Goal: Information Seeking & Learning: Check status

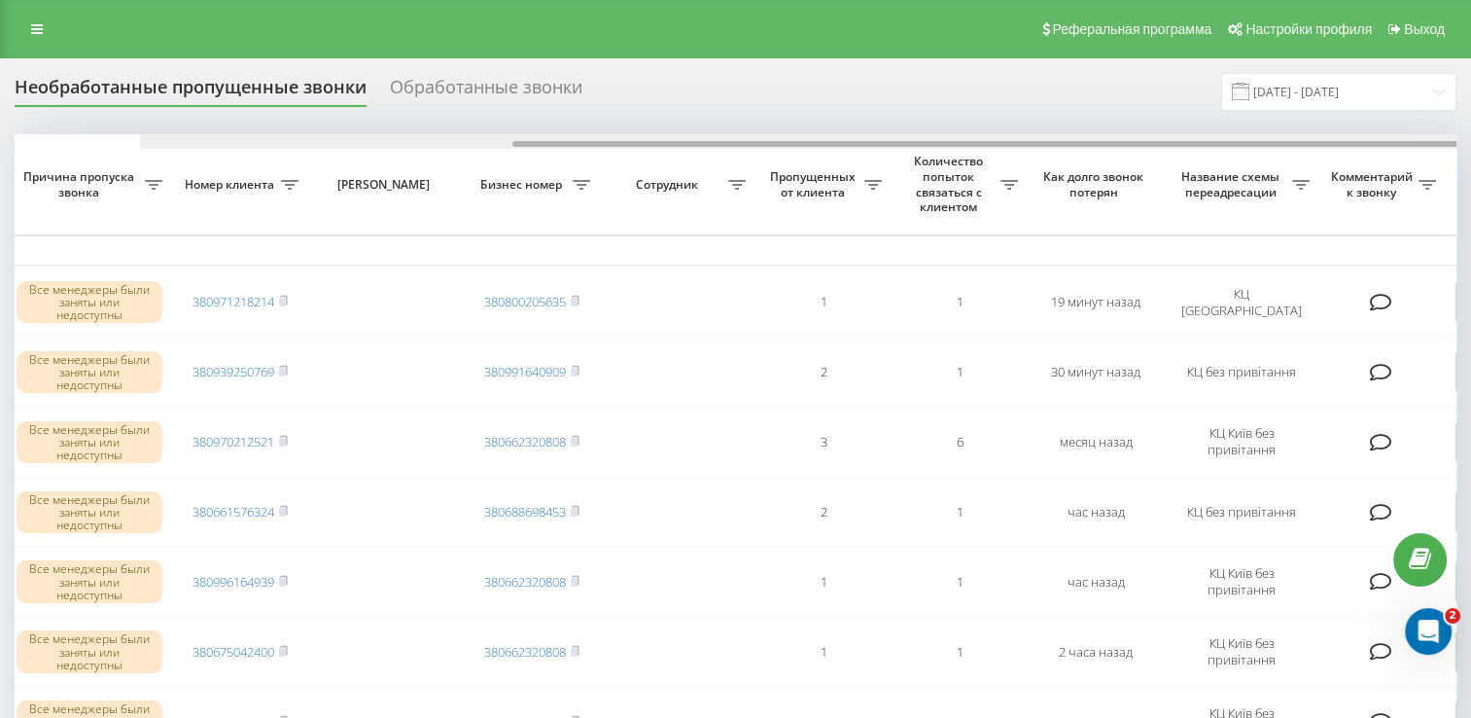
scroll to position [0, 502]
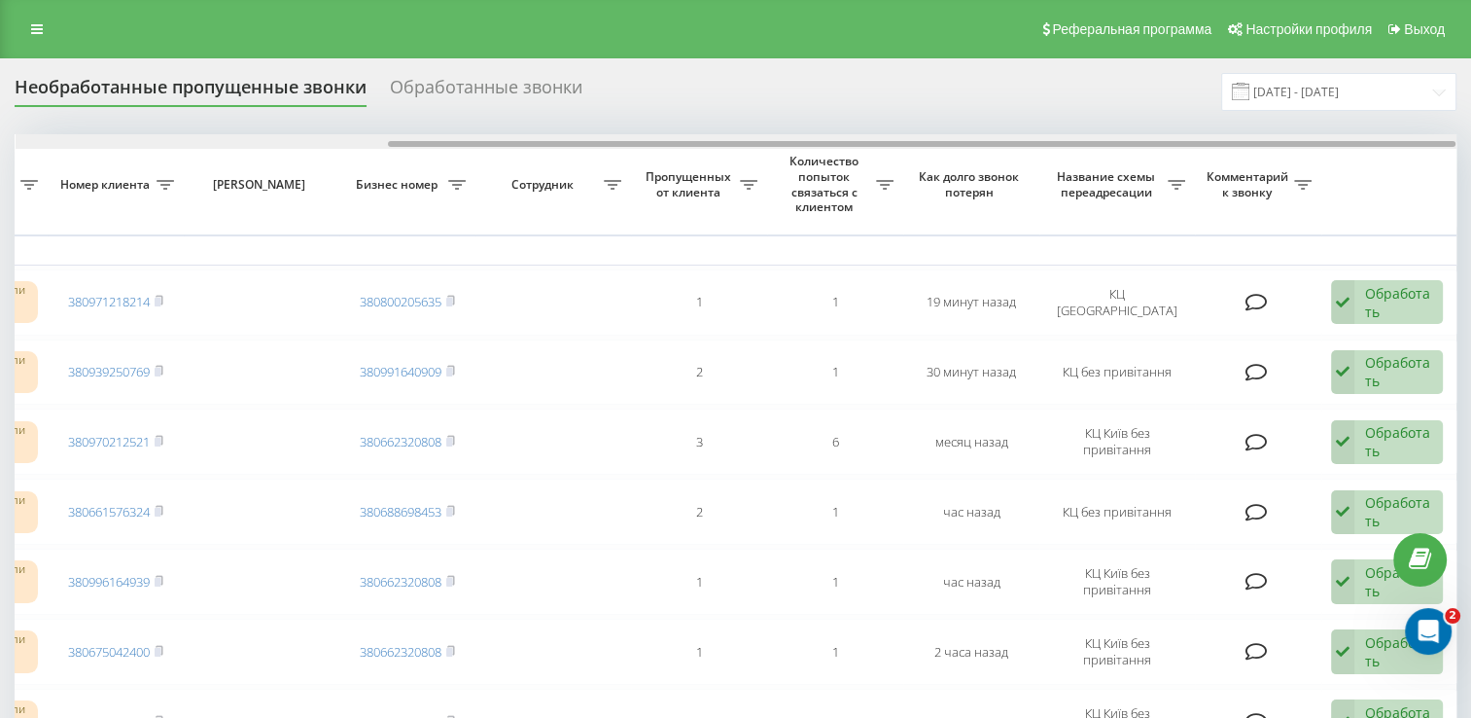
drag, startPoint x: 833, startPoint y: 146, endPoint x: 1222, endPoint y: 187, distance: 391.0
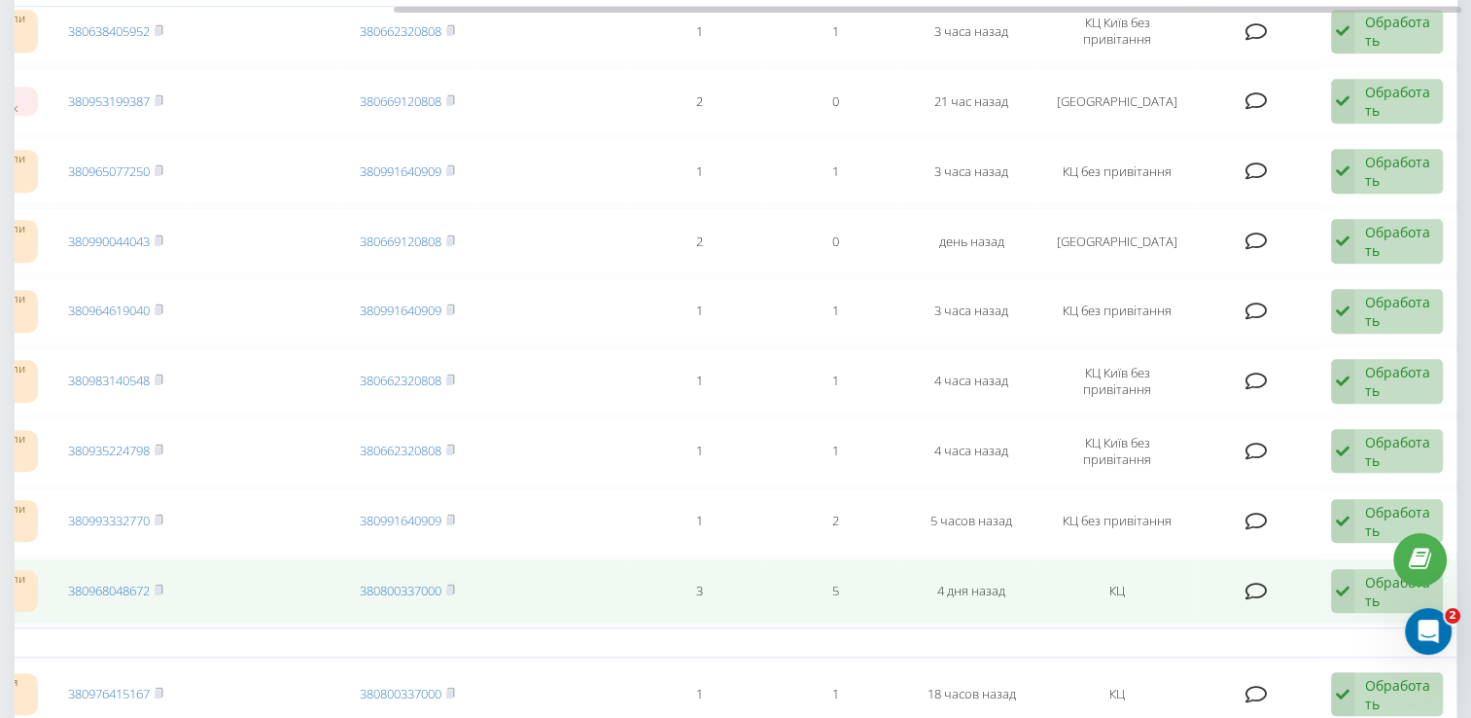
scroll to position [1167, 0]
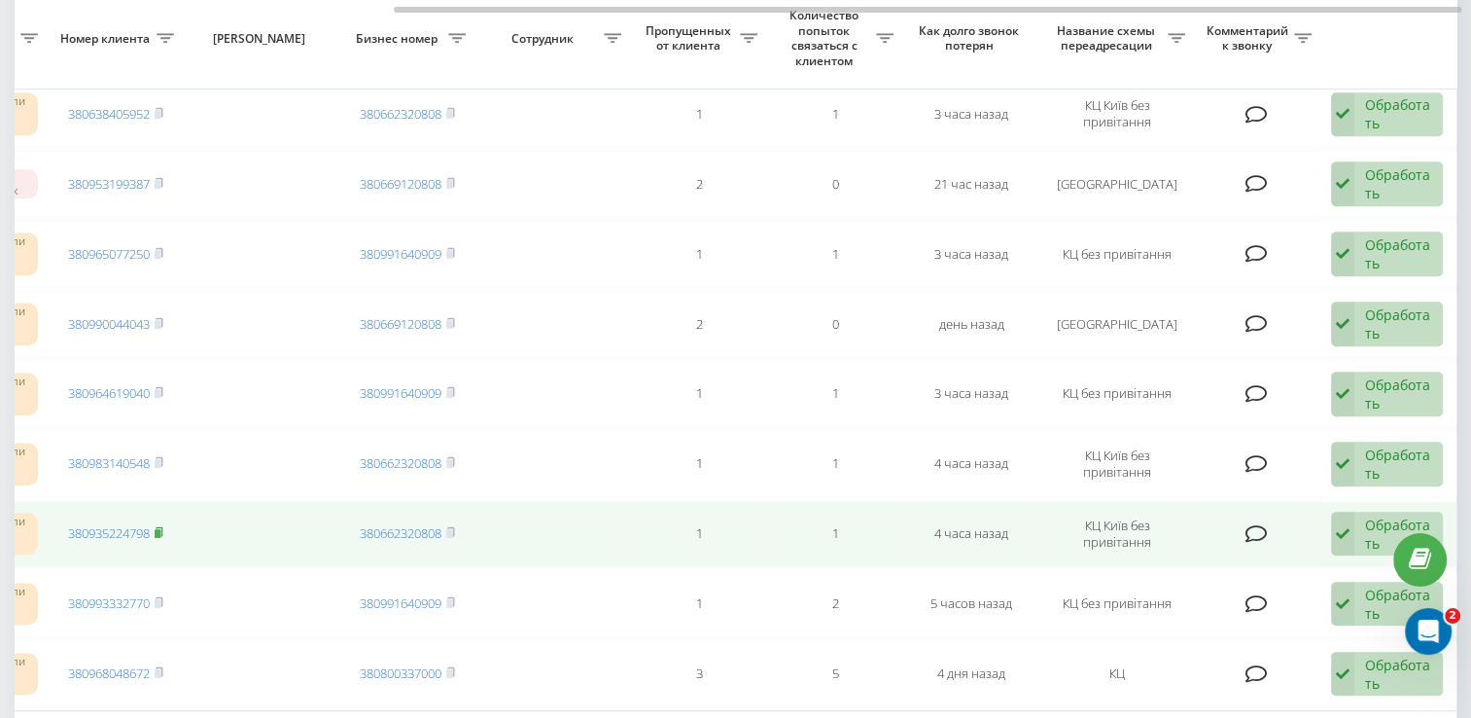
click at [162, 527] on icon at bounding box center [159, 532] width 9 height 12
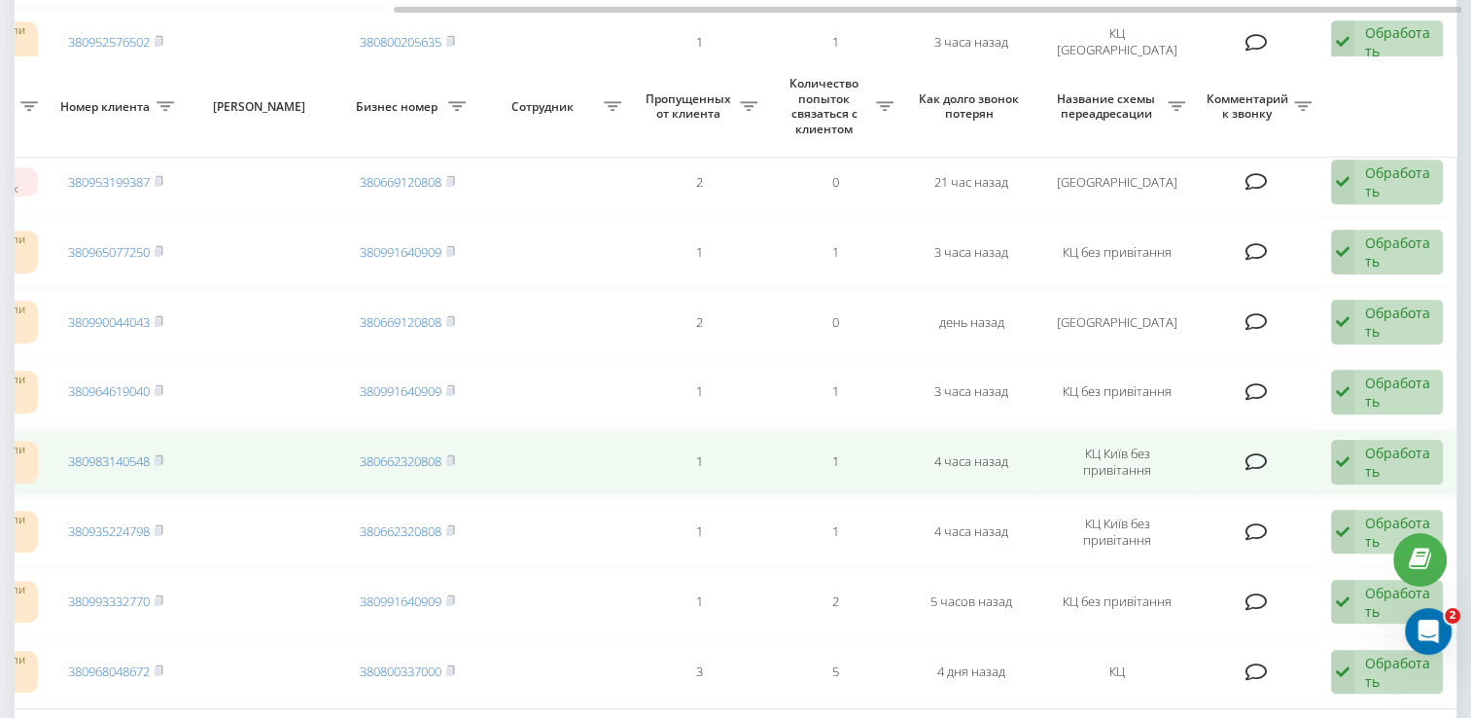
scroll to position [1140, 0]
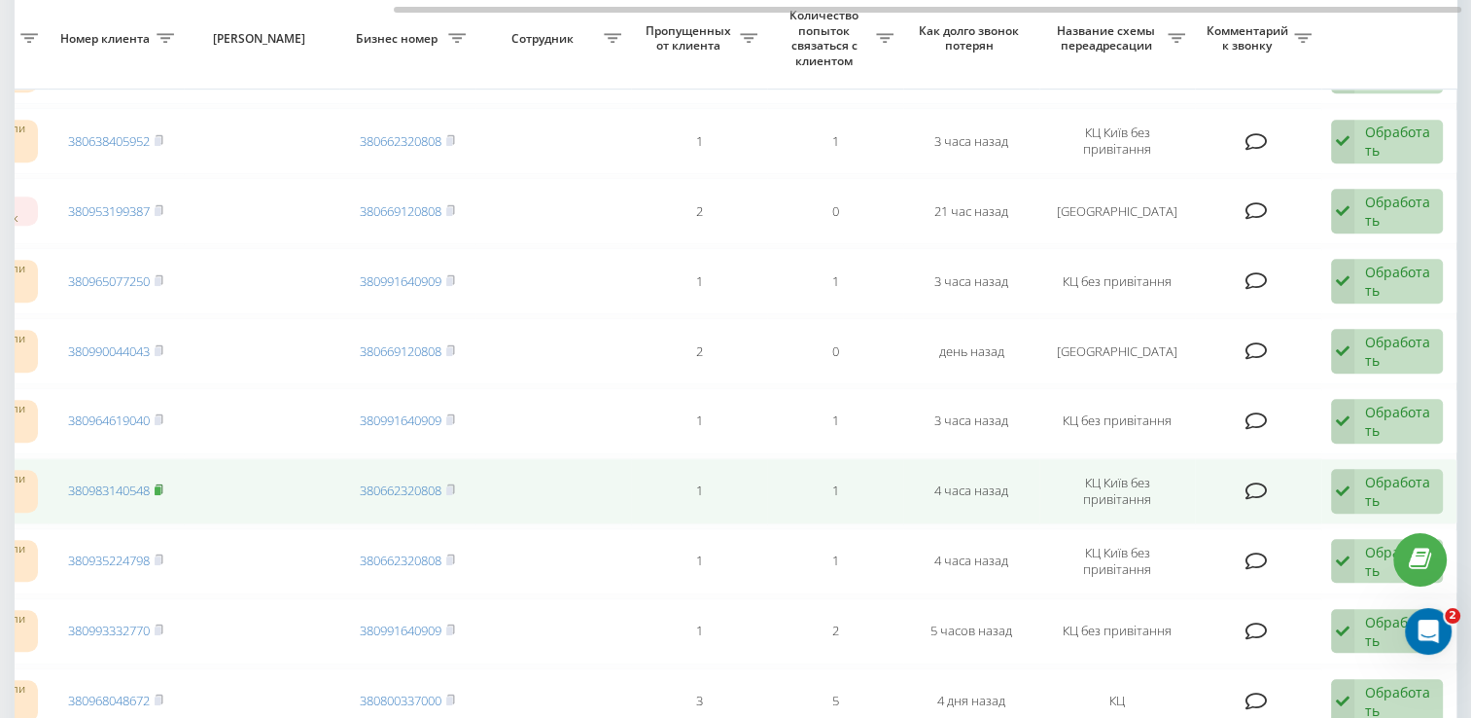
click at [162, 483] on icon at bounding box center [159, 489] width 9 height 12
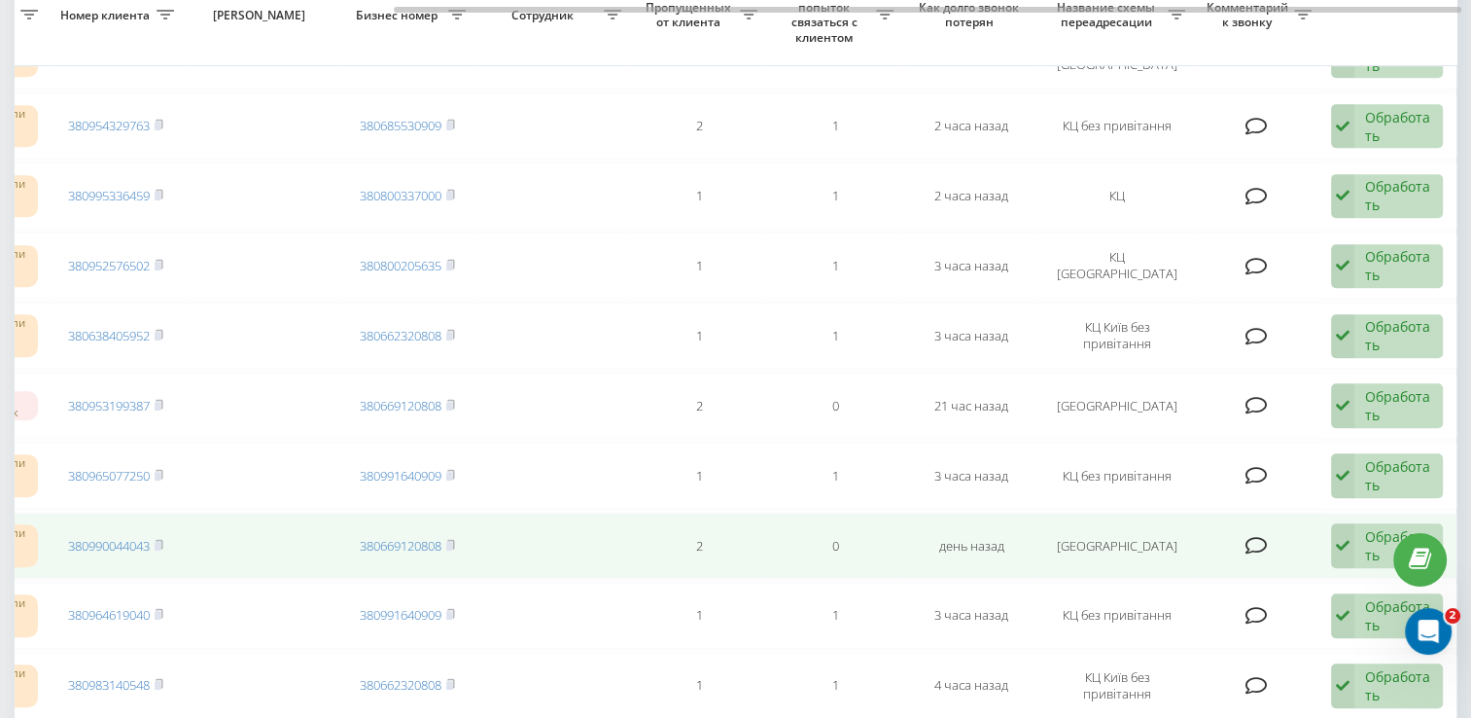
scroll to position [848, 0]
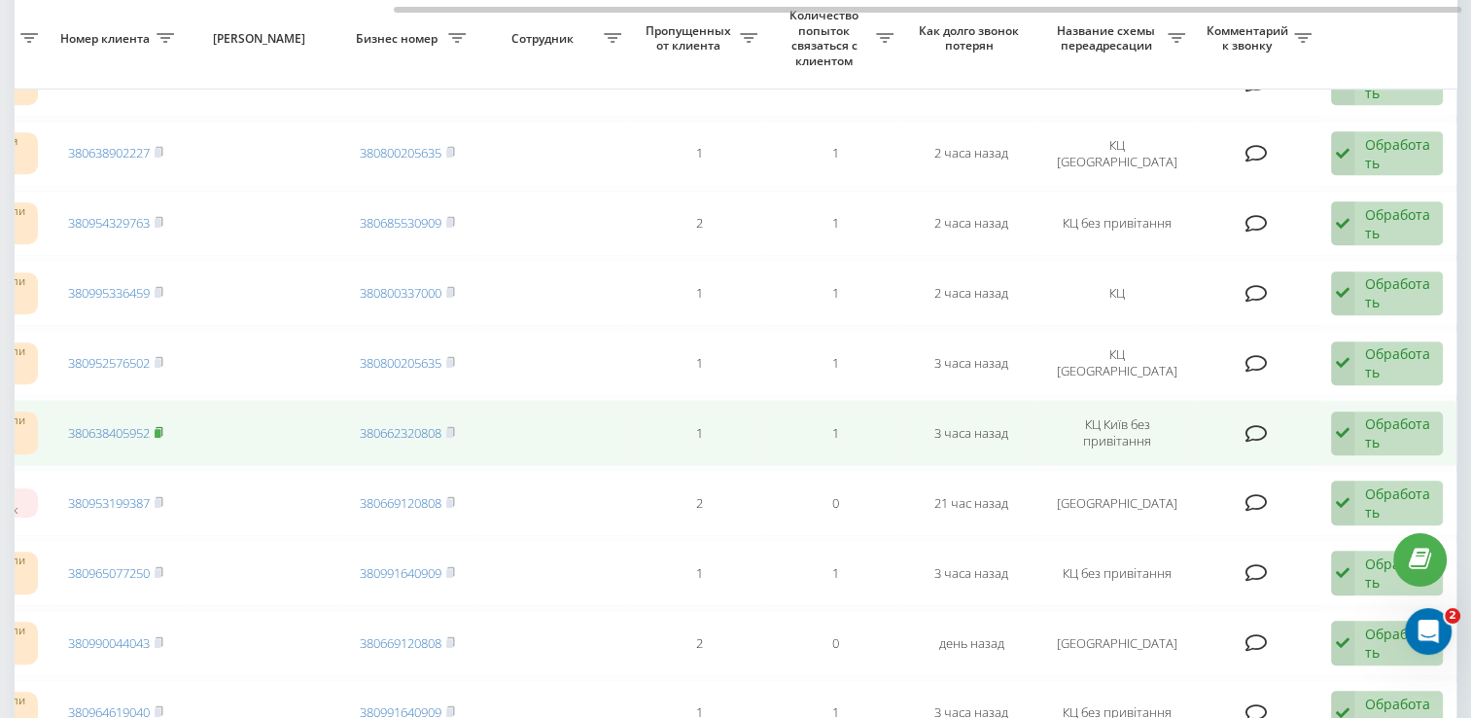
click at [162, 426] on icon at bounding box center [159, 432] width 9 height 12
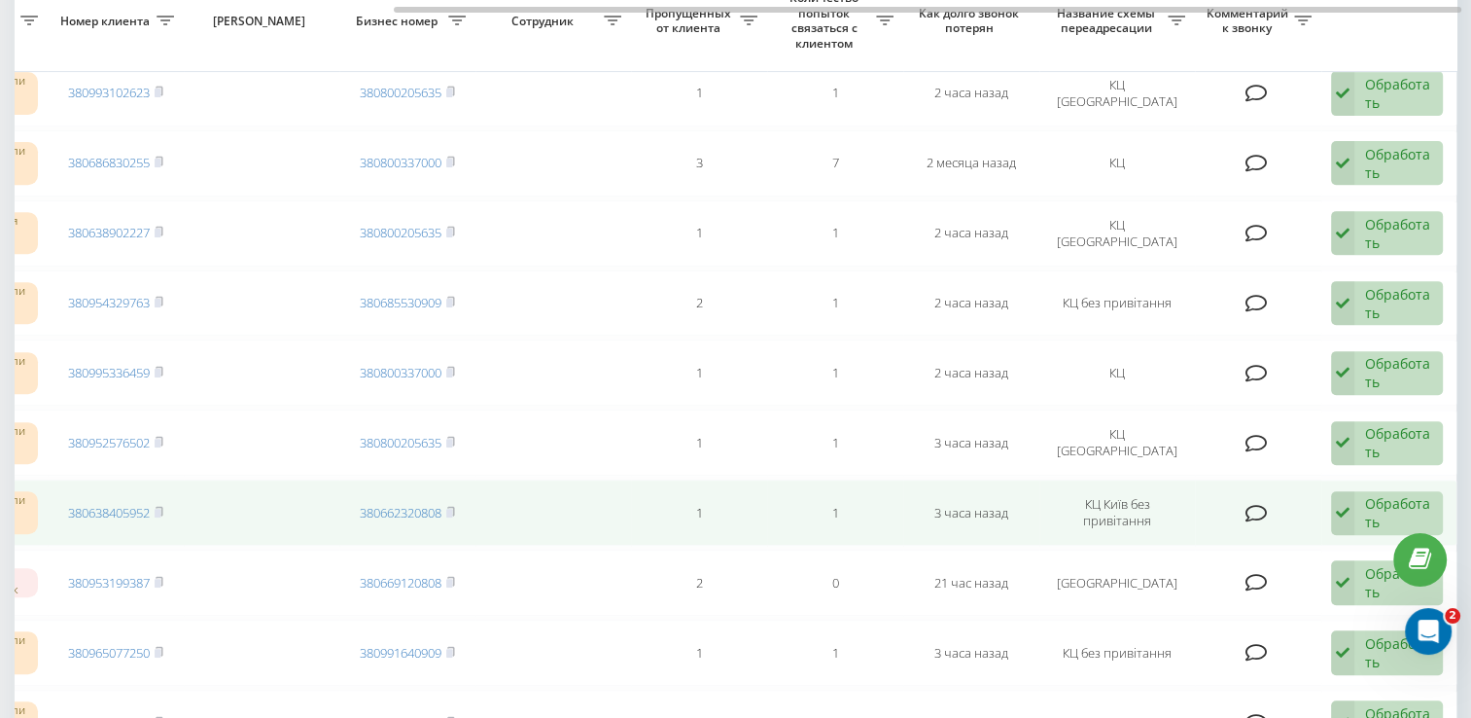
scroll to position [751, 0]
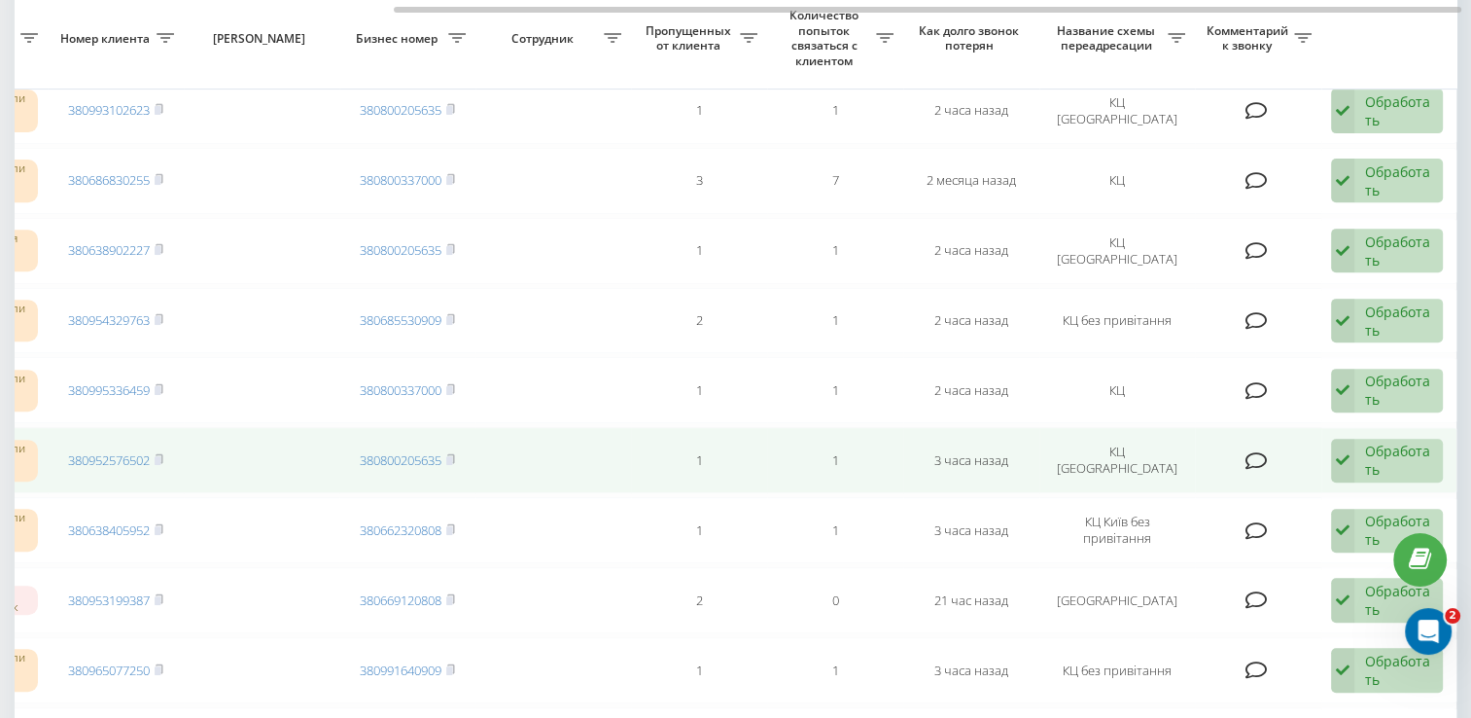
click at [167, 456] on td "380952576502" at bounding box center [116, 460] width 136 height 66
click at [162, 453] on icon at bounding box center [159, 459] width 9 height 12
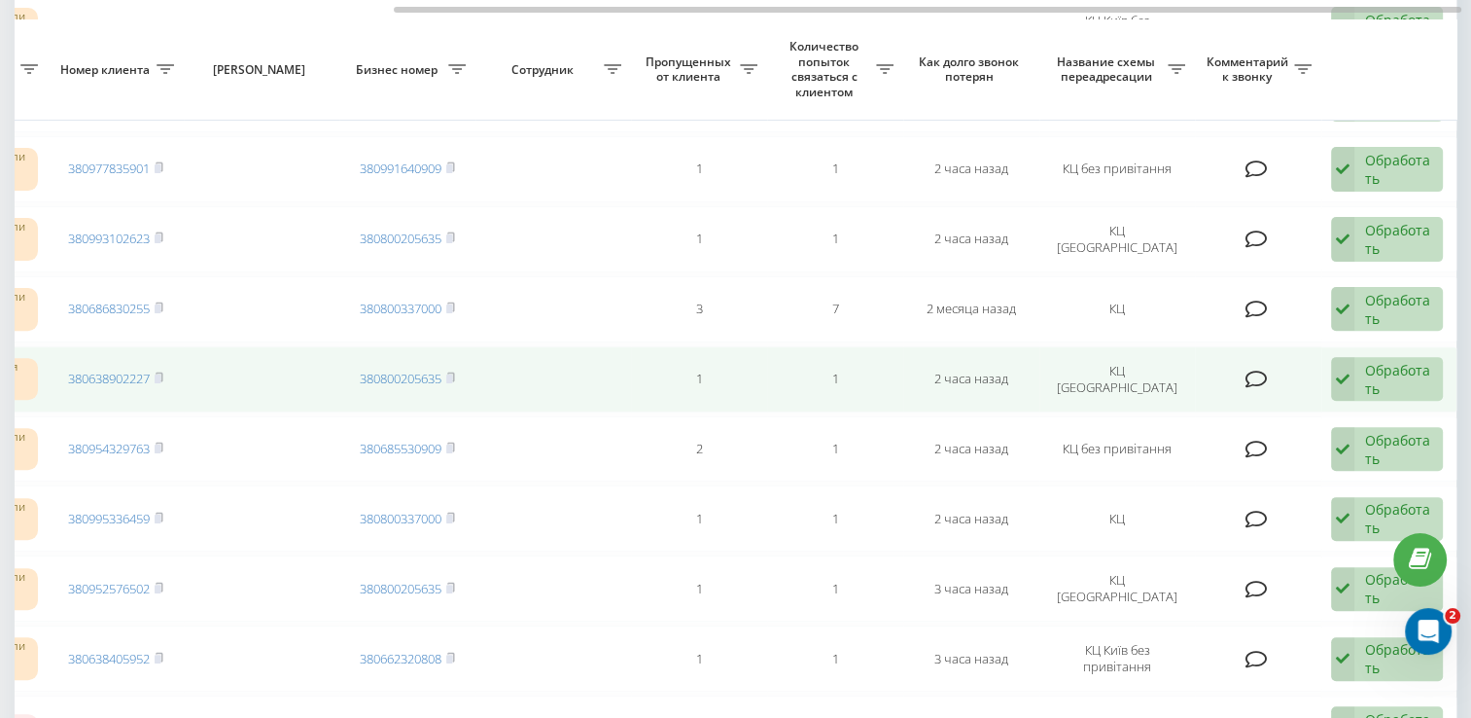
scroll to position [653, 0]
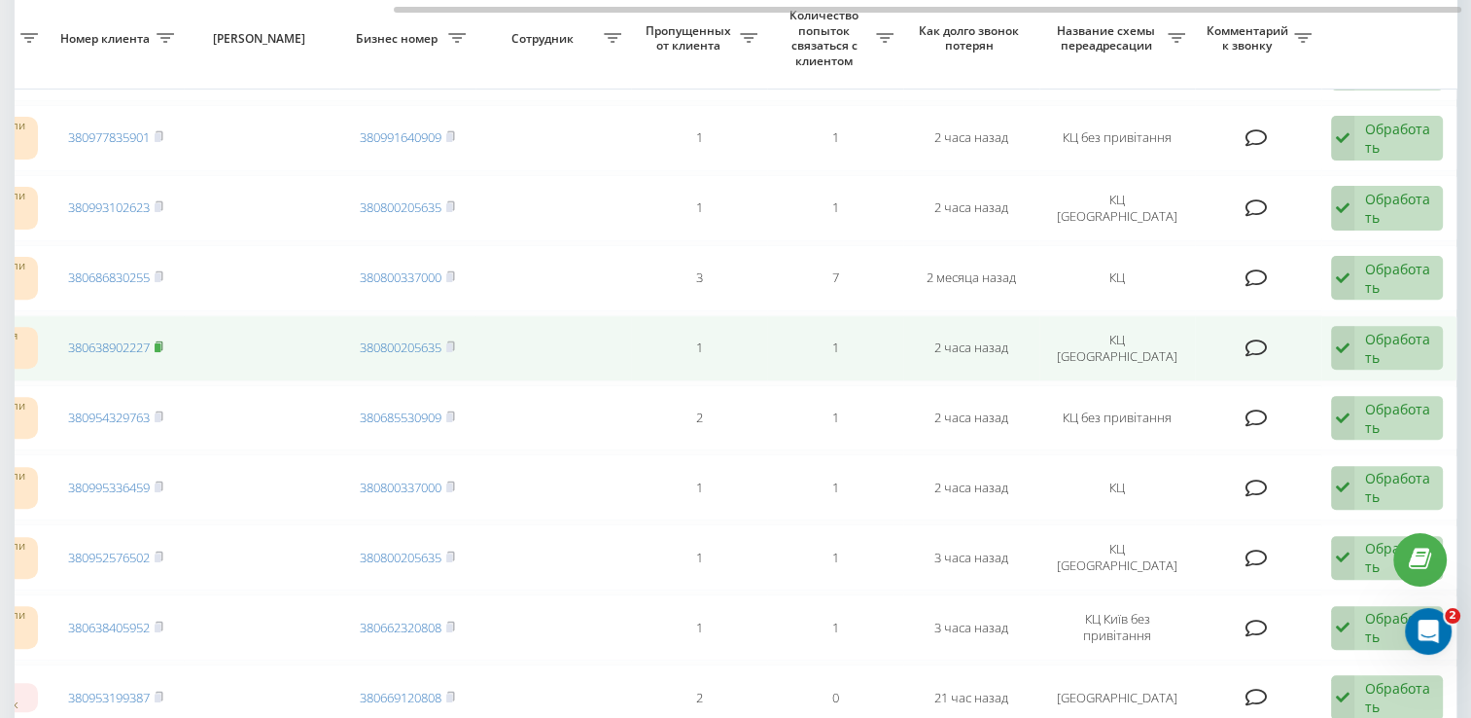
click at [160, 344] on rect at bounding box center [158, 347] width 6 height 9
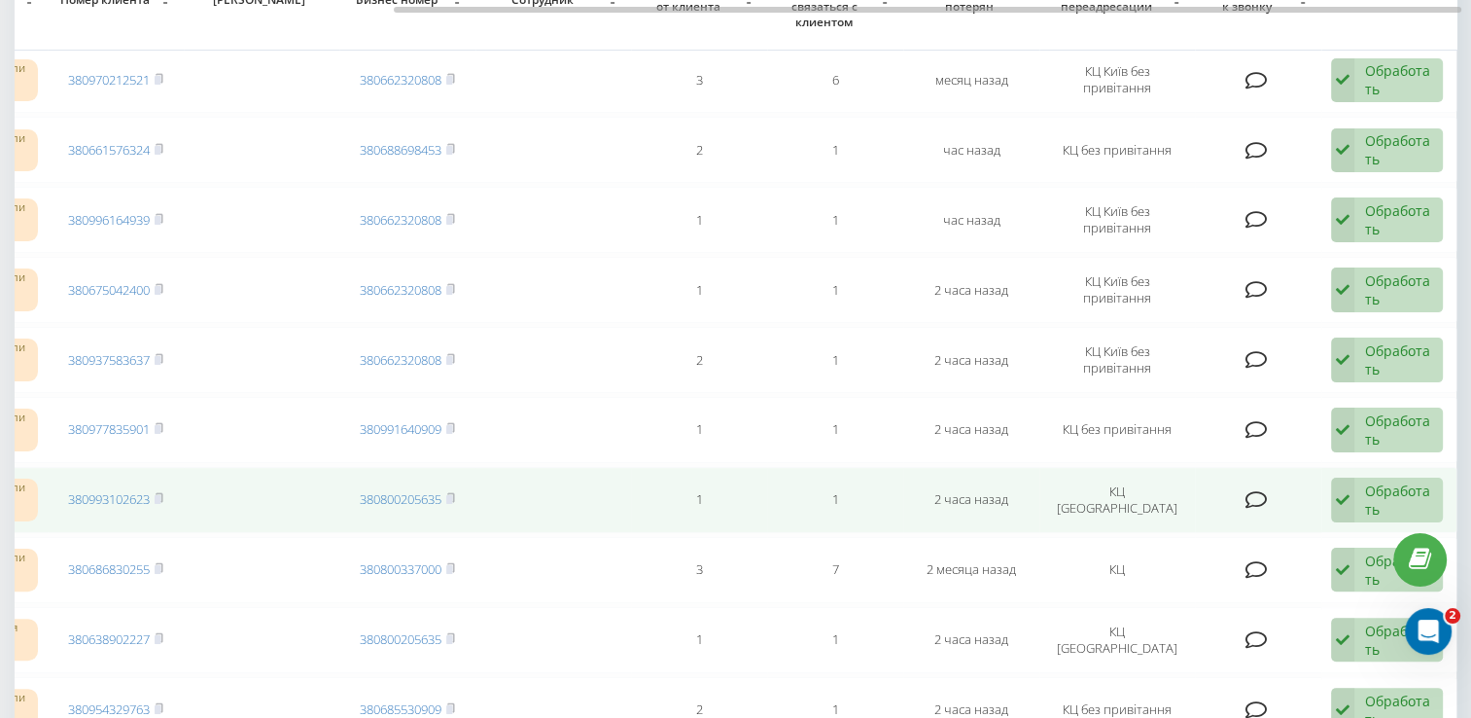
scroll to position [264, 0]
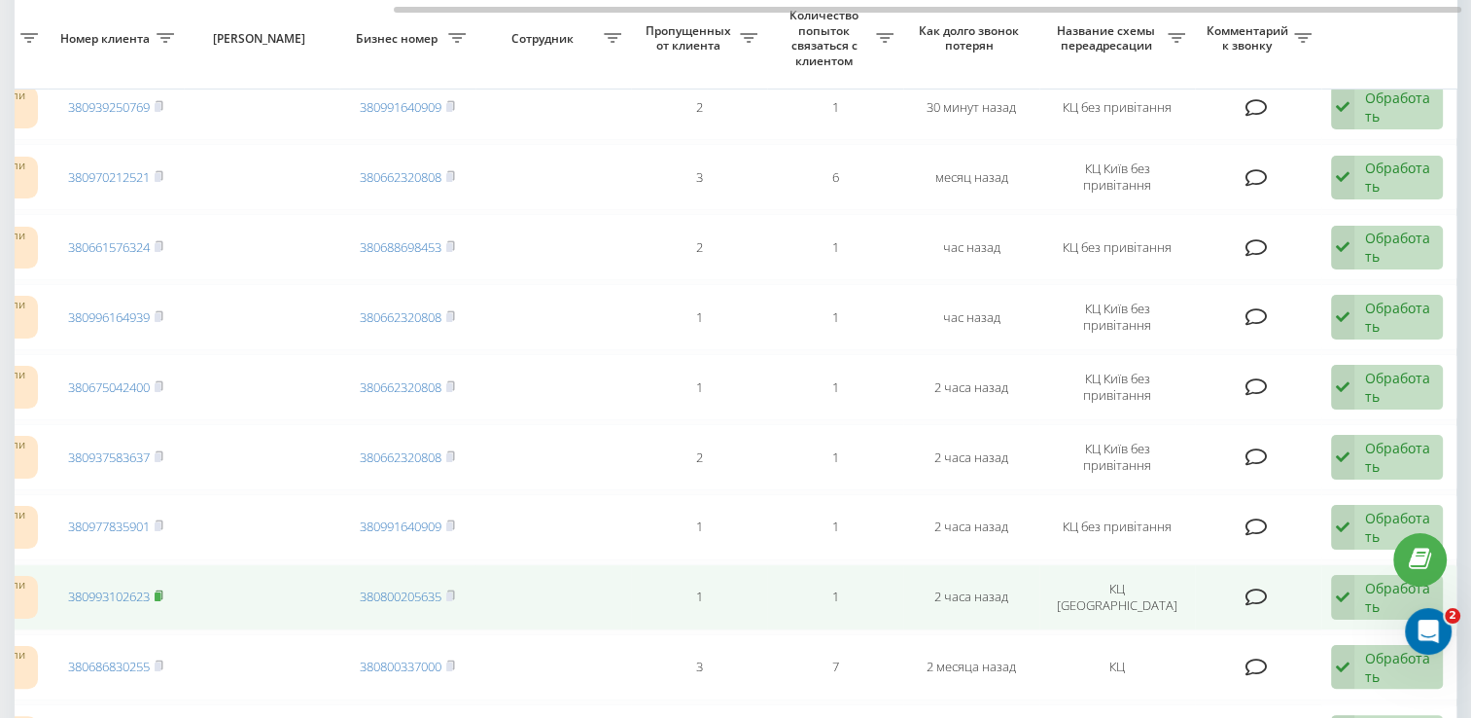
click at [159, 592] on rect at bounding box center [158, 596] width 6 height 9
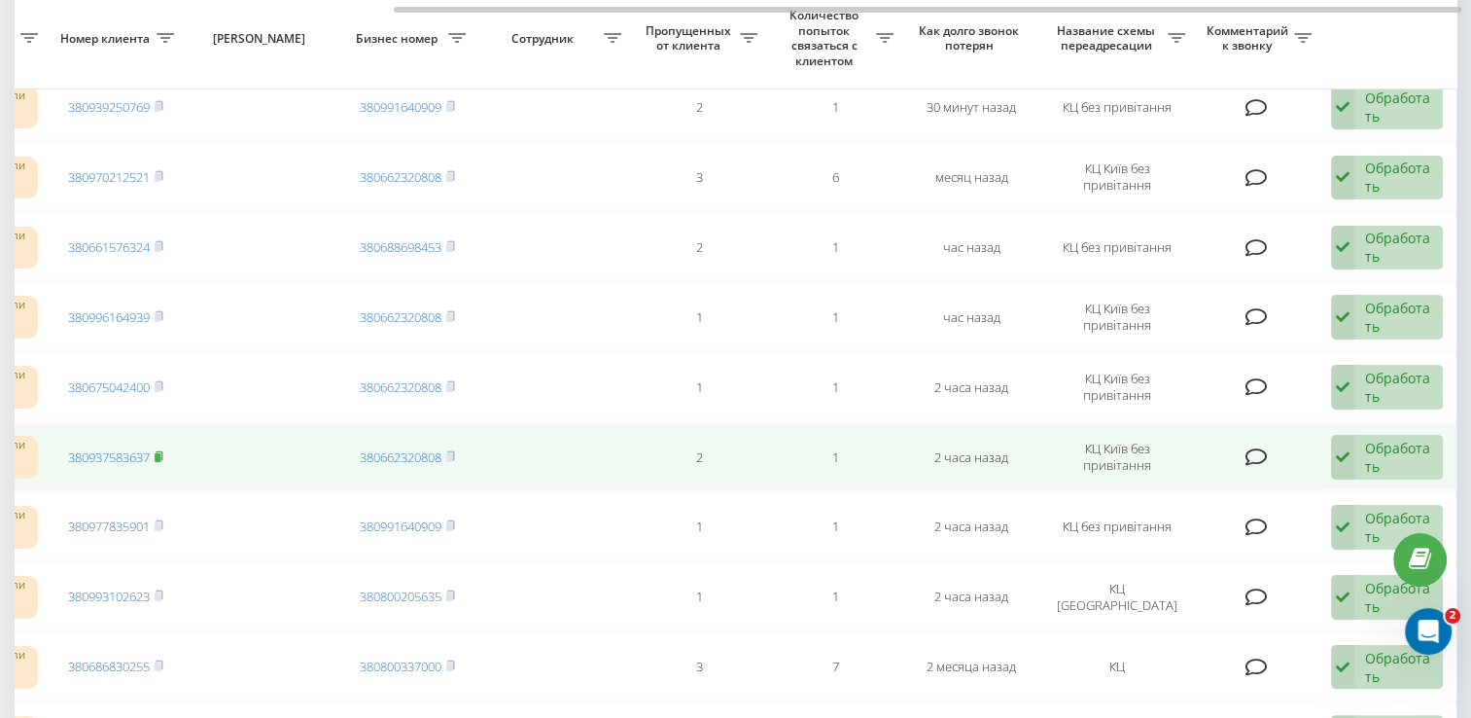
click at [160, 453] on rect at bounding box center [158, 457] width 6 height 9
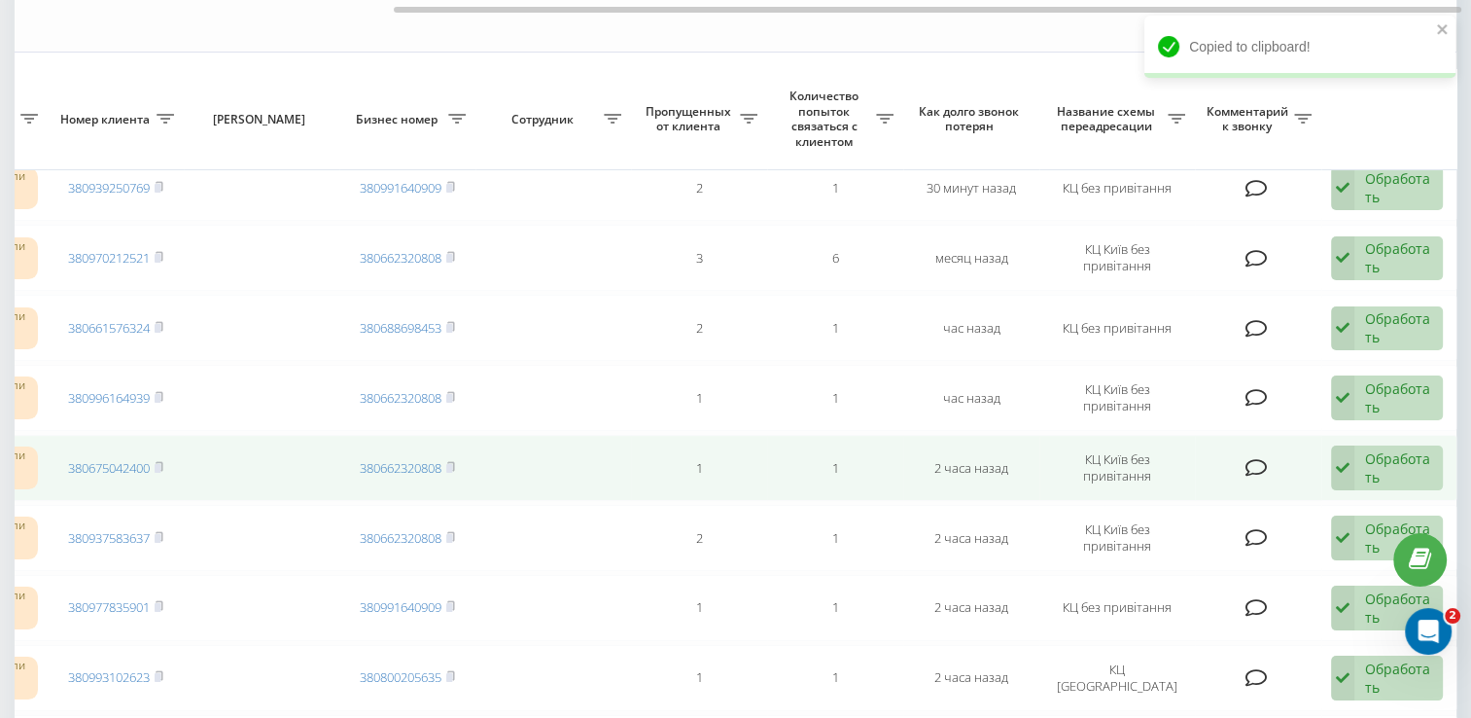
scroll to position [167, 0]
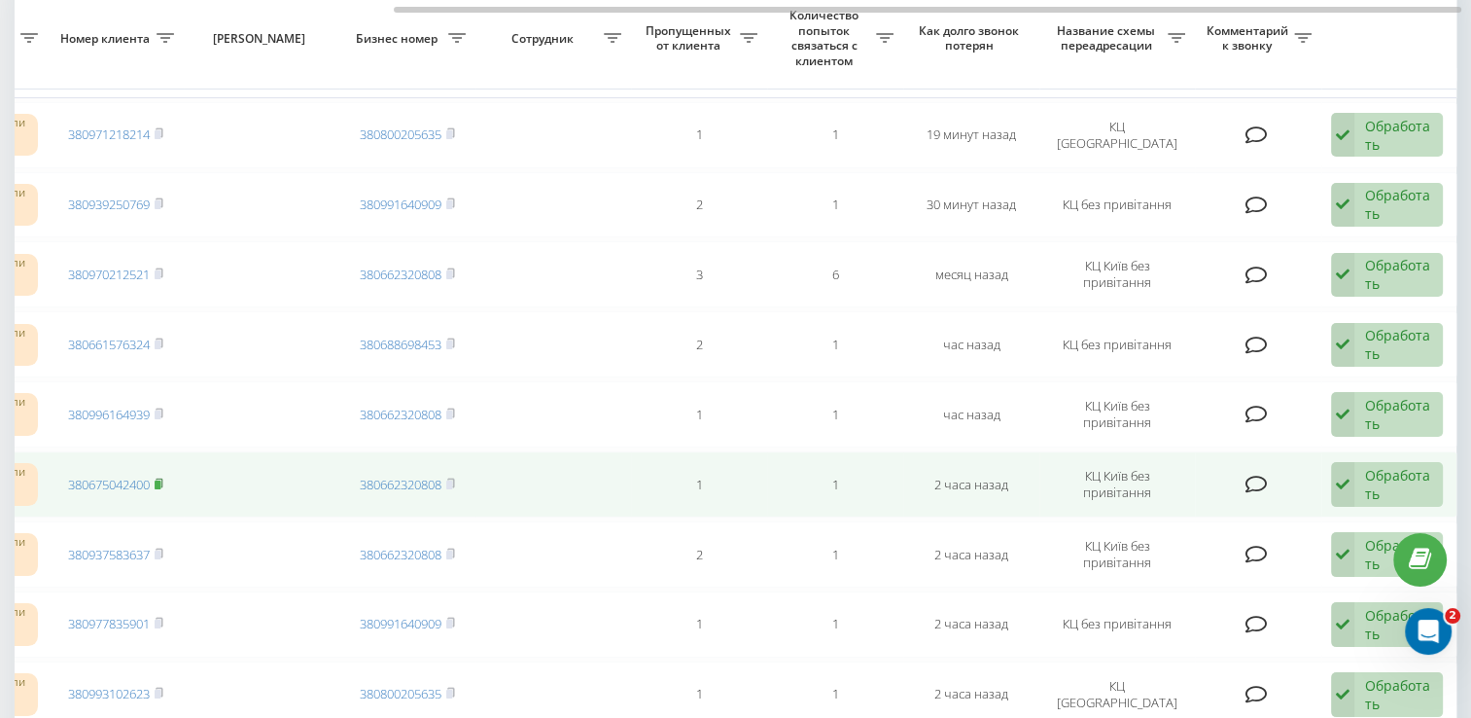
click at [162, 480] on icon at bounding box center [159, 482] width 7 height 9
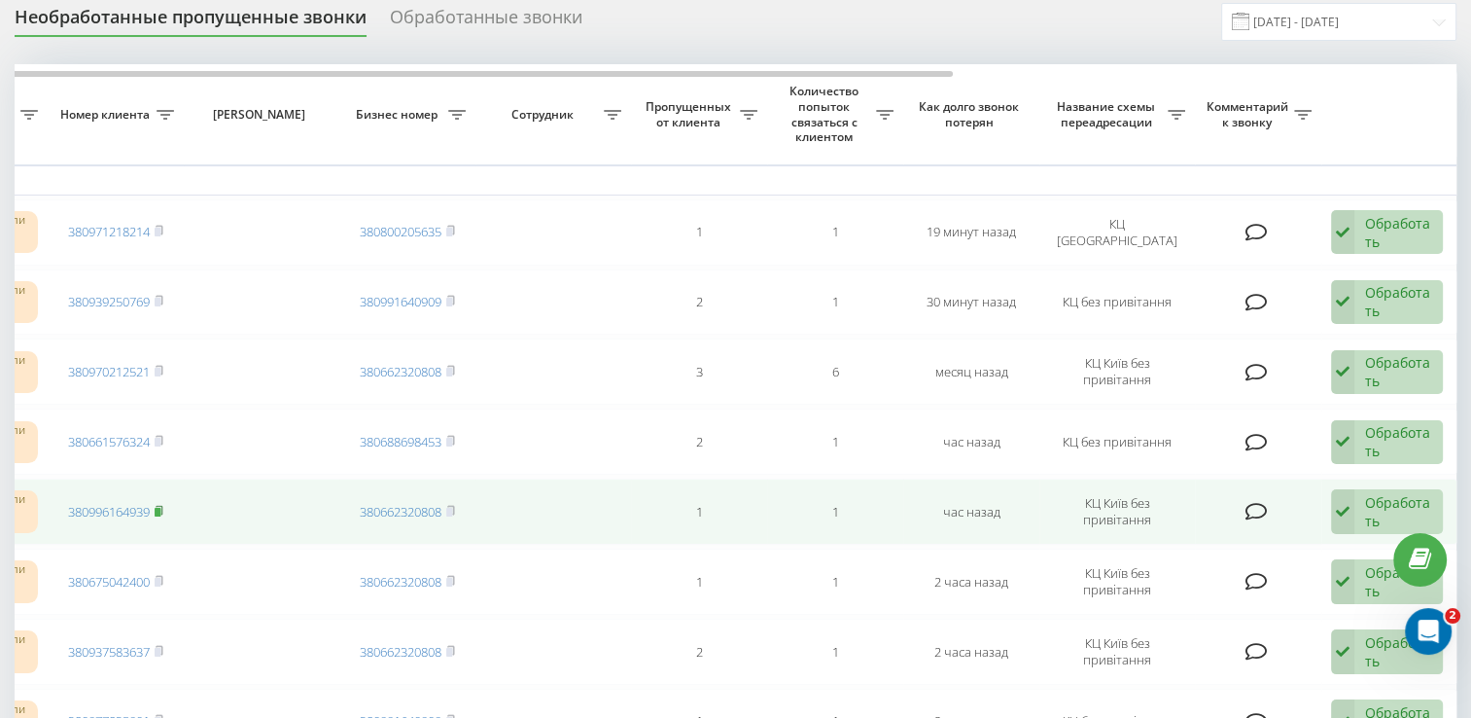
click at [162, 511] on icon at bounding box center [159, 511] width 9 height 12
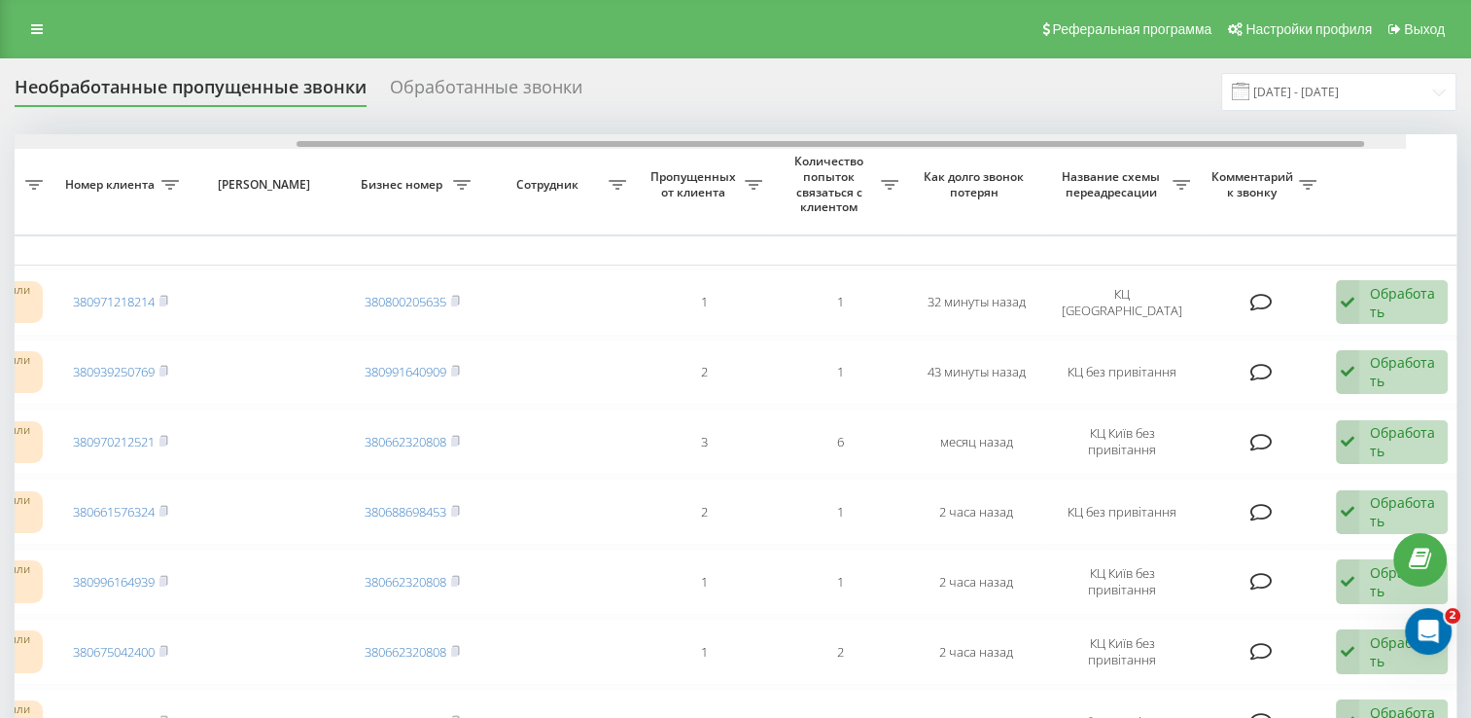
scroll to position [0, 502]
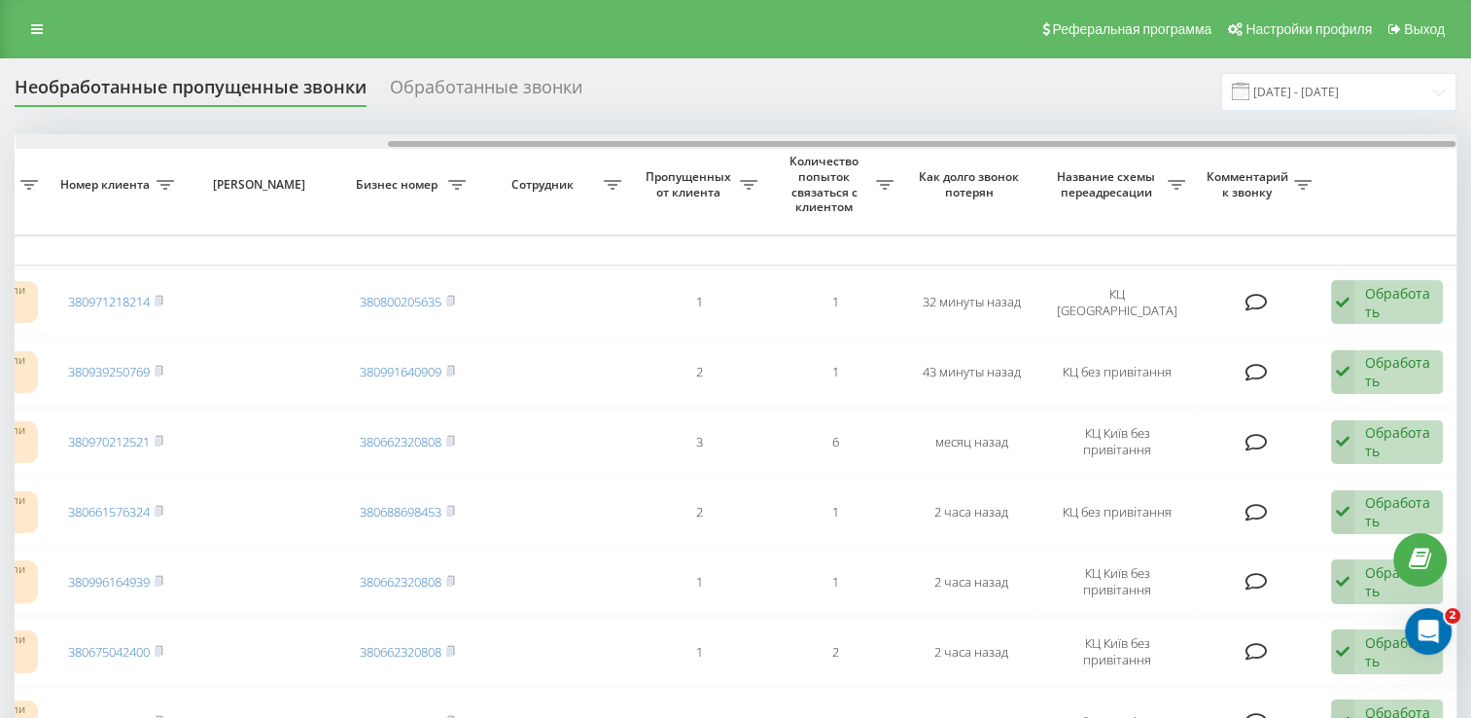
drag, startPoint x: 611, startPoint y: 145, endPoint x: 1005, endPoint y: 161, distance: 395.1
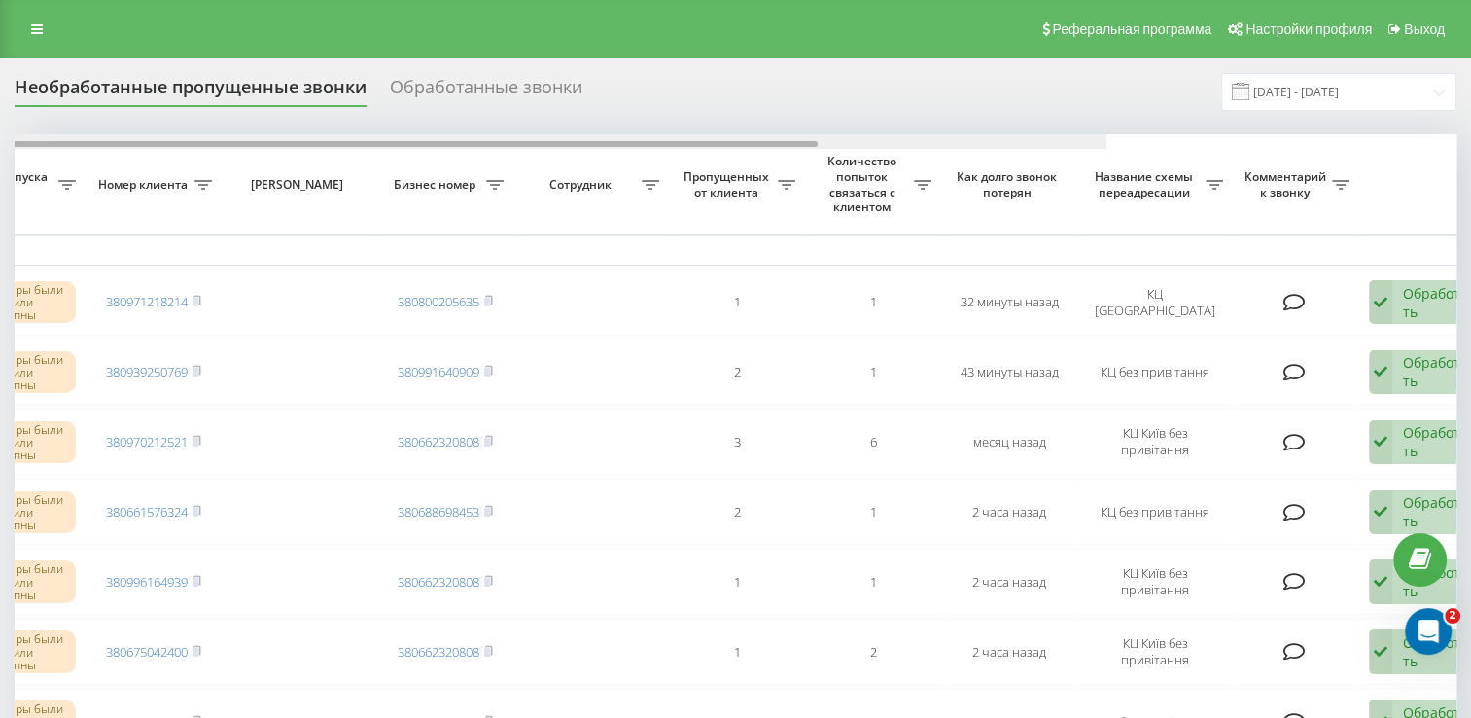
scroll to position [0, 502]
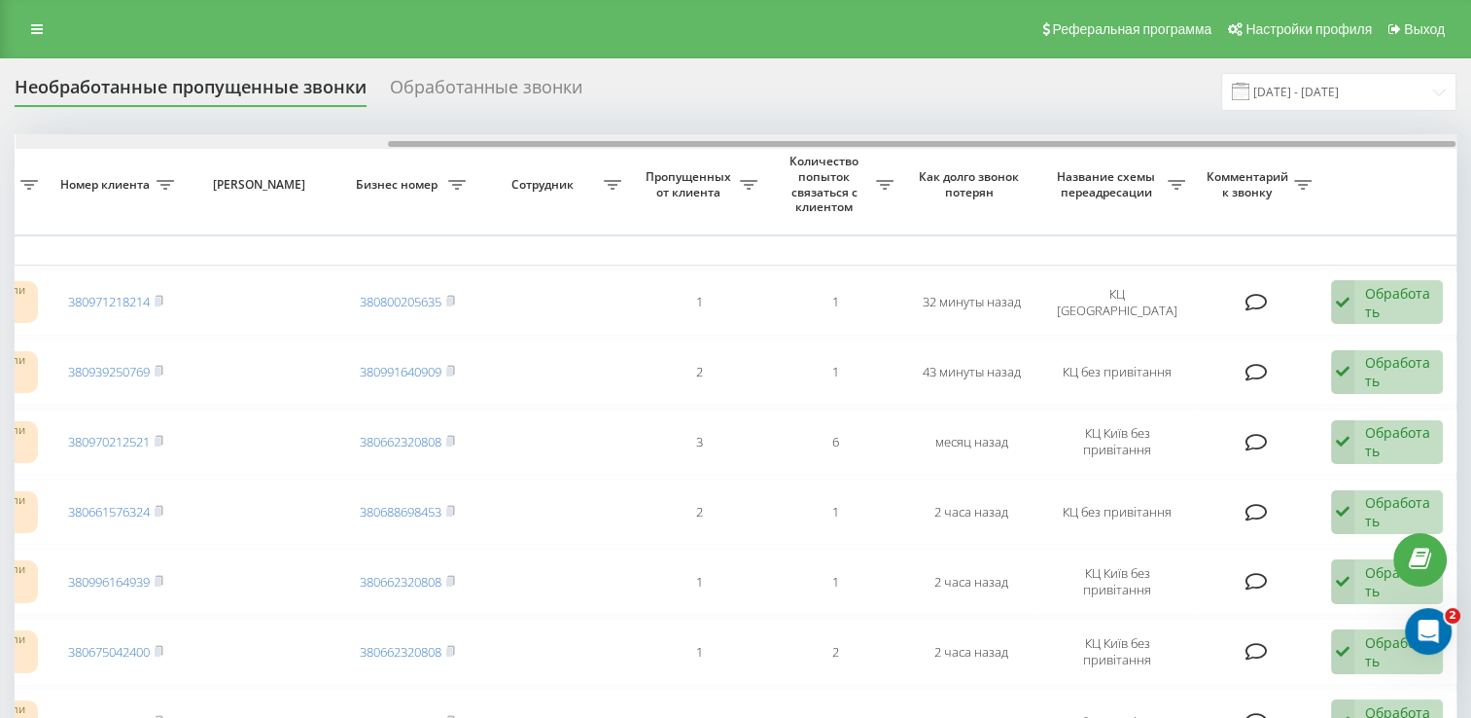
drag, startPoint x: 678, startPoint y: 147, endPoint x: 1179, endPoint y: 165, distance: 502.0
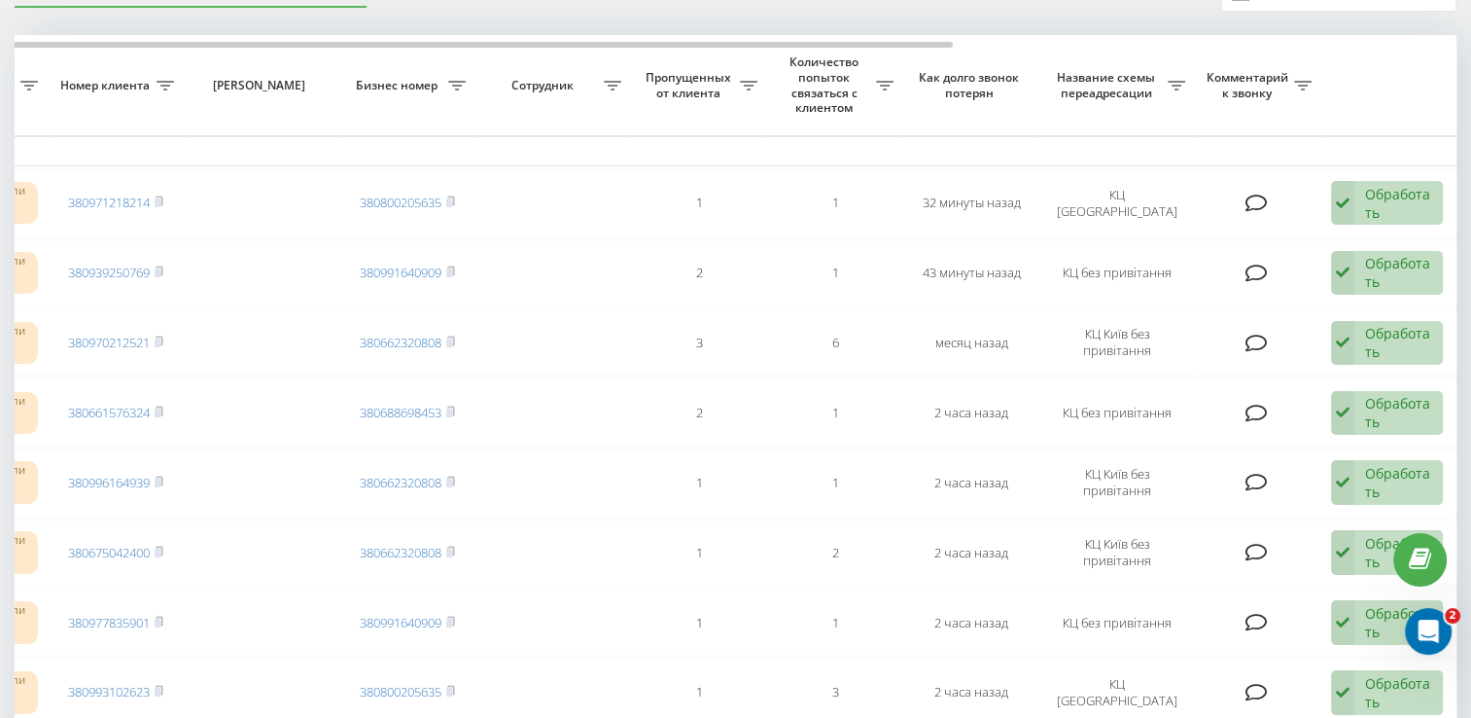
scroll to position [97, 0]
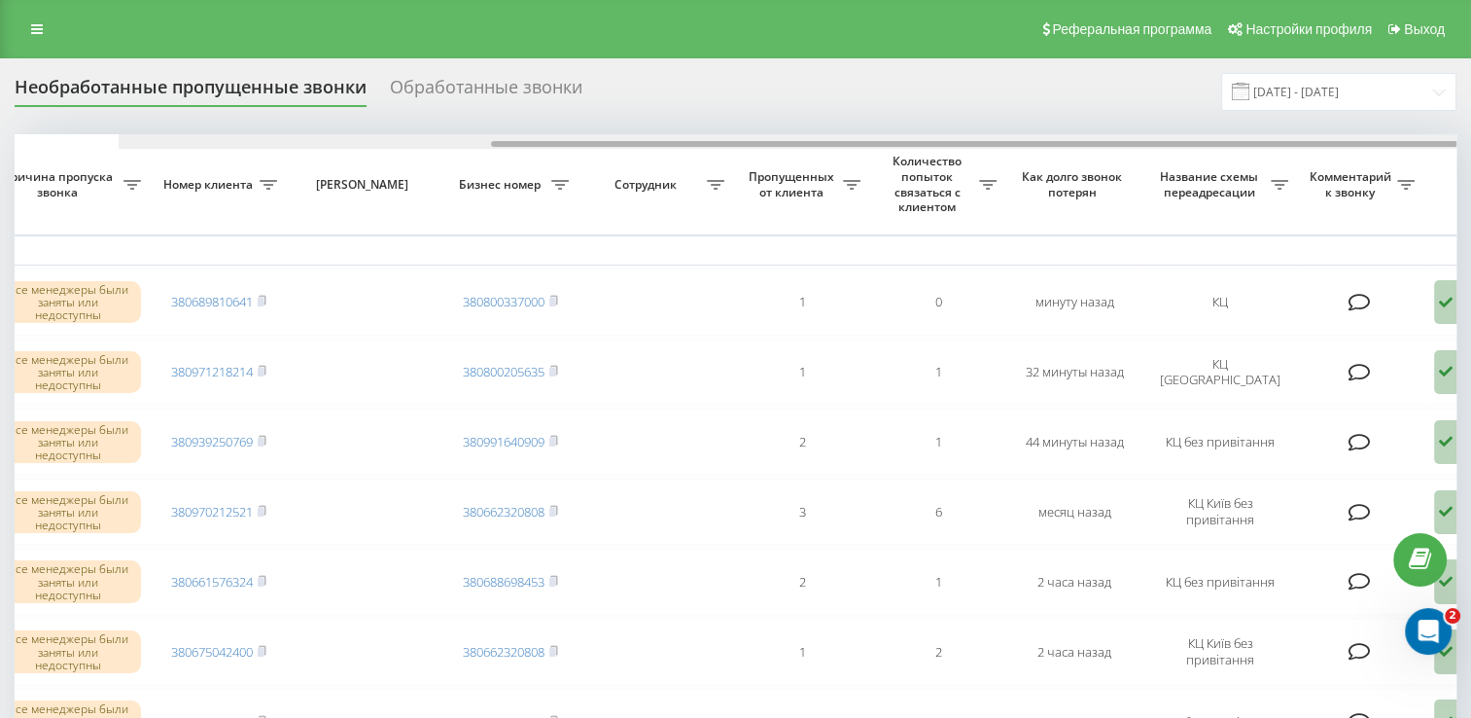
scroll to position [0, 502]
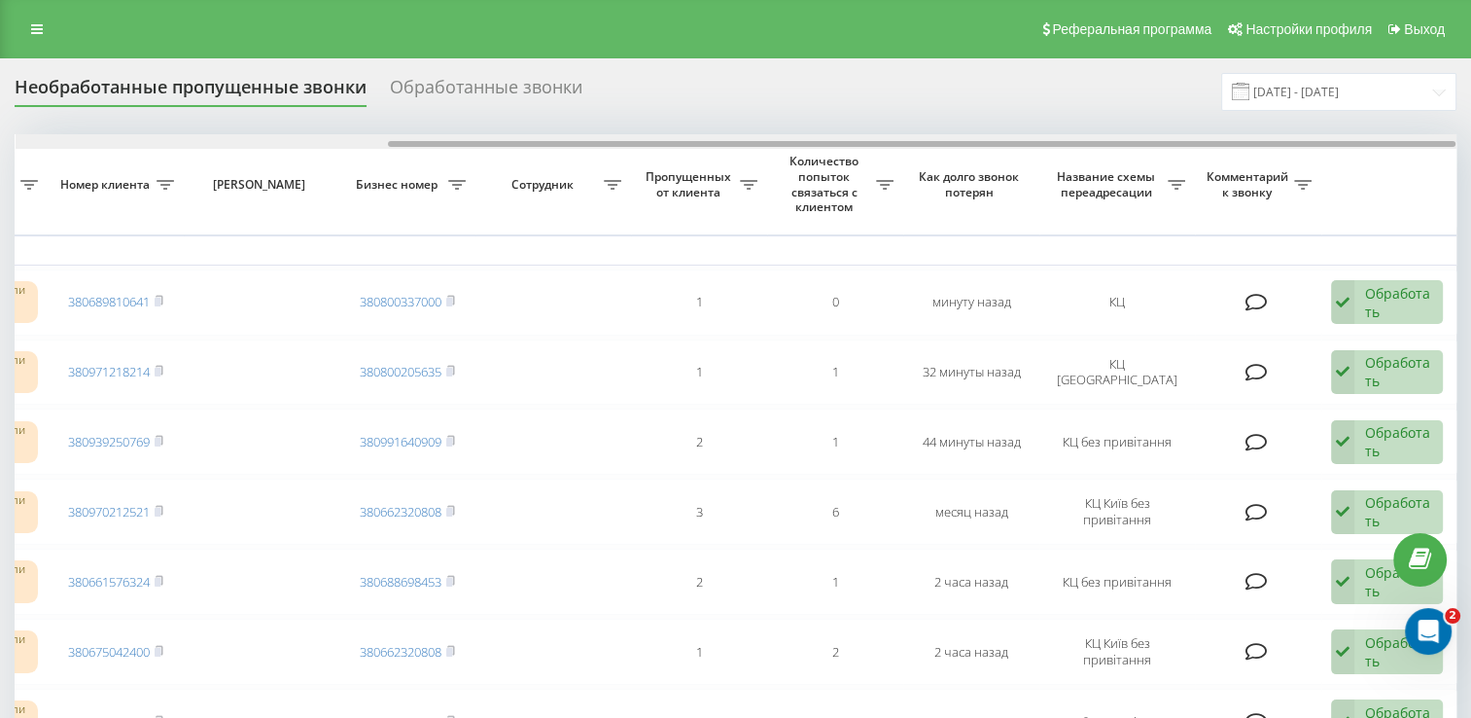
drag, startPoint x: 648, startPoint y: 152, endPoint x: 1133, endPoint y: 190, distance: 486.6
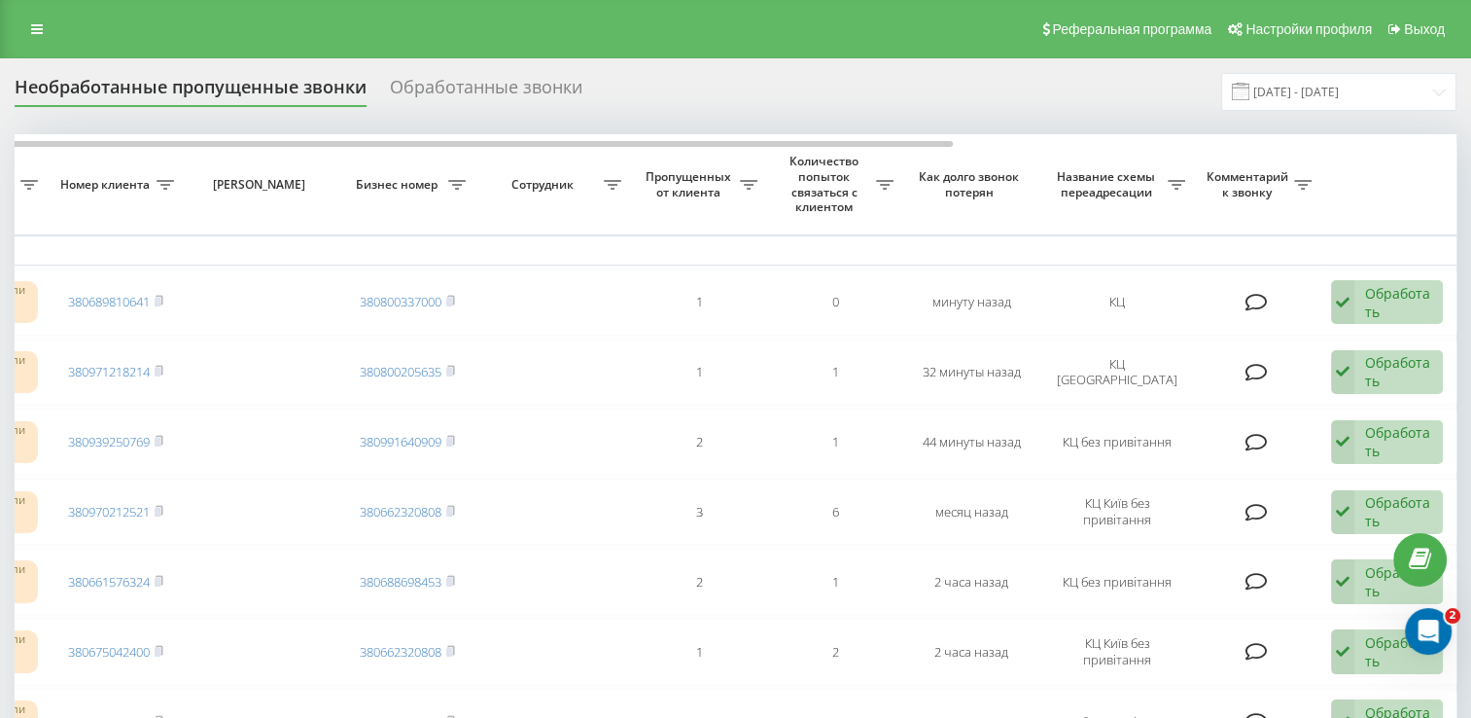
scroll to position [194, 0]
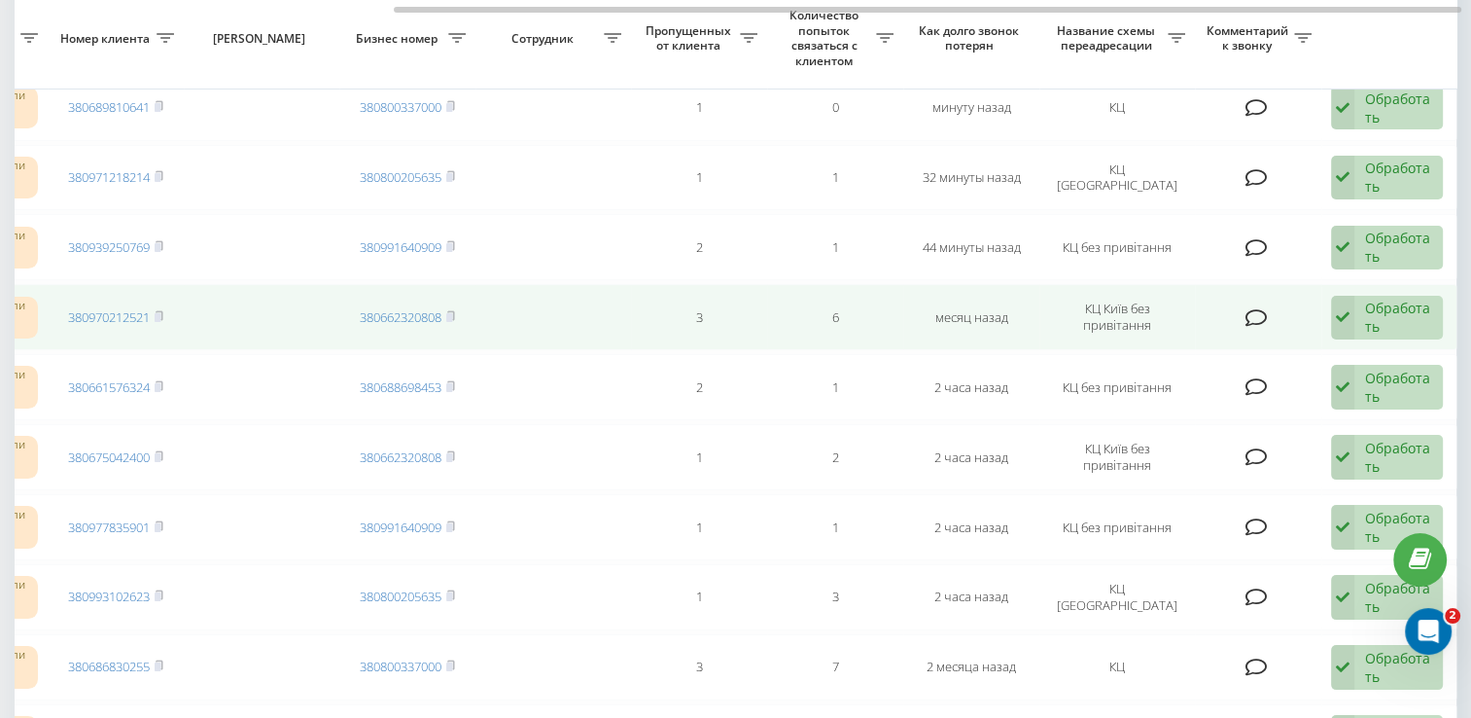
click at [167, 313] on td "380970212521" at bounding box center [116, 317] width 136 height 66
click at [159, 313] on rect at bounding box center [158, 317] width 6 height 9
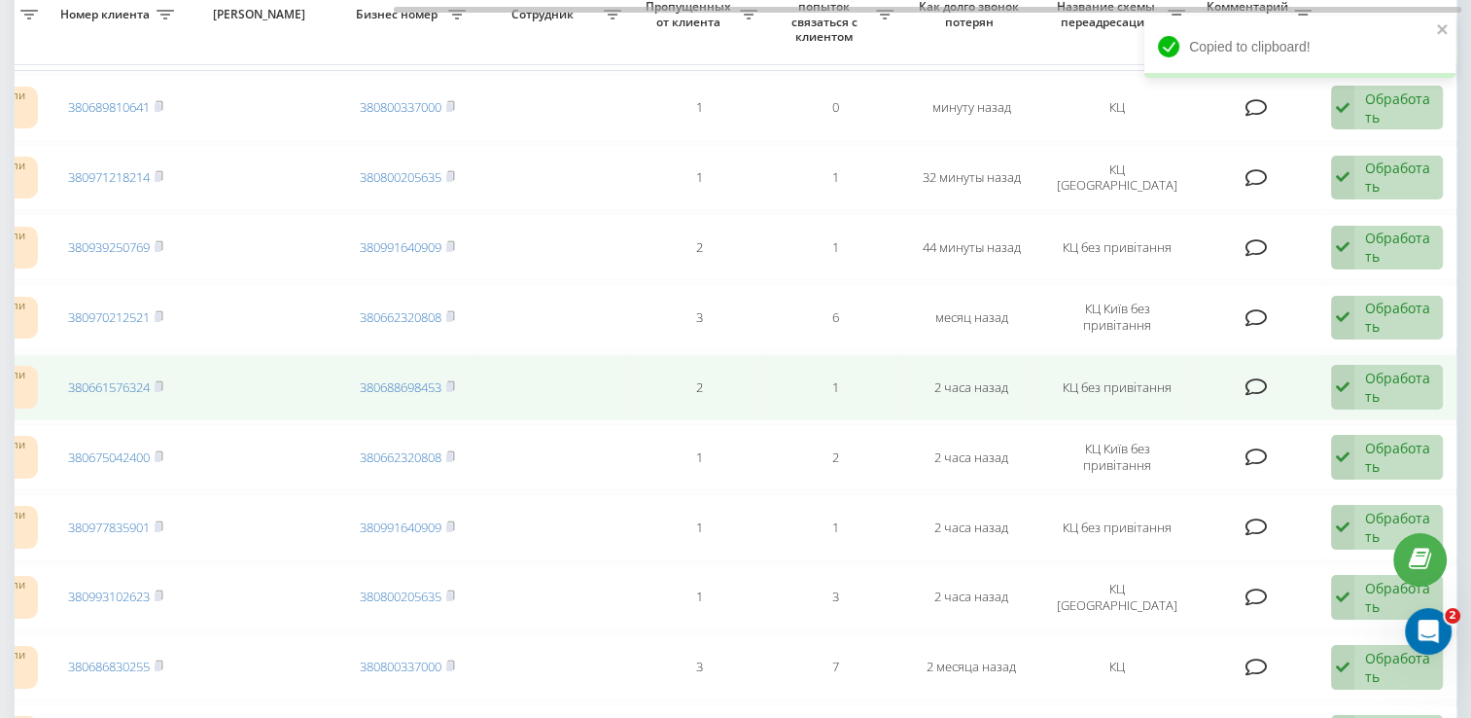
scroll to position [97, 0]
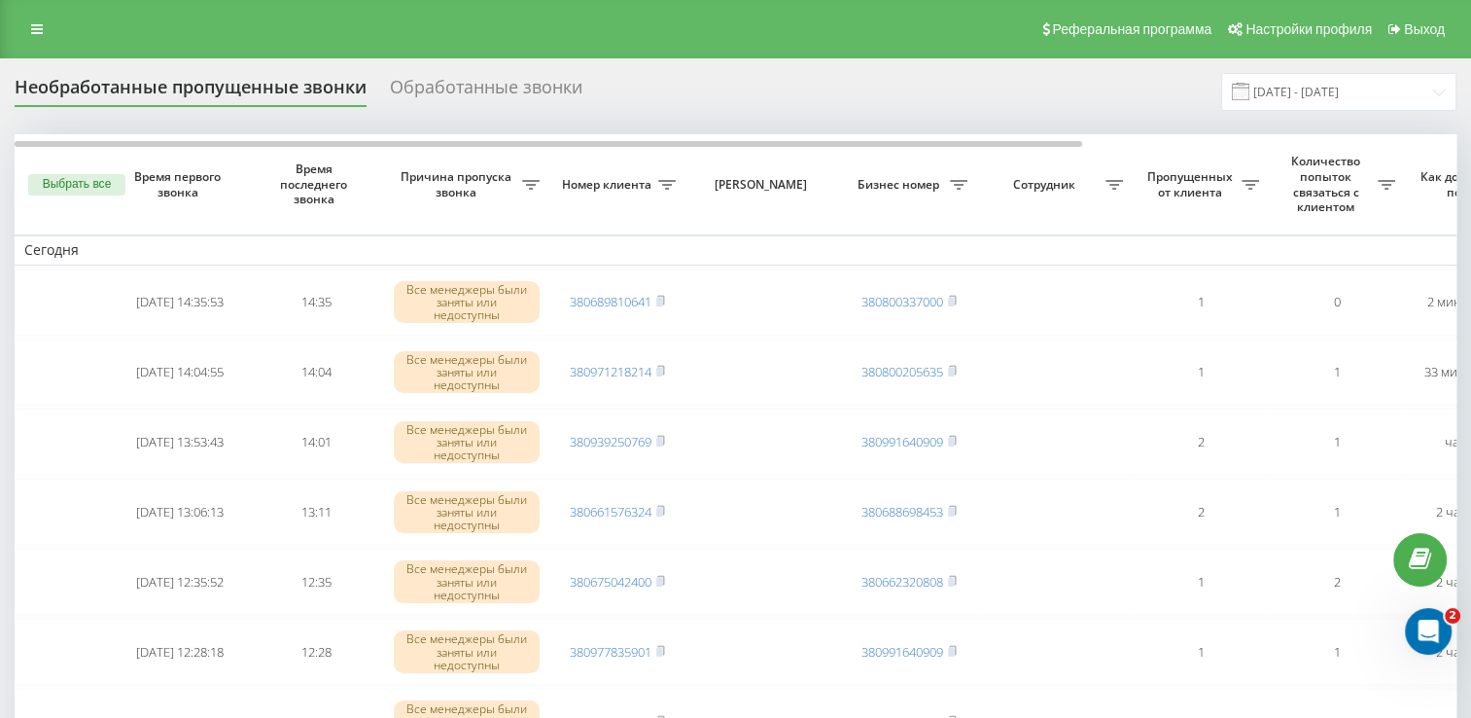
scroll to position [0, 502]
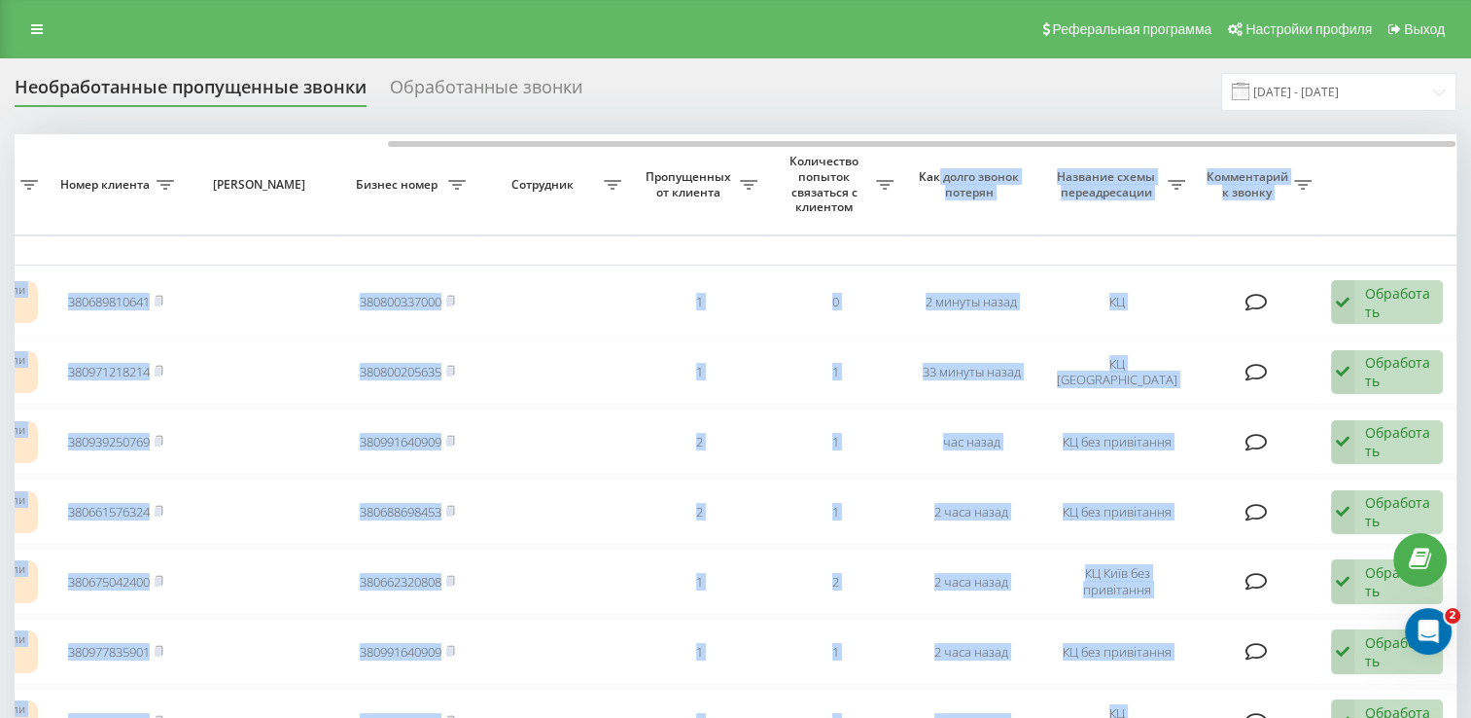
drag, startPoint x: 675, startPoint y: 138, endPoint x: 961, endPoint y: 158, distance: 286.6
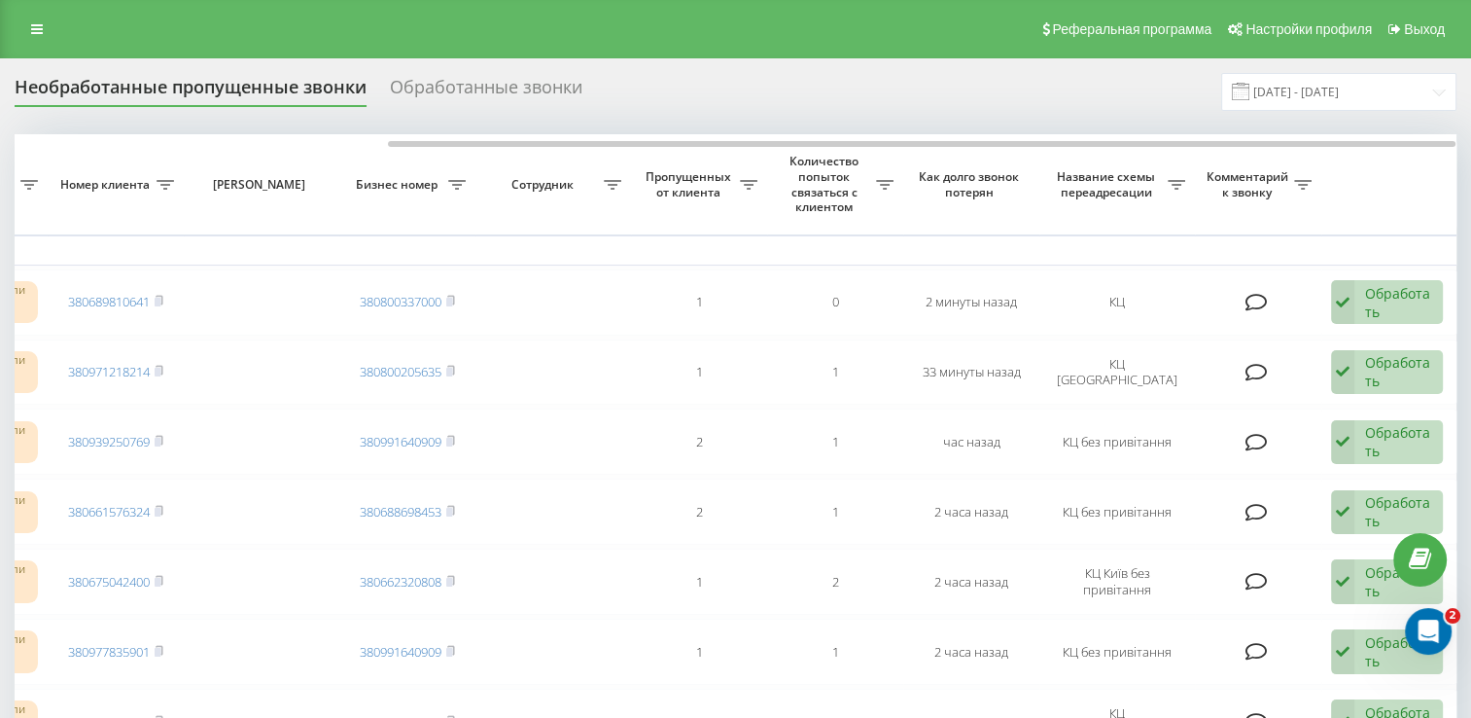
drag, startPoint x: 961, startPoint y: 158, endPoint x: 839, endPoint y: 104, distance: 133.2
click at [842, 77] on div "Необработанные пропущенные звонки Обработанные звонки [DATE] - [DATE]" at bounding box center [736, 92] width 1442 height 38
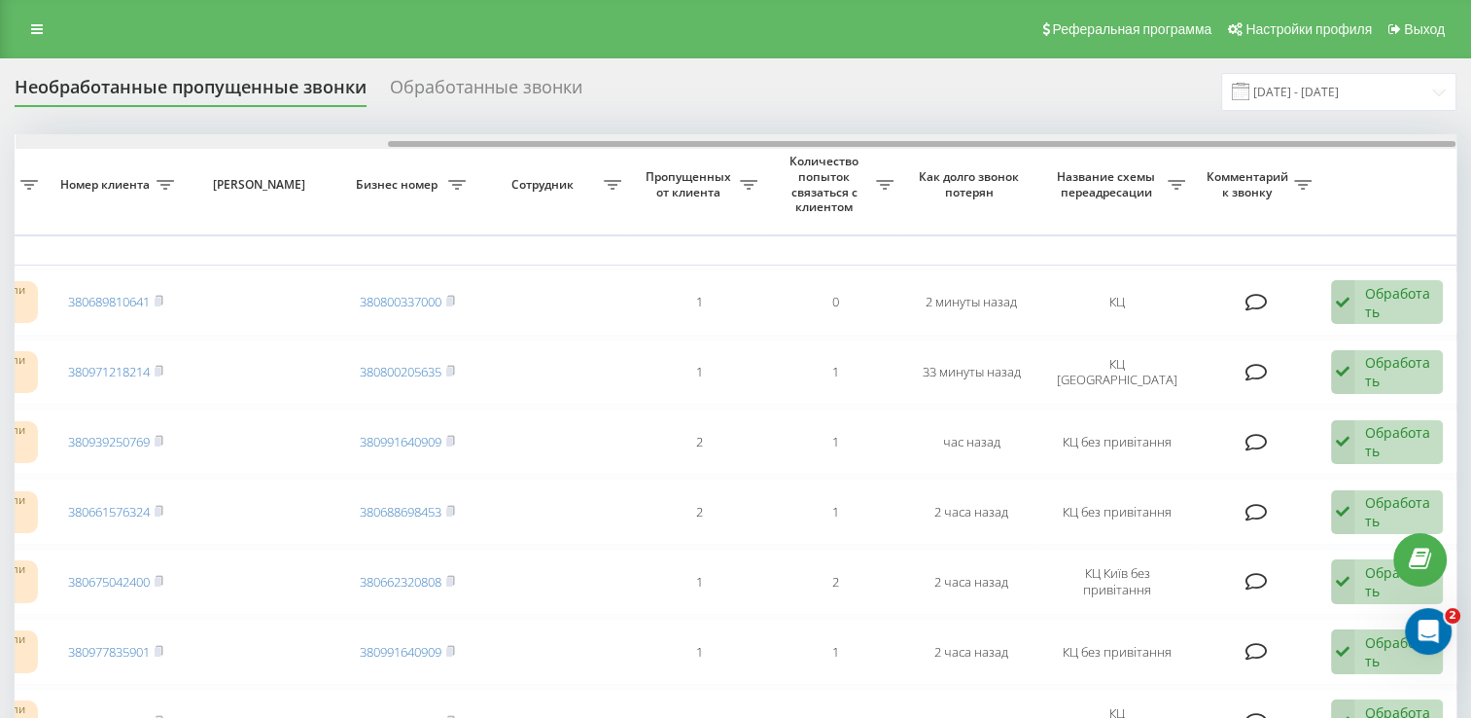
drag, startPoint x: 840, startPoint y: 144, endPoint x: 999, endPoint y: 149, distance: 159.5
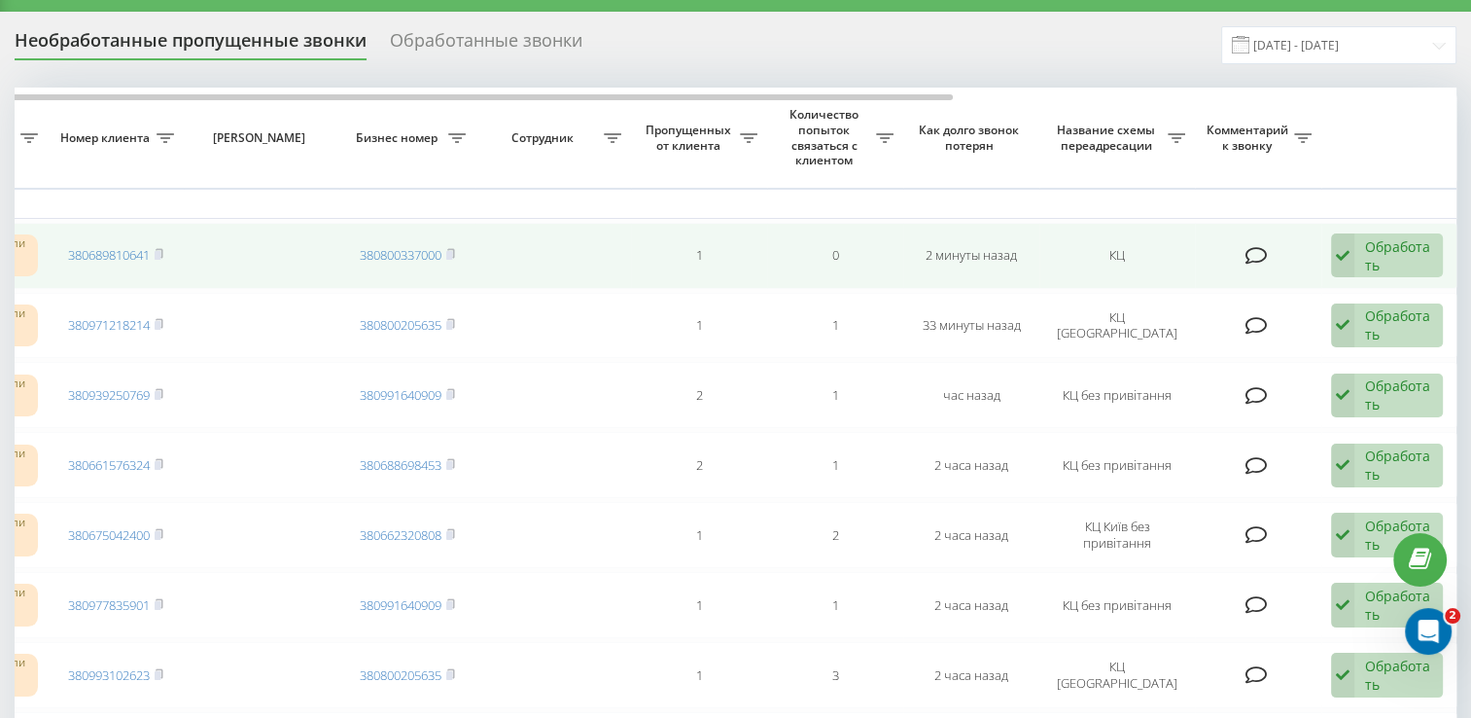
scroll to position [0, 0]
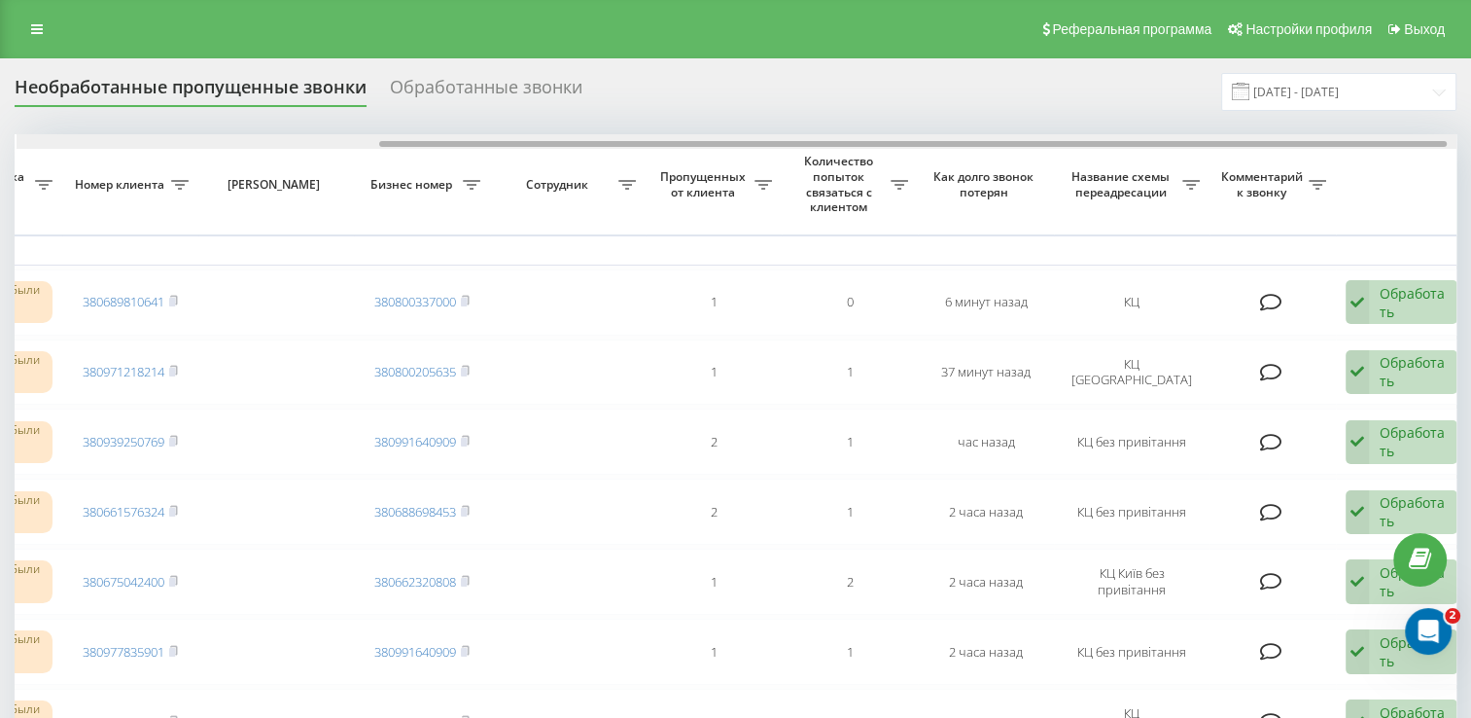
drag, startPoint x: 403, startPoint y: 142, endPoint x: 782, endPoint y: 153, distance: 379.3
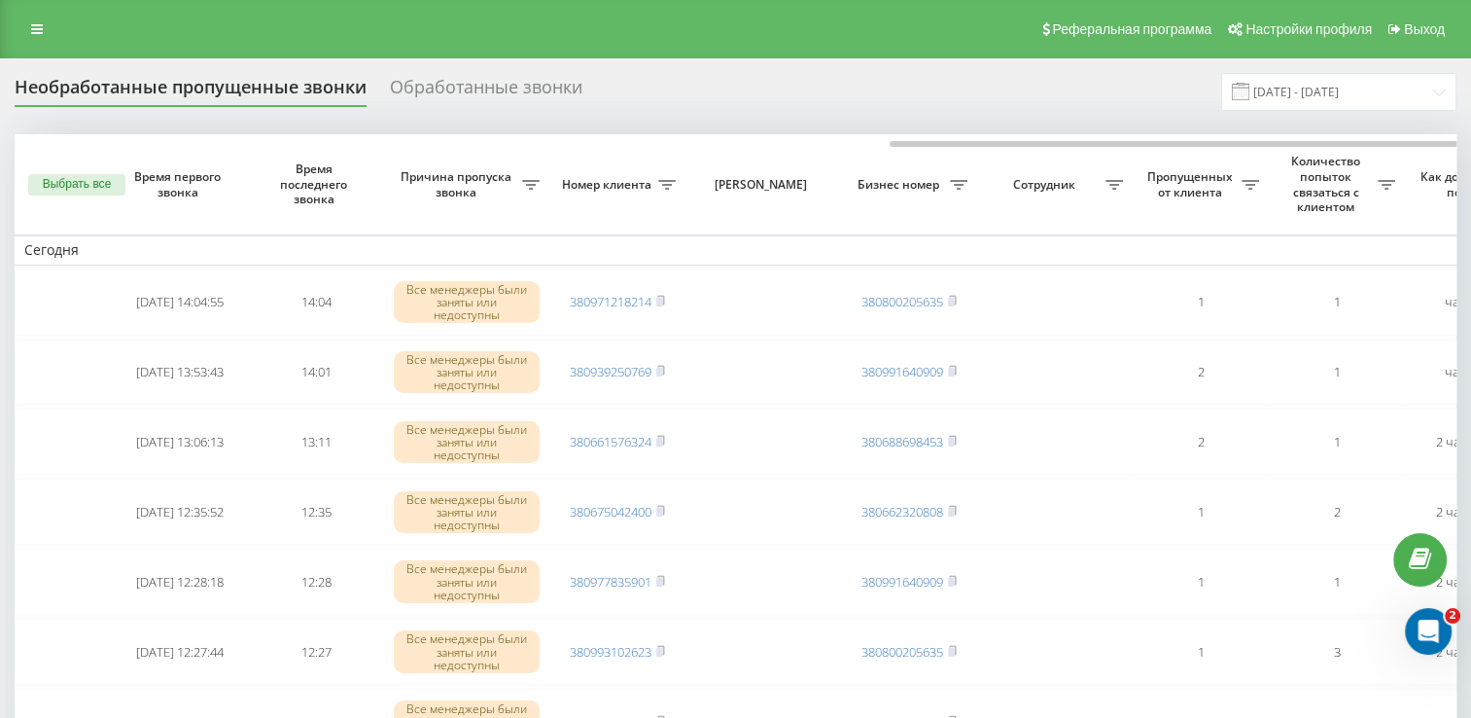
scroll to position [0, 502]
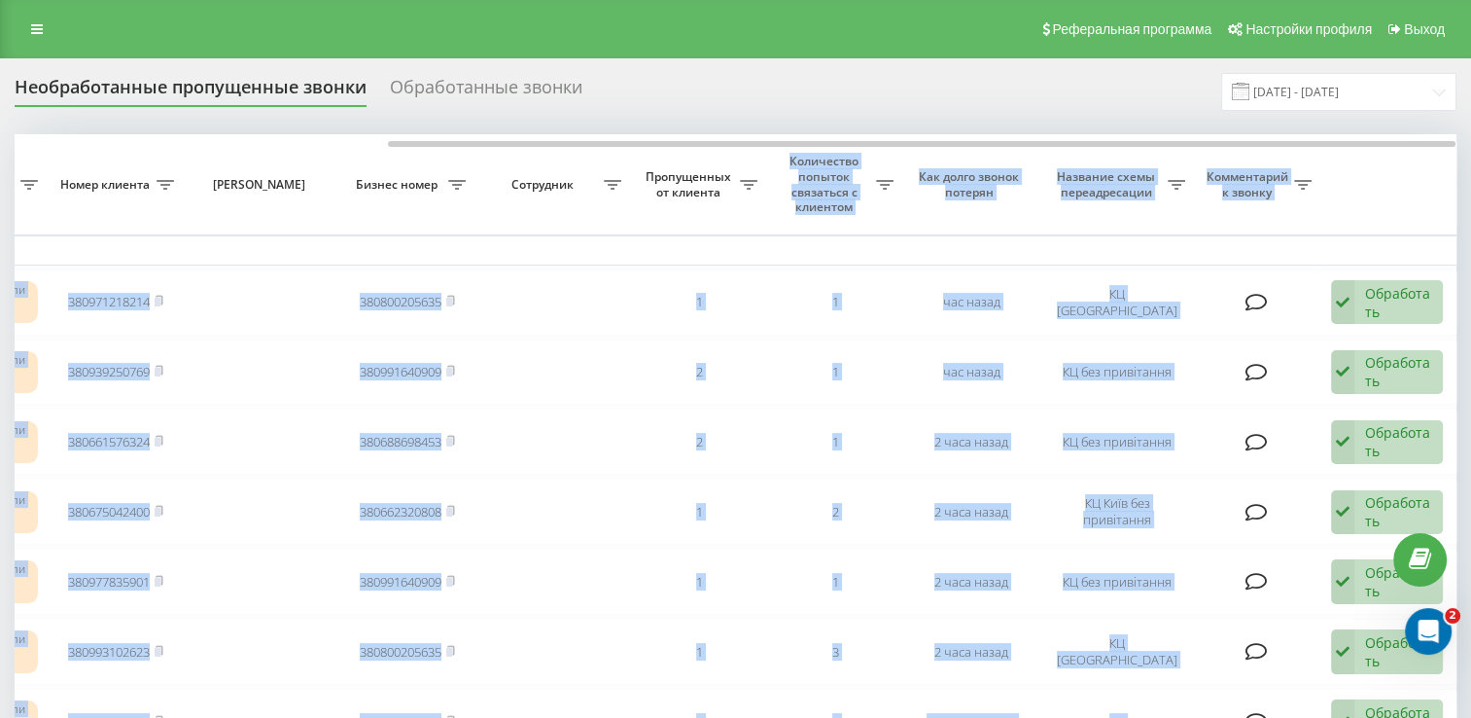
drag, startPoint x: 701, startPoint y: 138, endPoint x: 762, endPoint y: 156, distance: 63.7
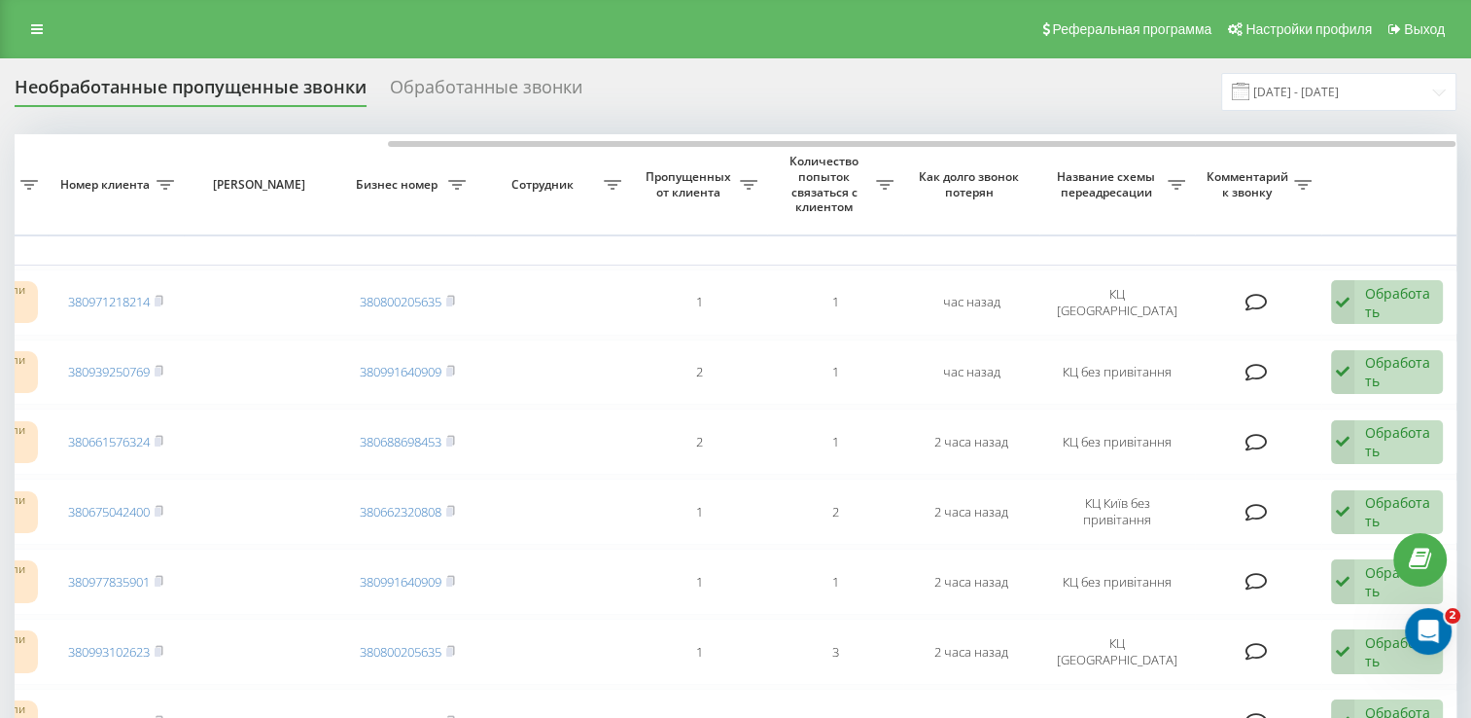
drag, startPoint x: 762, startPoint y: 156, endPoint x: 714, endPoint y: 73, distance: 95.9
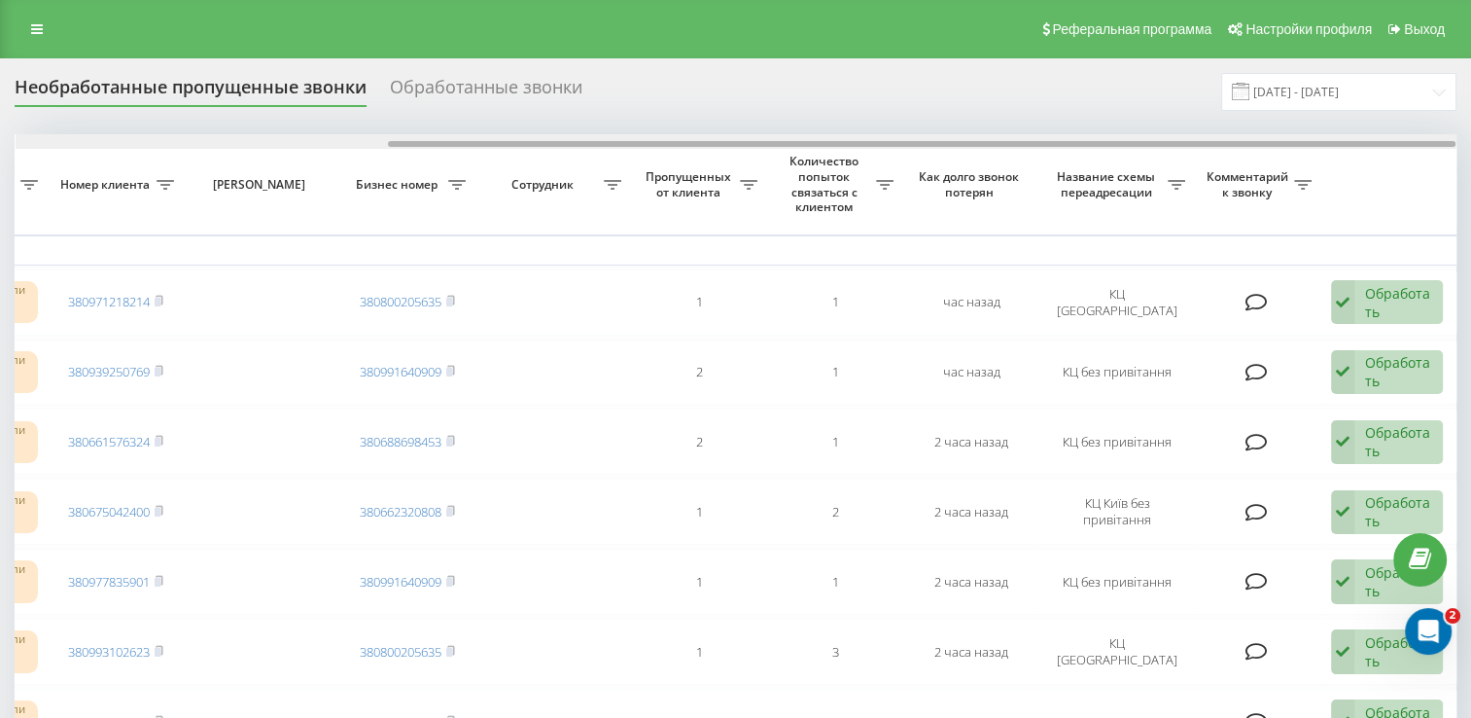
drag, startPoint x: 739, startPoint y: 143, endPoint x: 852, endPoint y: 143, distance: 112.8
click at [852, 143] on div at bounding box center [922, 144] width 1068 height 6
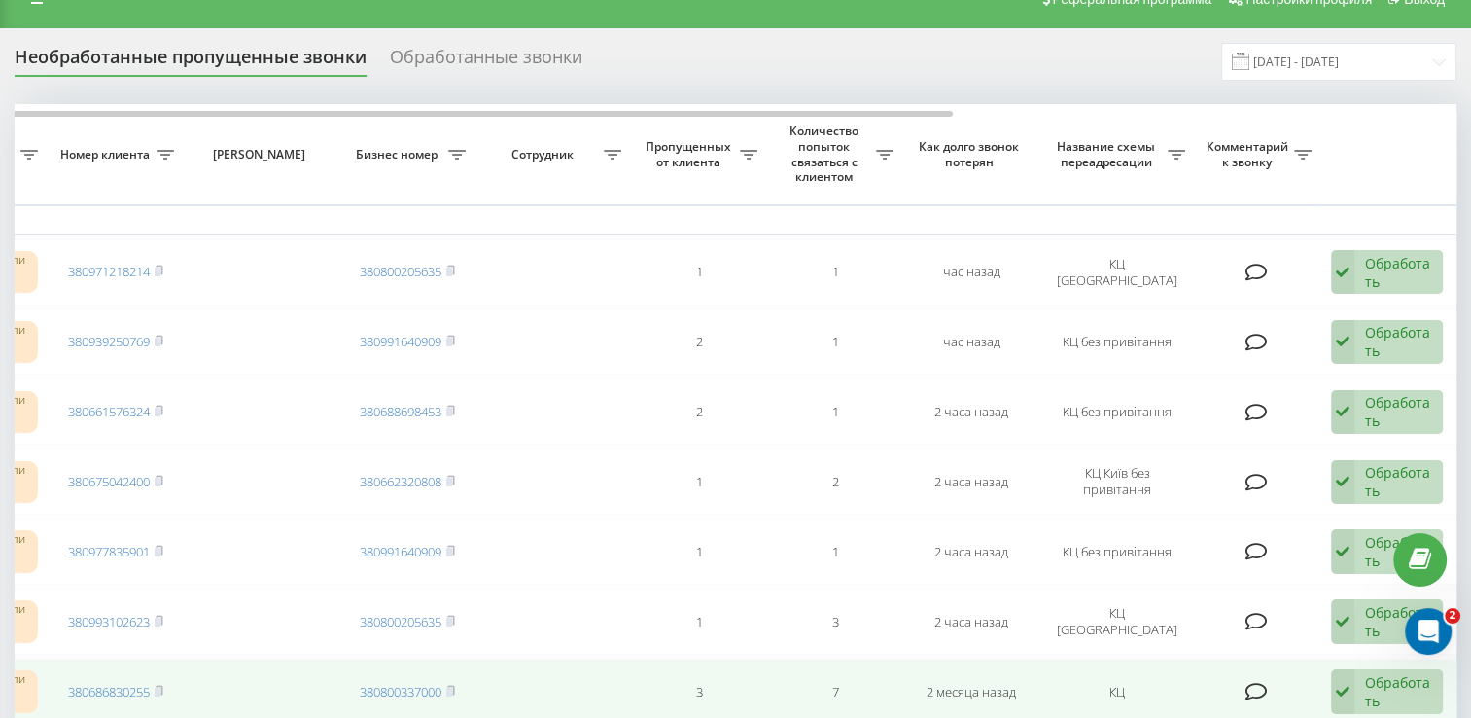
scroll to position [0, 0]
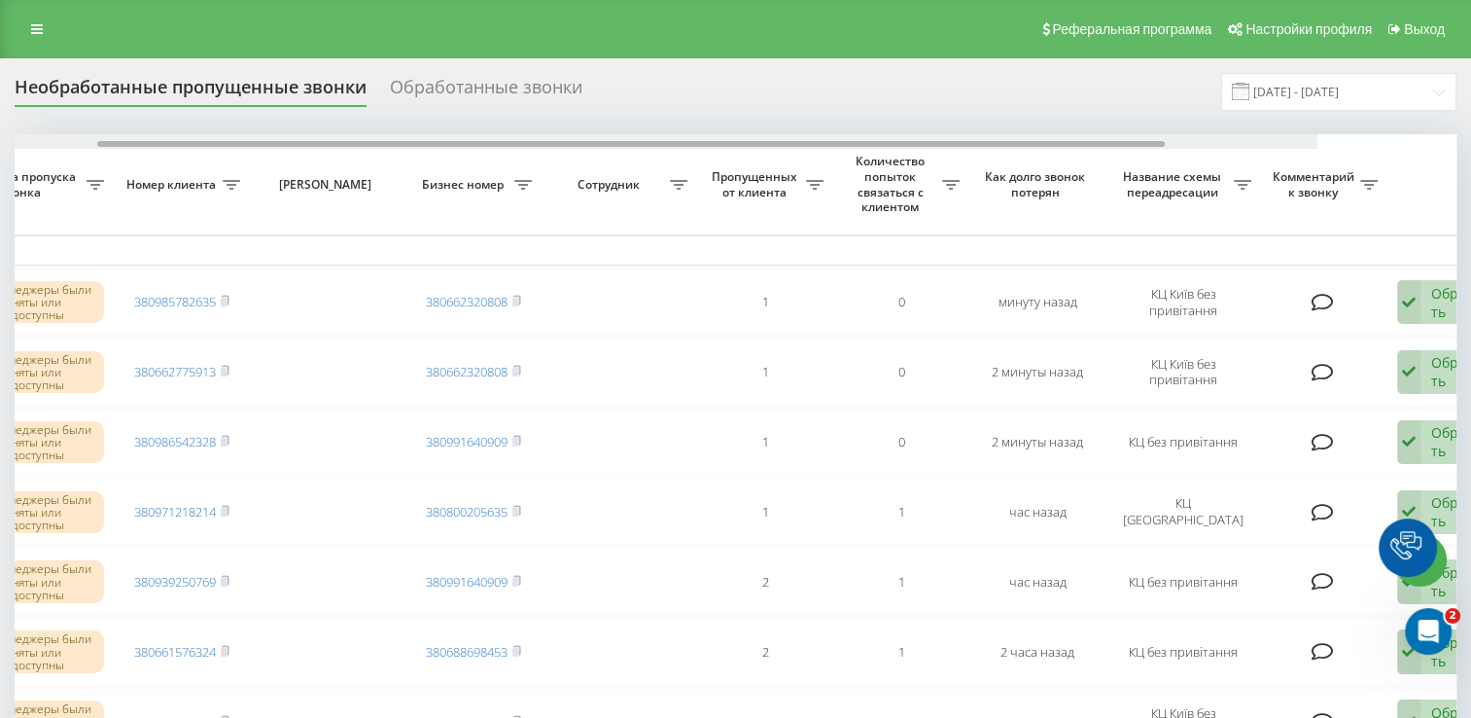
scroll to position [0, 502]
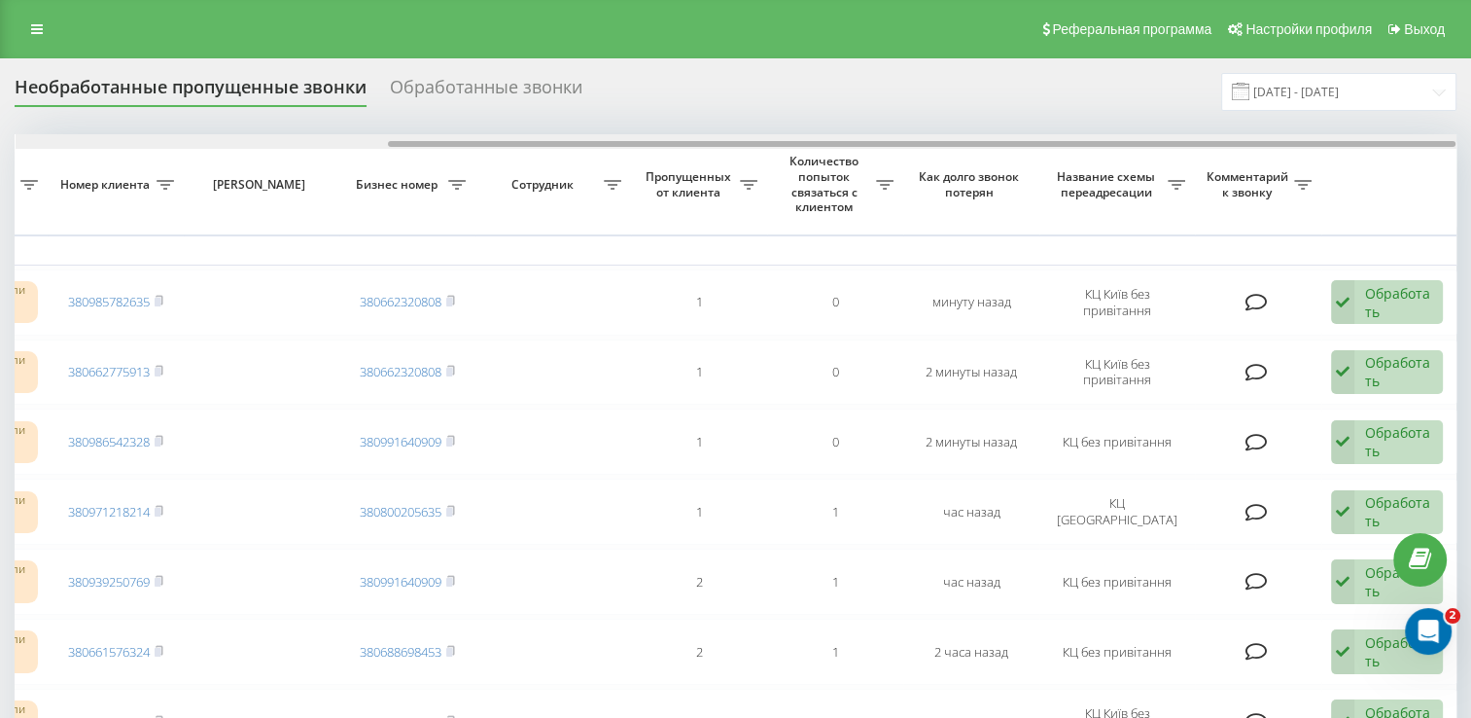
drag, startPoint x: 498, startPoint y: 142, endPoint x: 1005, endPoint y: 239, distance: 516.8
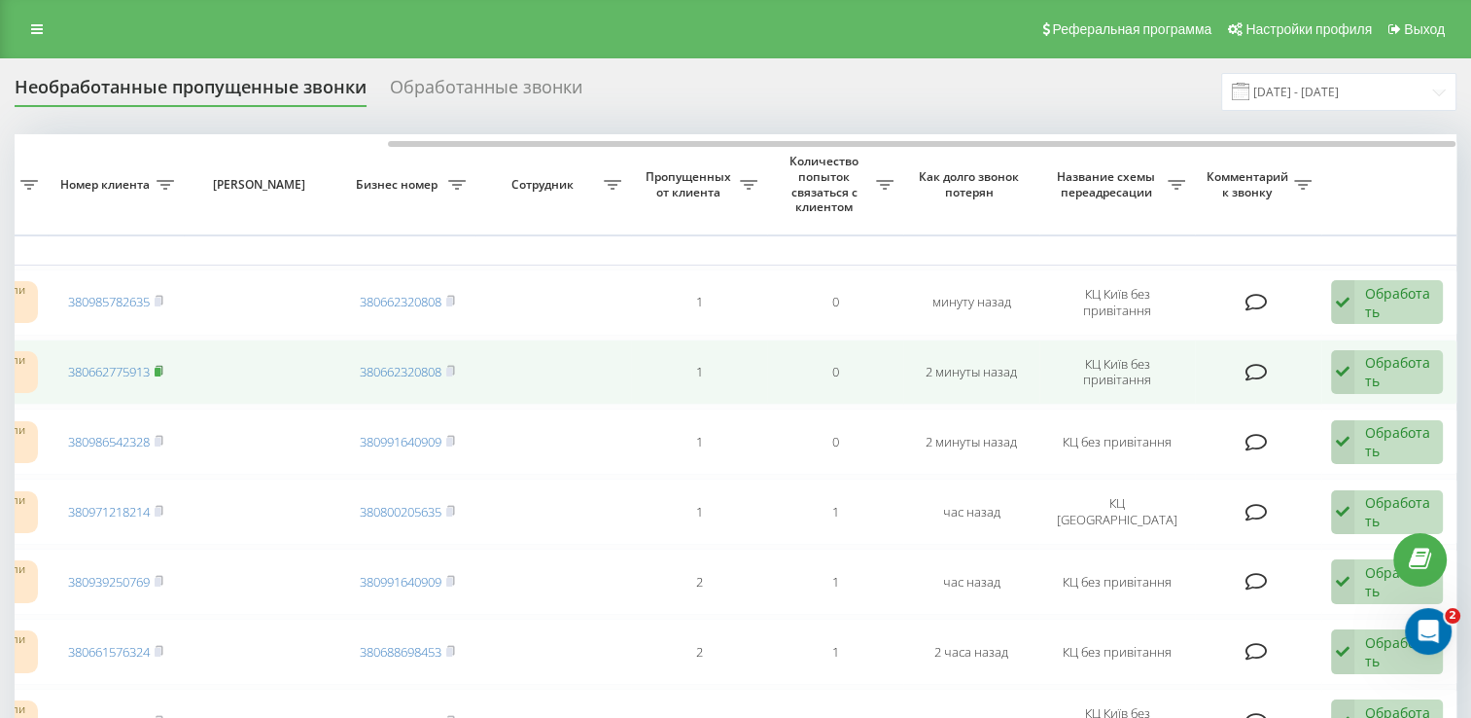
click at [159, 368] on rect at bounding box center [158, 372] width 6 height 9
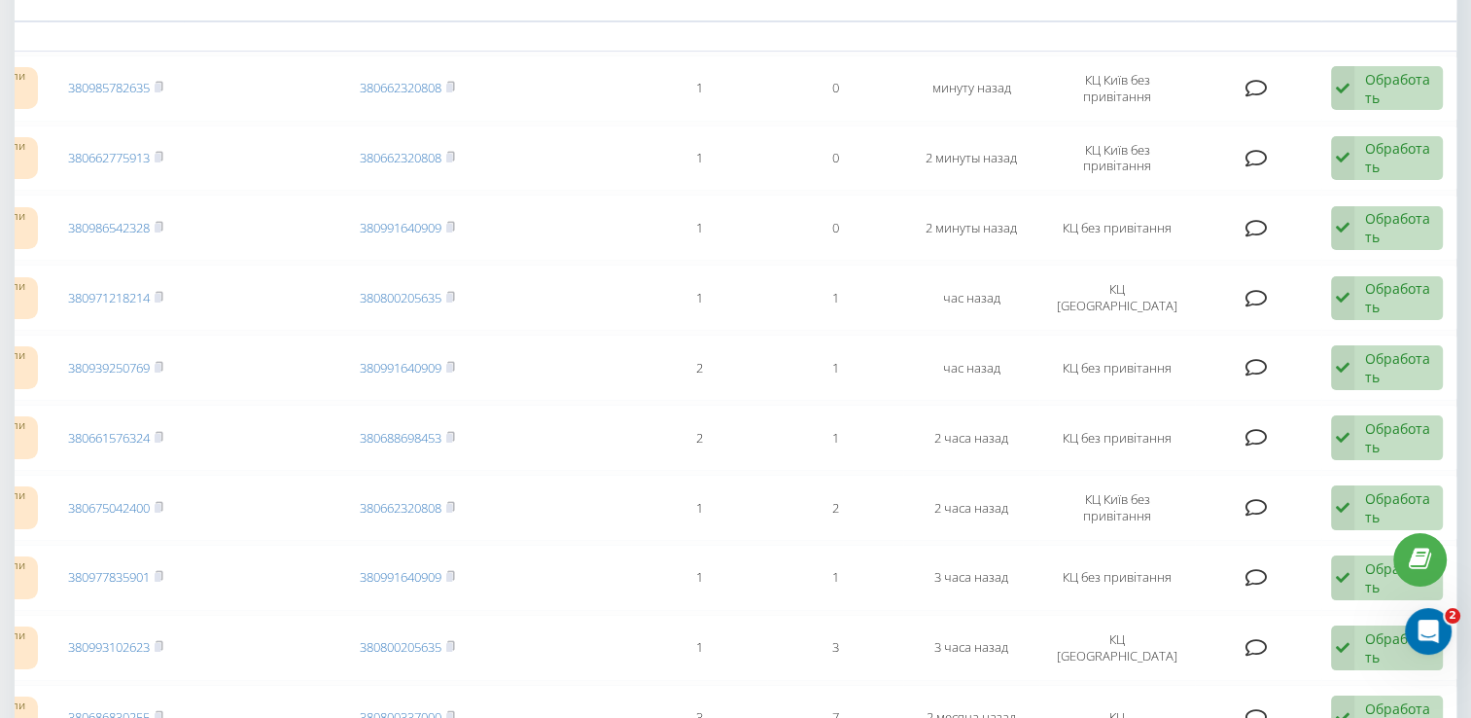
scroll to position [0, 0]
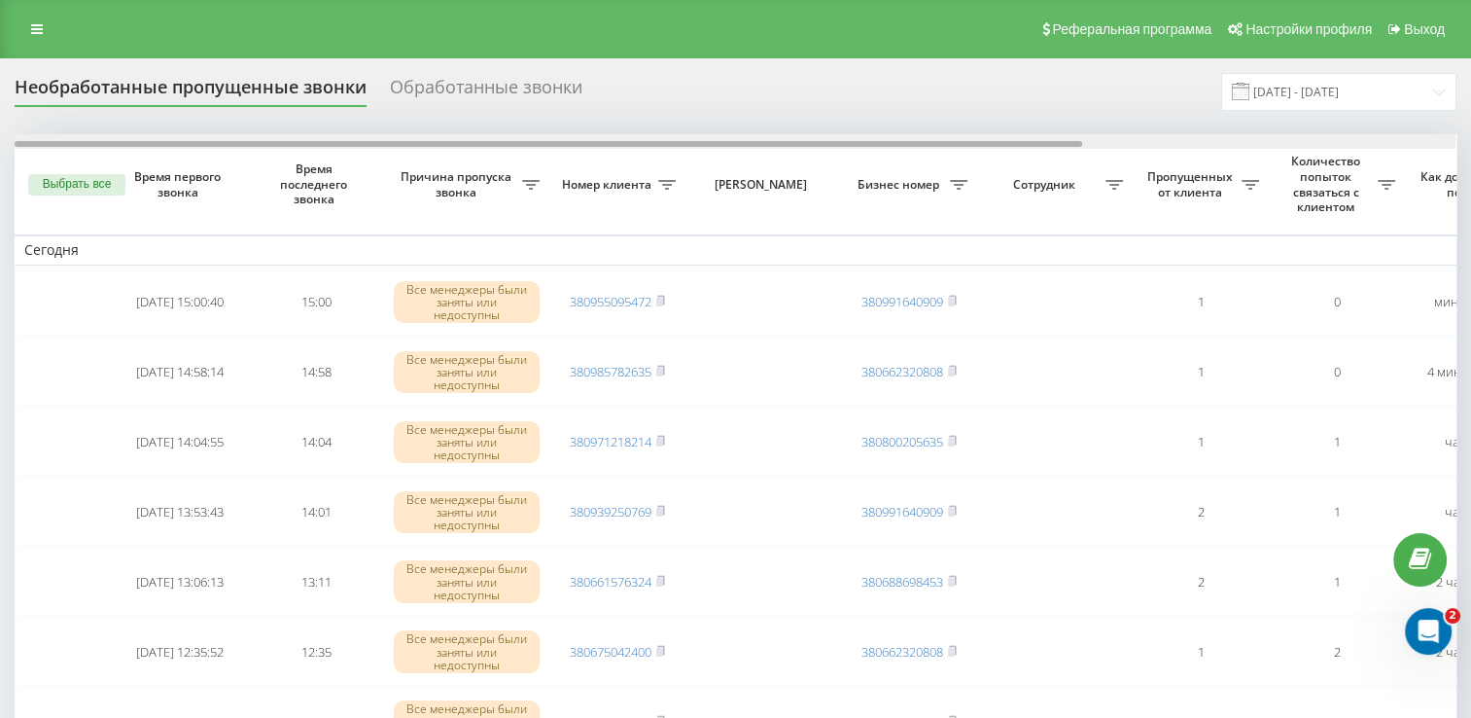
scroll to position [0, 502]
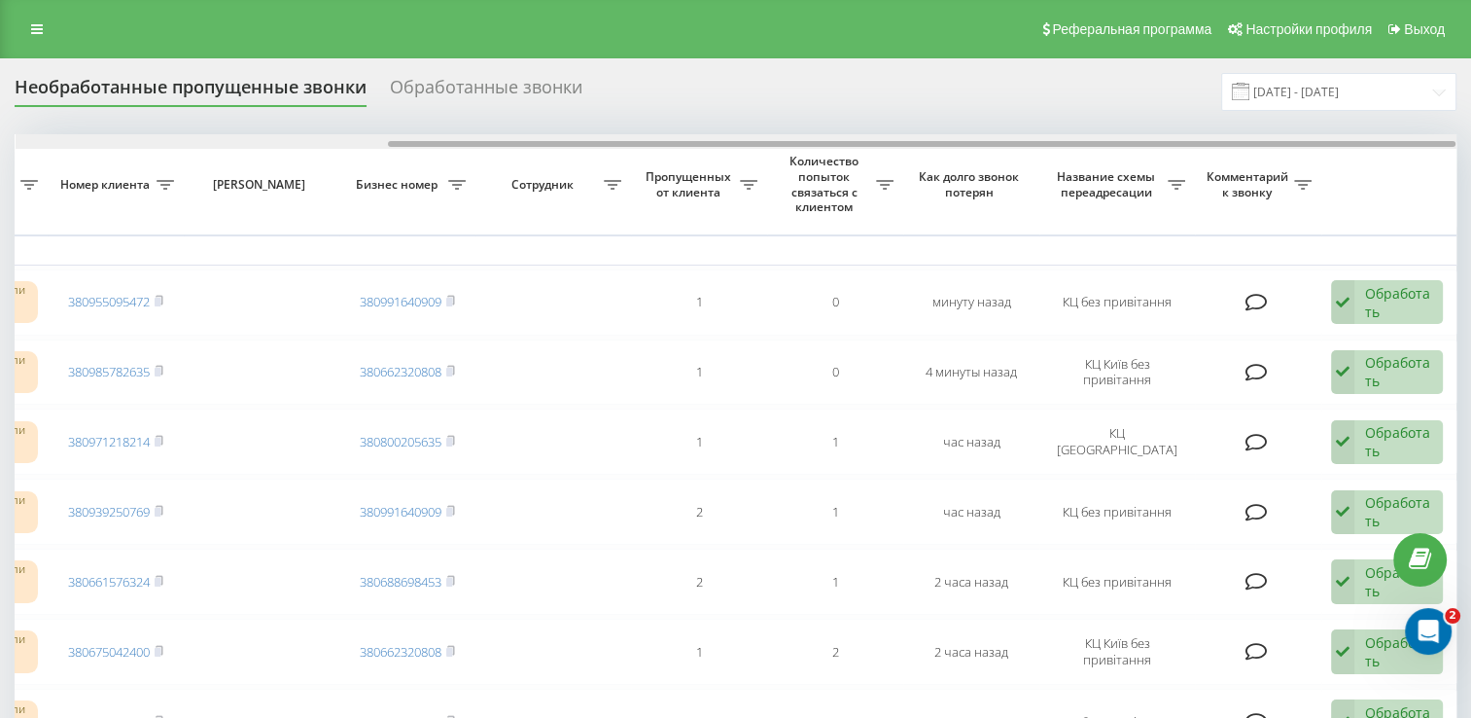
drag, startPoint x: 755, startPoint y: 138, endPoint x: 976, endPoint y: 141, distance: 220.7
click at [976, 141] on div at bounding box center [736, 141] width 1441 height 15
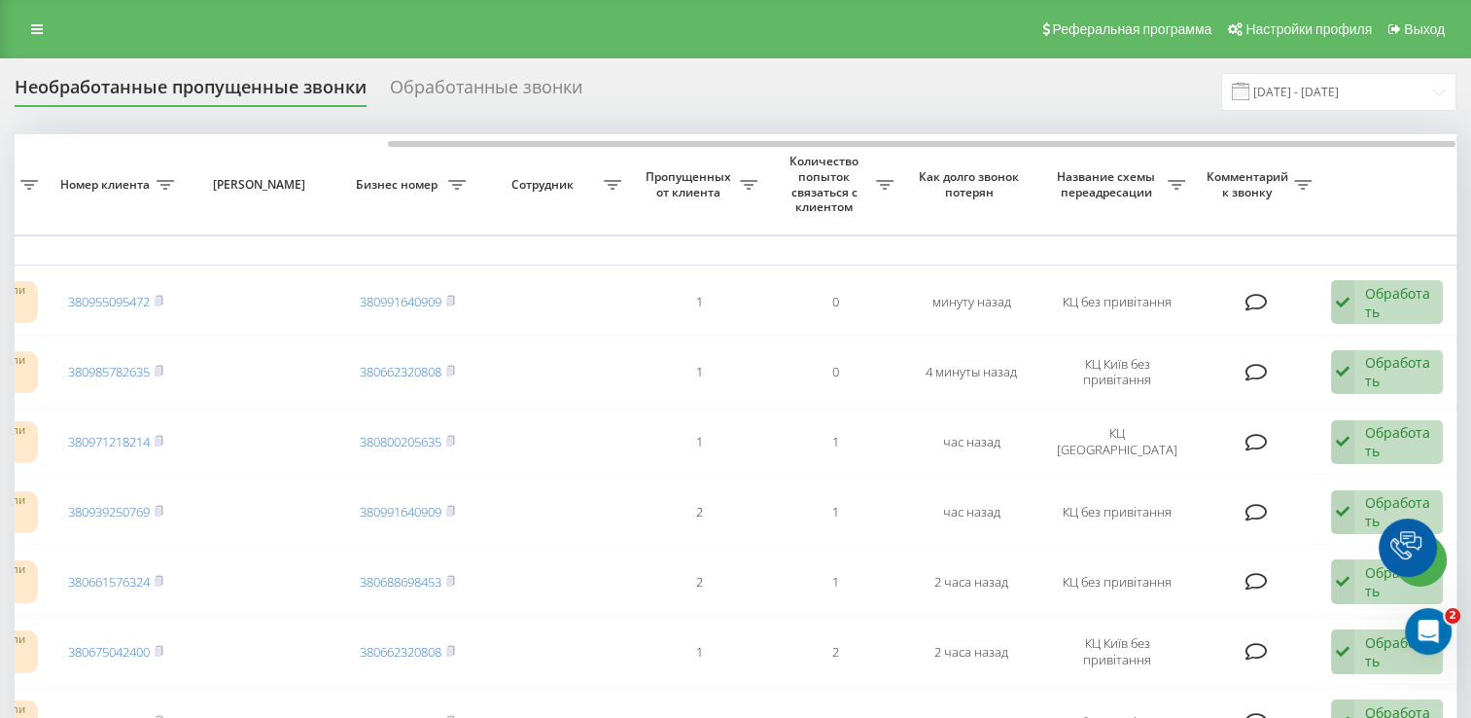
click at [873, 73] on div "Необработанные пропущенные звонки Обработанные звонки [DATE] - [DATE]" at bounding box center [736, 92] width 1442 height 38
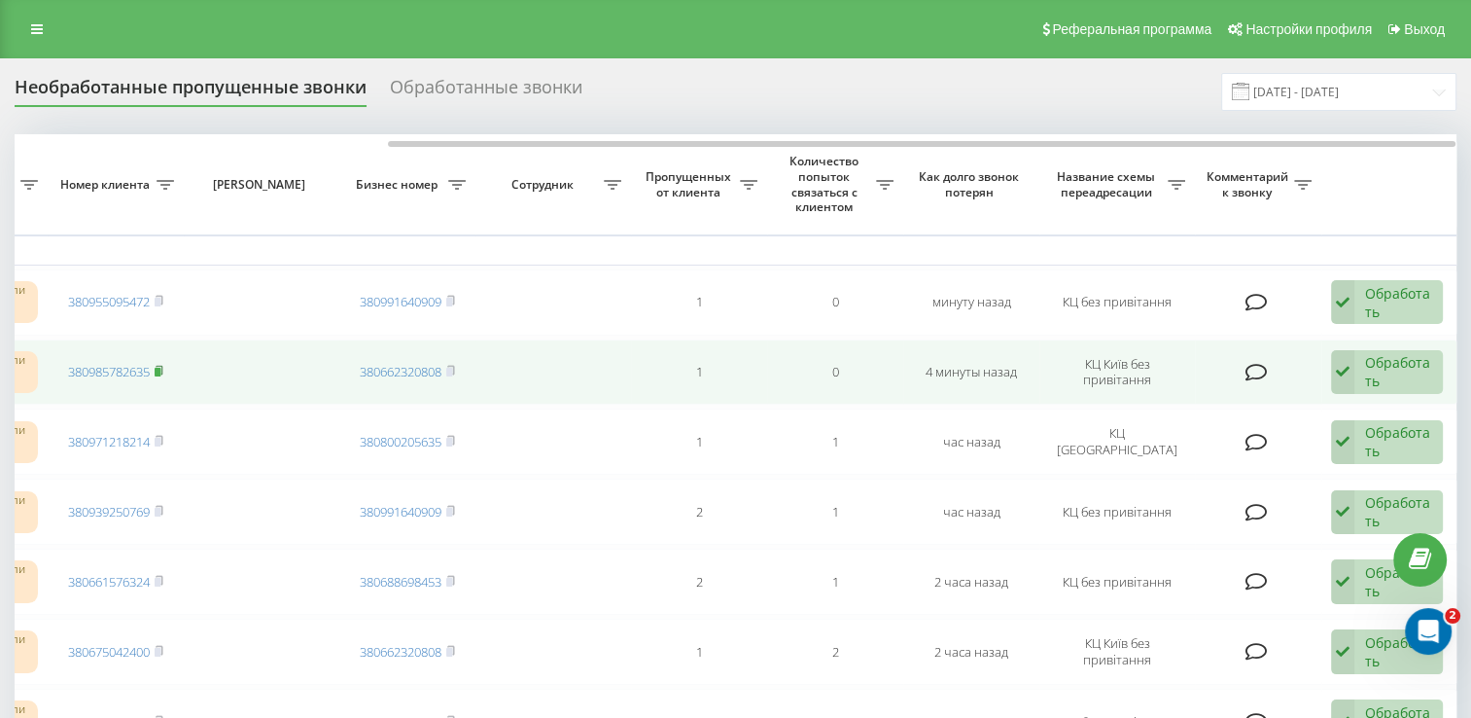
click at [162, 371] on icon at bounding box center [159, 370] width 7 height 9
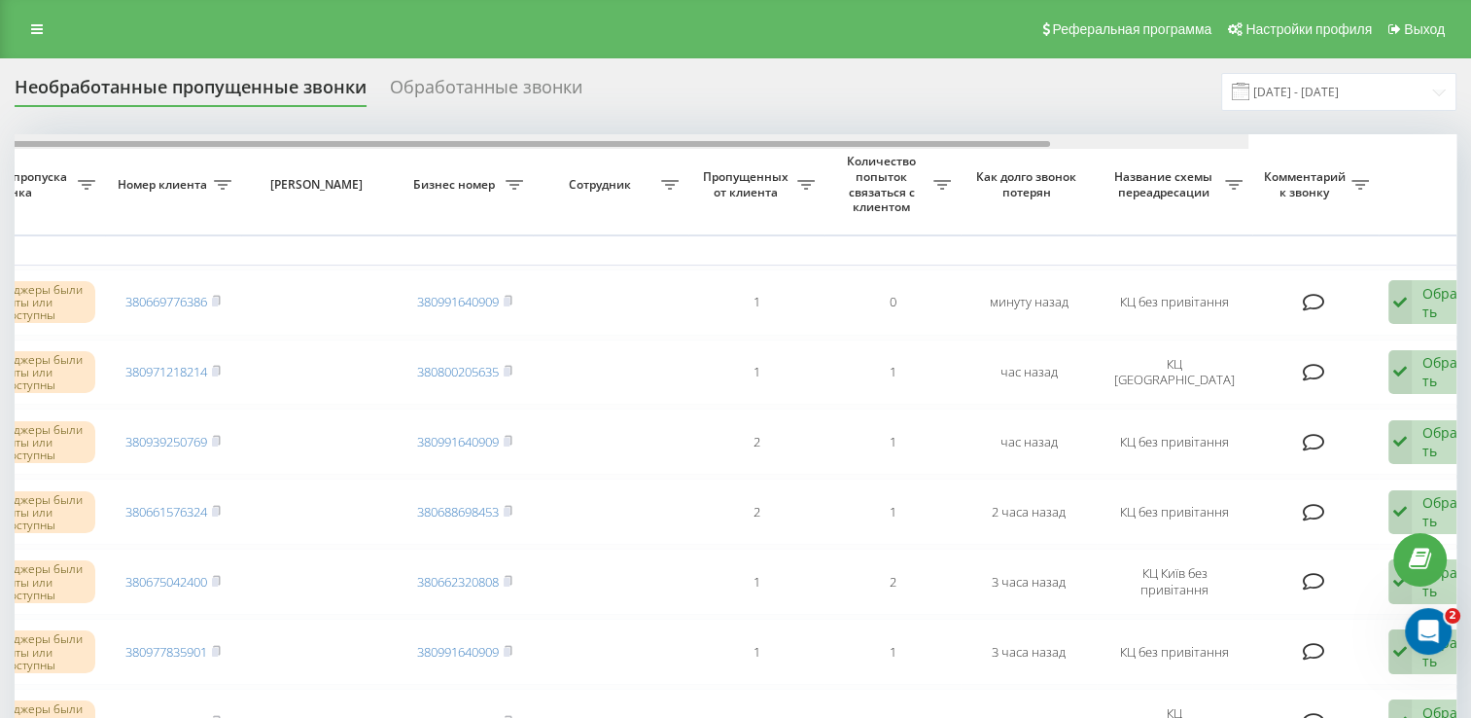
drag, startPoint x: 577, startPoint y: 143, endPoint x: 908, endPoint y: 158, distance: 331.9
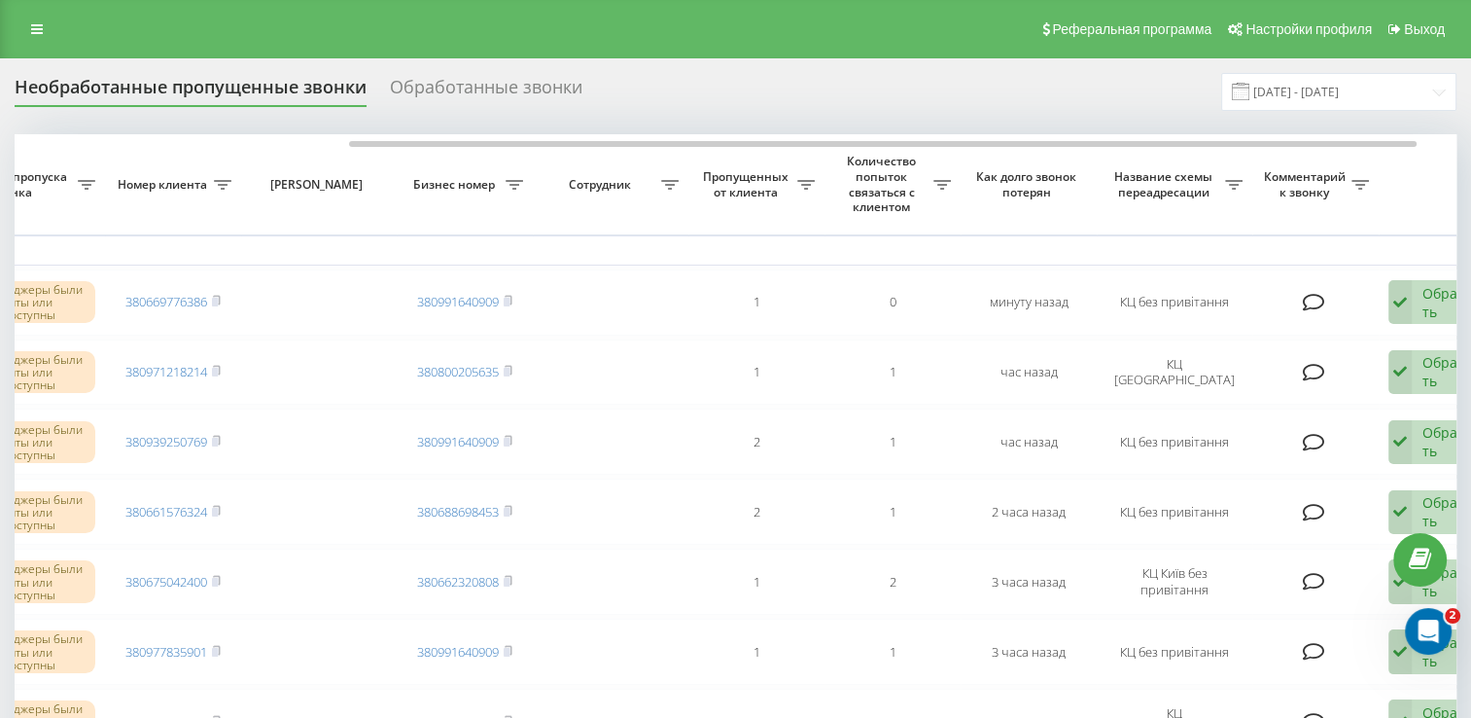
scroll to position [0, 447]
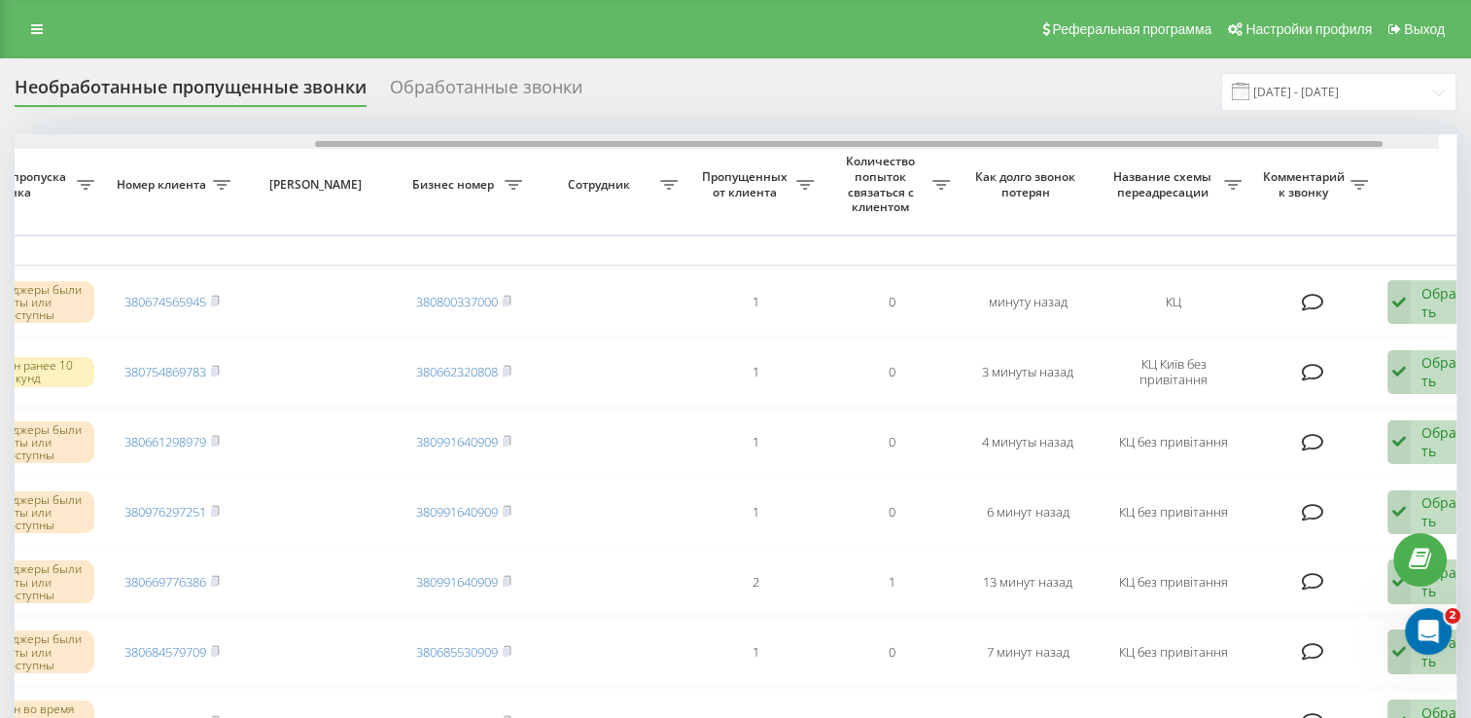
scroll to position [0, 467]
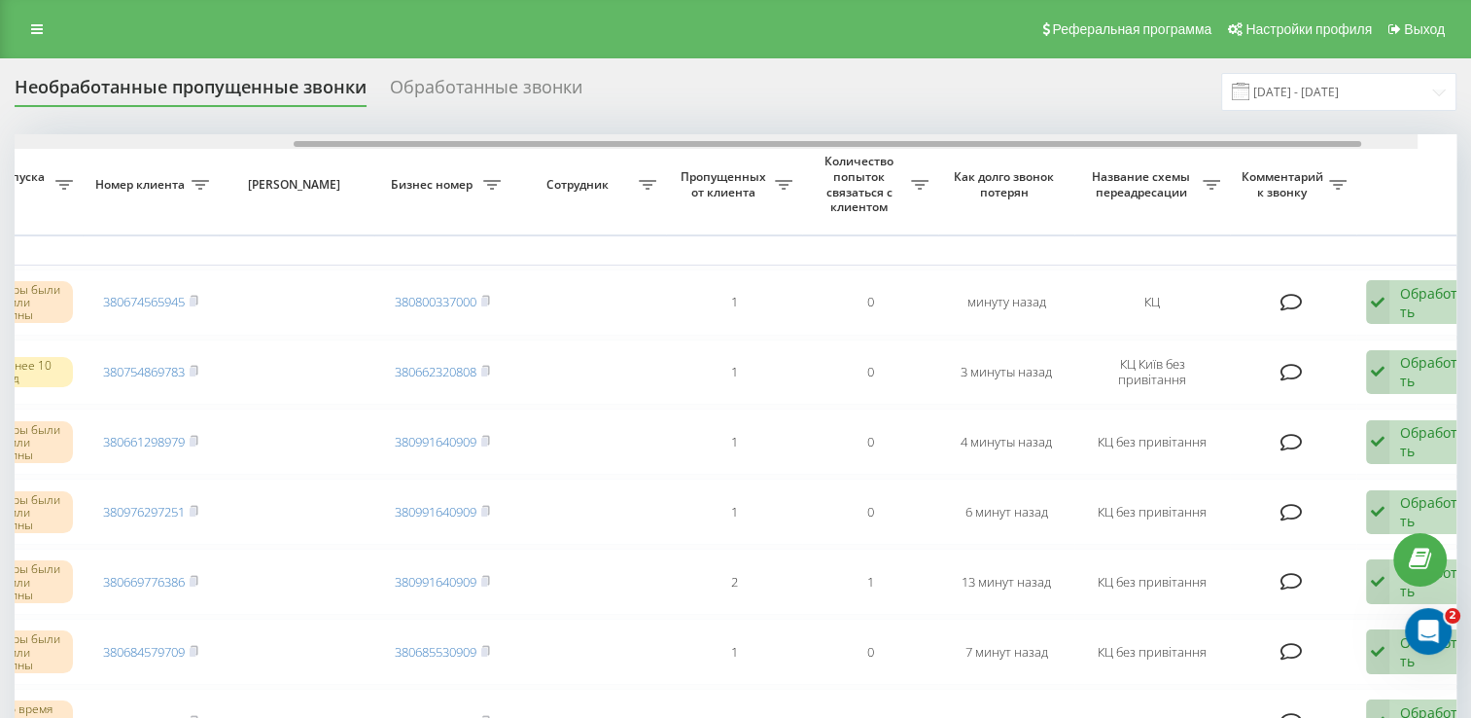
drag, startPoint x: 513, startPoint y: 142, endPoint x: 859, endPoint y: 175, distance: 347.7
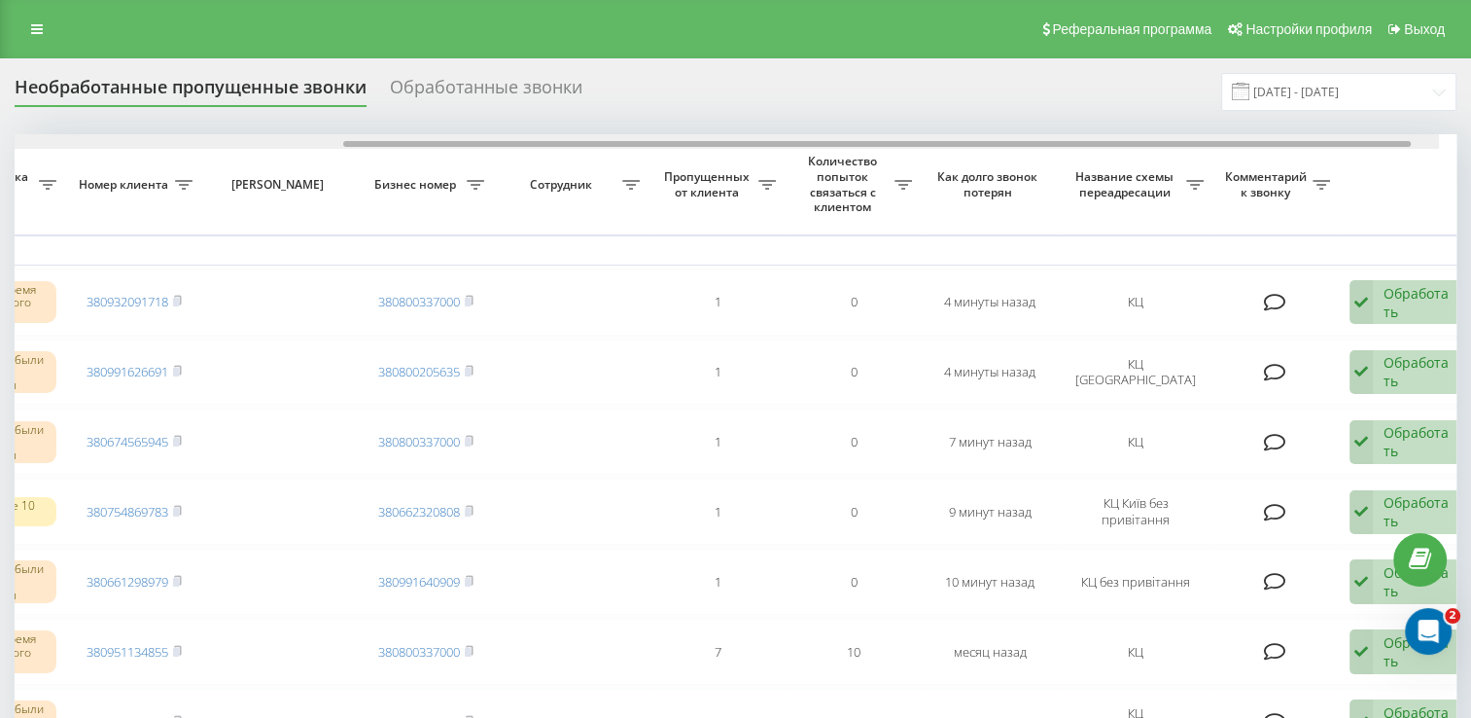
scroll to position [0, 502]
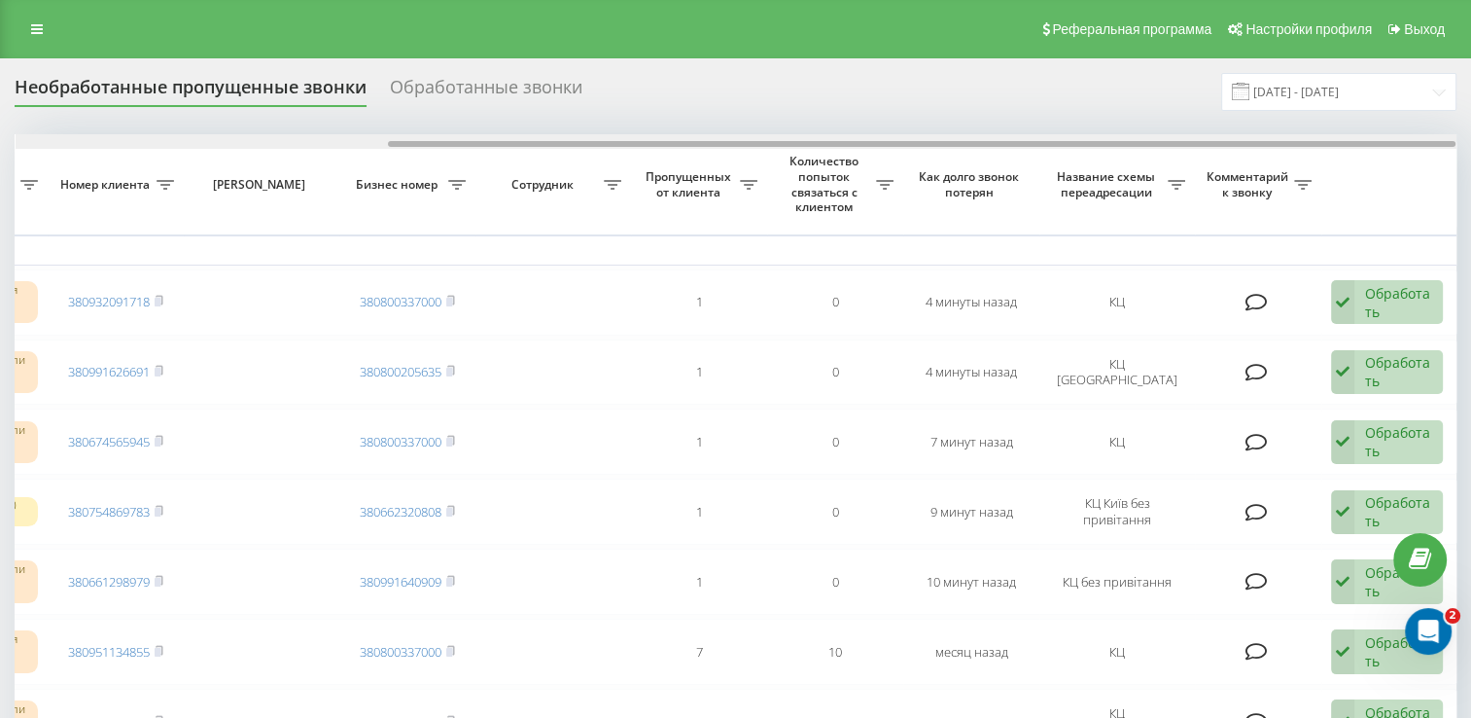
drag, startPoint x: 574, startPoint y: 142, endPoint x: 1015, endPoint y: 147, distance: 441.4
click at [1012, 146] on div at bounding box center [922, 144] width 1068 height 6
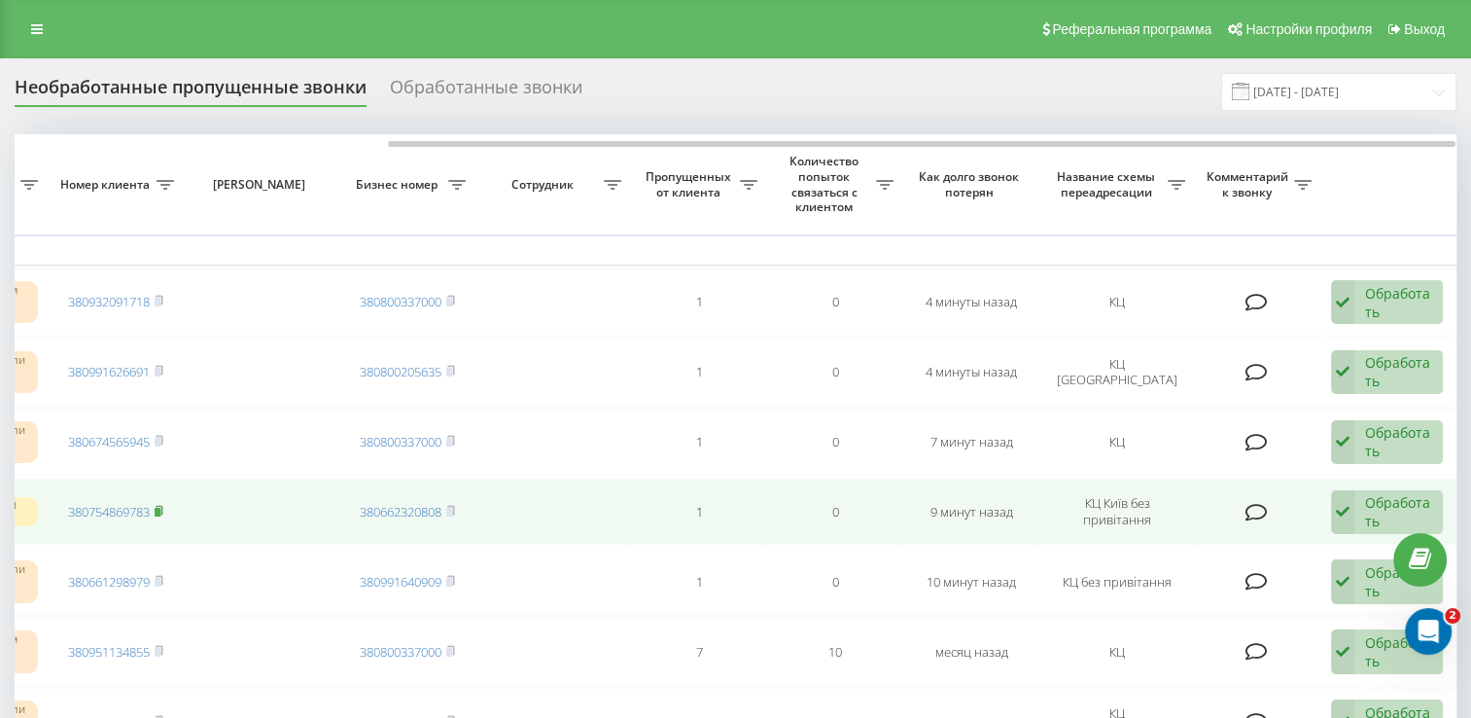
click at [160, 508] on rect at bounding box center [158, 512] width 6 height 9
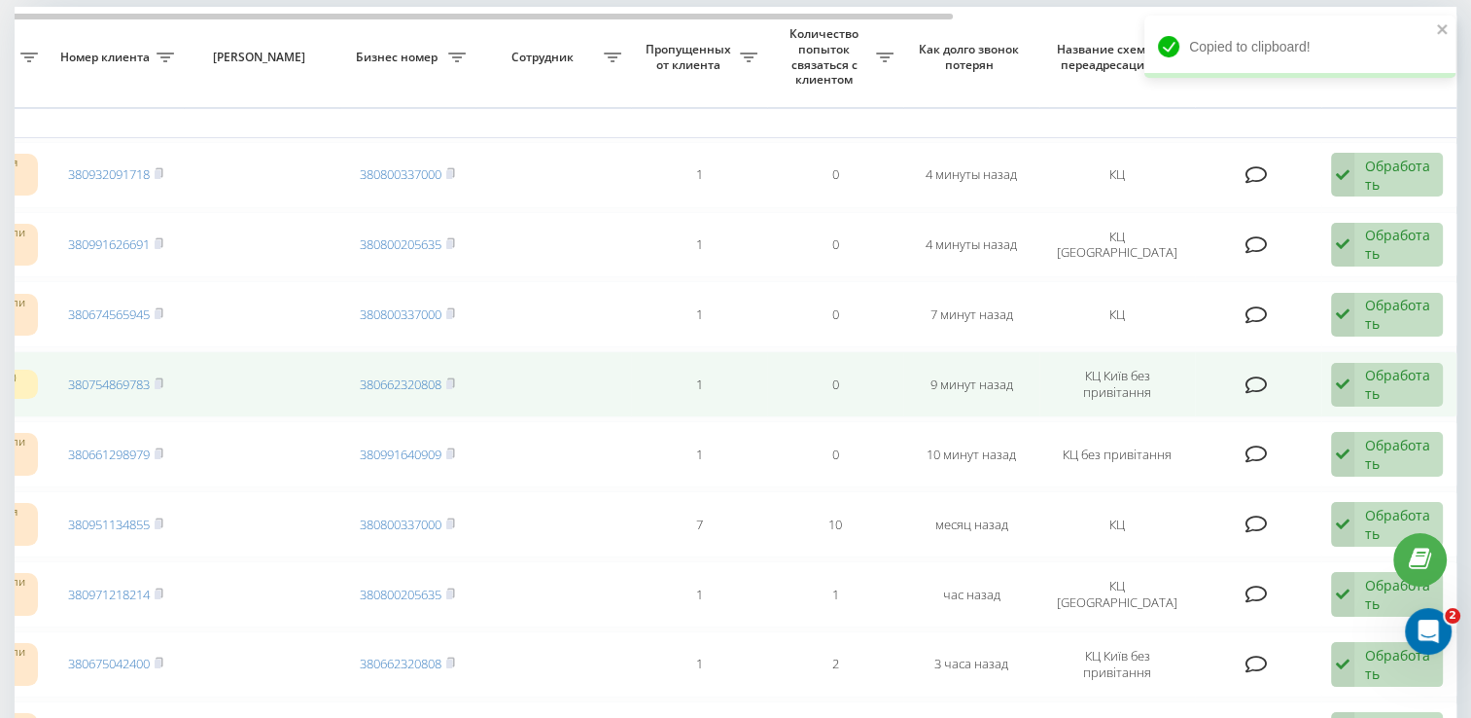
scroll to position [97, 0]
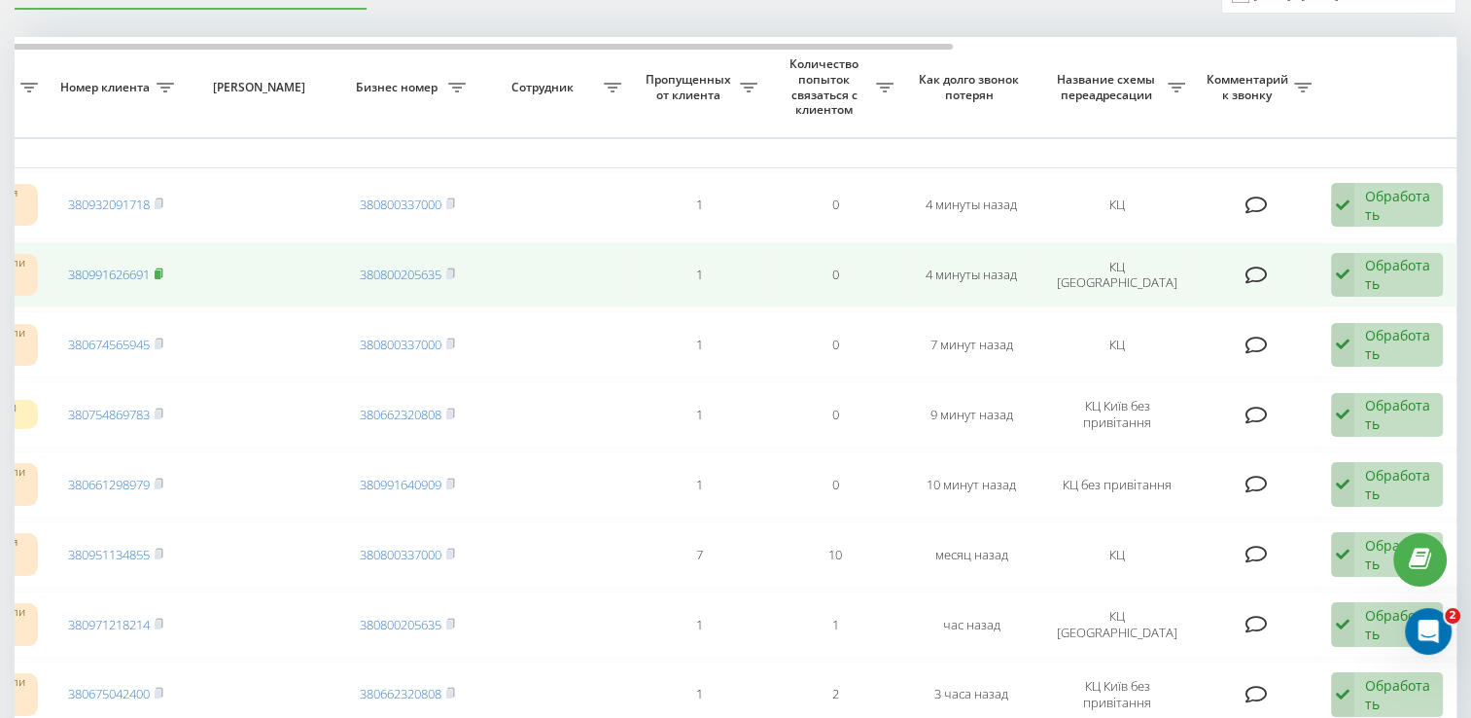
click at [162, 269] on icon at bounding box center [159, 272] width 7 height 9
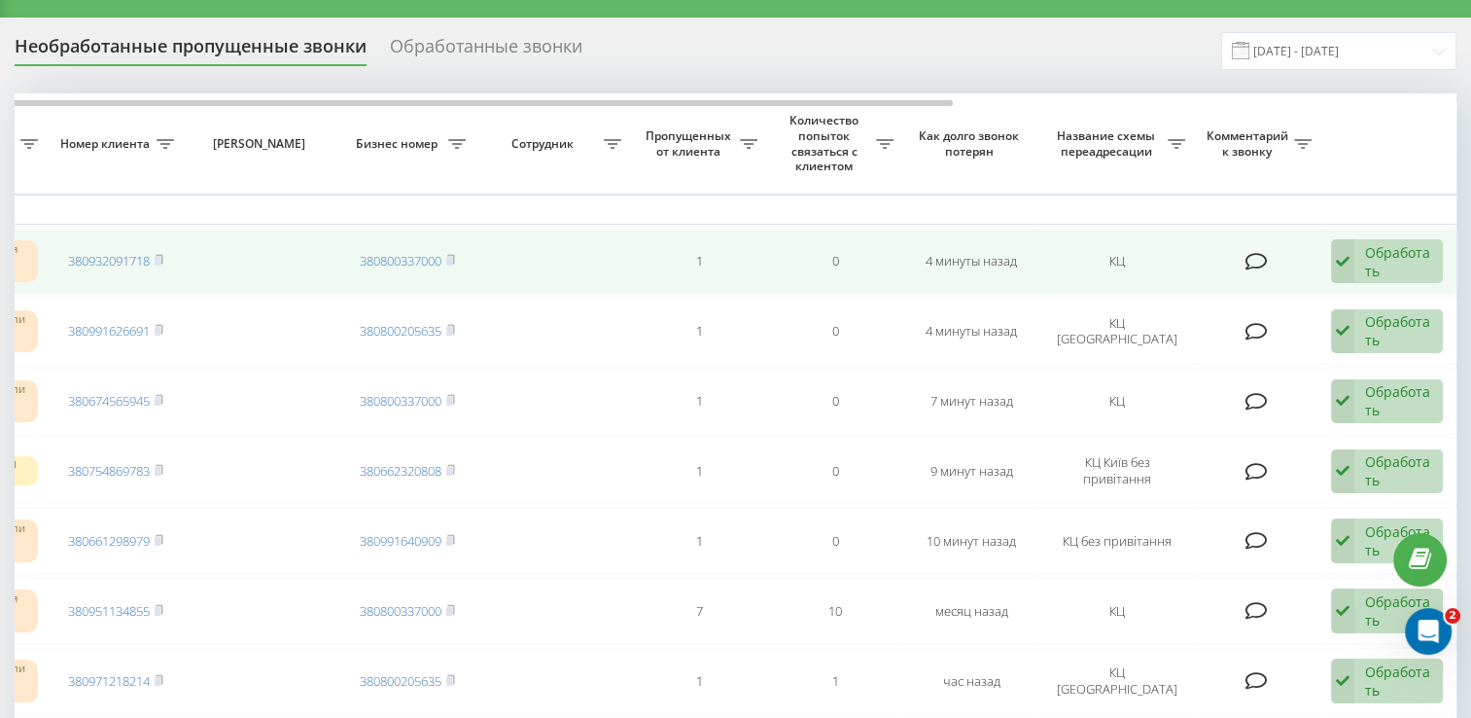
scroll to position [0, 0]
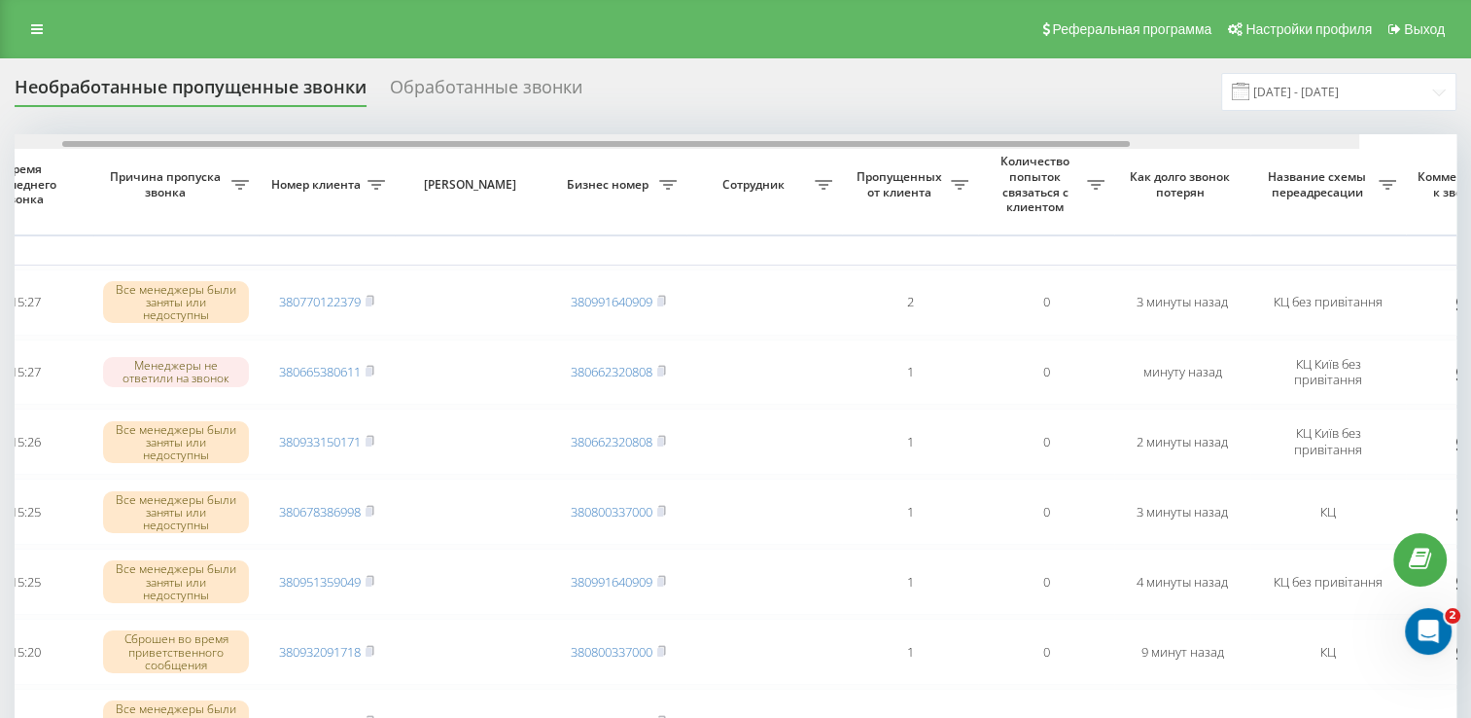
scroll to position [0, 502]
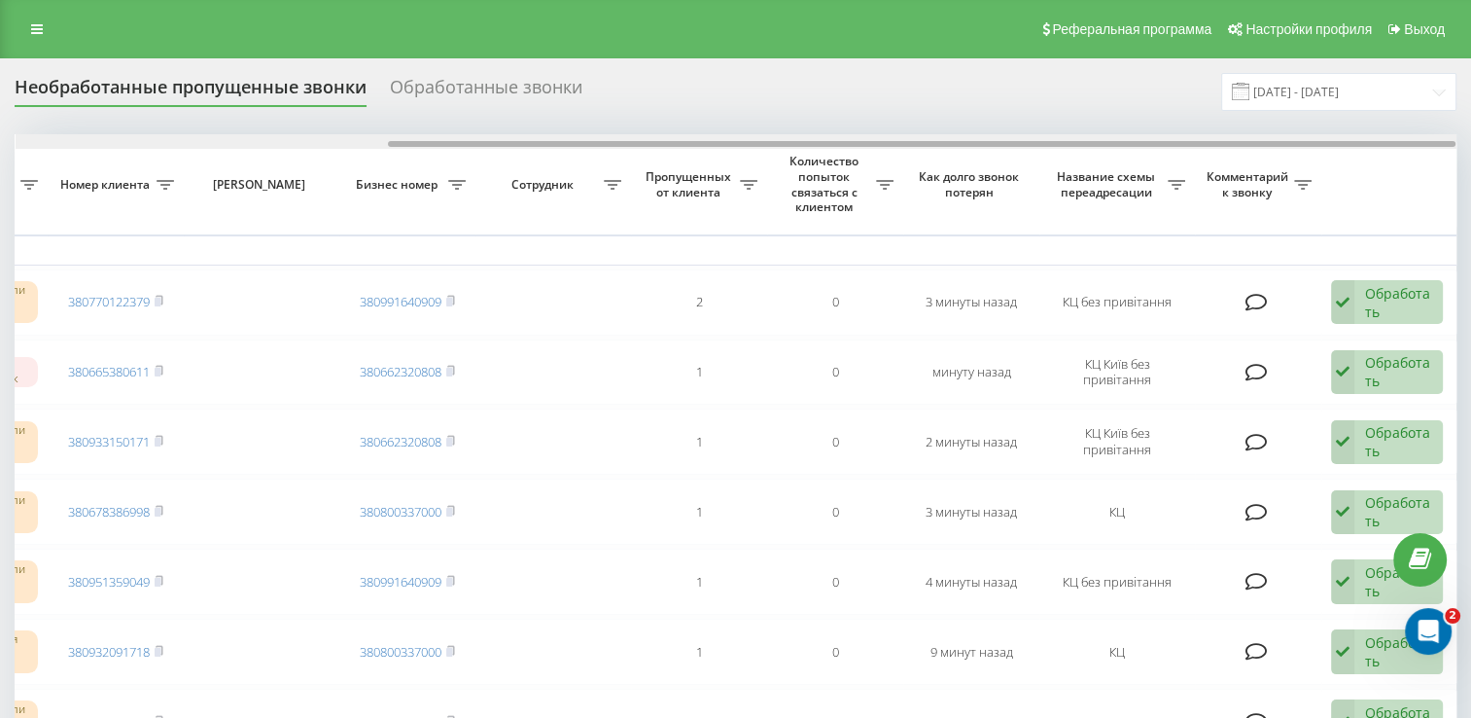
drag, startPoint x: 587, startPoint y: 146, endPoint x: 1141, endPoint y: 219, distance: 559.0
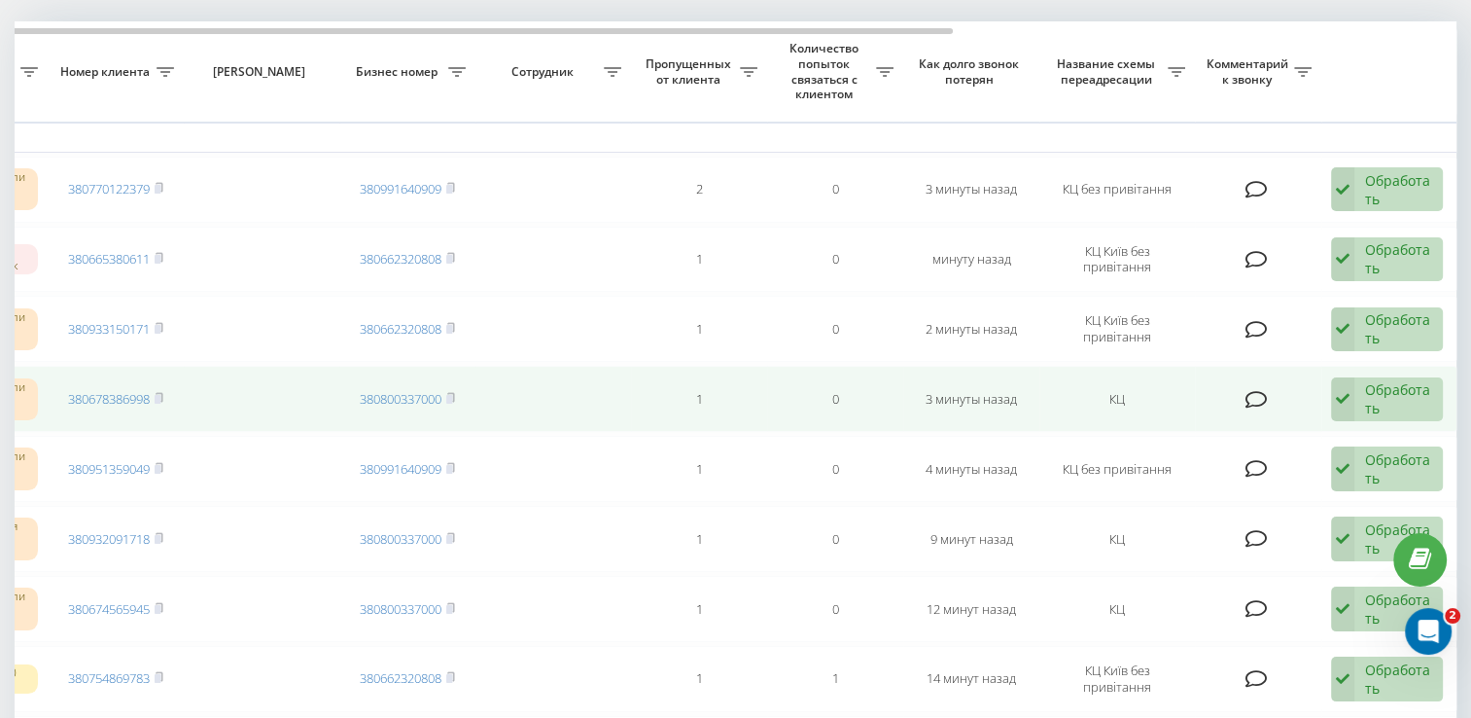
scroll to position [97, 0]
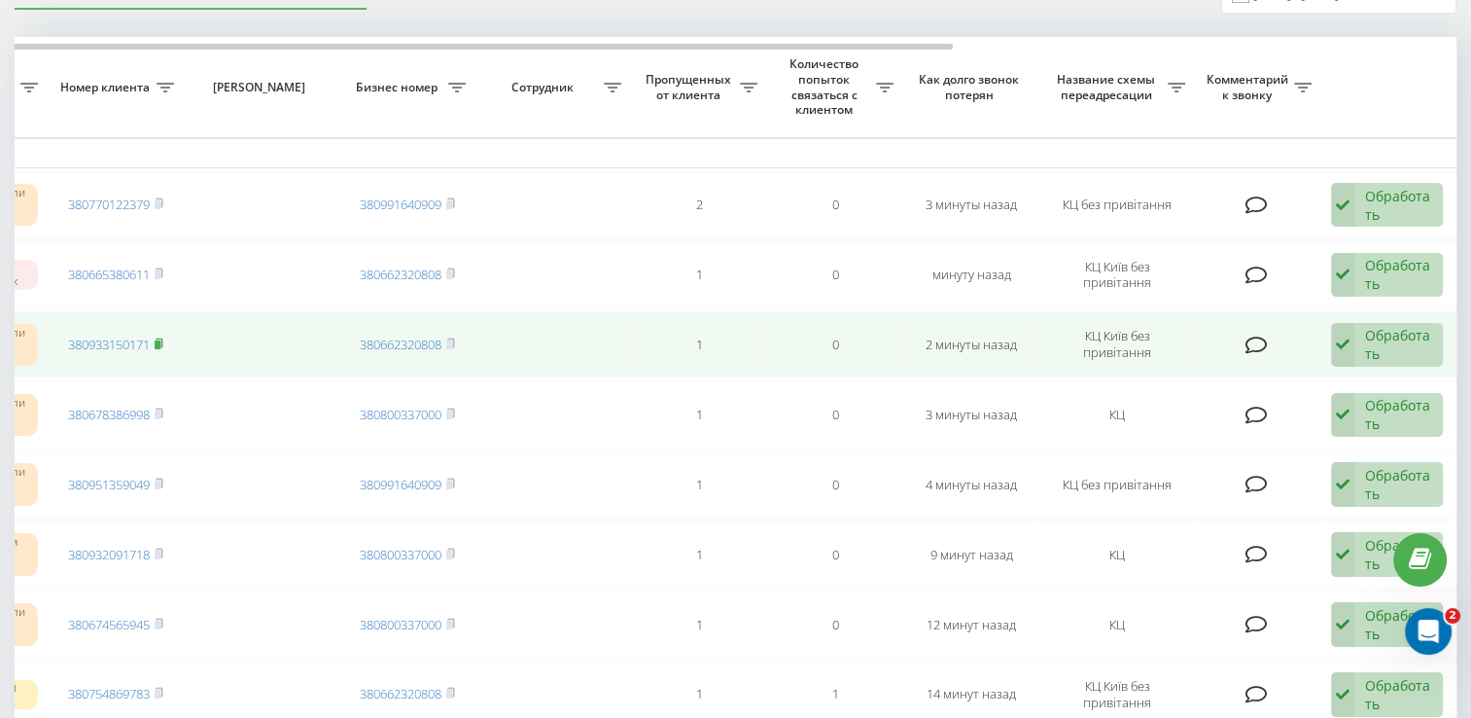
click at [163, 340] on icon at bounding box center [159, 343] width 9 height 12
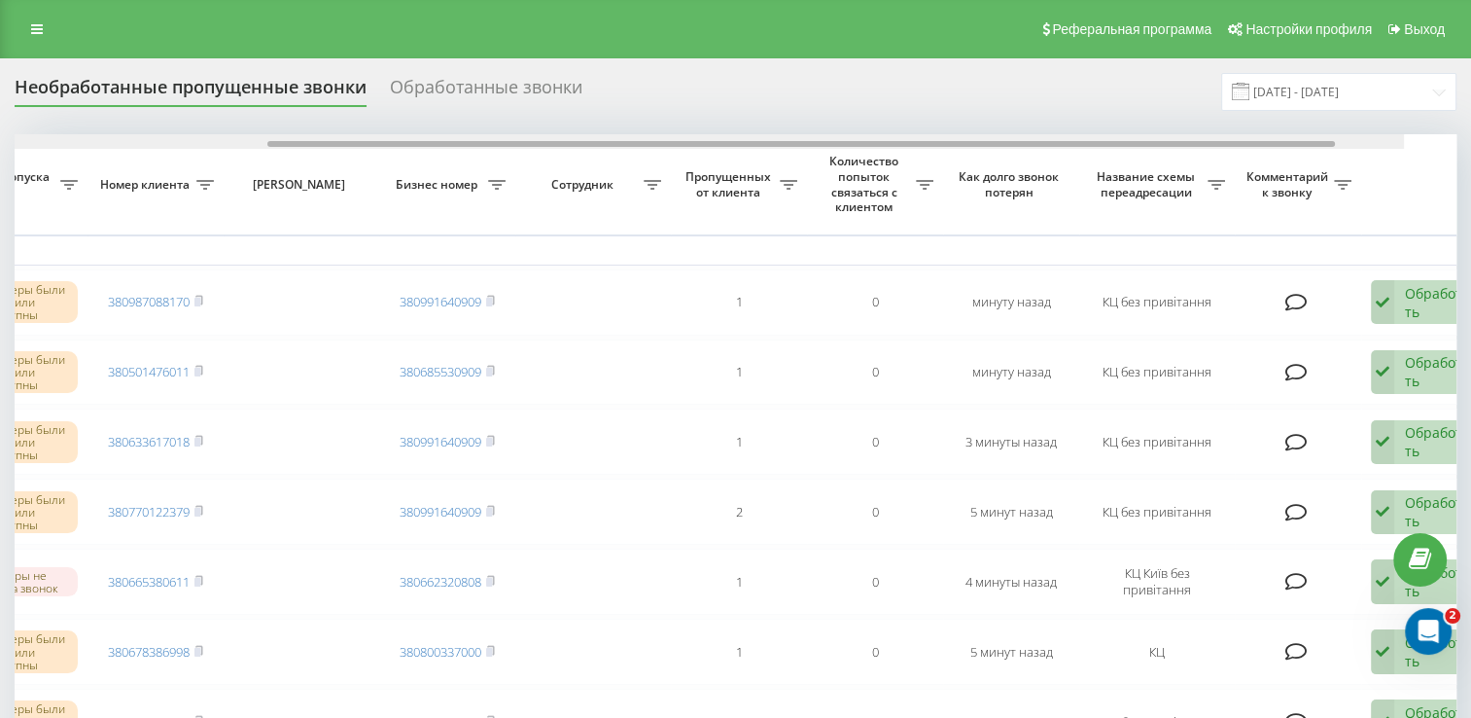
scroll to position [0, 502]
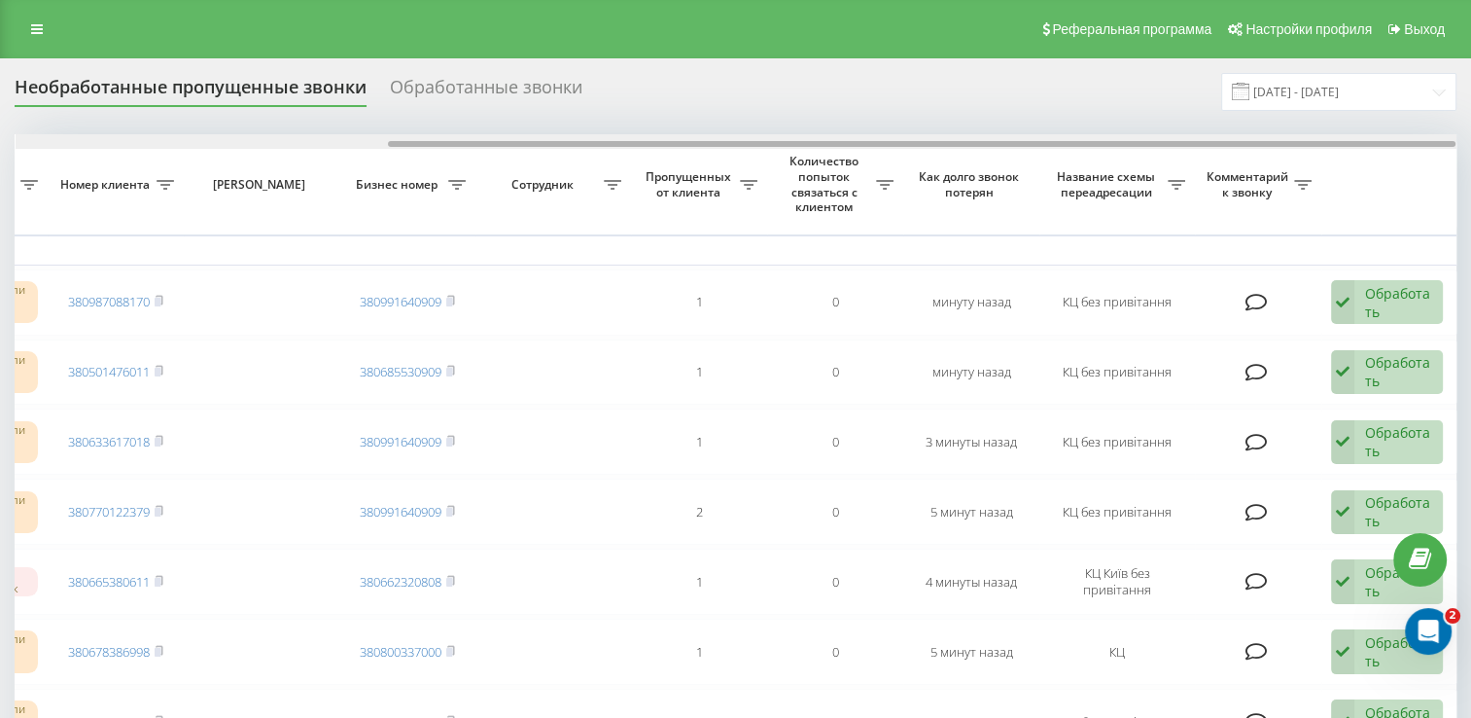
drag, startPoint x: 744, startPoint y: 144, endPoint x: 1124, endPoint y: 171, distance: 381.1
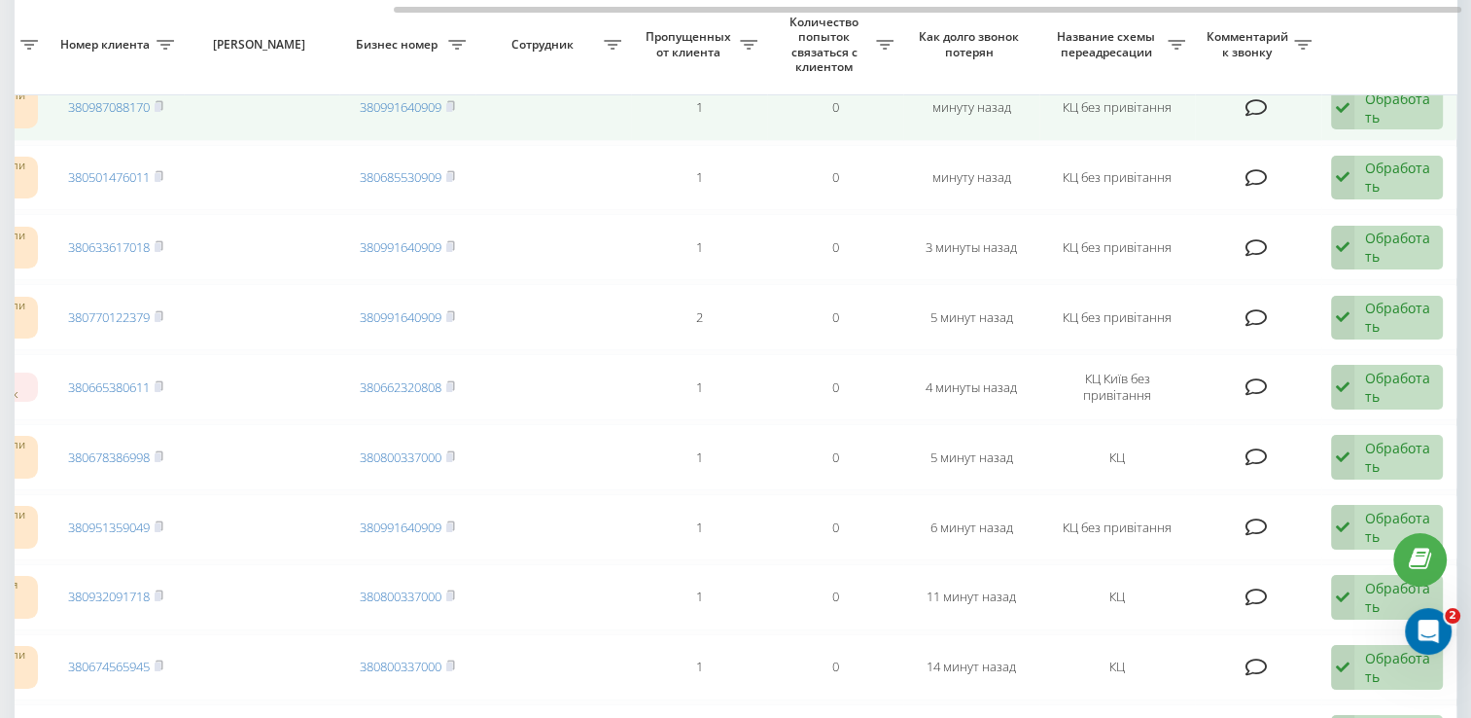
scroll to position [292, 0]
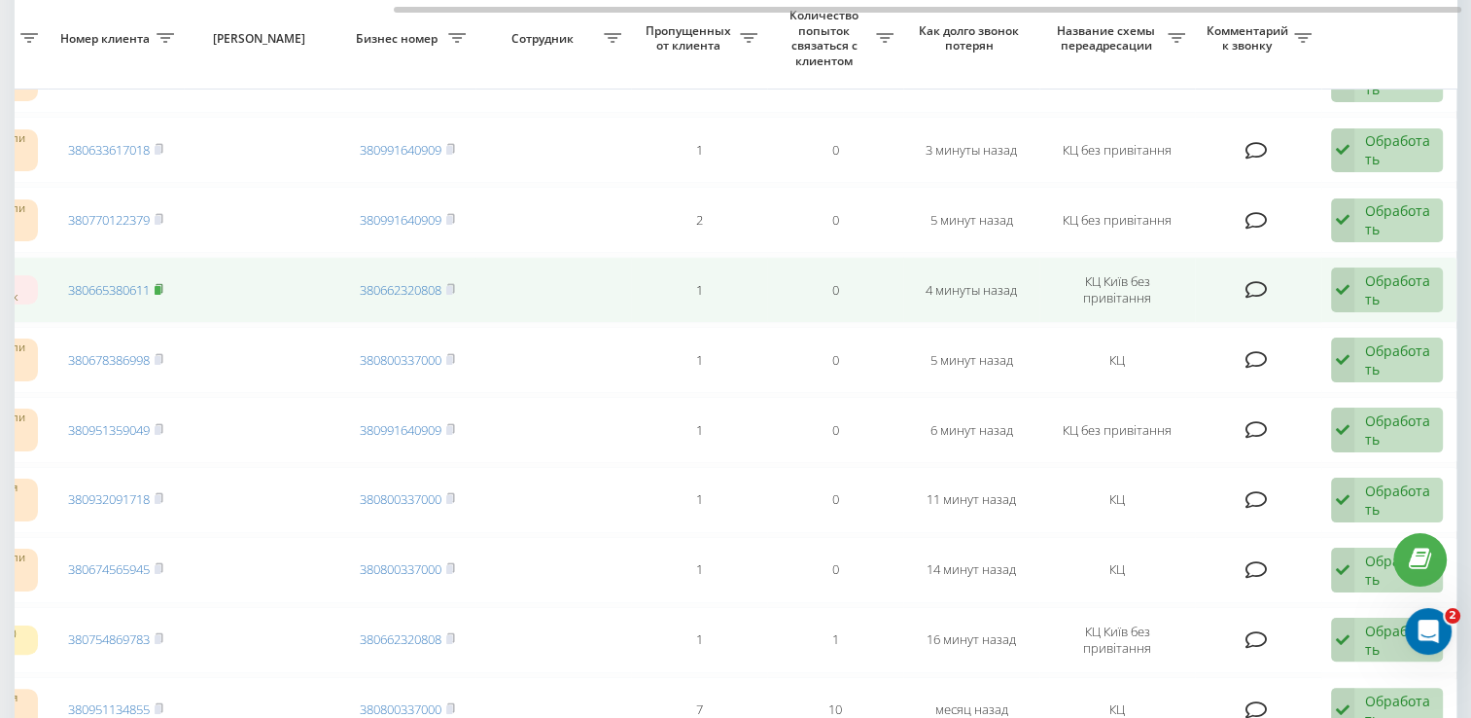
click at [158, 286] on rect at bounding box center [158, 290] width 6 height 9
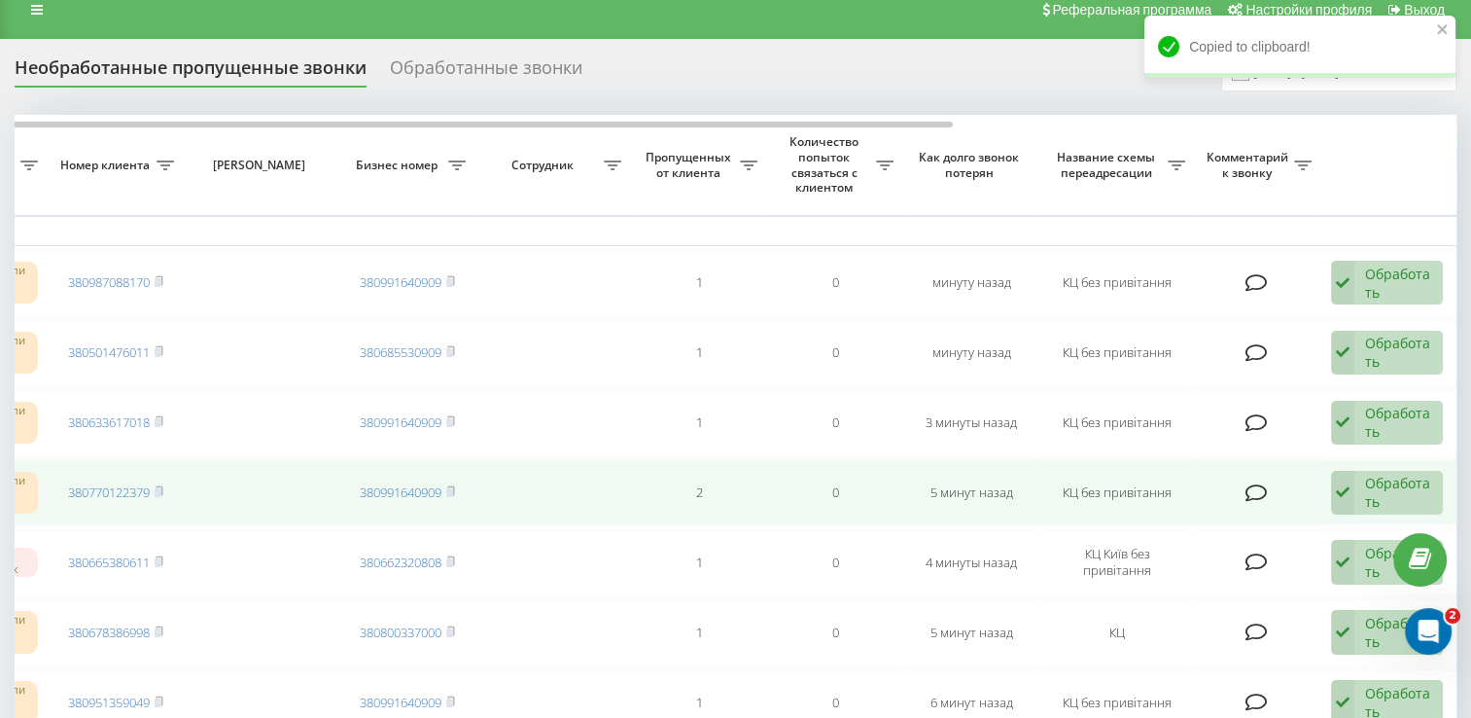
scroll to position [0, 0]
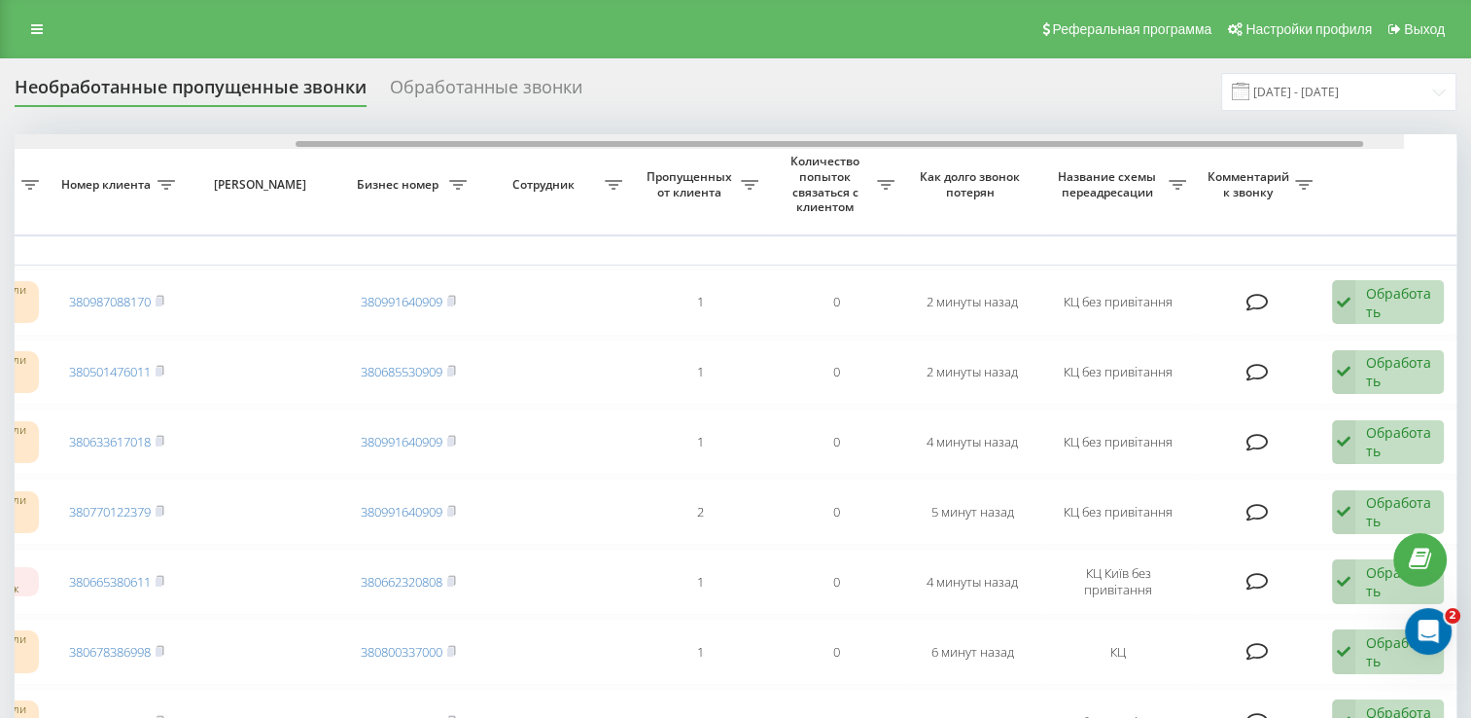
scroll to position [0, 502]
drag, startPoint x: 531, startPoint y: 145, endPoint x: 1023, endPoint y: 222, distance: 497.9
drag, startPoint x: 520, startPoint y: 140, endPoint x: 897, endPoint y: 192, distance: 380.7
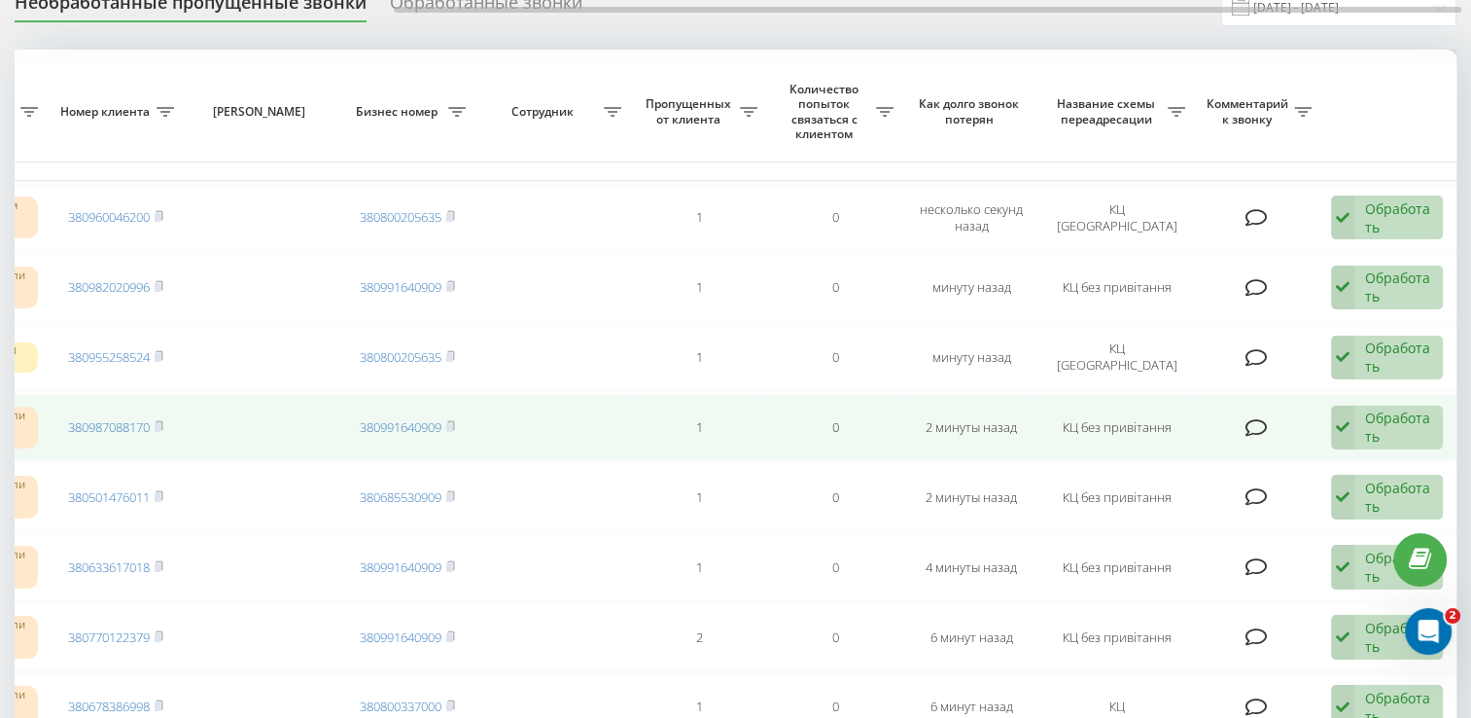
scroll to position [194, 0]
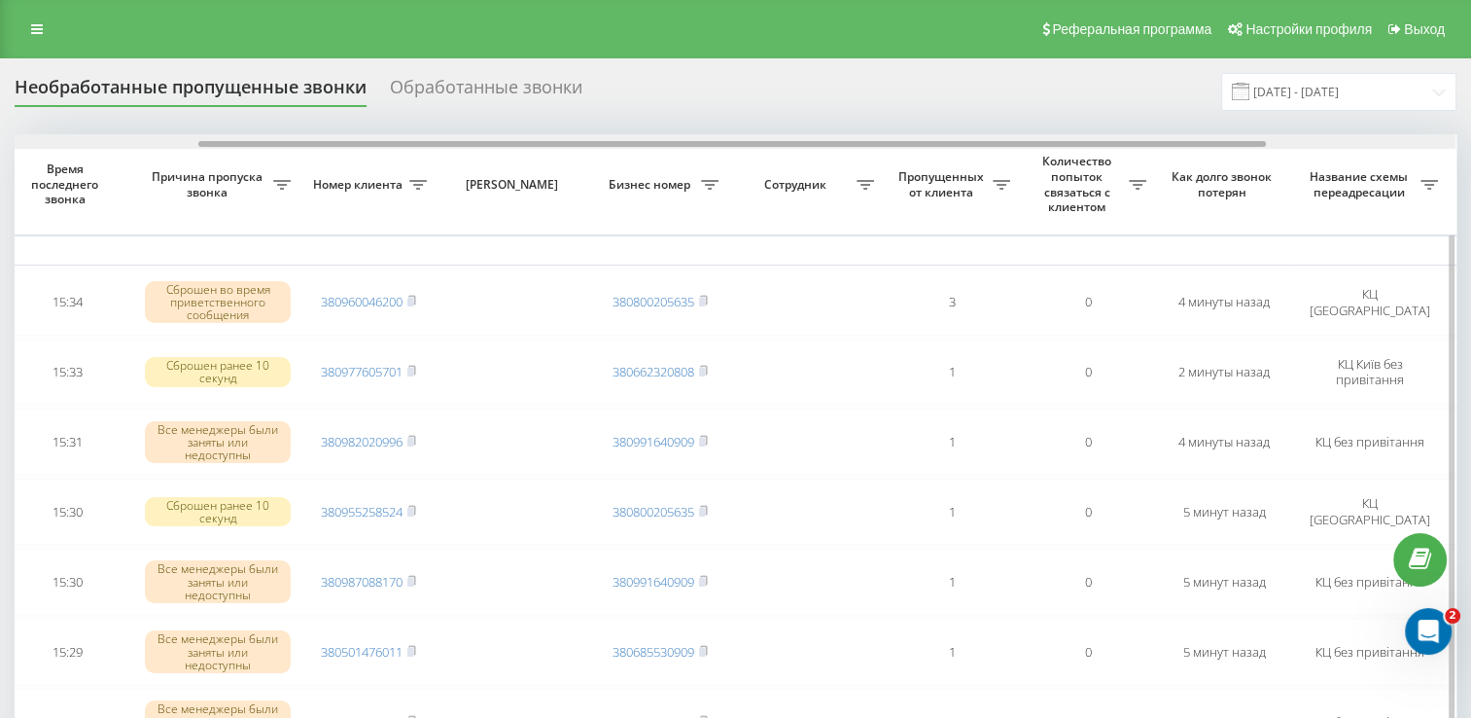
scroll to position [0, 502]
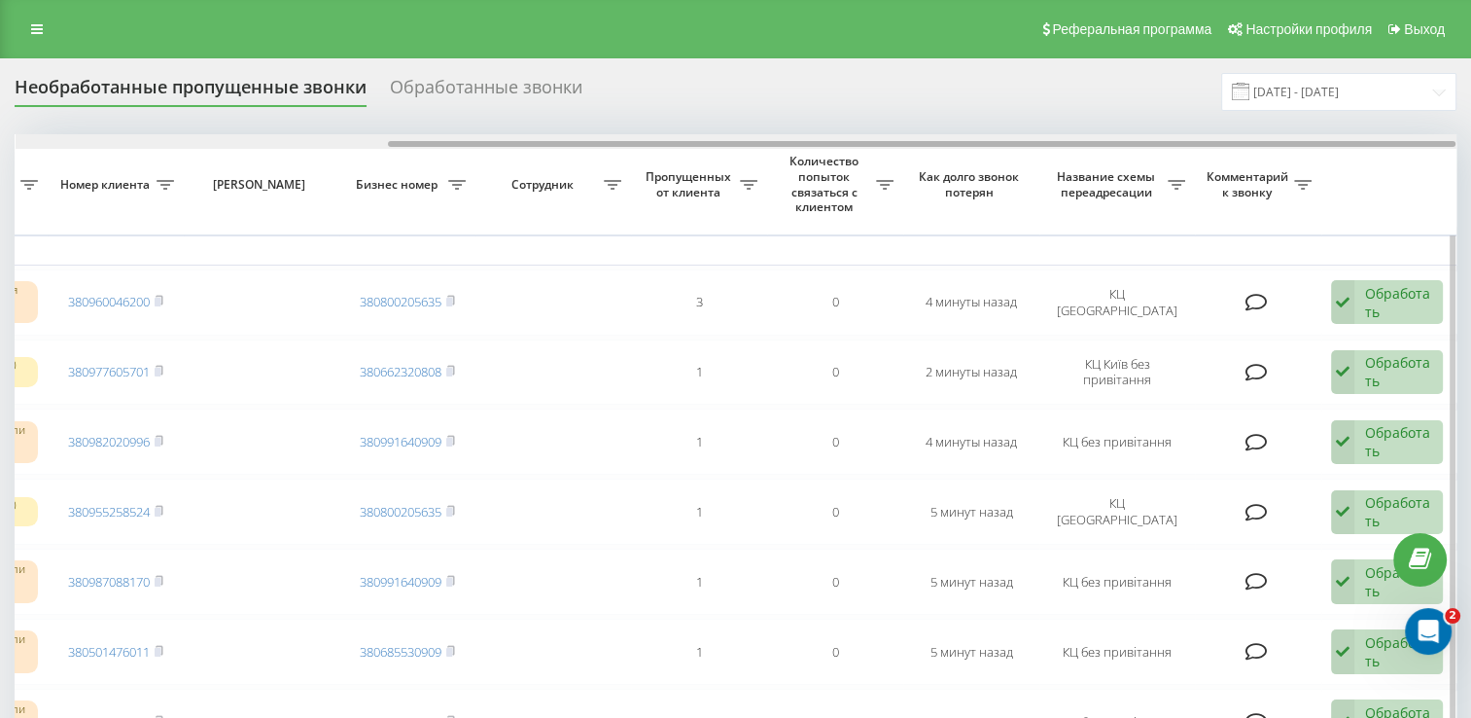
drag, startPoint x: 672, startPoint y: 144, endPoint x: 1206, endPoint y: 167, distance: 534.3
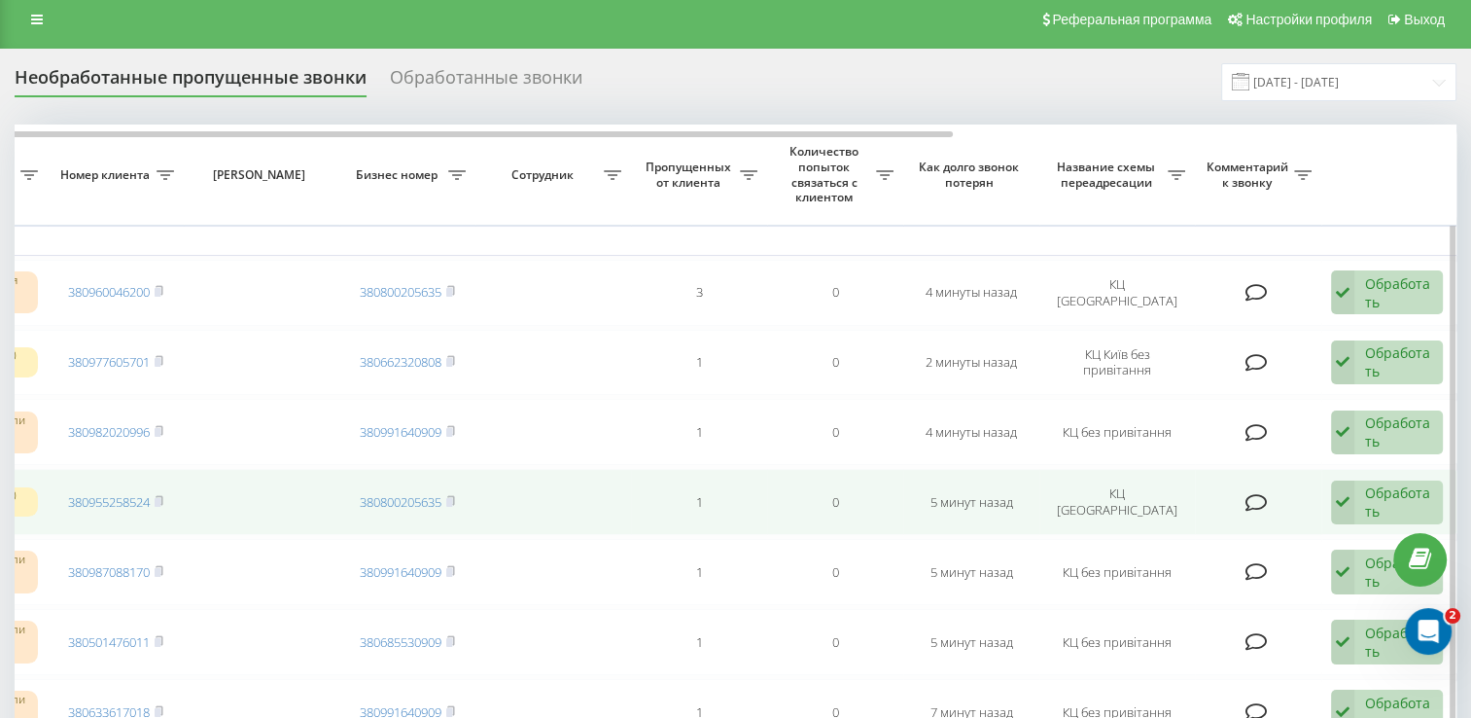
scroll to position [0, 0]
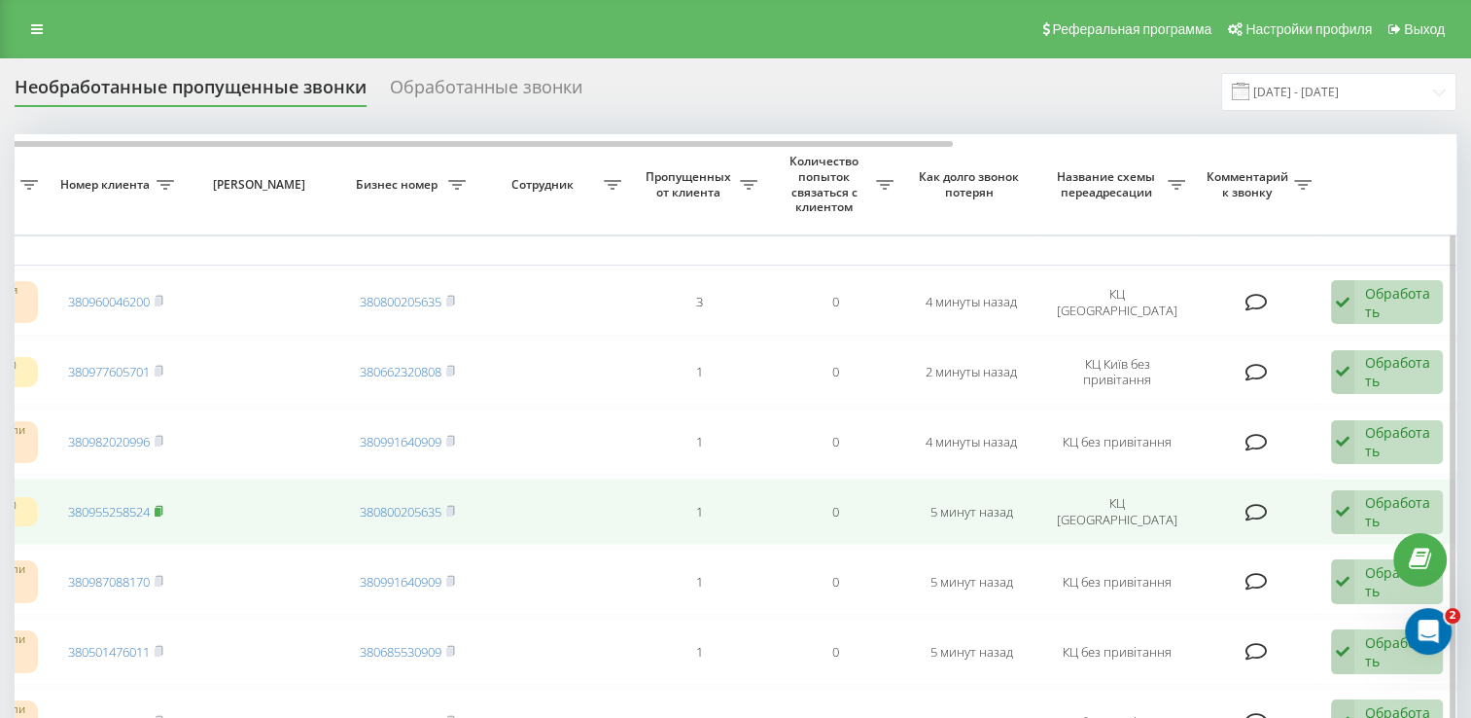
click at [160, 509] on rect at bounding box center [158, 512] width 6 height 9
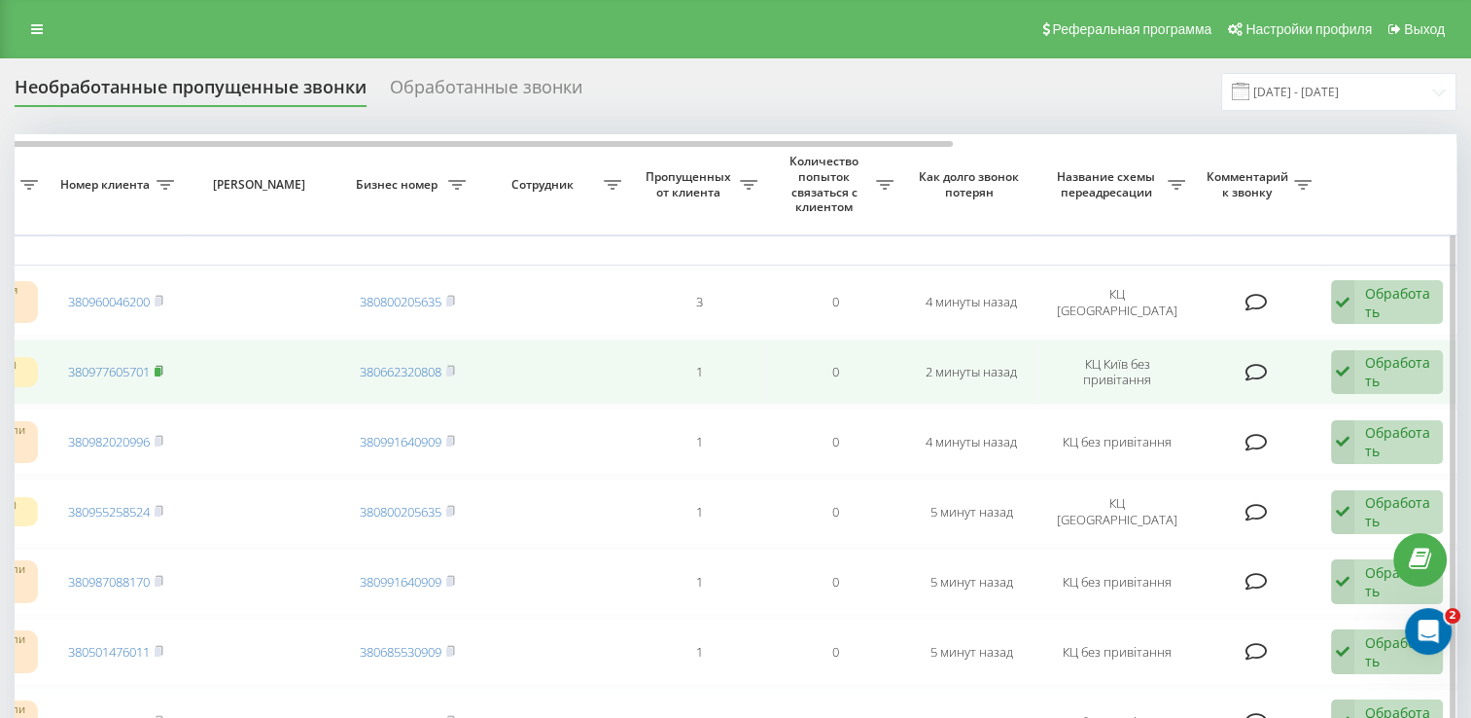
click at [163, 368] on icon at bounding box center [159, 371] width 9 height 12
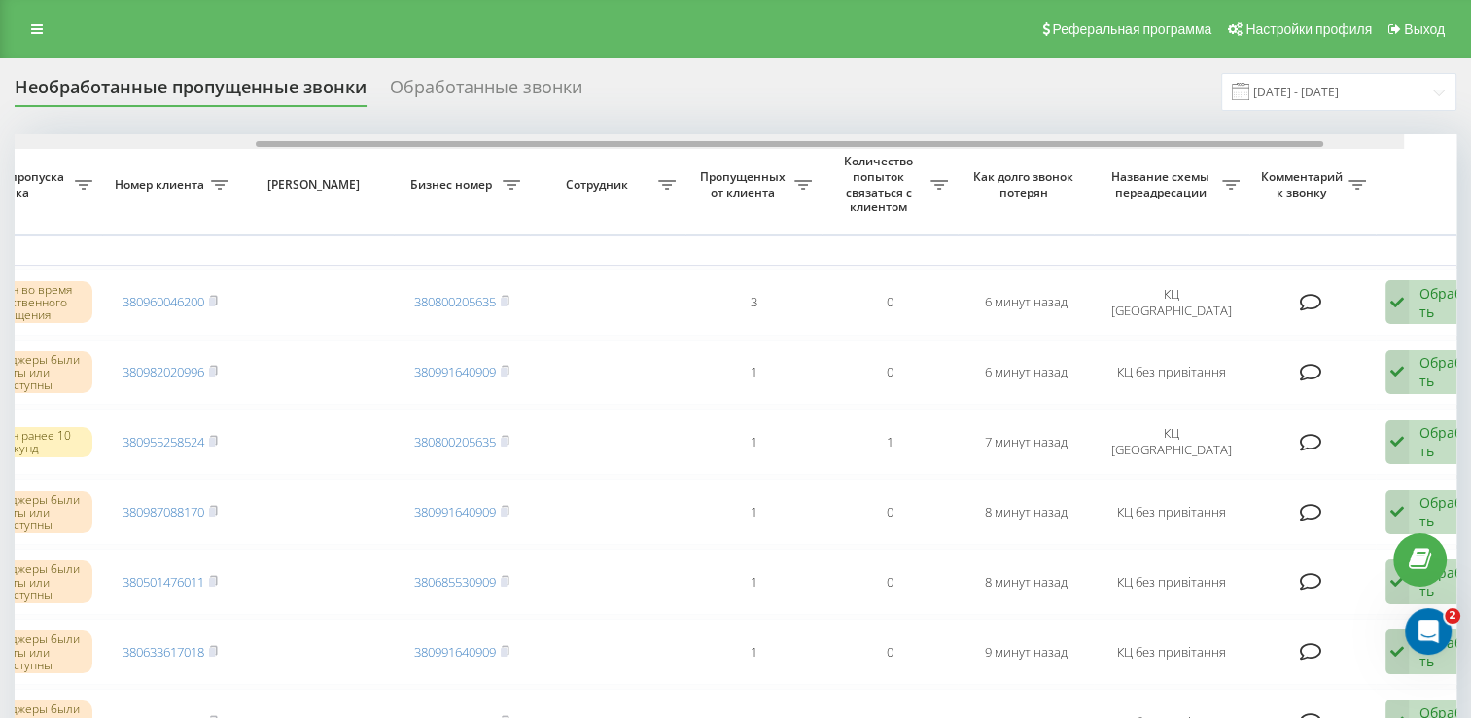
scroll to position [0, 502]
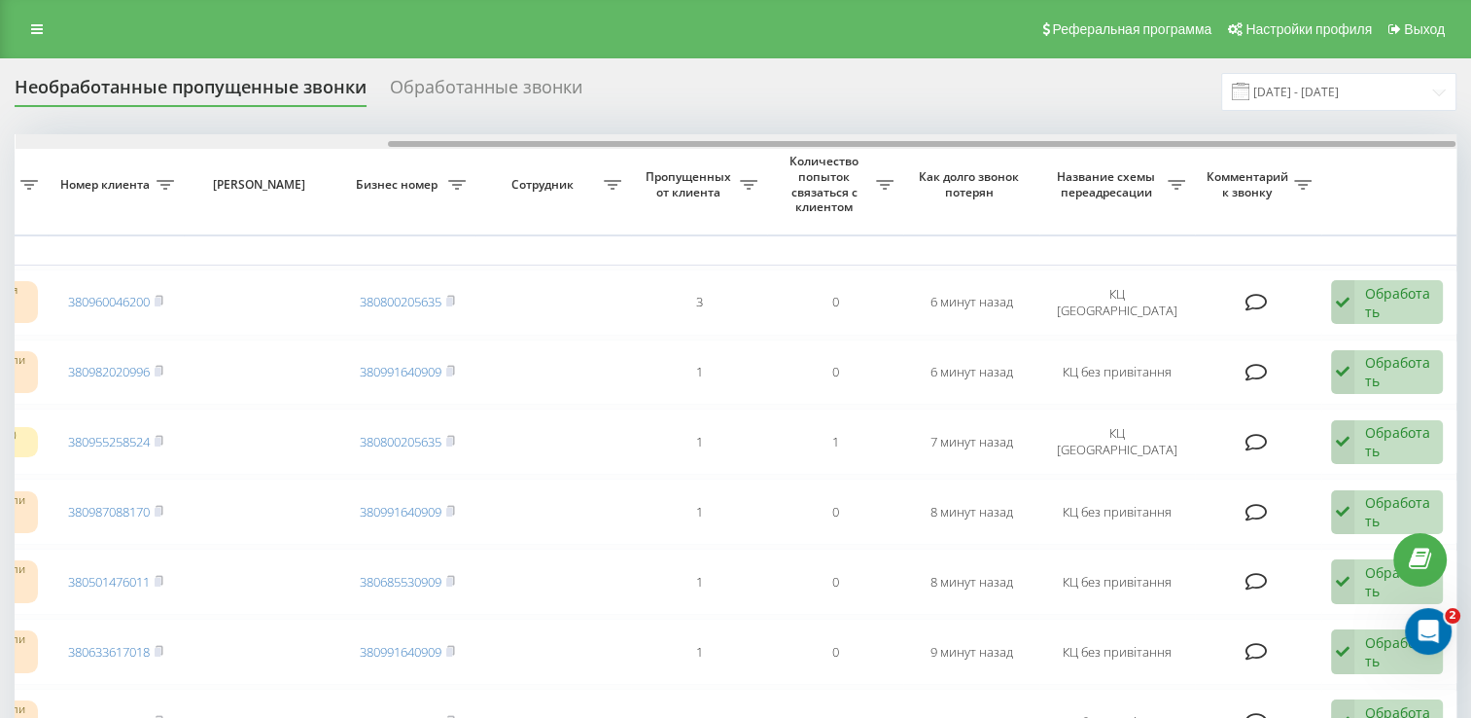
drag, startPoint x: 645, startPoint y: 146, endPoint x: 1049, endPoint y: 146, distance: 404.5
click at [1049, 146] on div at bounding box center [922, 144] width 1068 height 6
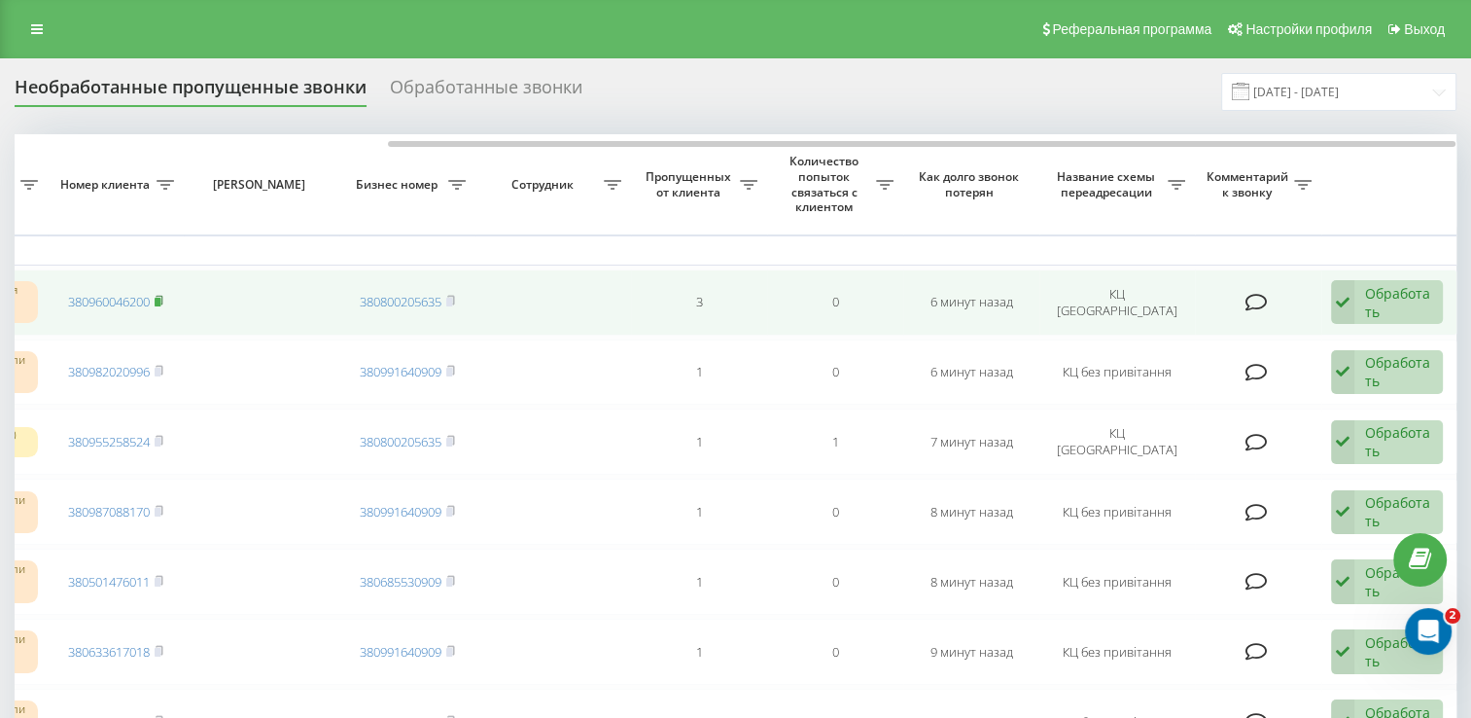
click at [162, 301] on icon at bounding box center [159, 300] width 7 height 9
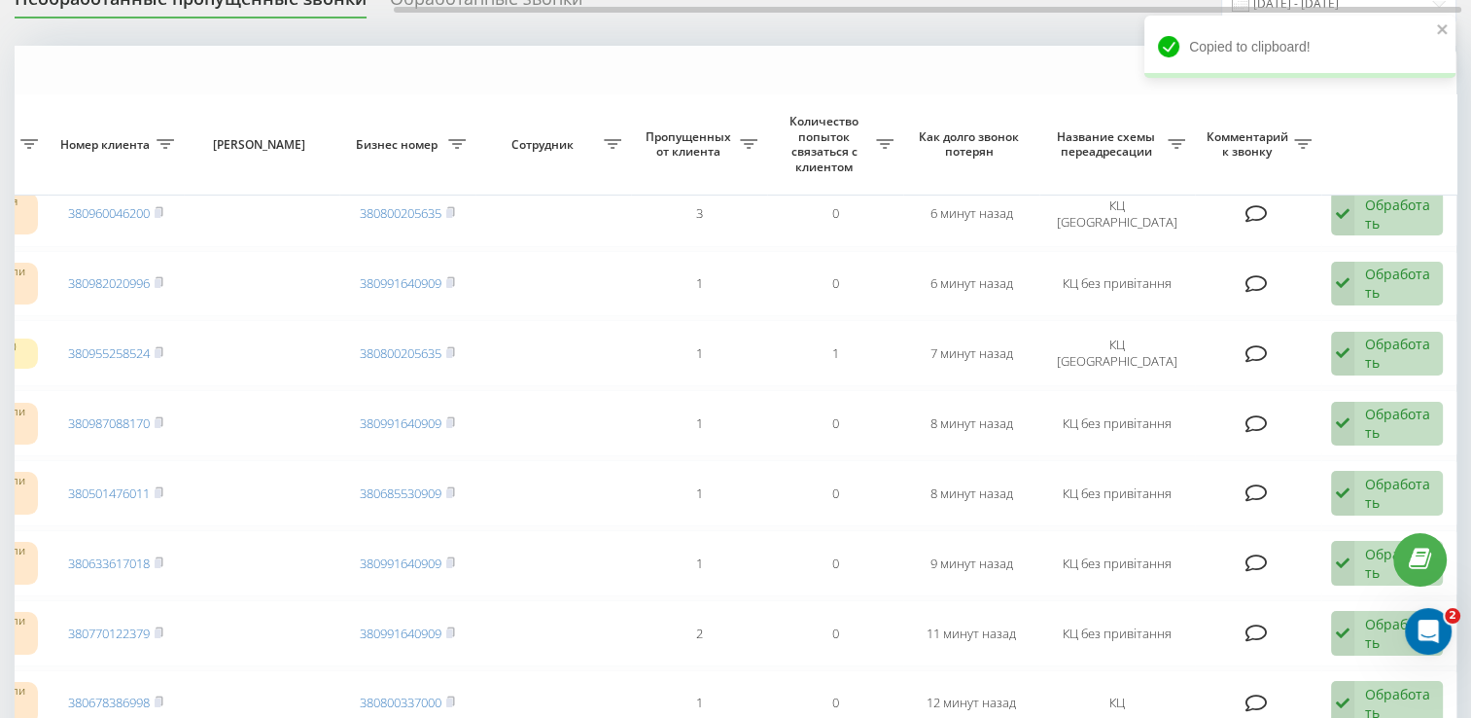
scroll to position [0, 0]
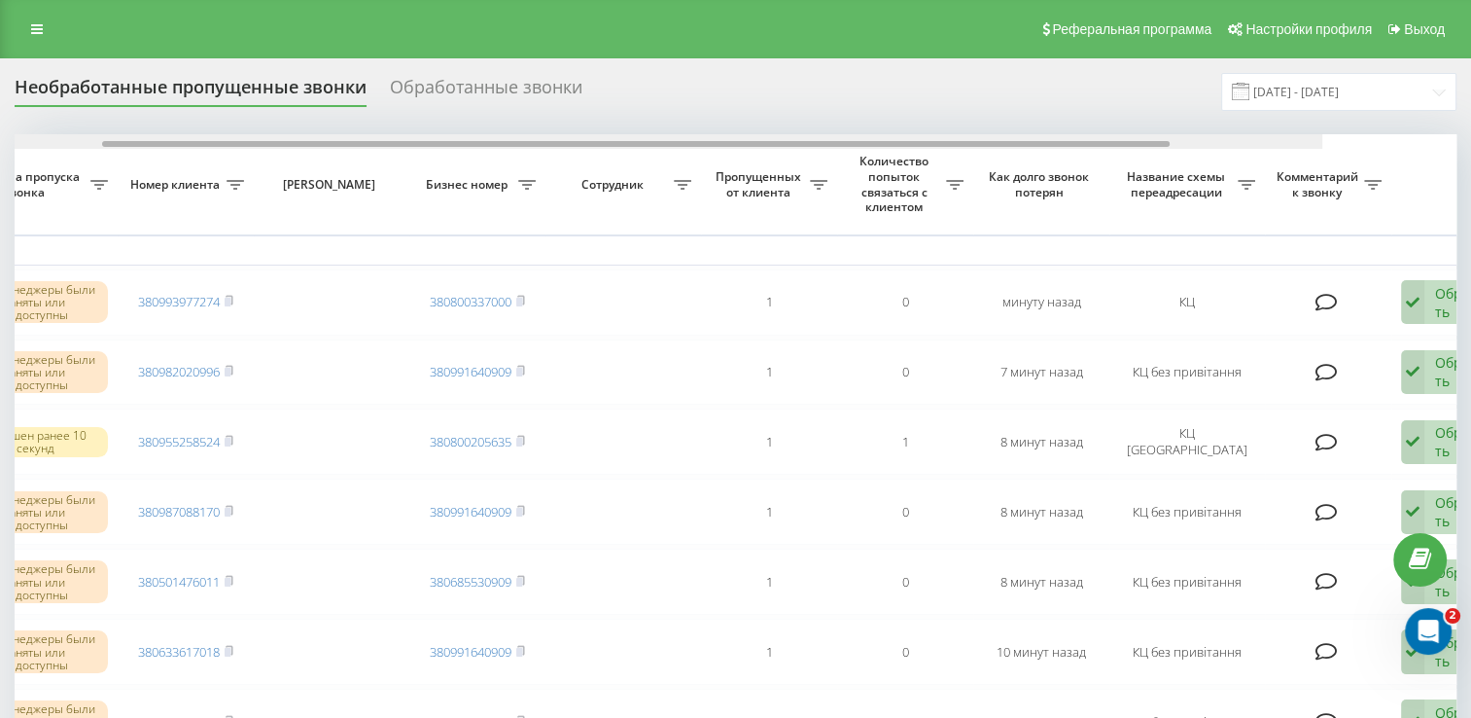
scroll to position [0, 464]
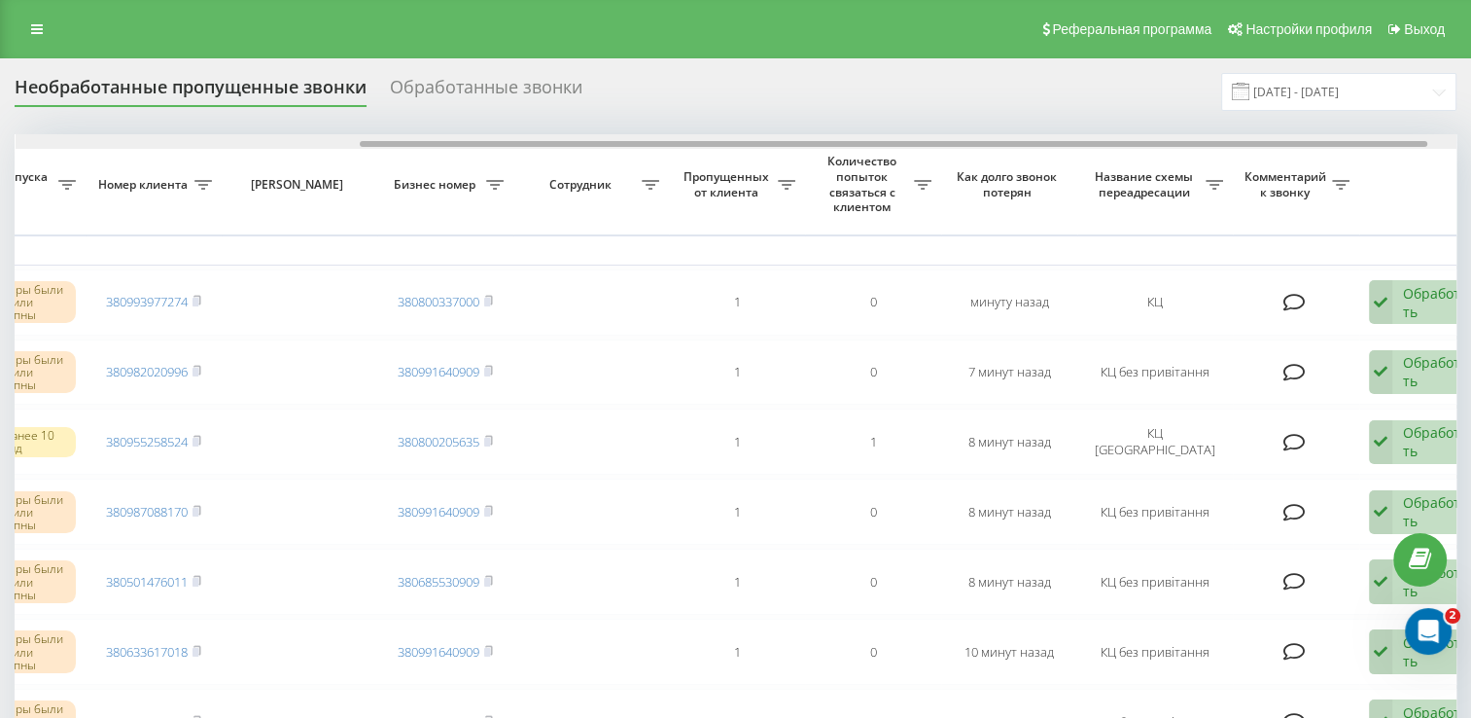
drag, startPoint x: 634, startPoint y: 143, endPoint x: 978, endPoint y: 168, distance: 345.1
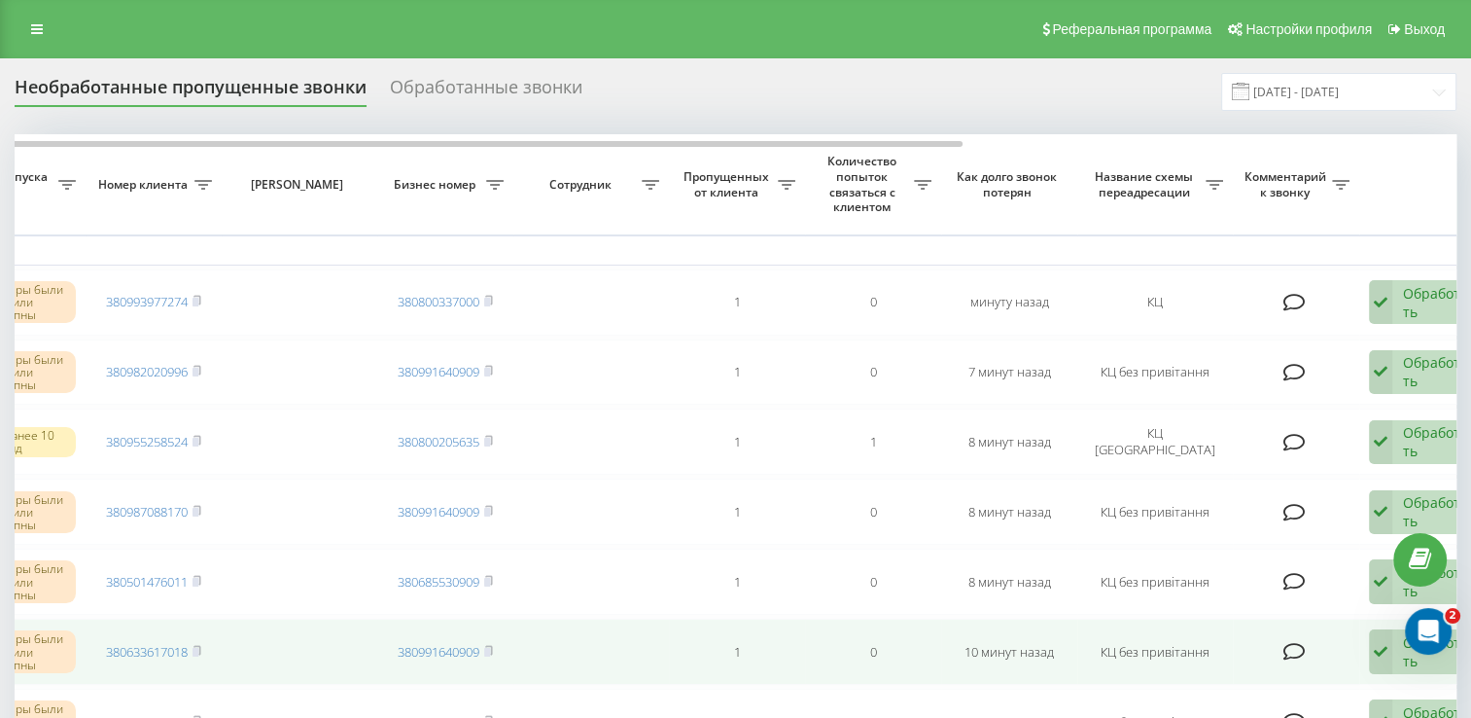
scroll to position [0, 0]
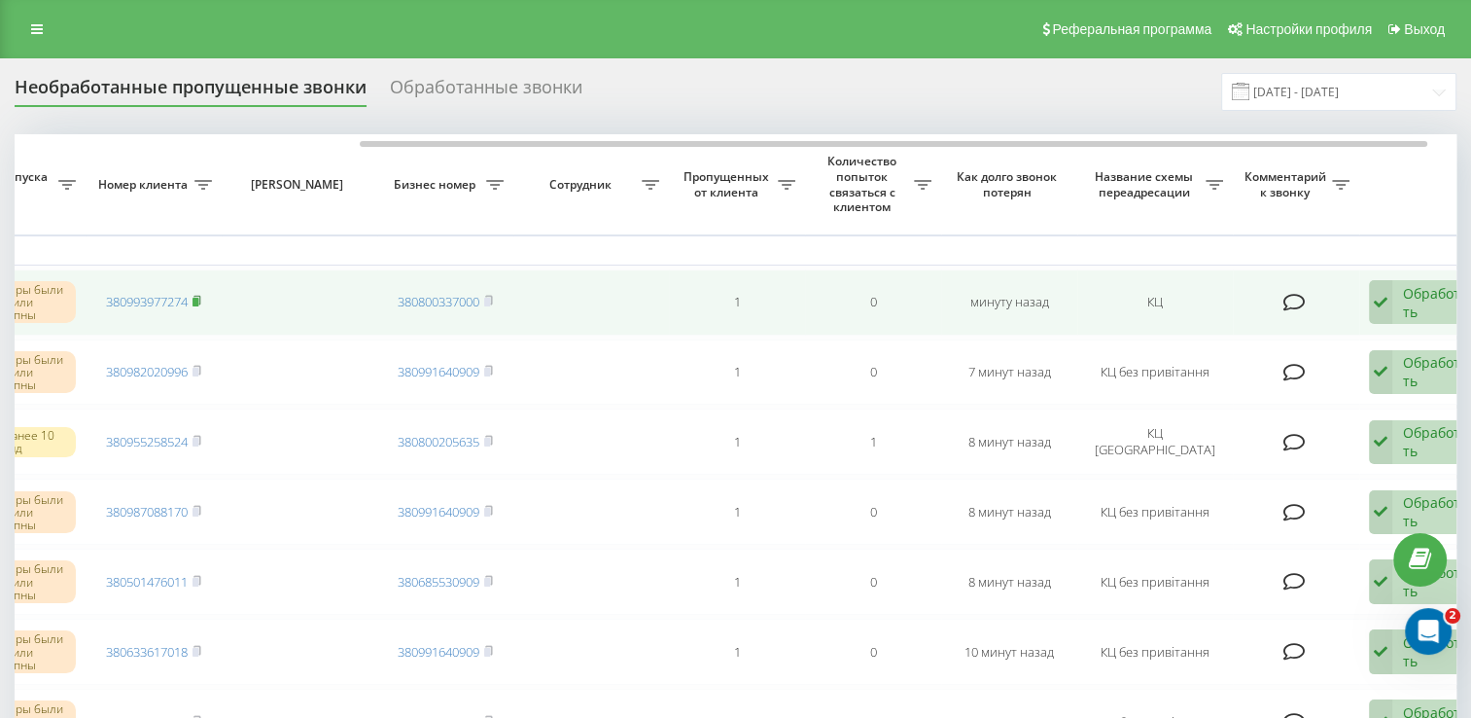
click at [197, 298] on rect at bounding box center [196, 302] width 6 height 9
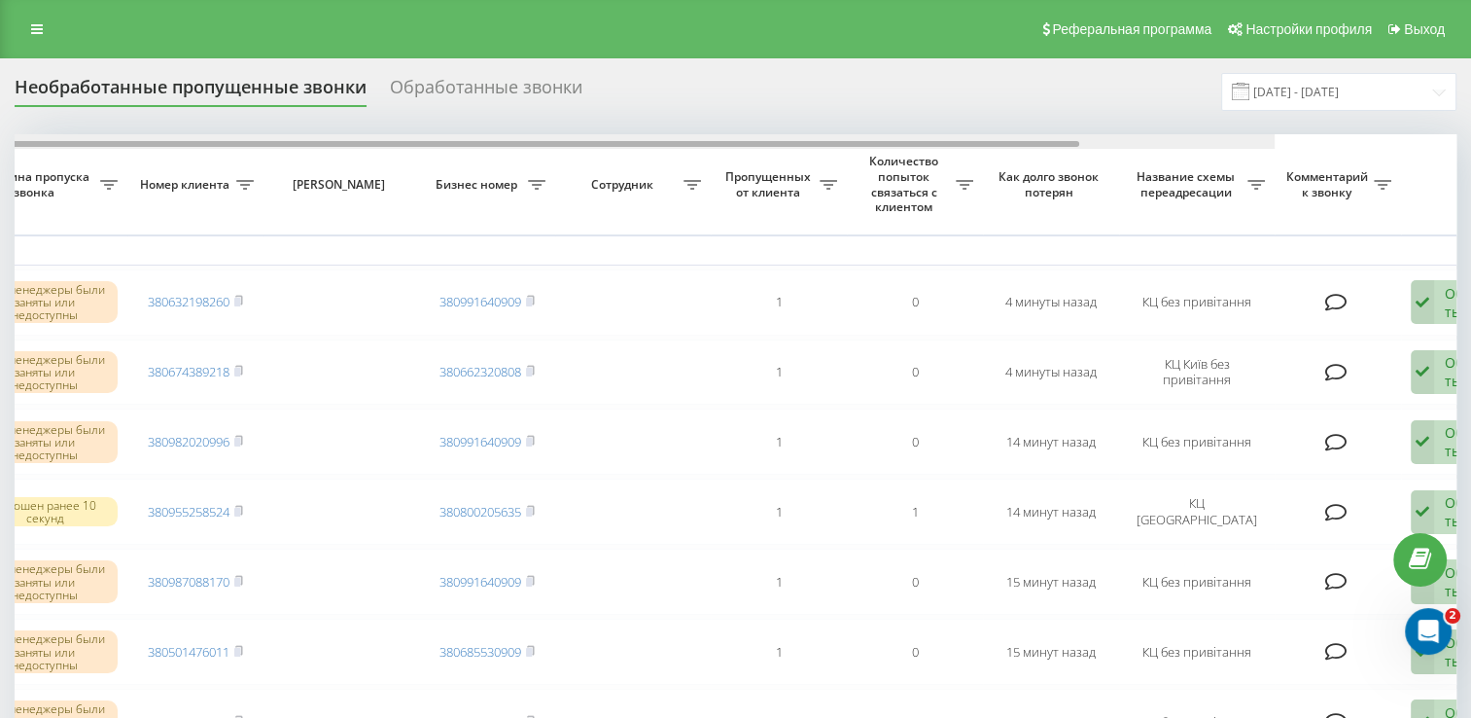
scroll to position [0, 439]
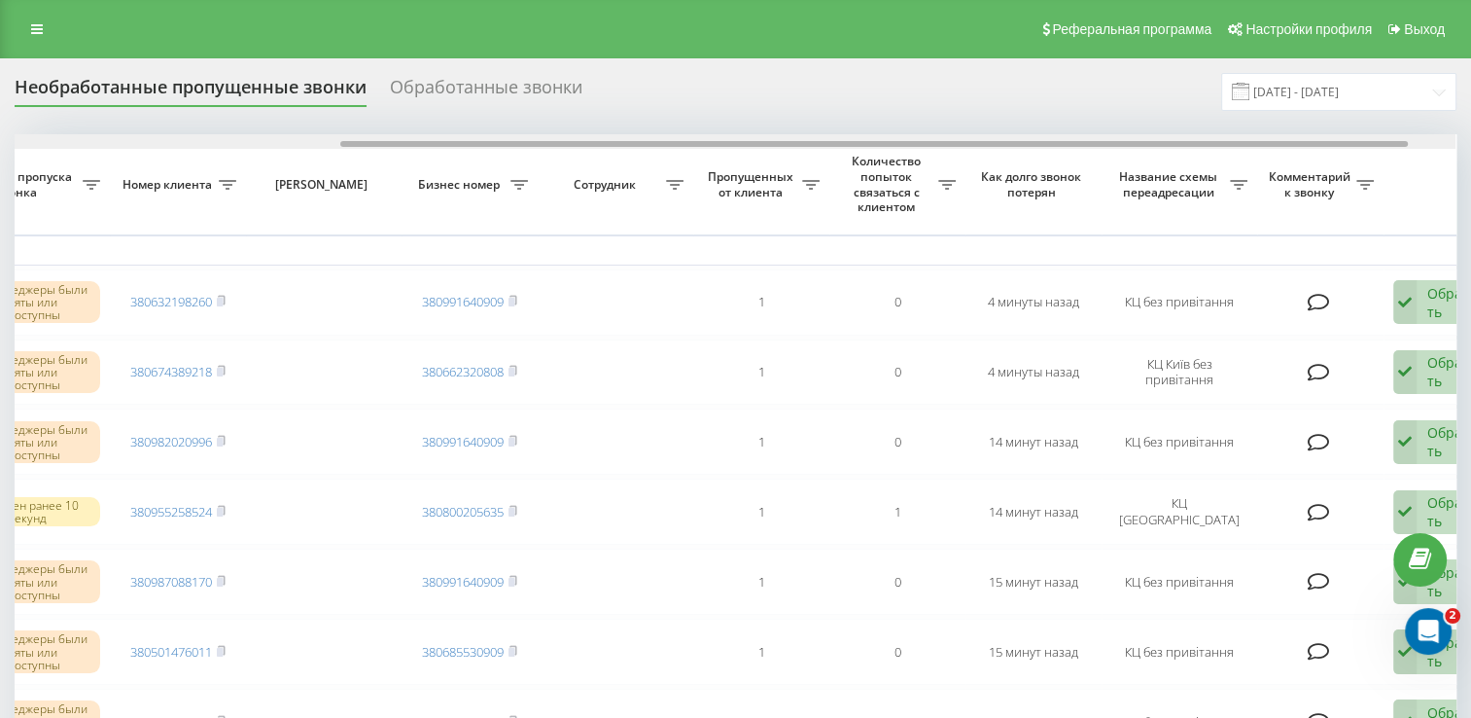
drag, startPoint x: 679, startPoint y: 142, endPoint x: 1004, endPoint y: 172, distance: 327.1
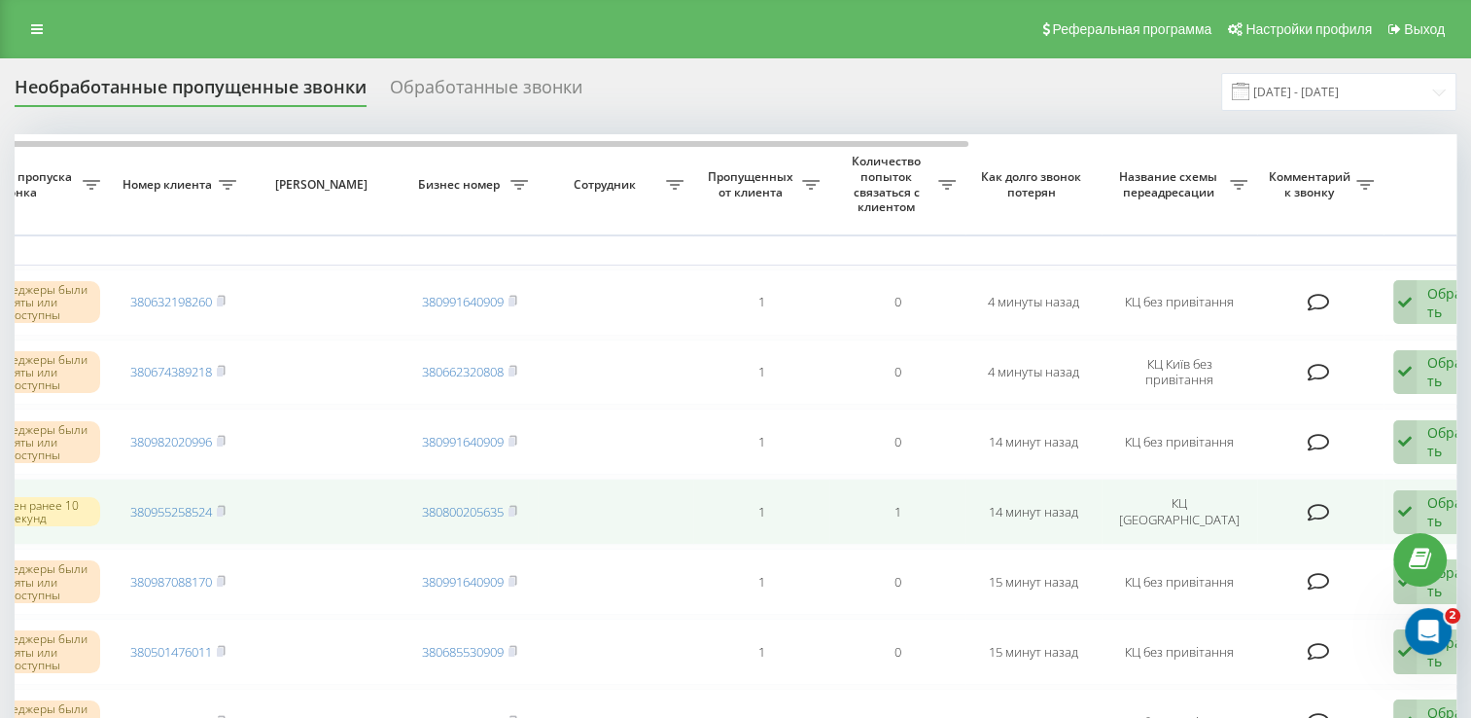
scroll to position [97, 0]
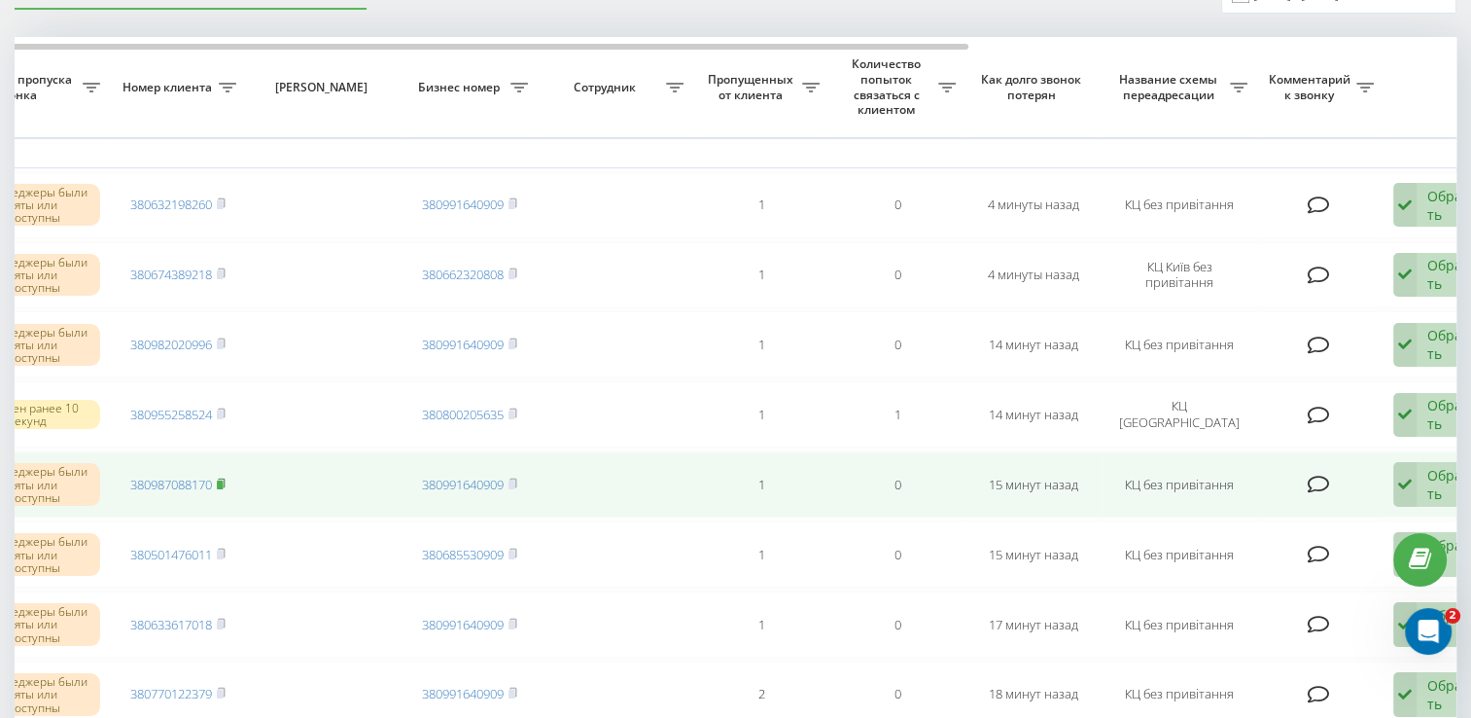
click at [223, 482] on rect at bounding box center [220, 484] width 6 height 9
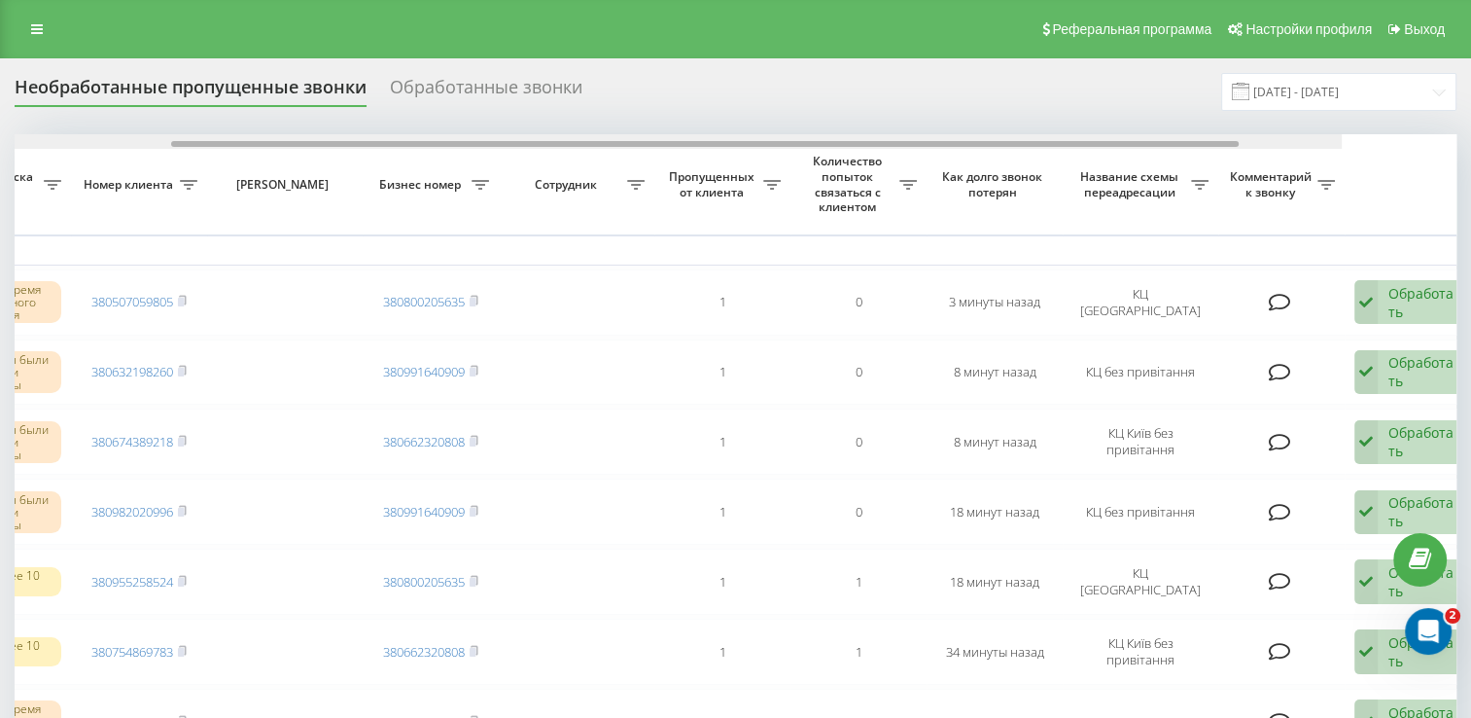
scroll to position [0, 502]
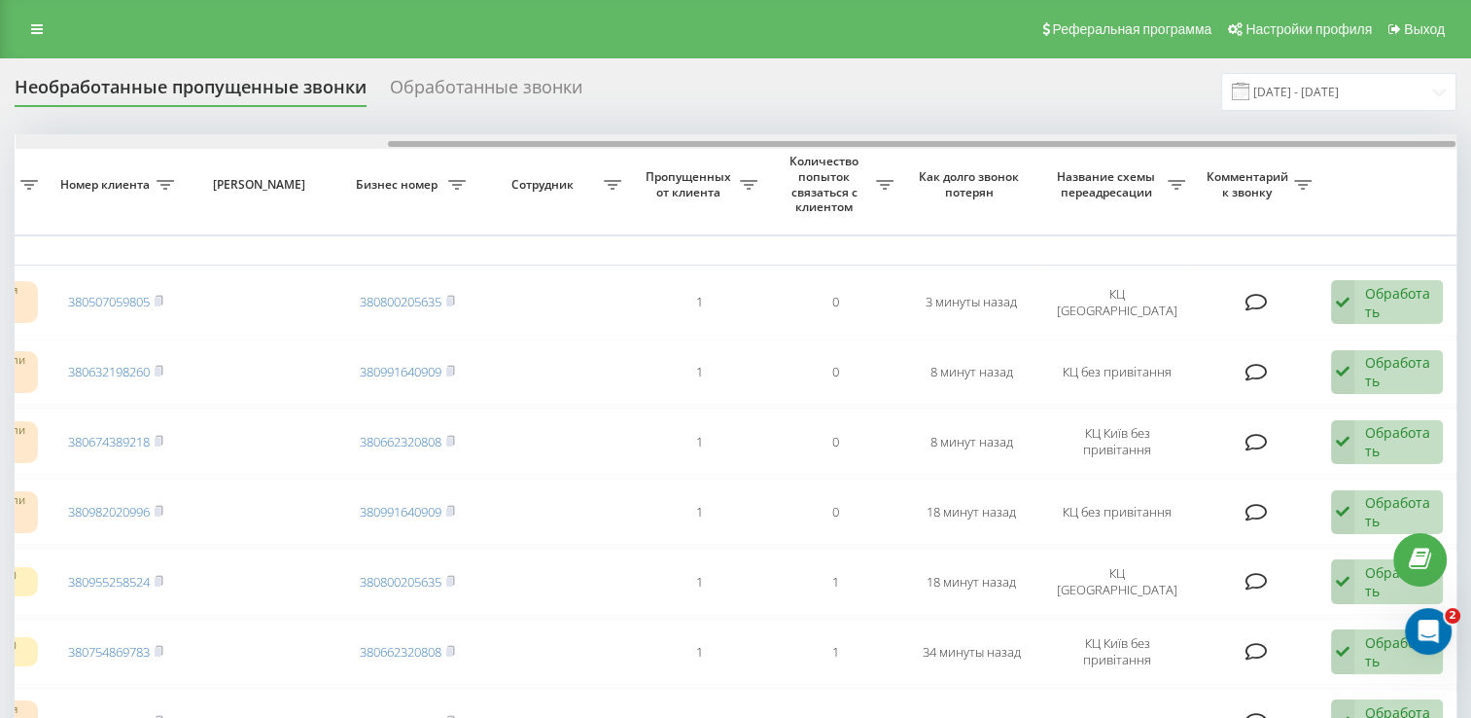
drag, startPoint x: 598, startPoint y: 142, endPoint x: 1046, endPoint y: 180, distance: 449.8
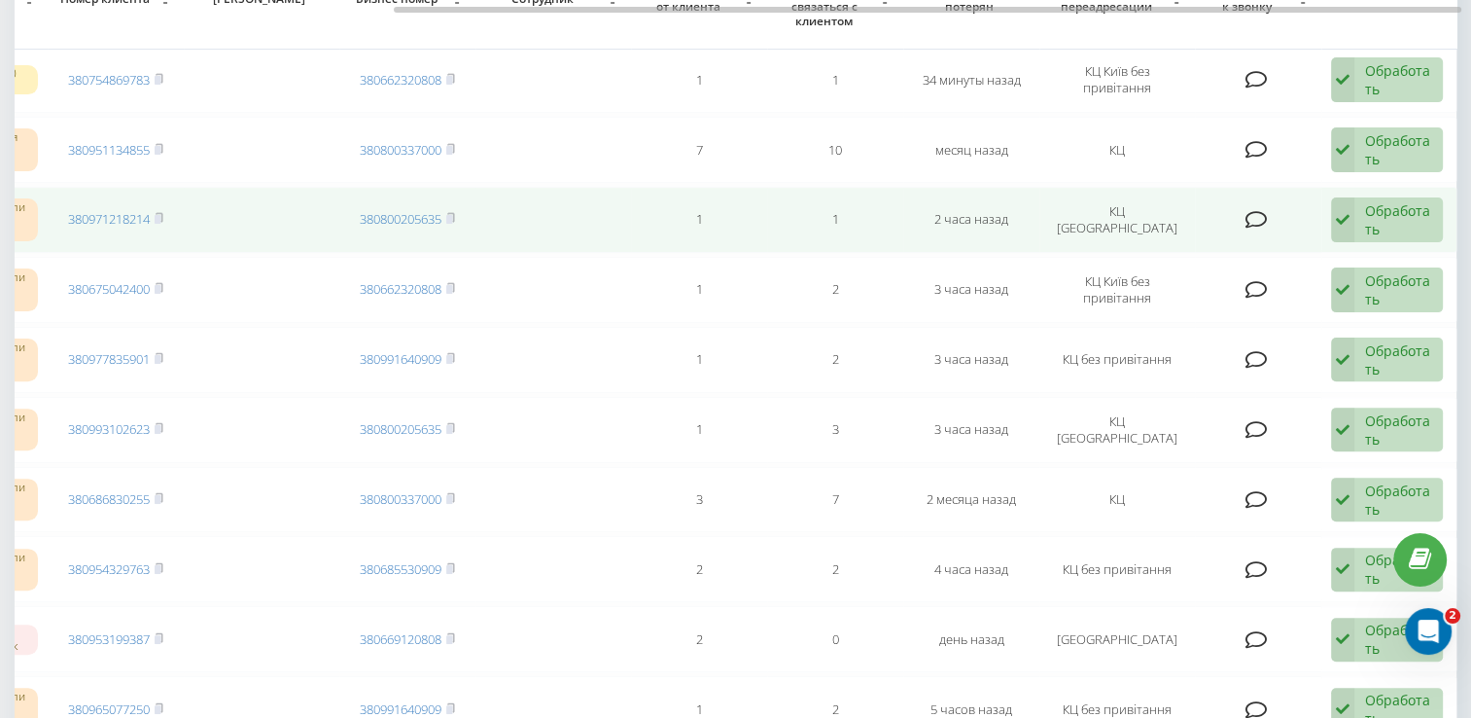
scroll to position [583, 0]
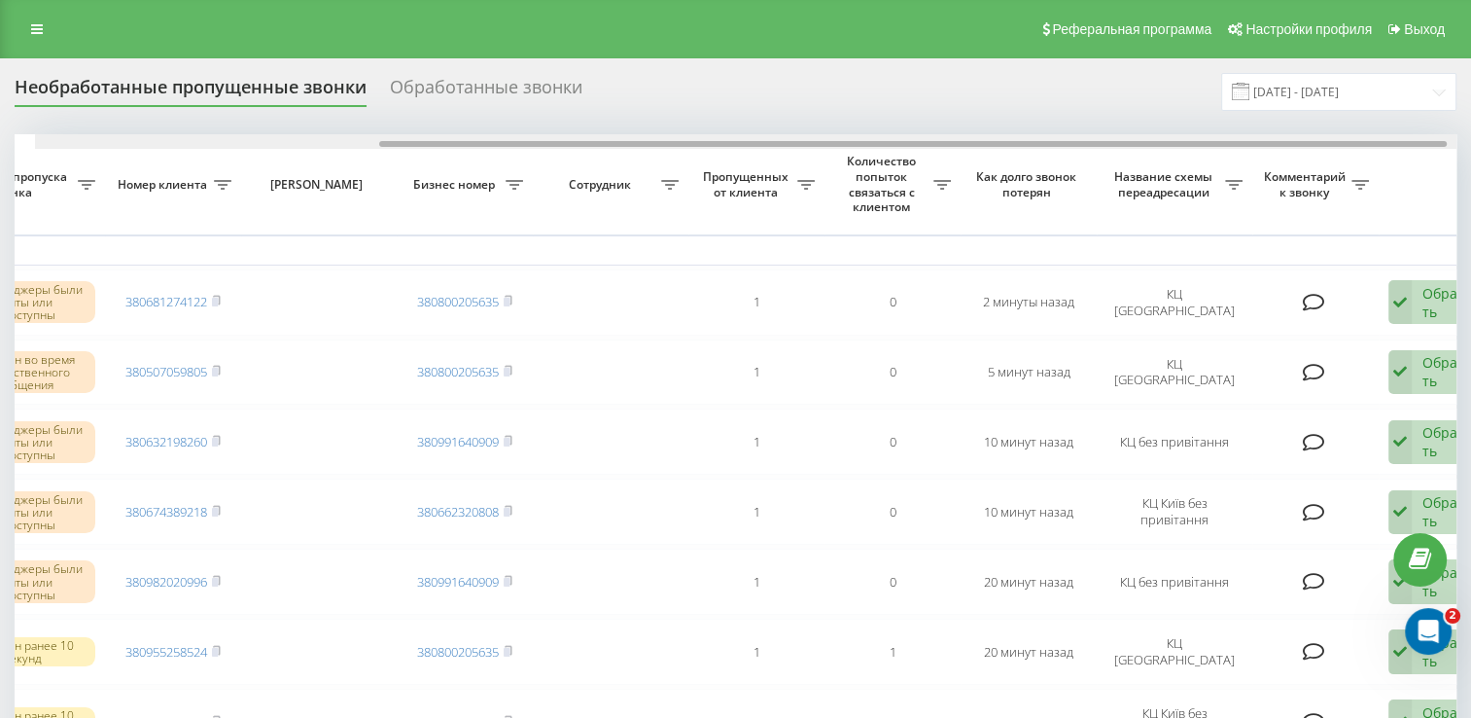
scroll to position [0, 502]
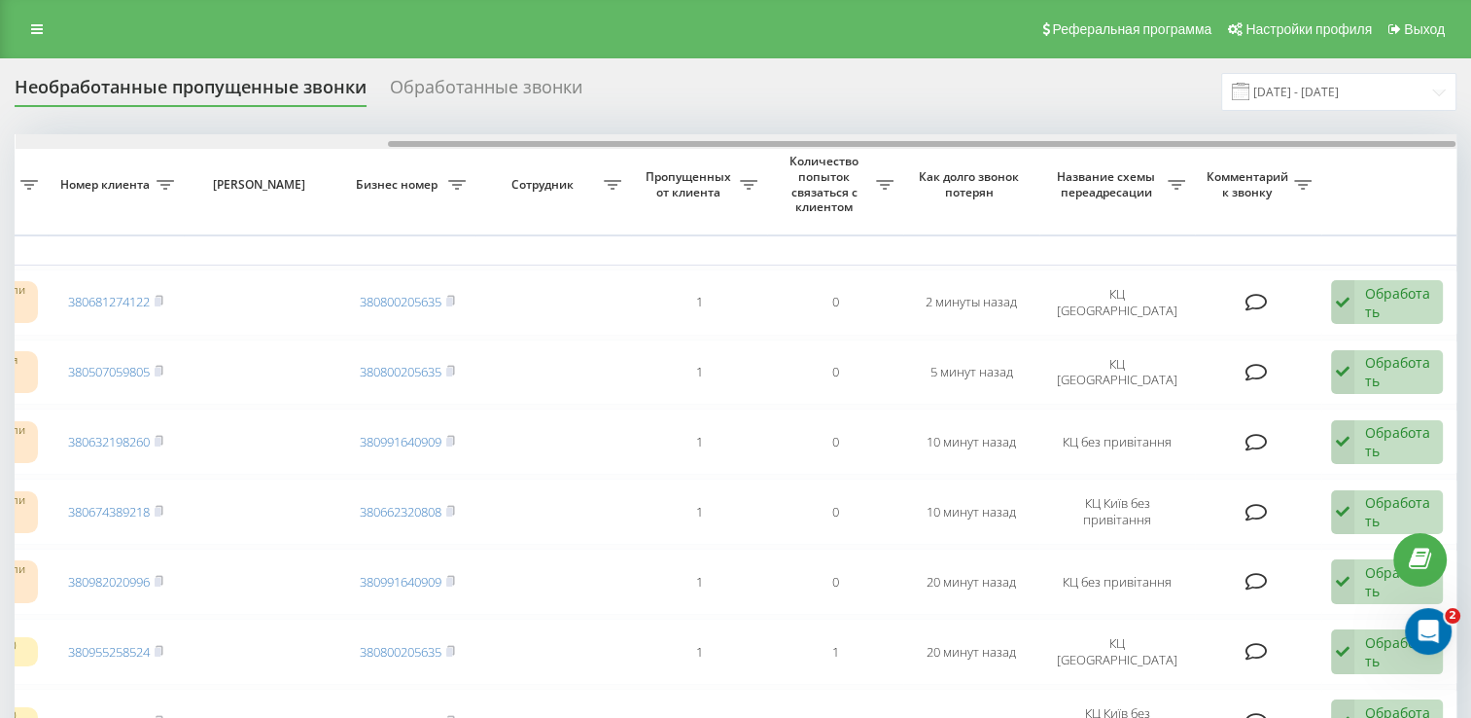
drag, startPoint x: 416, startPoint y: 142, endPoint x: 811, endPoint y: 154, distance: 394.9
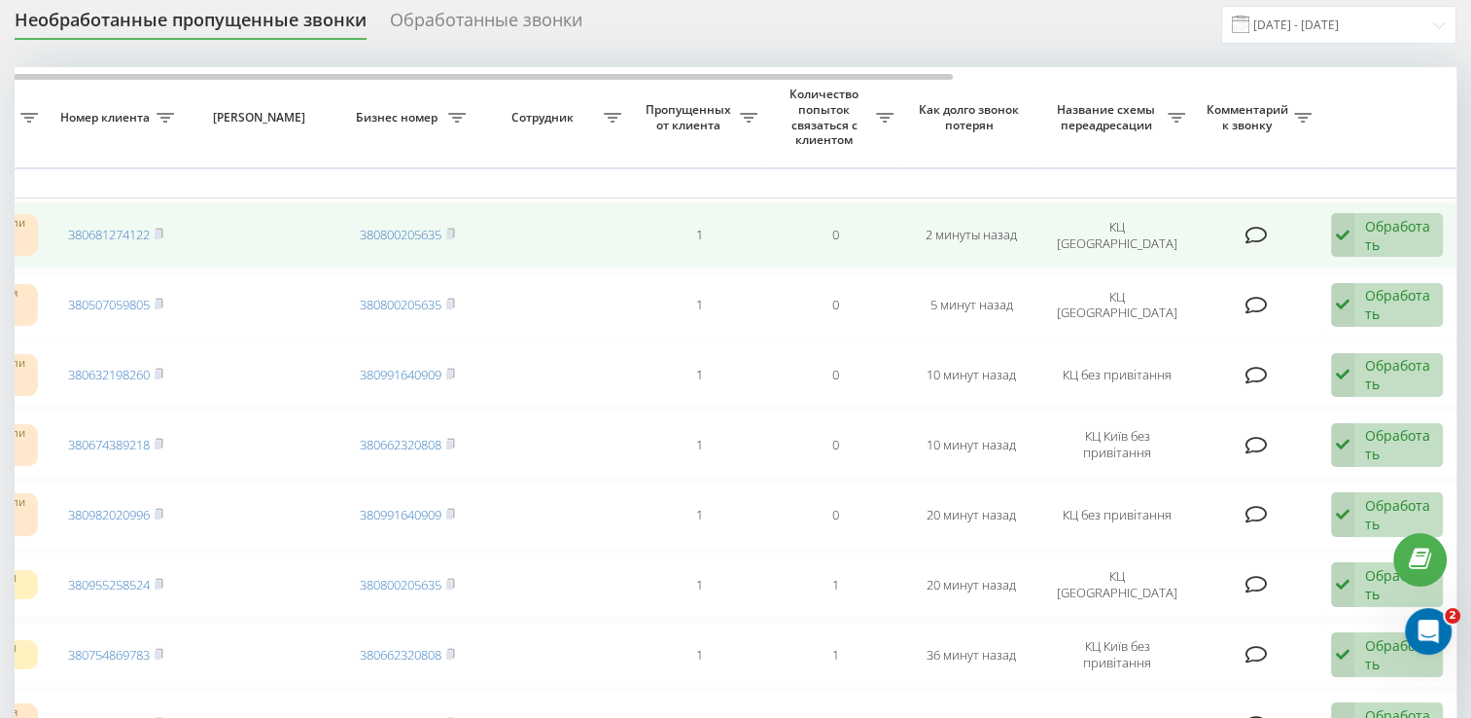
scroll to position [97, 0]
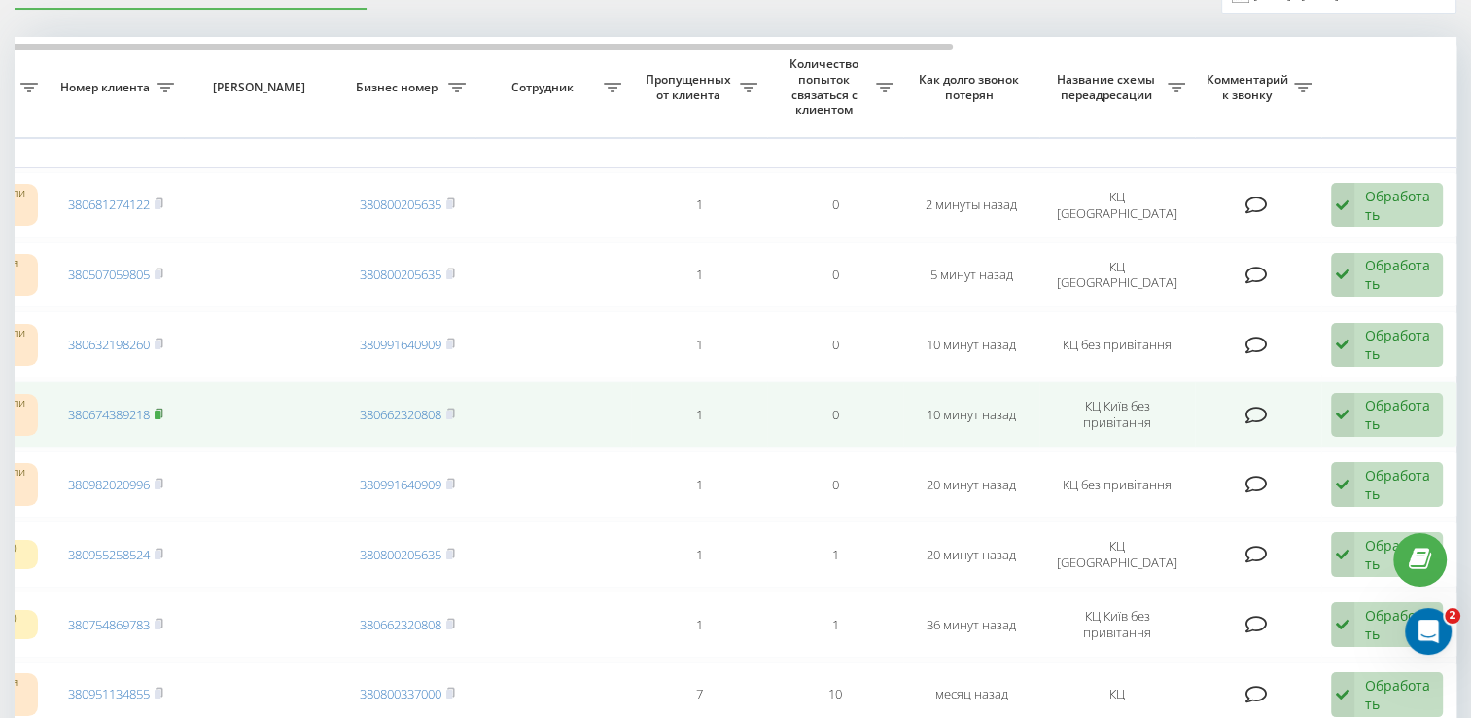
click at [160, 411] on rect at bounding box center [158, 414] width 6 height 9
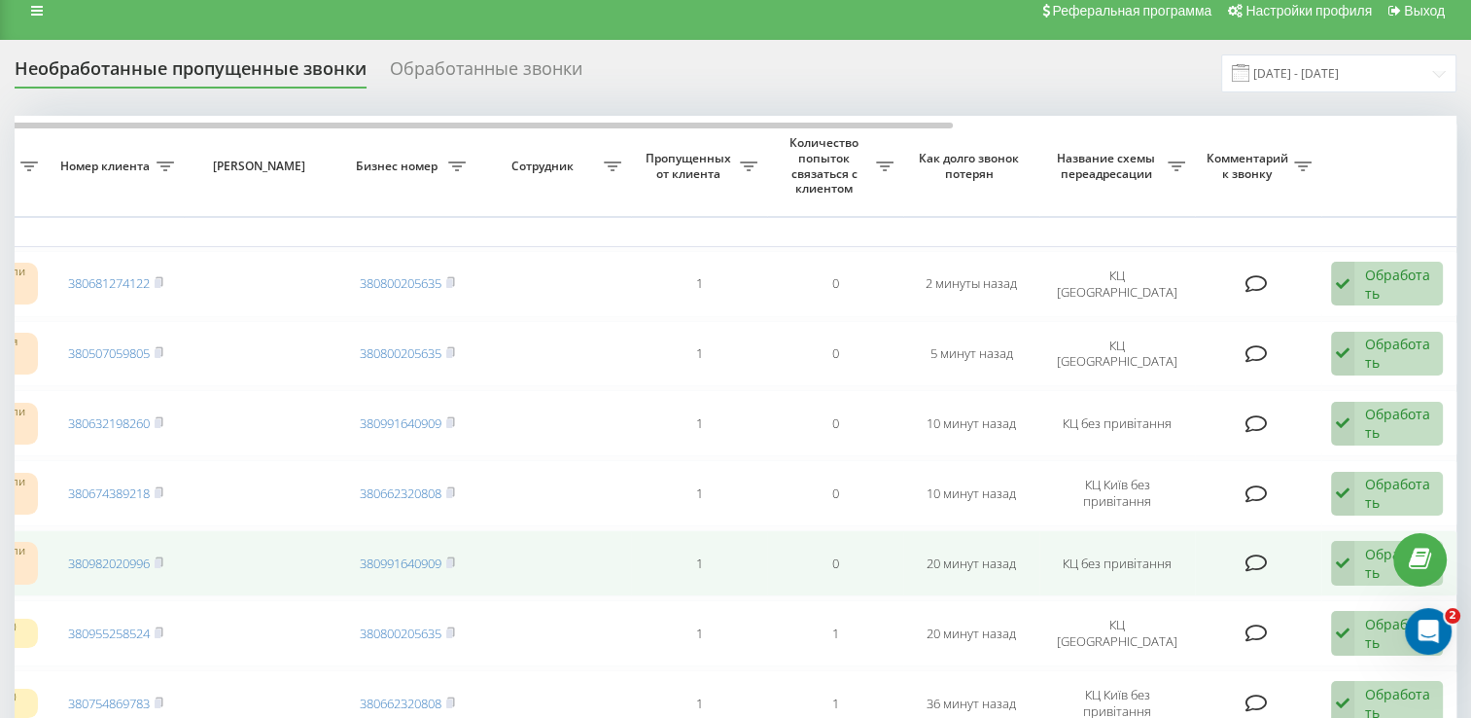
scroll to position [0, 0]
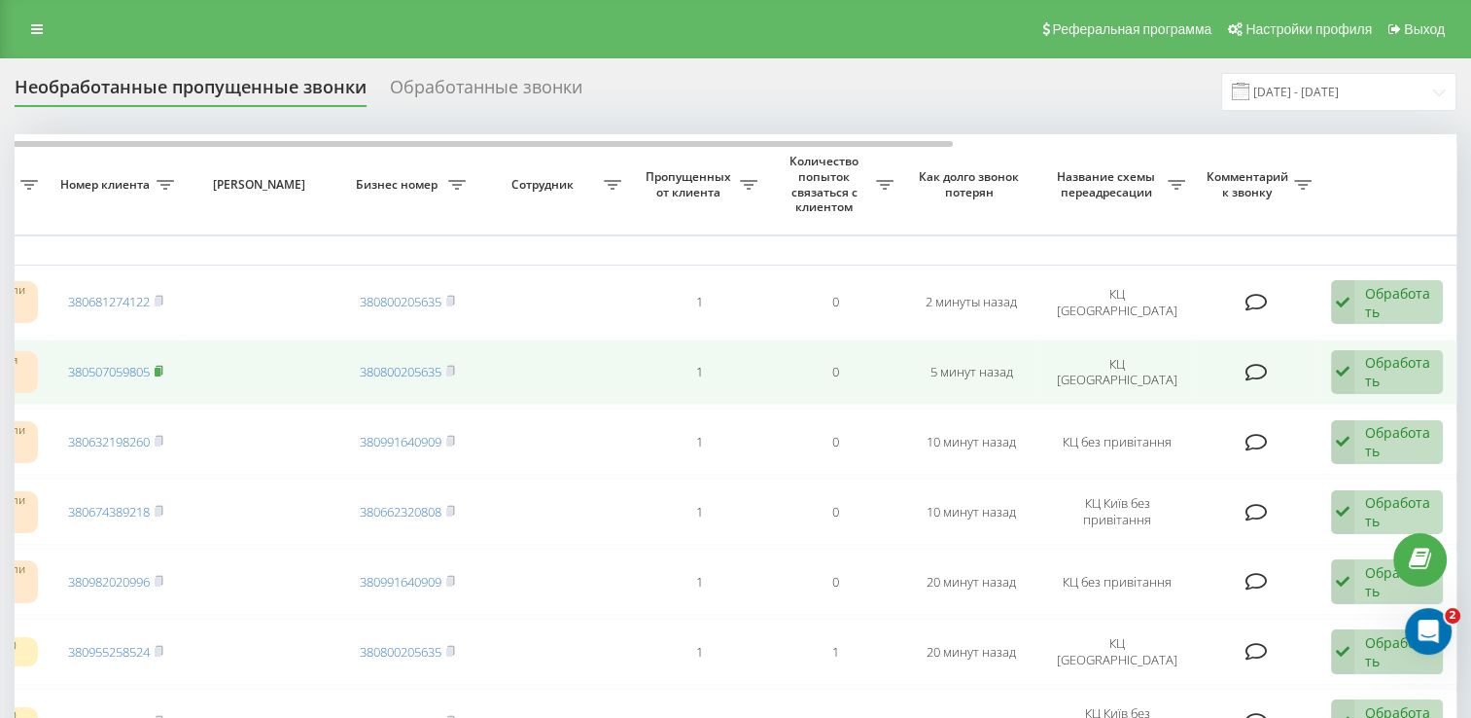
click at [163, 368] on icon at bounding box center [159, 371] width 9 height 12
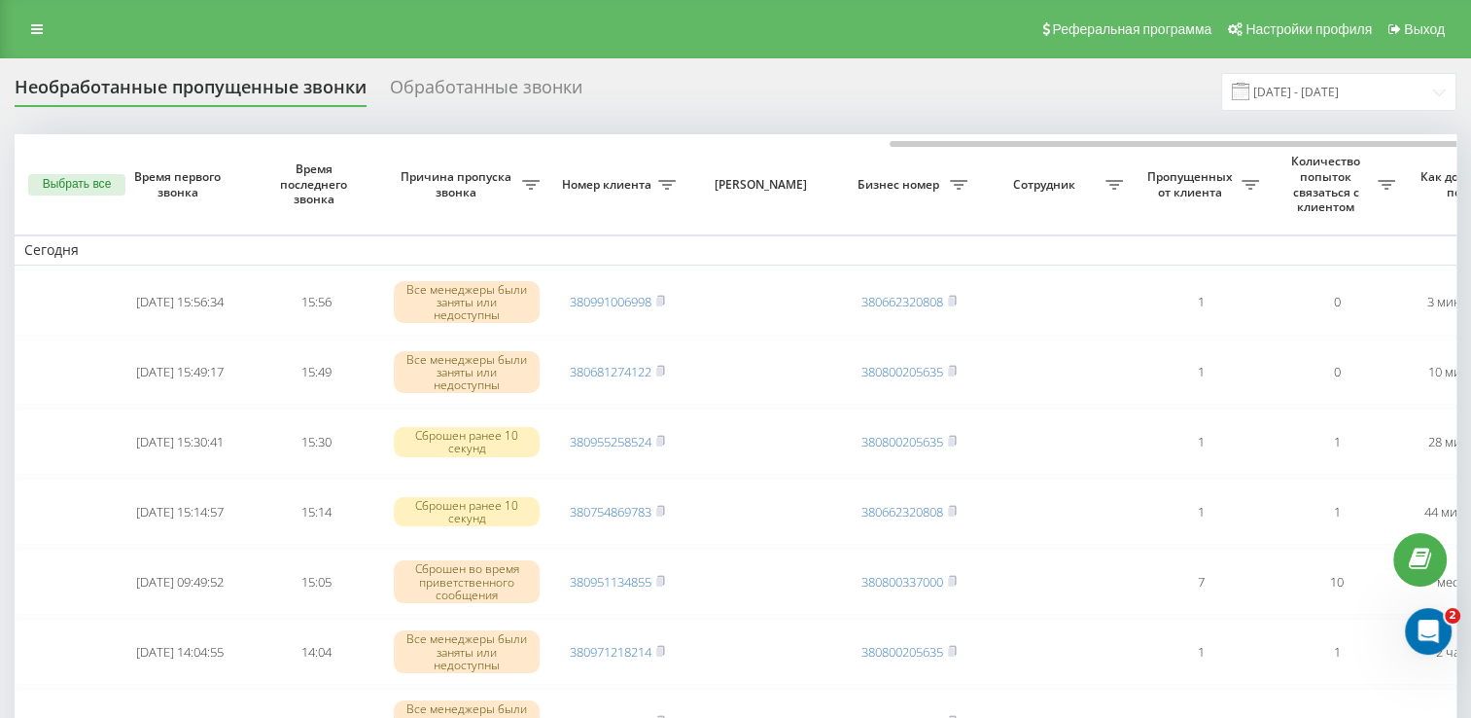
scroll to position [0, 502]
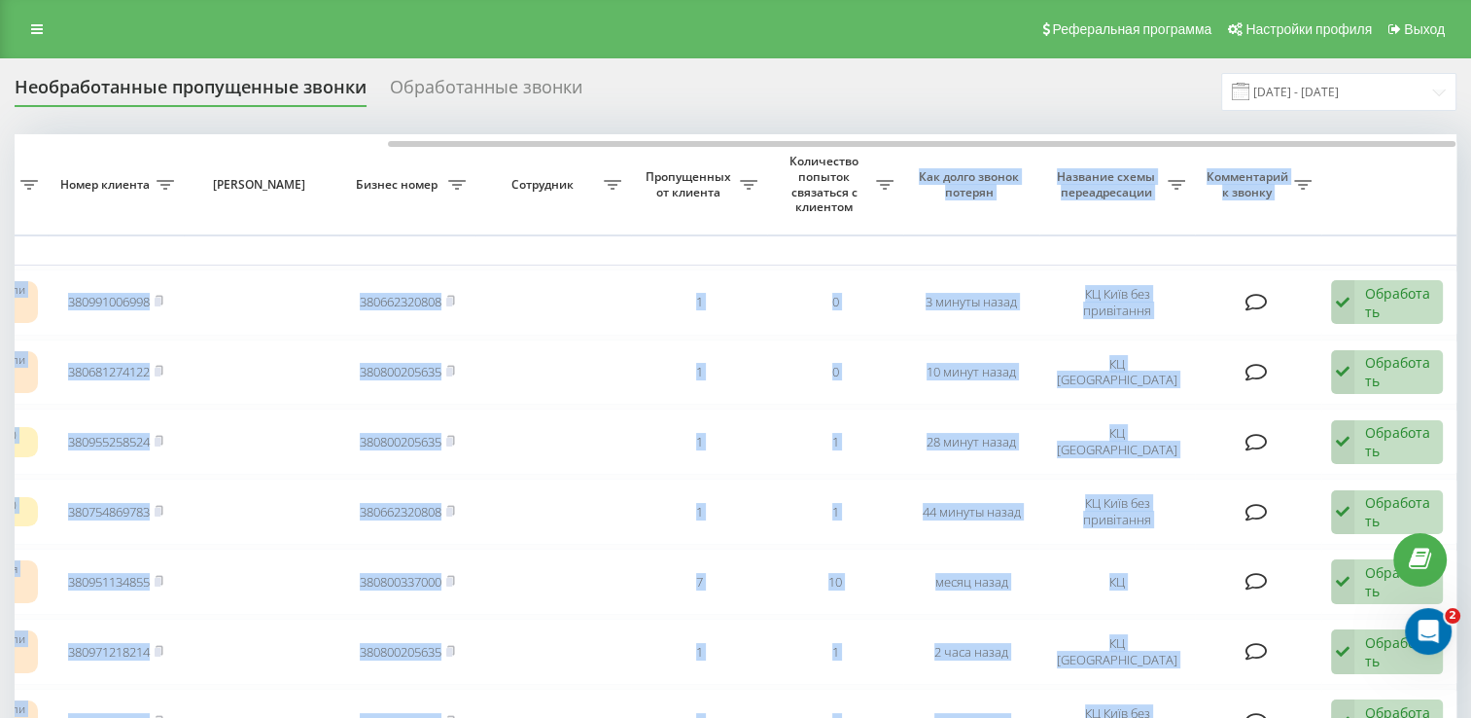
drag, startPoint x: 727, startPoint y: 139, endPoint x: 942, endPoint y: 168, distance: 216.8
drag, startPoint x: 942, startPoint y: 168, endPoint x: 797, endPoint y: 97, distance: 161.3
click at [797, 97] on div "Необработанные пропущенные звонки Обработанные звонки 19.08.2025 - 19.09.2025" at bounding box center [736, 92] width 1442 height 38
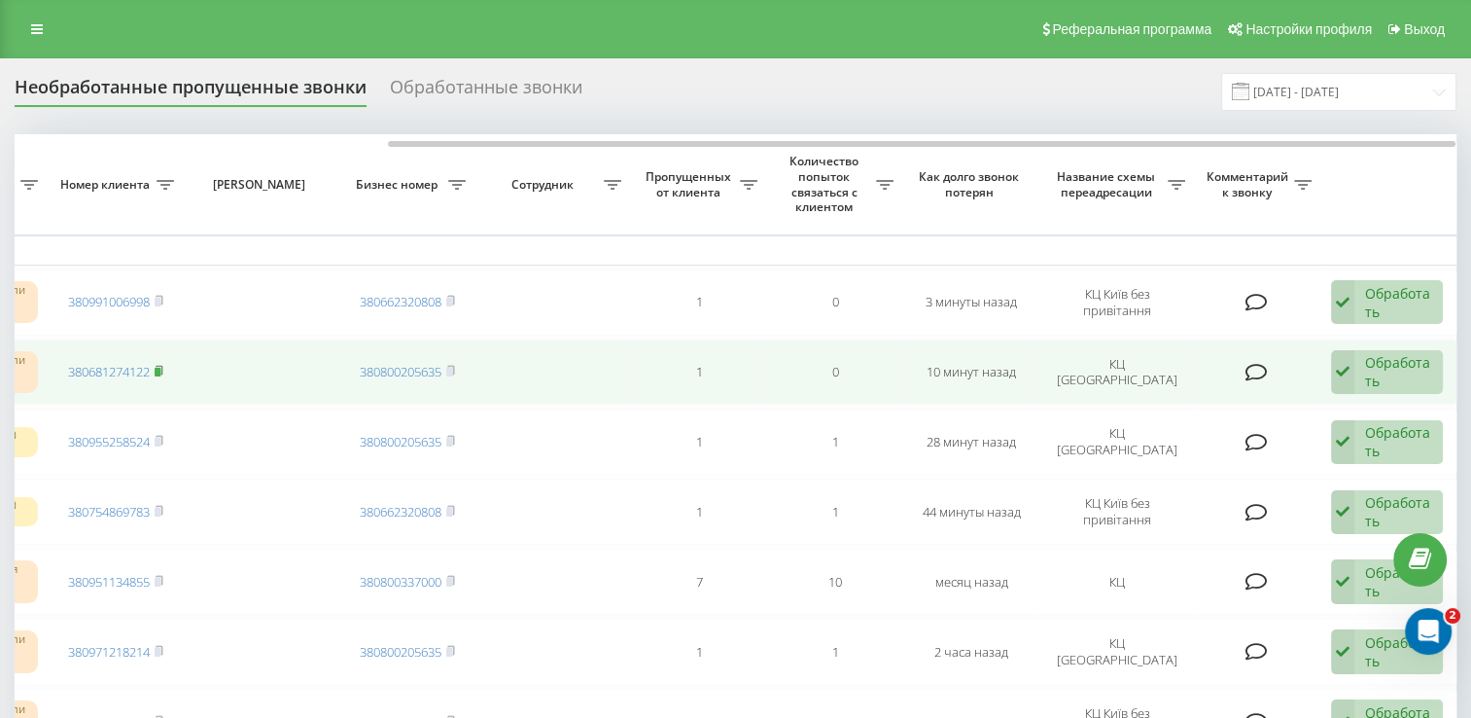
click at [163, 368] on icon at bounding box center [159, 371] width 9 height 12
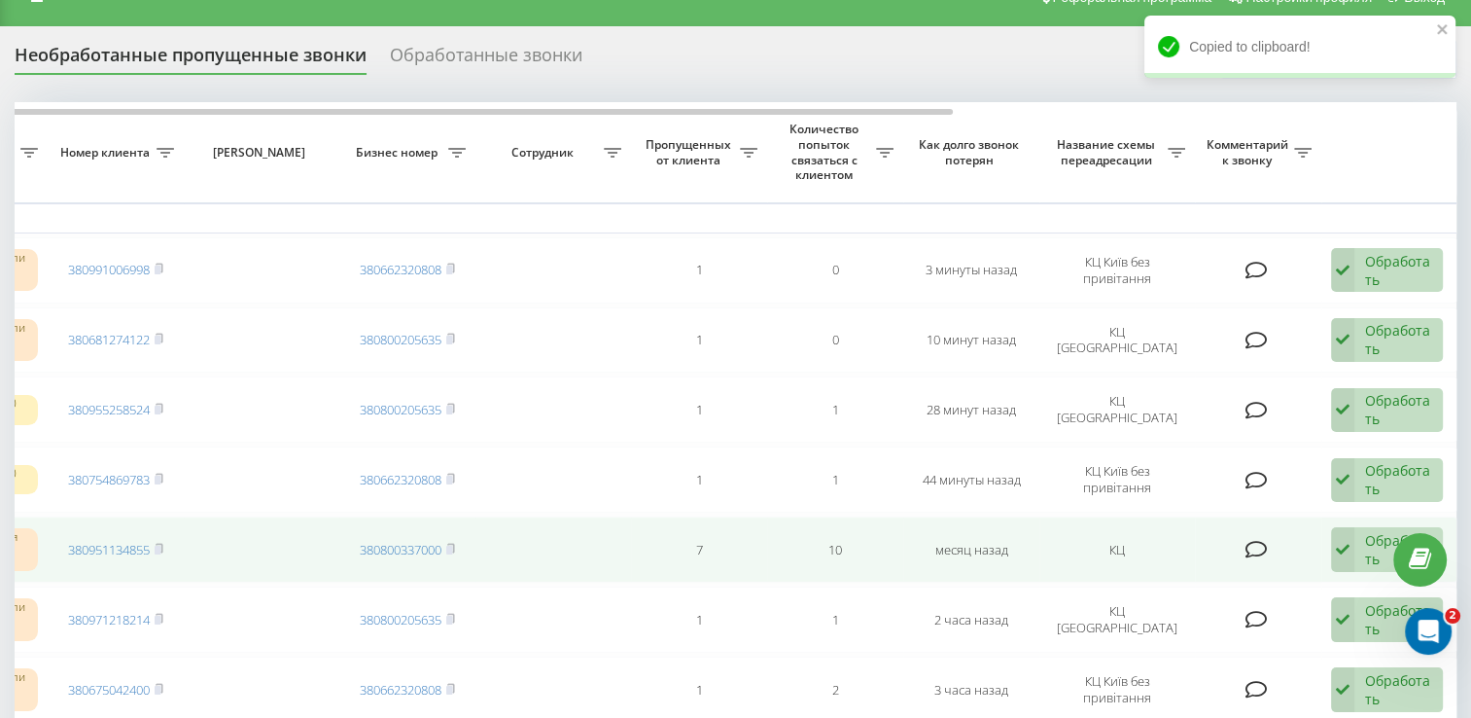
scroll to position [0, 0]
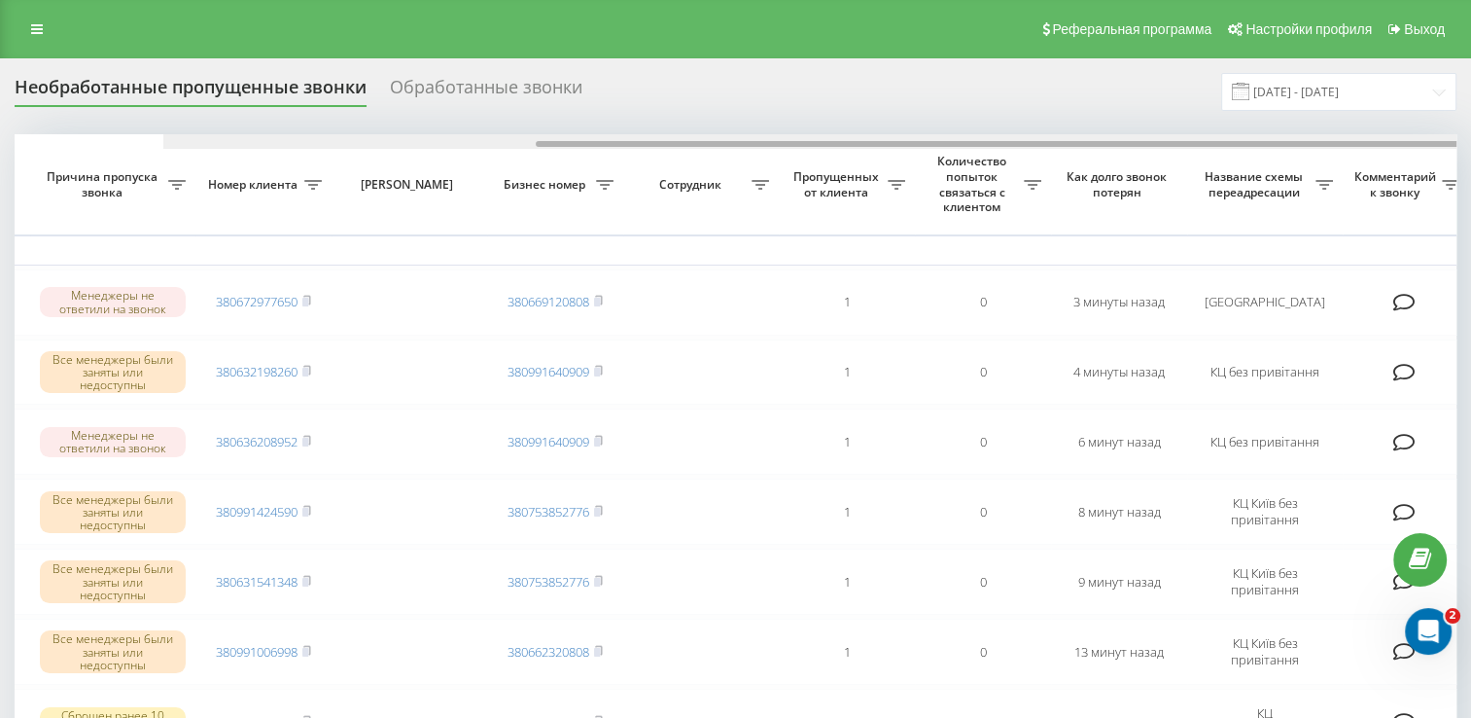
scroll to position [0, 502]
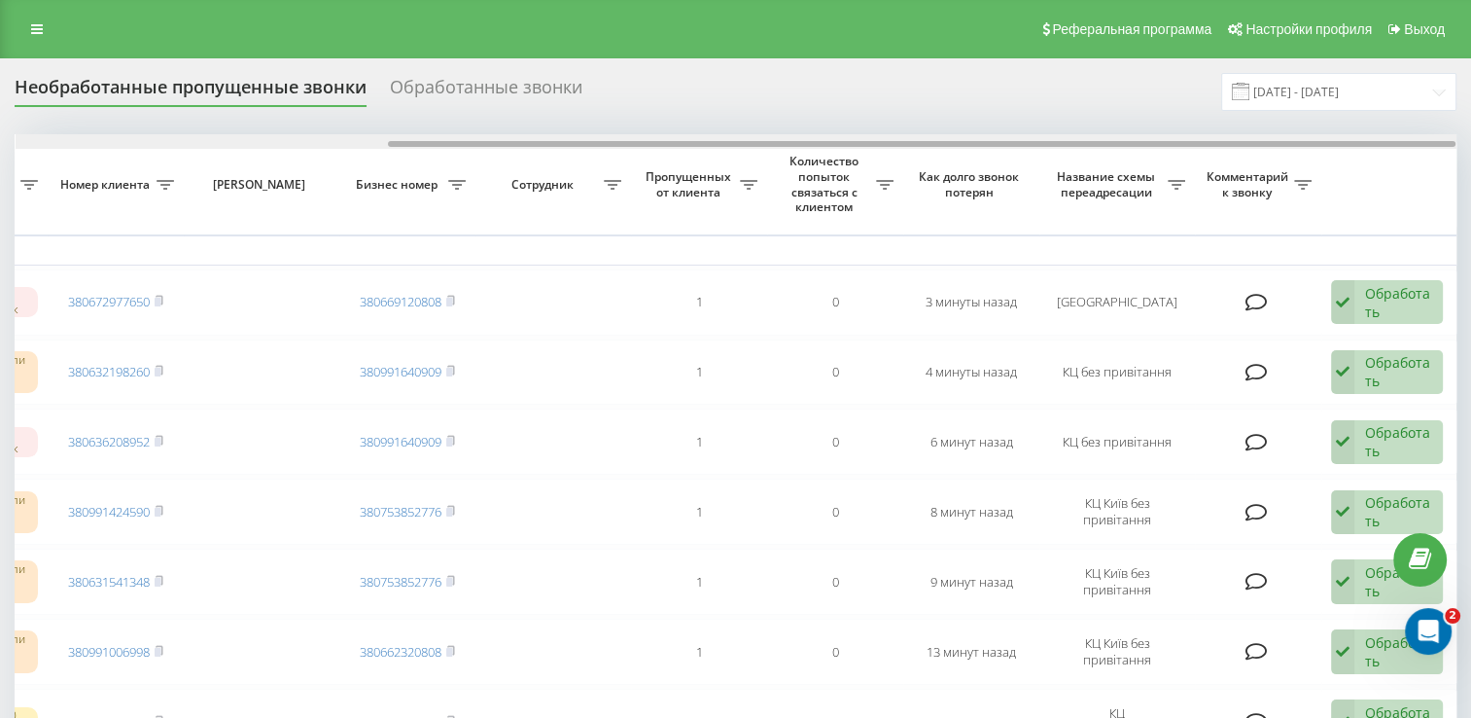
drag, startPoint x: 404, startPoint y: 140, endPoint x: 894, endPoint y: 216, distance: 495.9
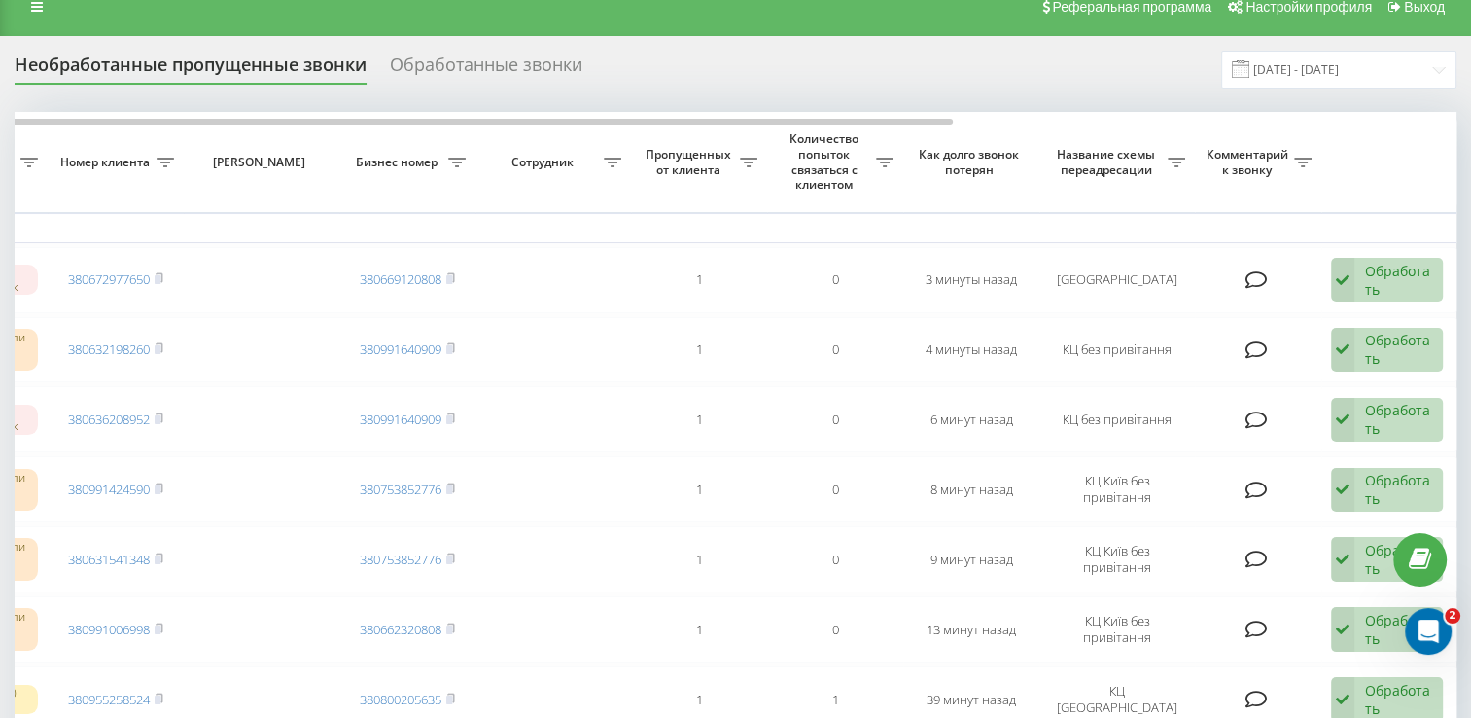
scroll to position [0, 0]
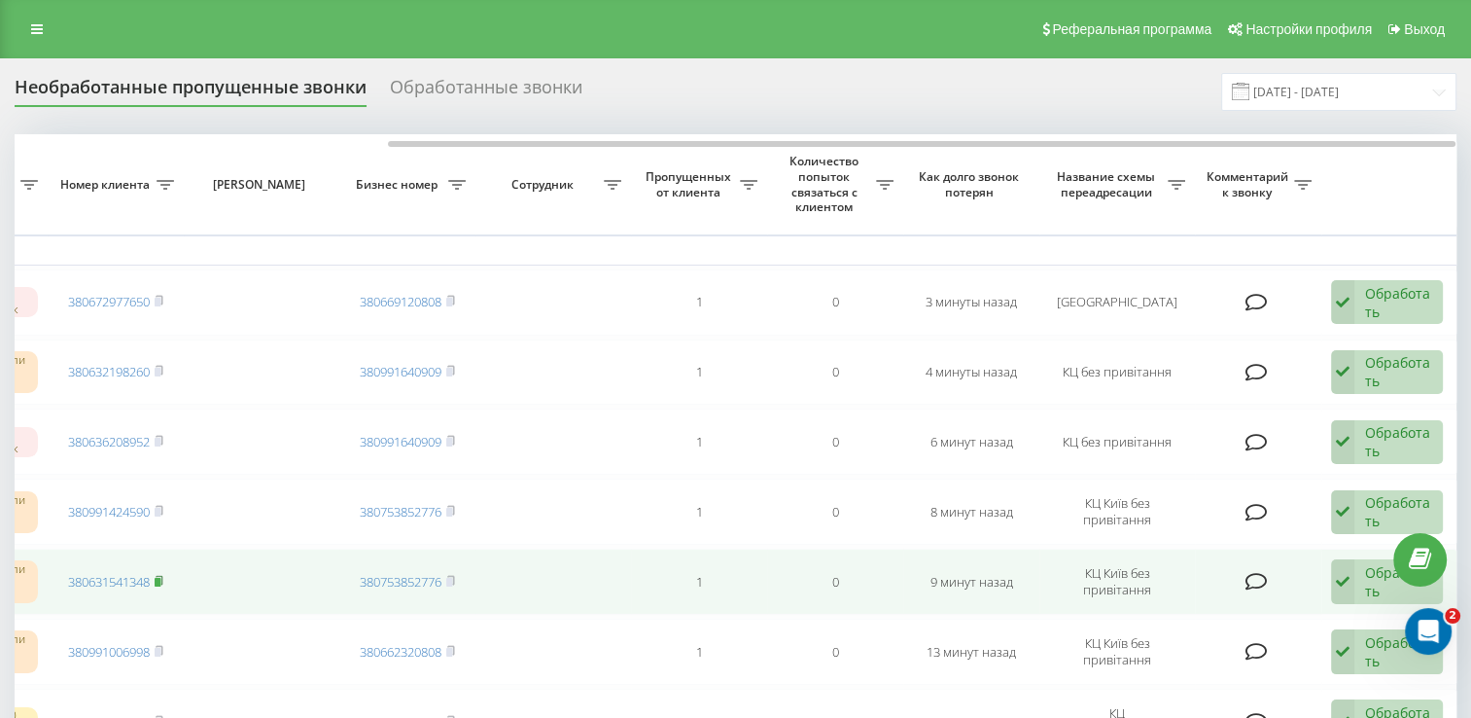
click at [160, 579] on rect at bounding box center [158, 582] width 6 height 9
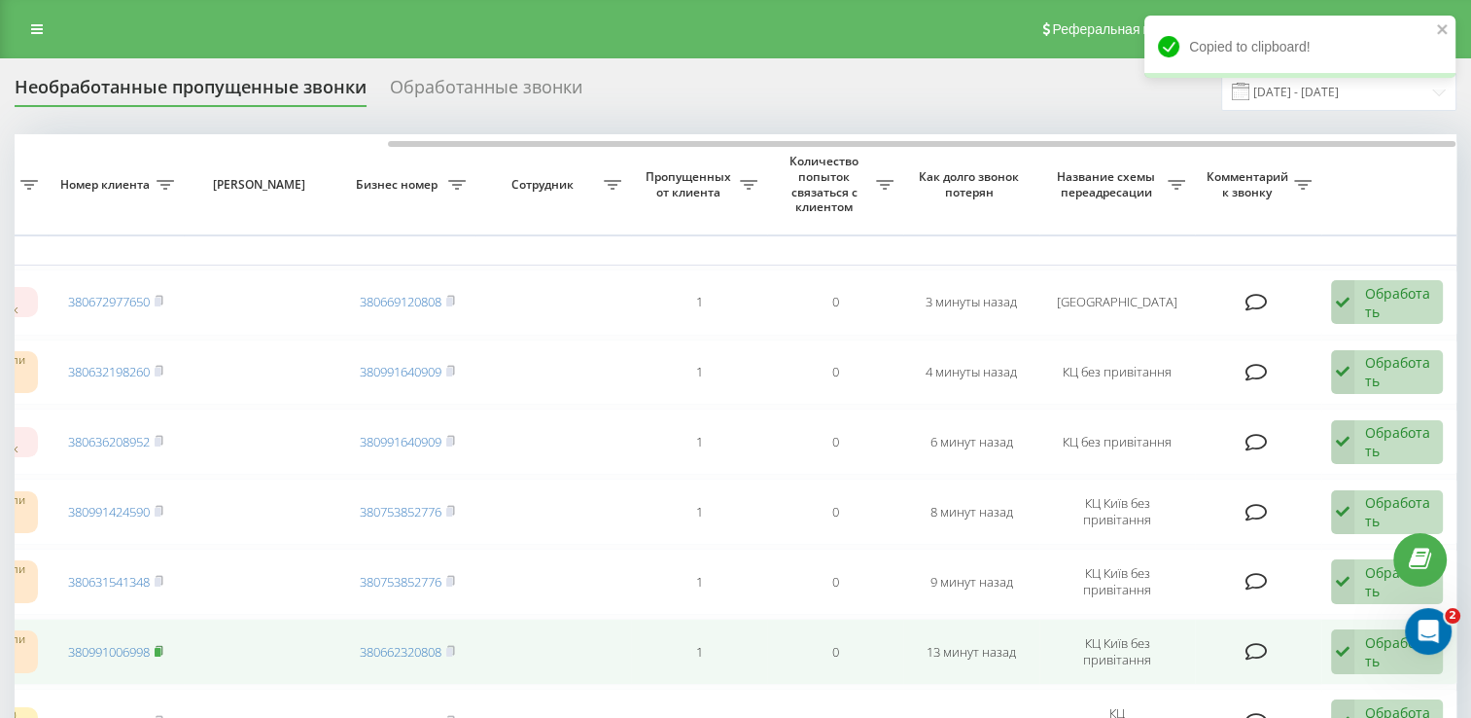
click at [159, 648] on rect at bounding box center [158, 652] width 6 height 9
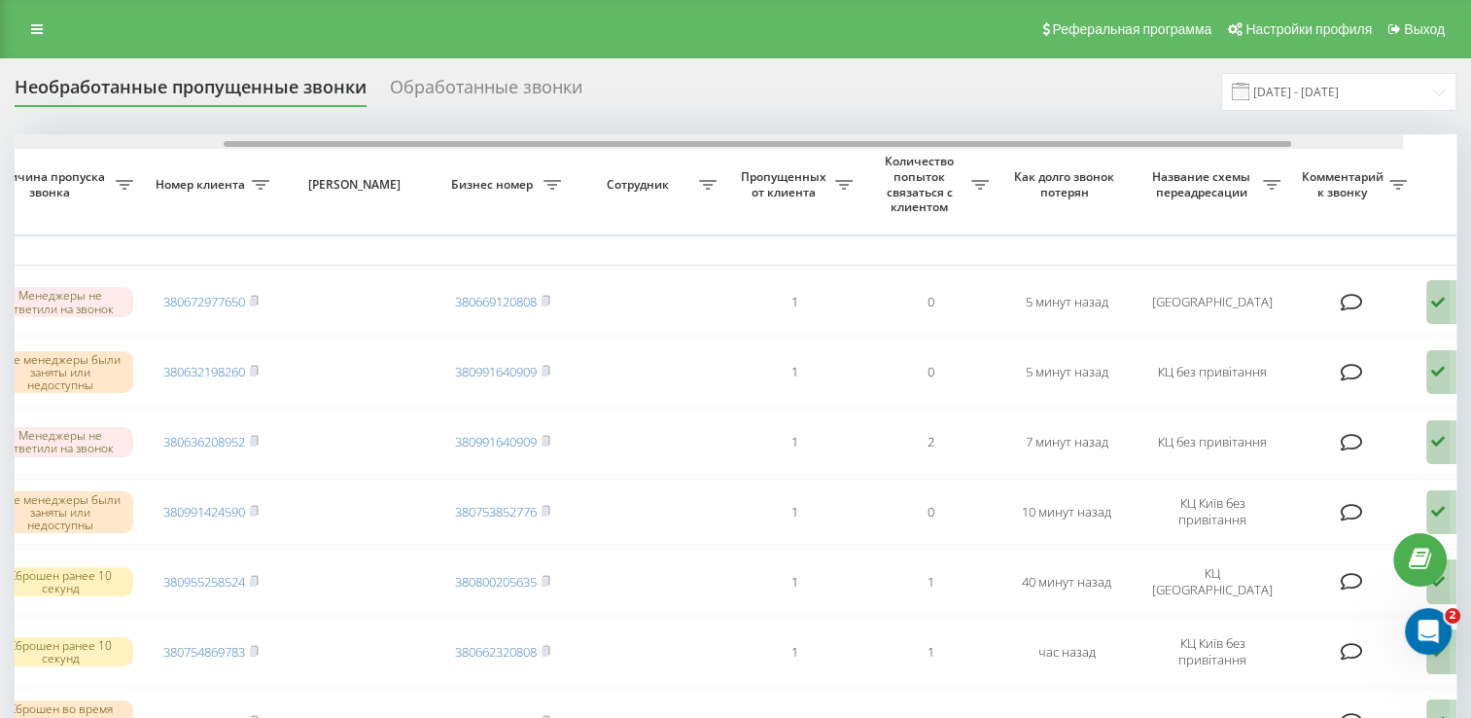
scroll to position [0, 502]
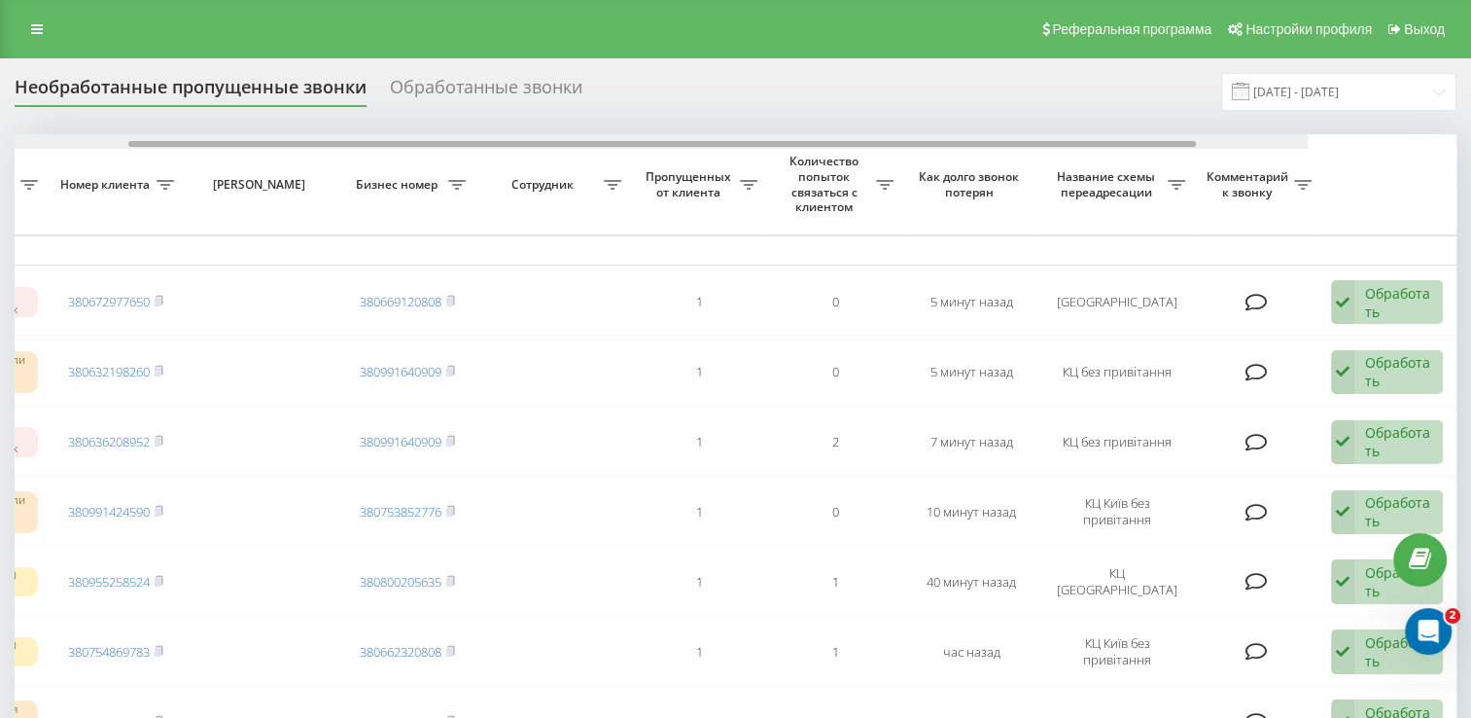
drag, startPoint x: 414, startPoint y: 142, endPoint x: 833, endPoint y: 192, distance: 422.0
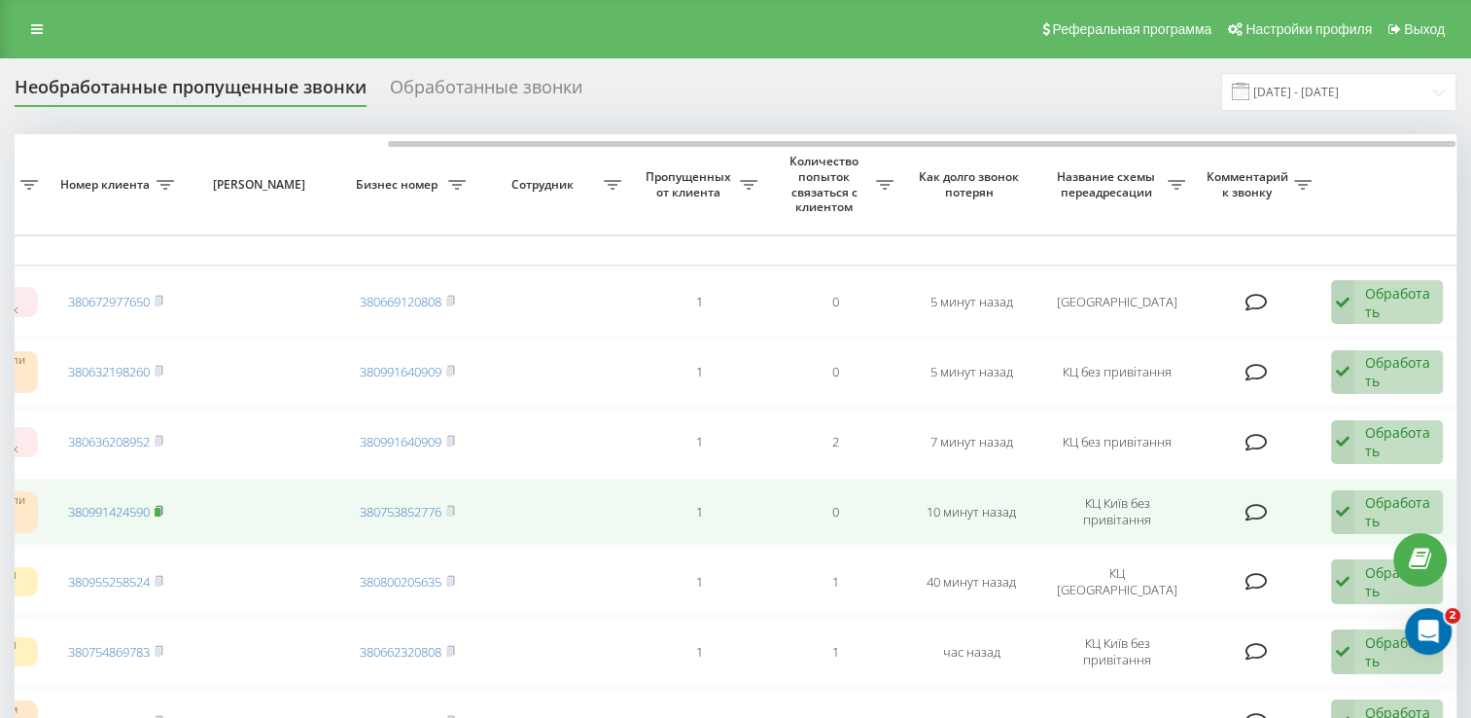
click at [163, 506] on icon at bounding box center [159, 511] width 9 height 12
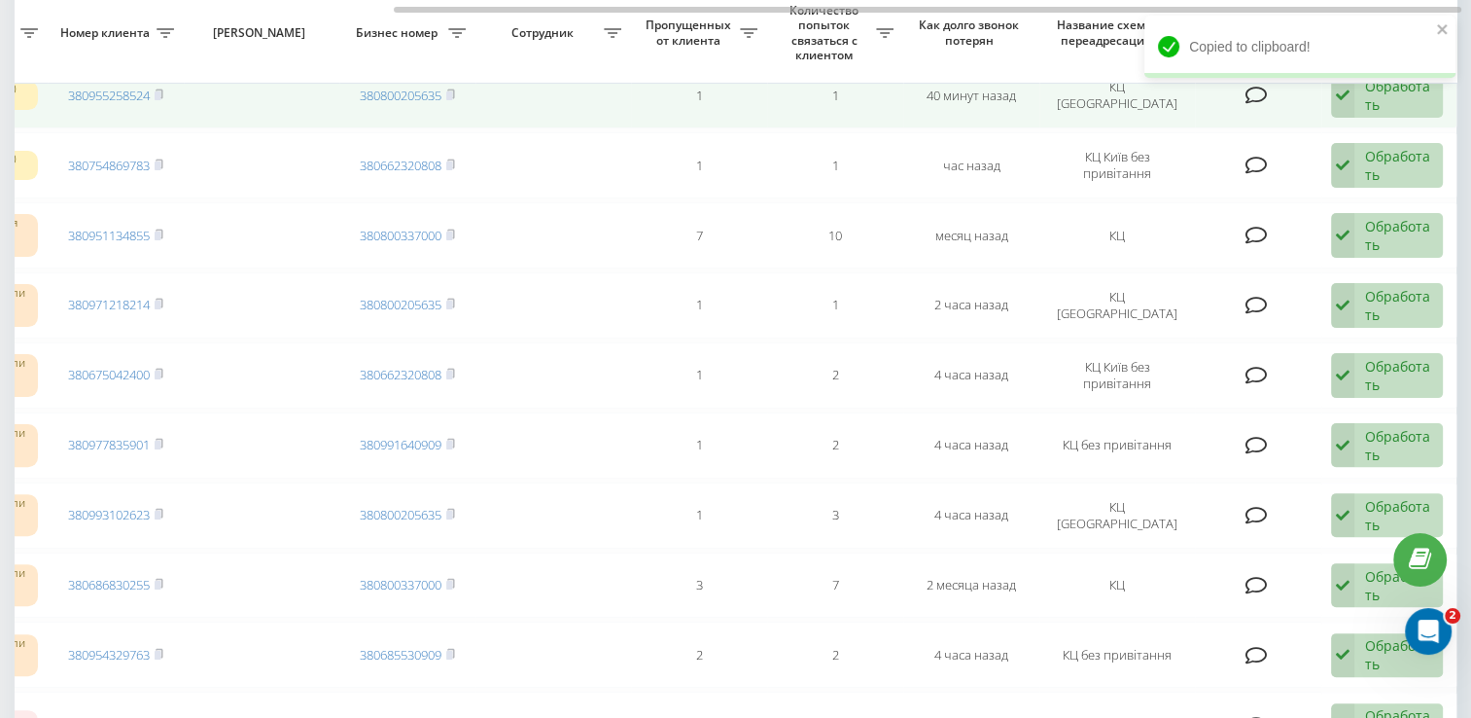
scroll to position [0, 0]
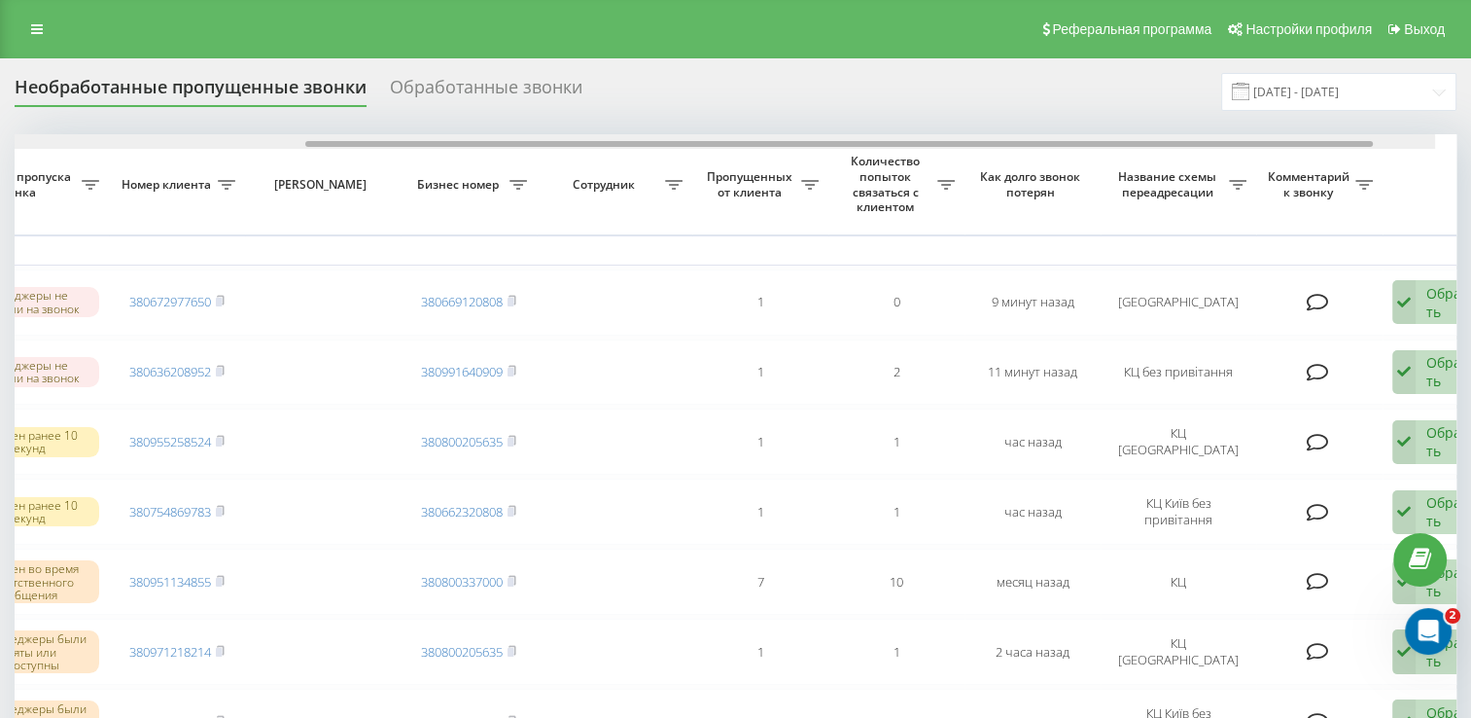
scroll to position [0, 502]
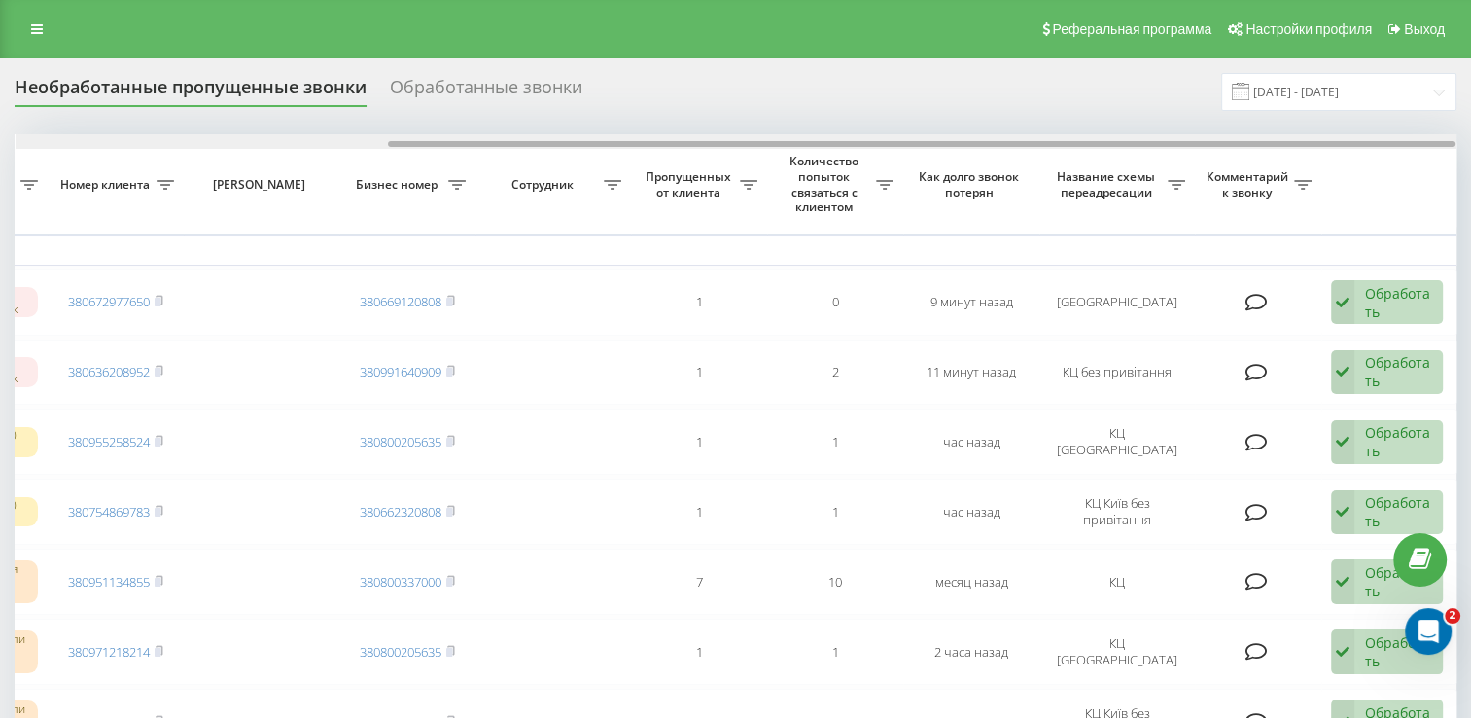
drag, startPoint x: 521, startPoint y: 142, endPoint x: 986, endPoint y: 193, distance: 467.5
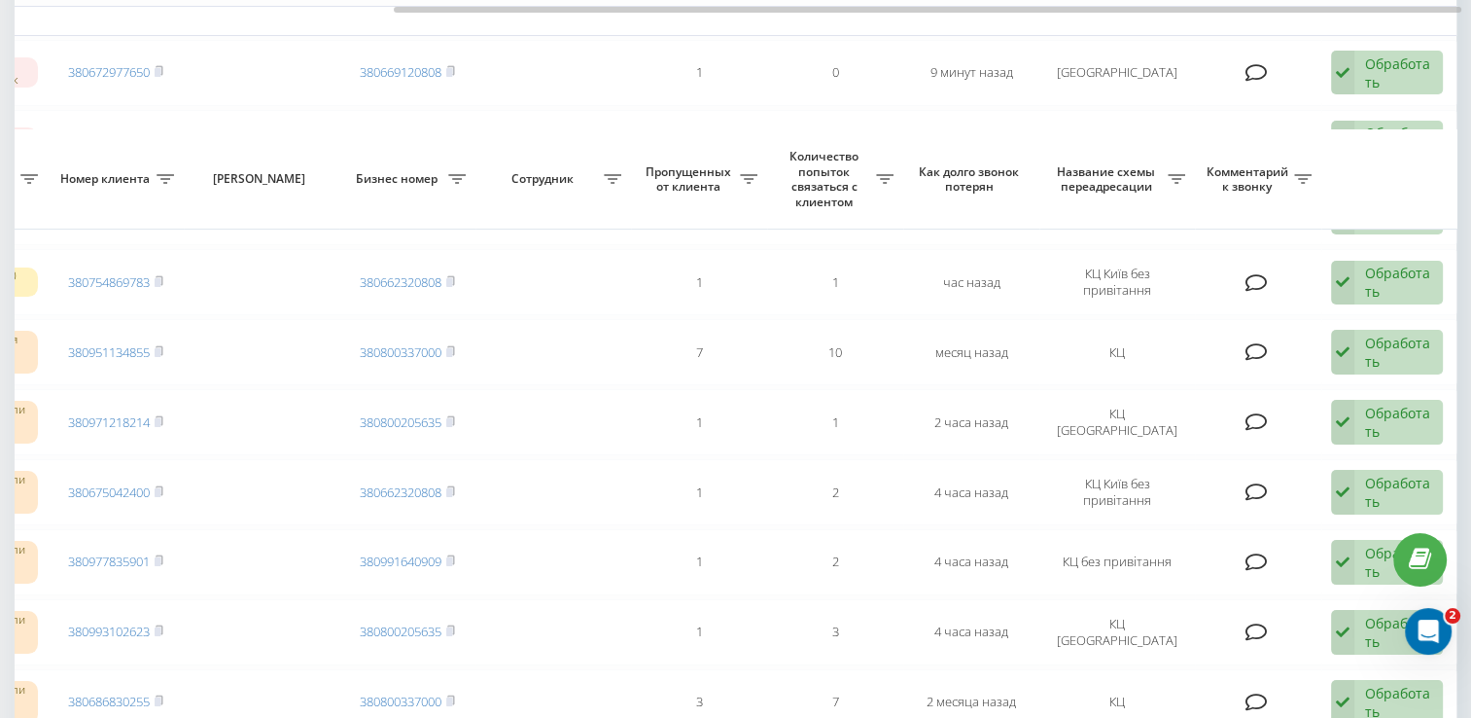
scroll to position [0, 0]
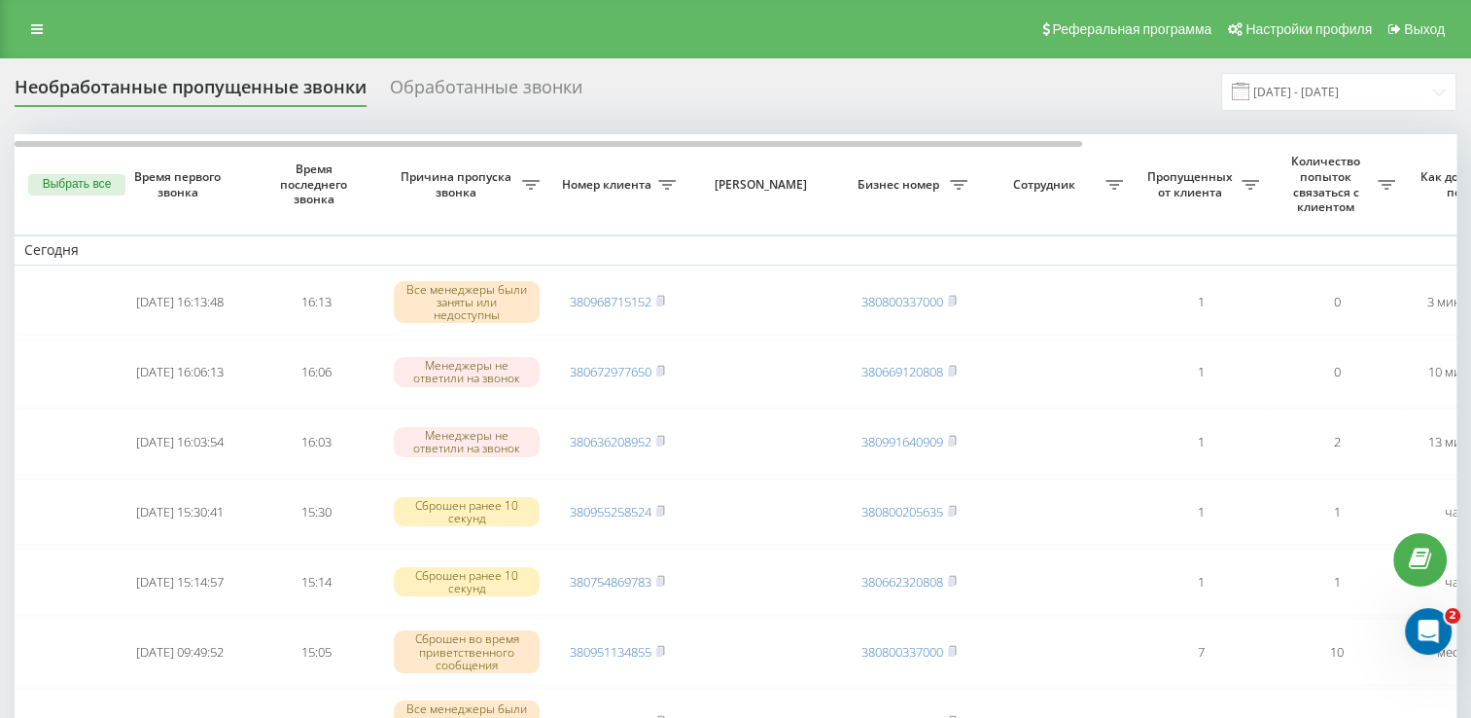
scroll to position [0, 502]
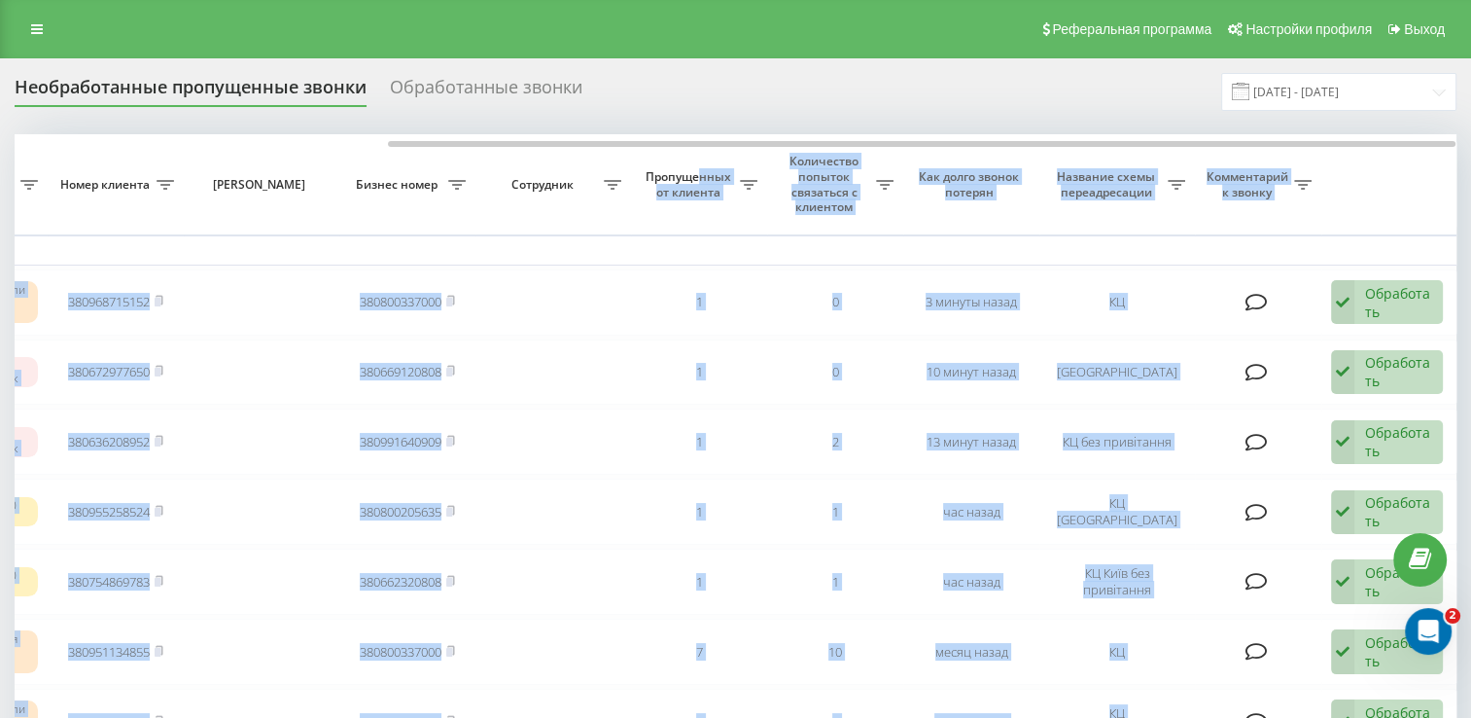
drag, startPoint x: 623, startPoint y: 153, endPoint x: 702, endPoint y: 153, distance: 78.8
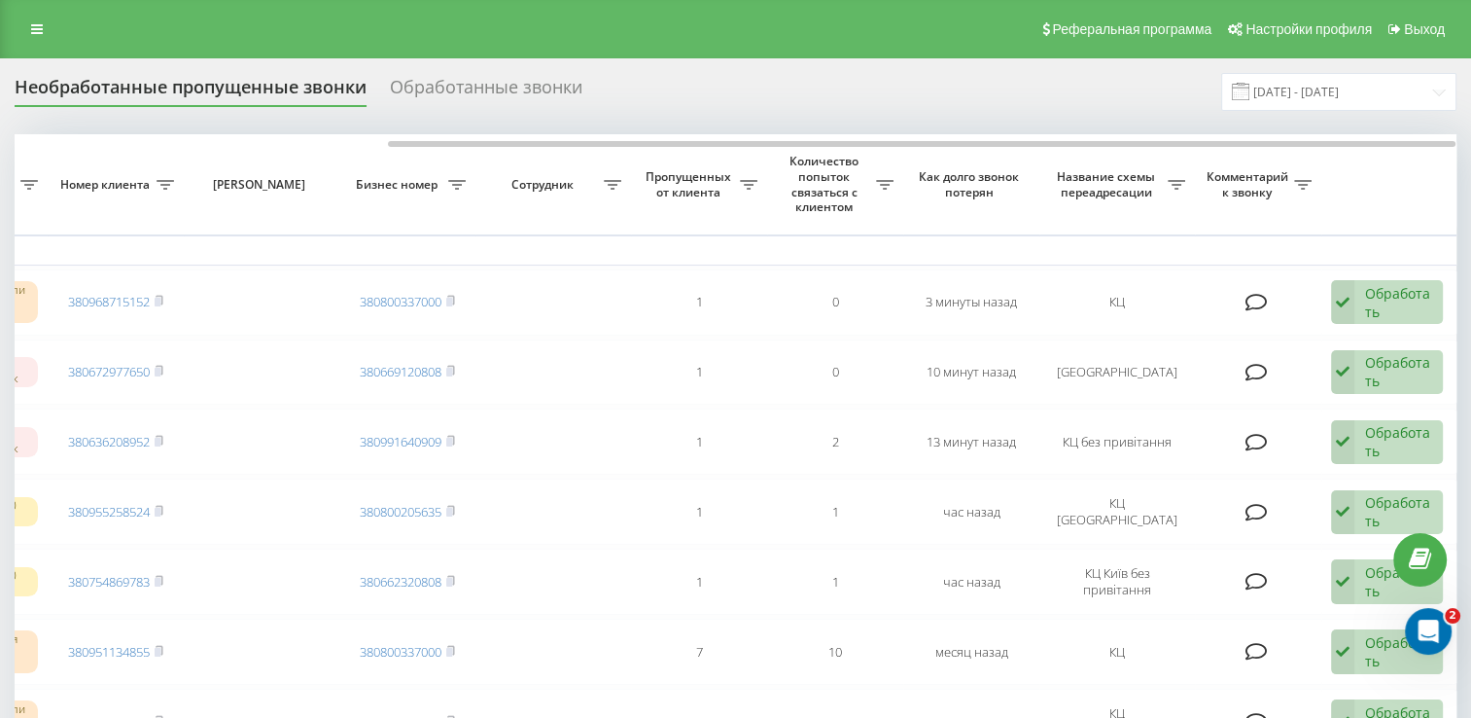
drag, startPoint x: 702, startPoint y: 153, endPoint x: 648, endPoint y: 70, distance: 99.0
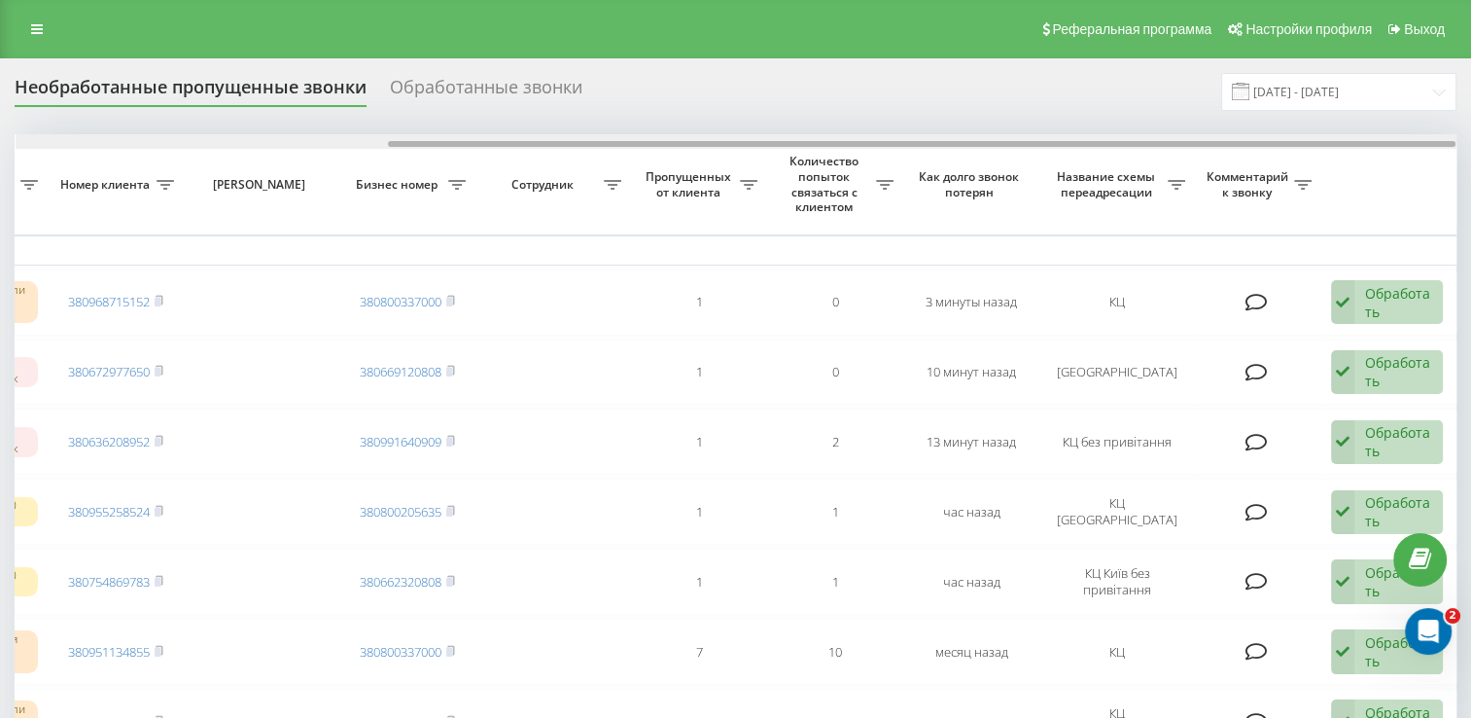
drag, startPoint x: 704, startPoint y: 142, endPoint x: 939, endPoint y: 170, distance: 237.0
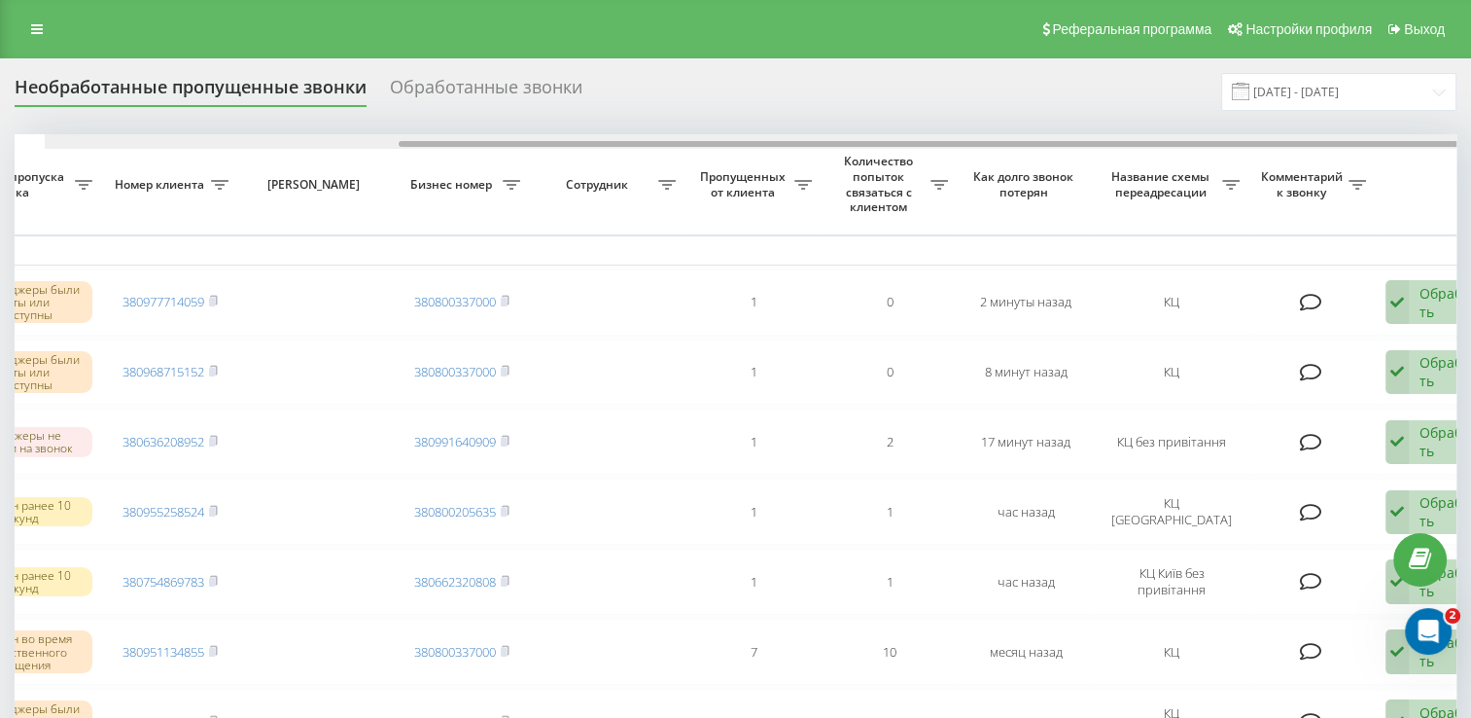
drag, startPoint x: 824, startPoint y: 144, endPoint x: 1178, endPoint y: 168, distance: 355.7
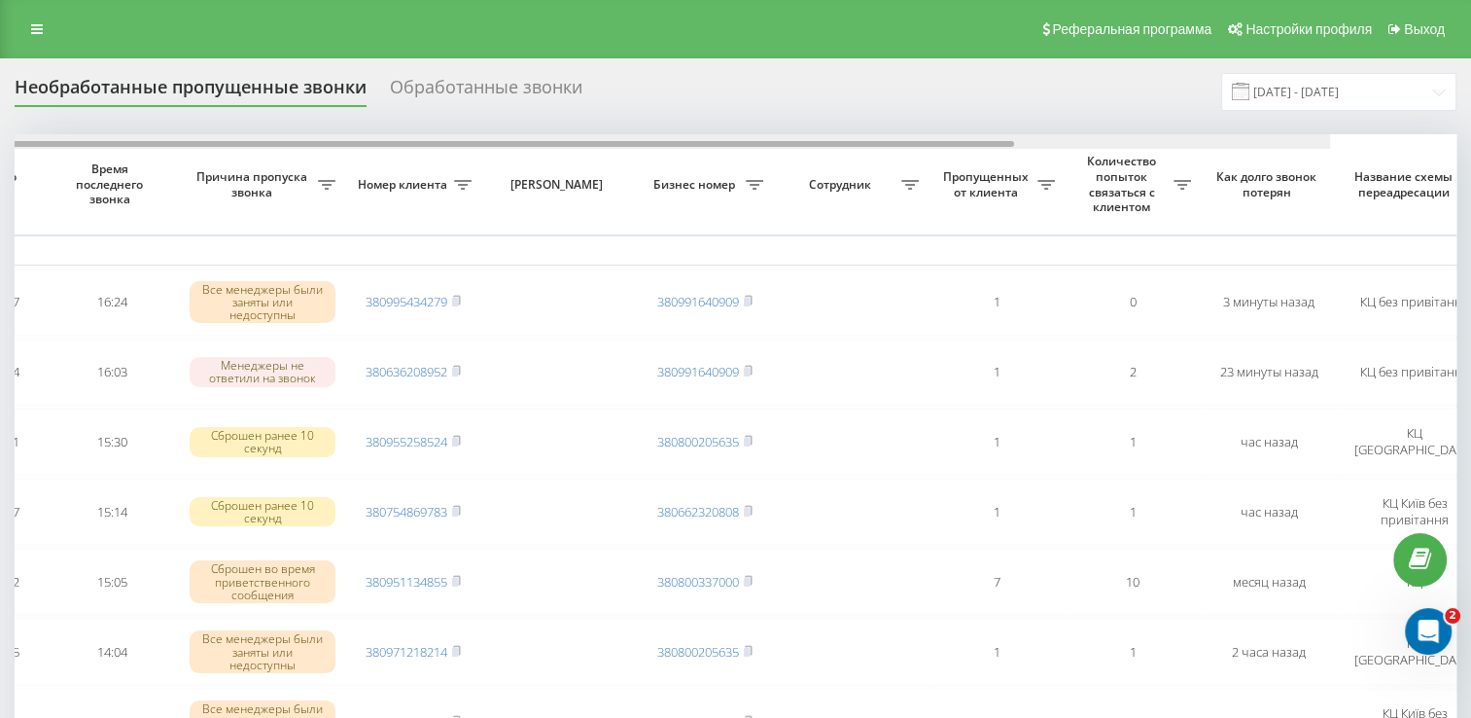
scroll to position [0, 283]
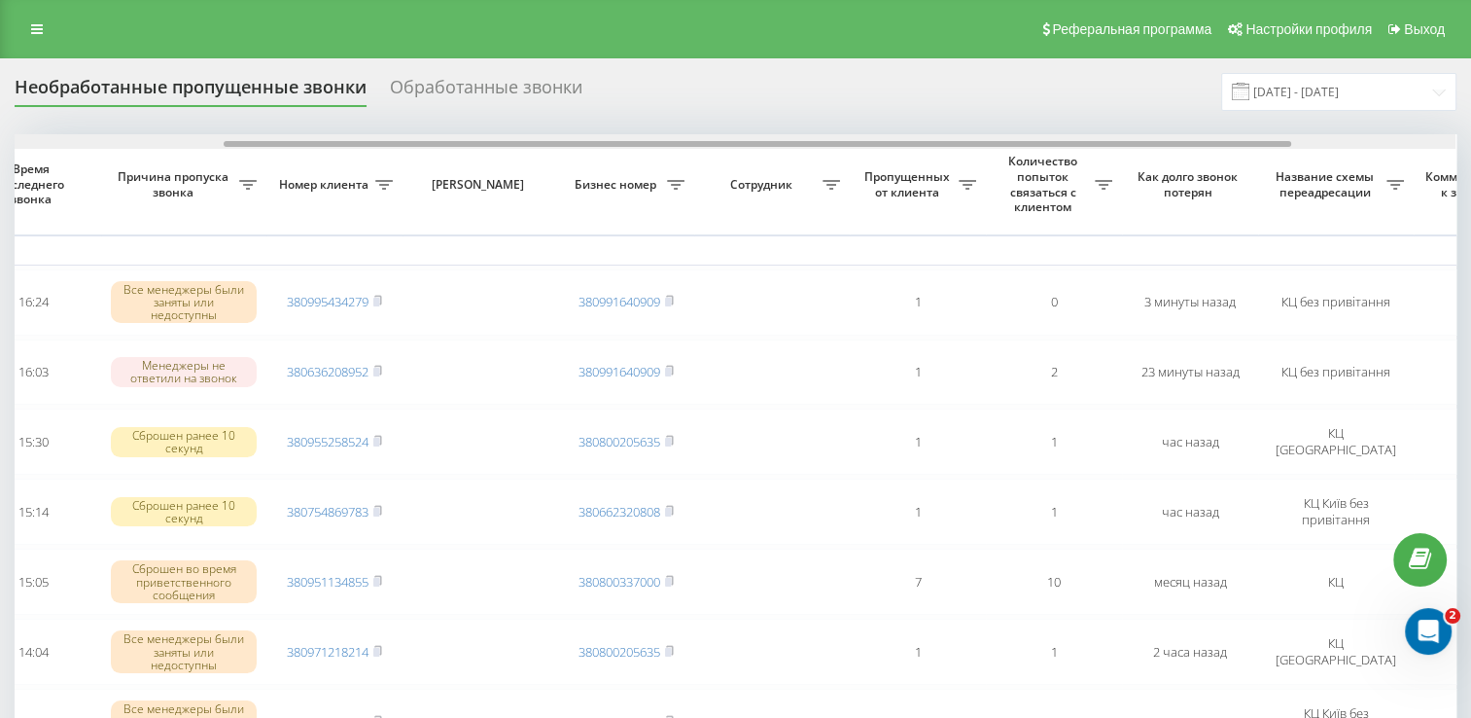
drag, startPoint x: 478, startPoint y: 146, endPoint x: 688, endPoint y: 152, distance: 210.1
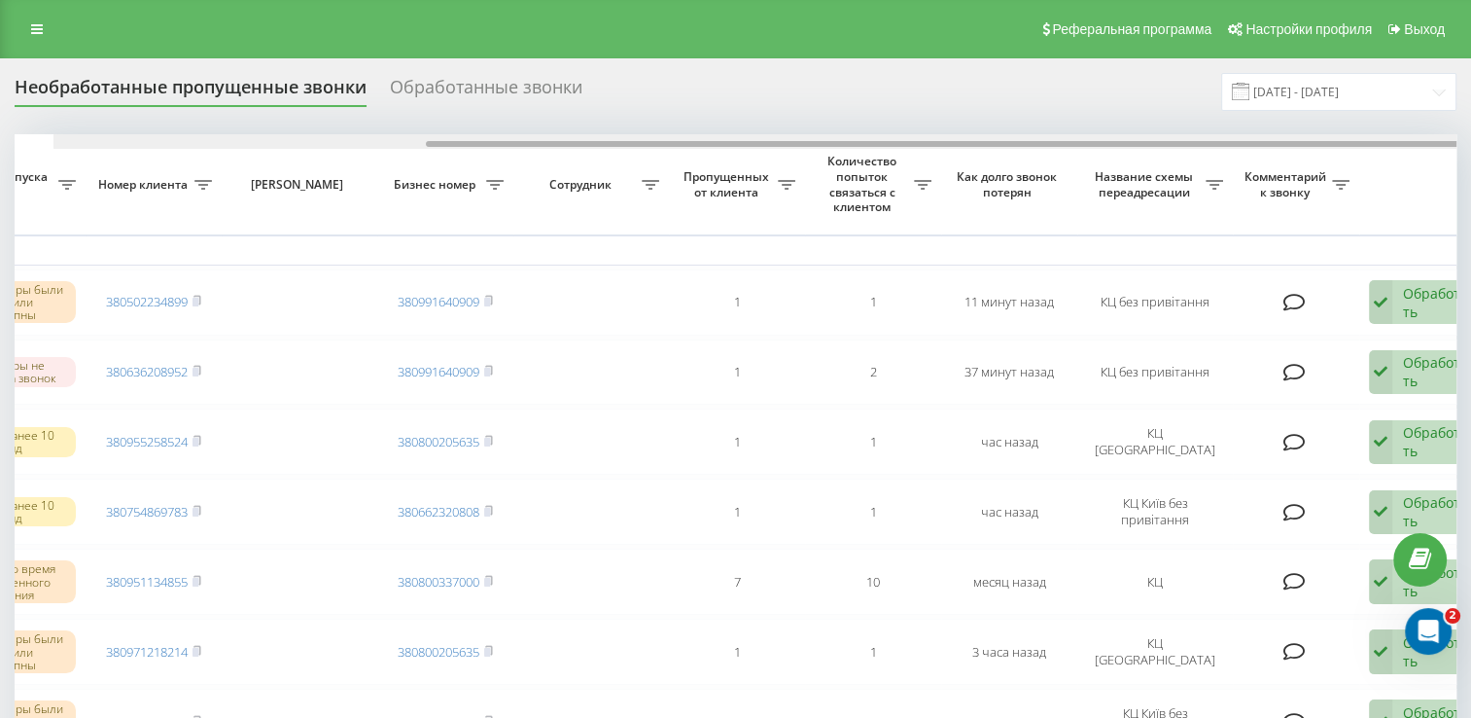
scroll to position [0, 502]
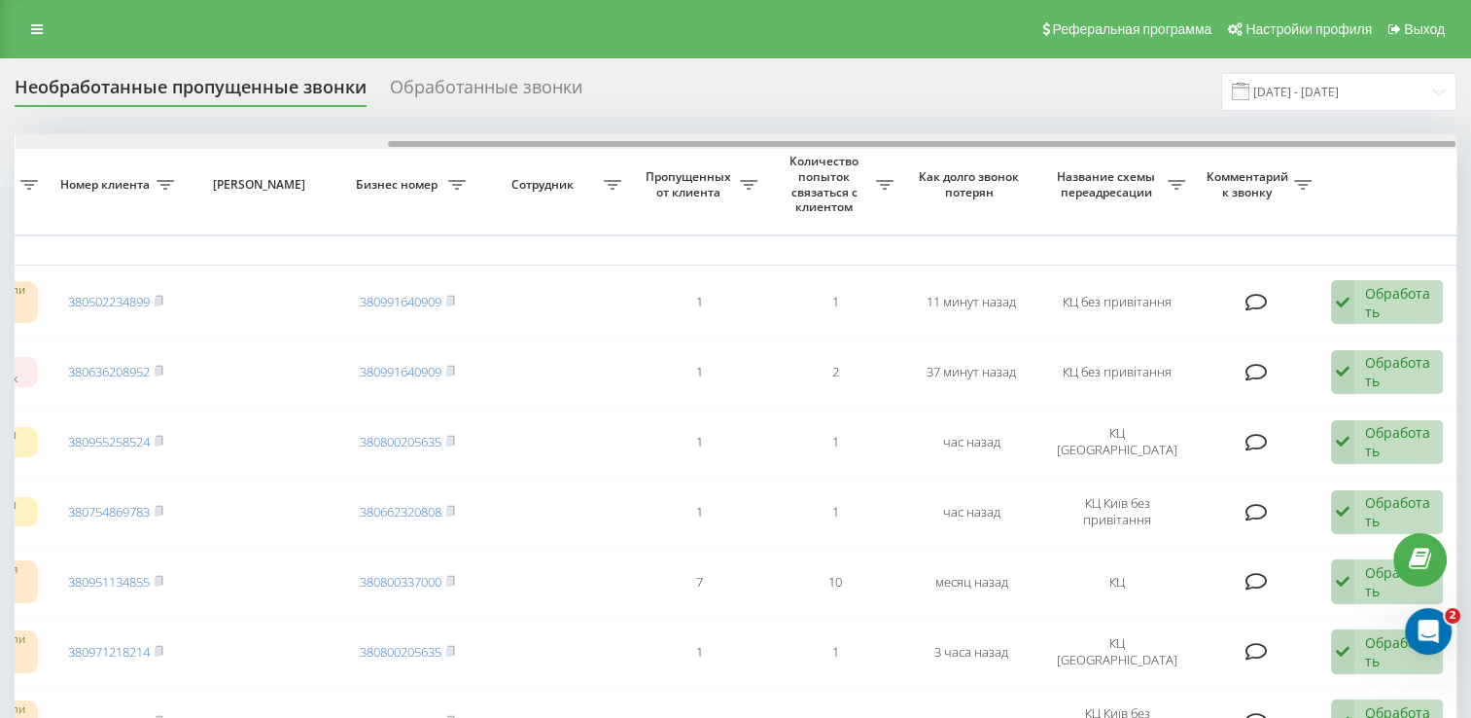
drag, startPoint x: 749, startPoint y: 144, endPoint x: 1193, endPoint y: 221, distance: 450.9
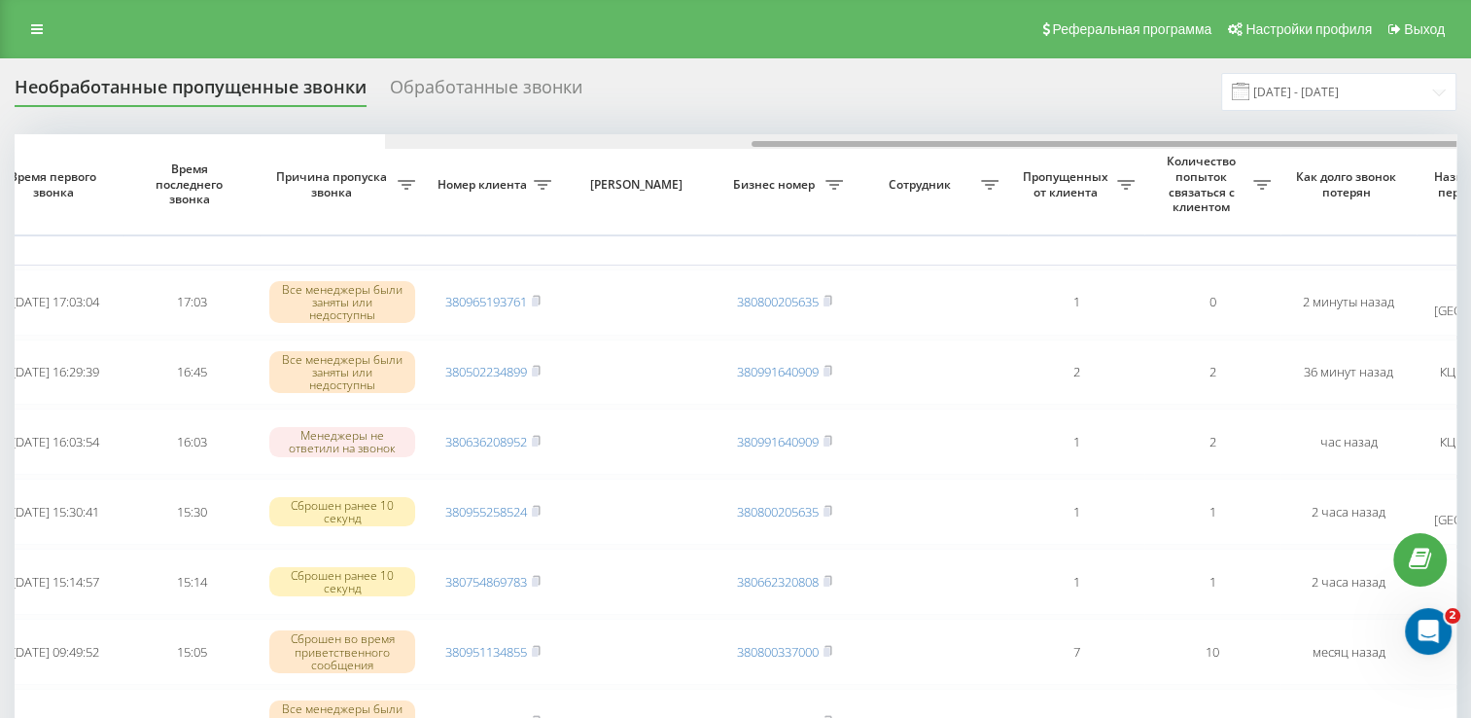
scroll to position [0, 502]
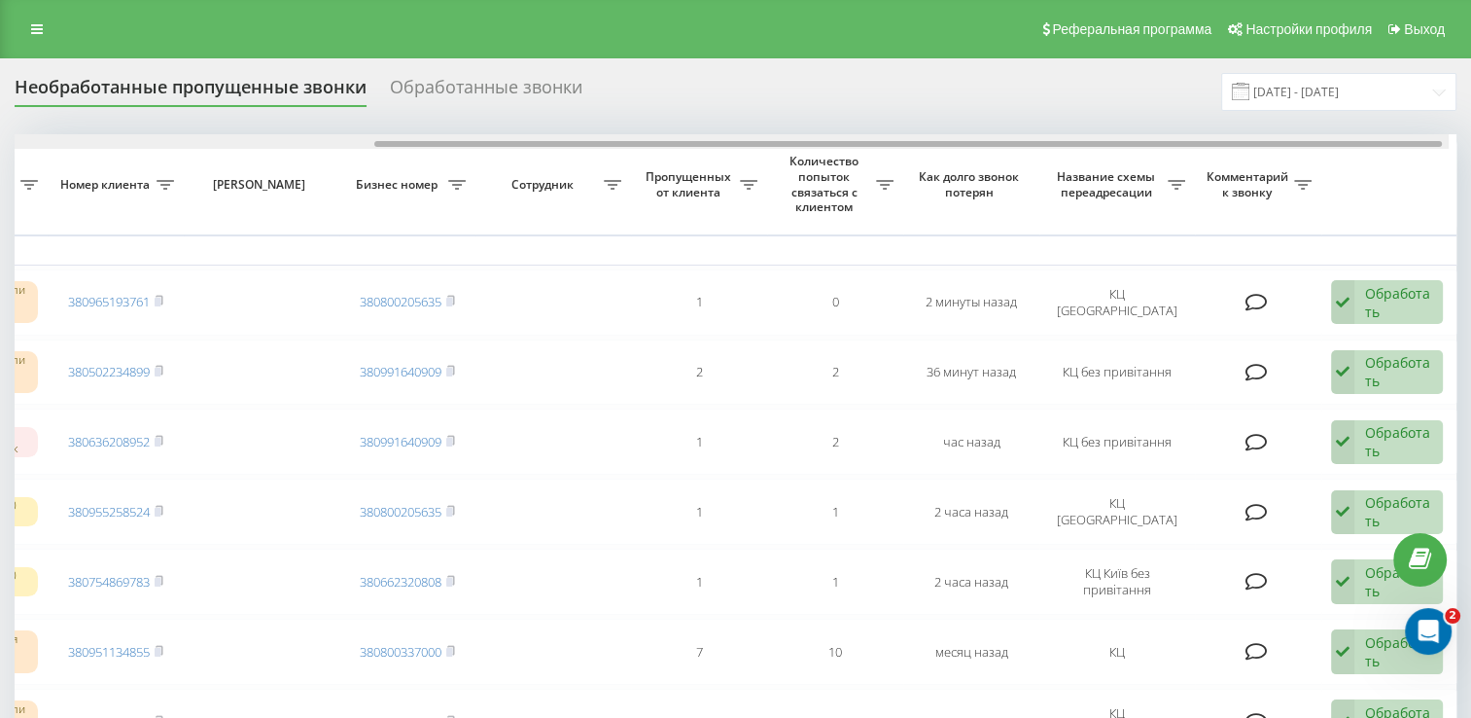
drag, startPoint x: 844, startPoint y: 147, endPoint x: 1046, endPoint y: 155, distance: 202.4
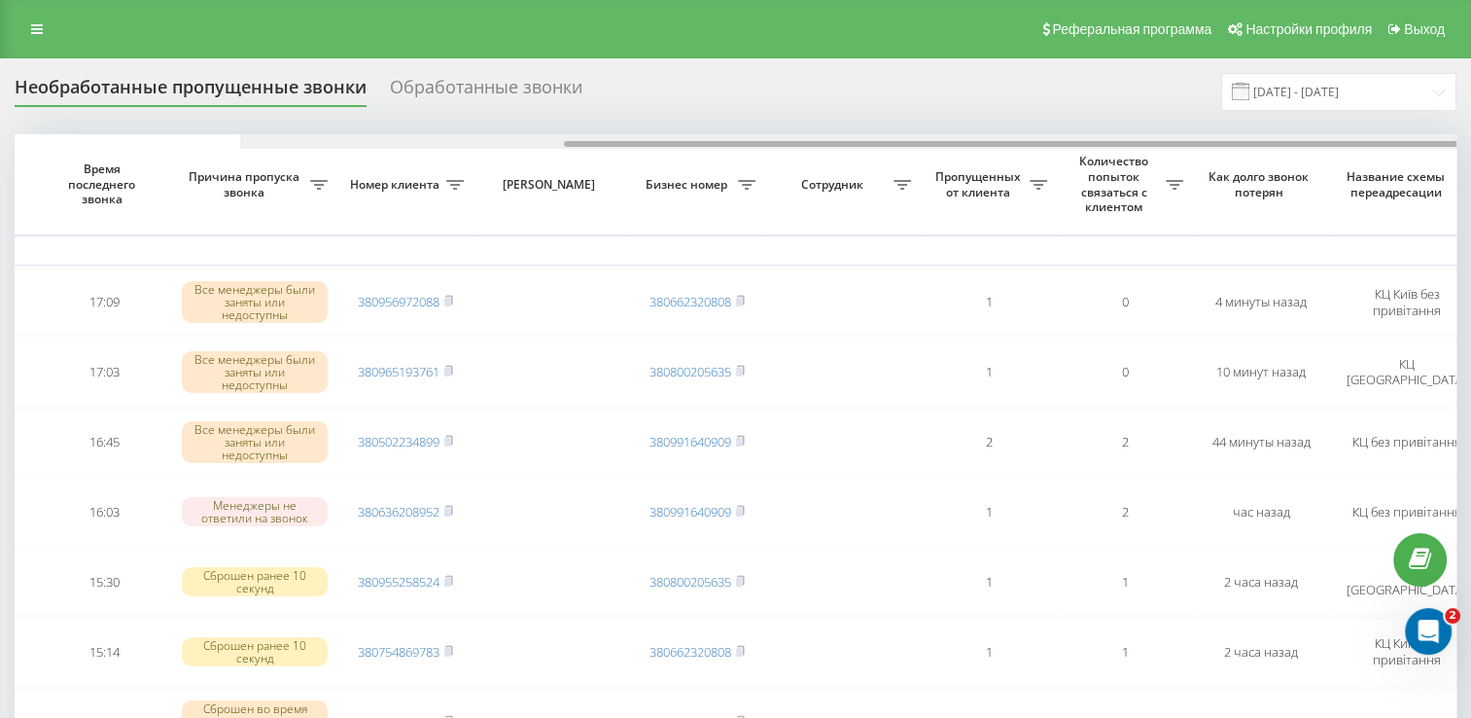
scroll to position [0, 502]
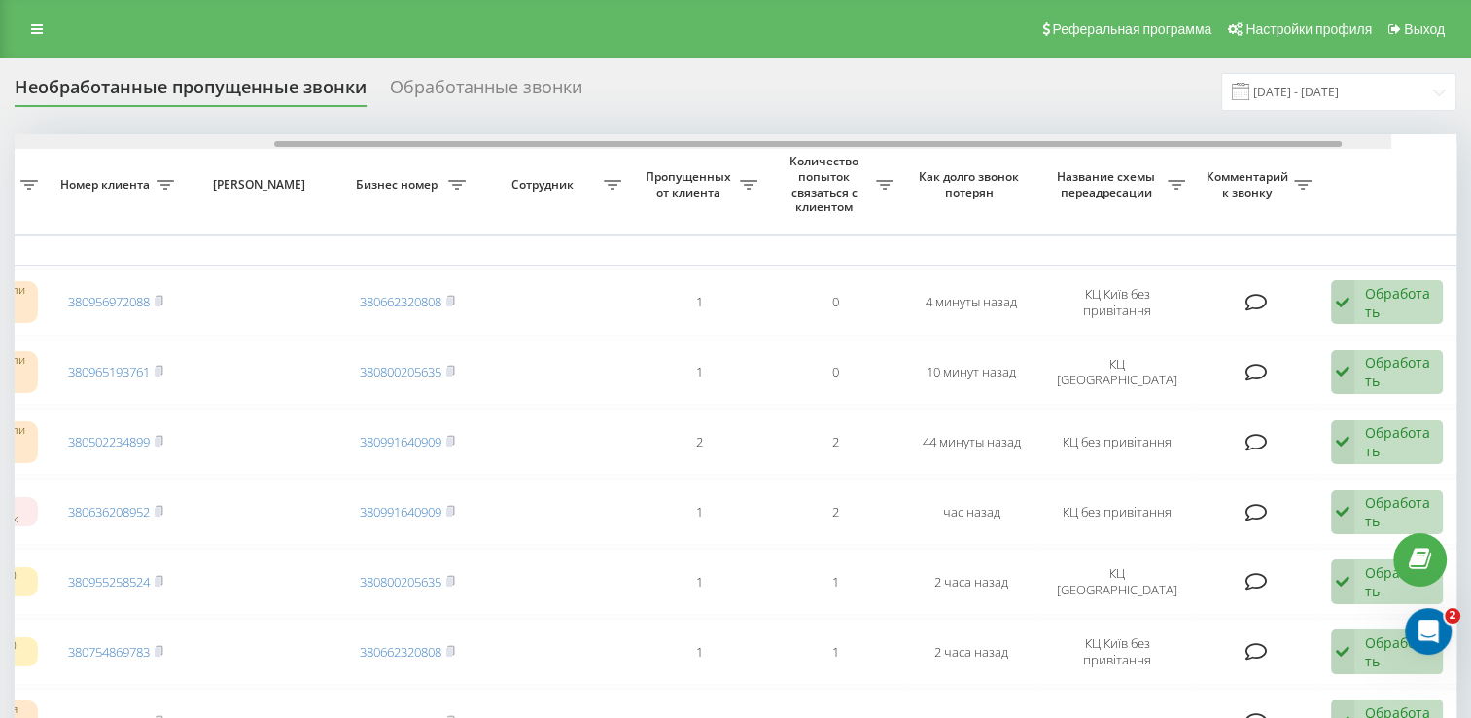
drag, startPoint x: 579, startPoint y: 145, endPoint x: 1048, endPoint y: 196, distance: 472.4
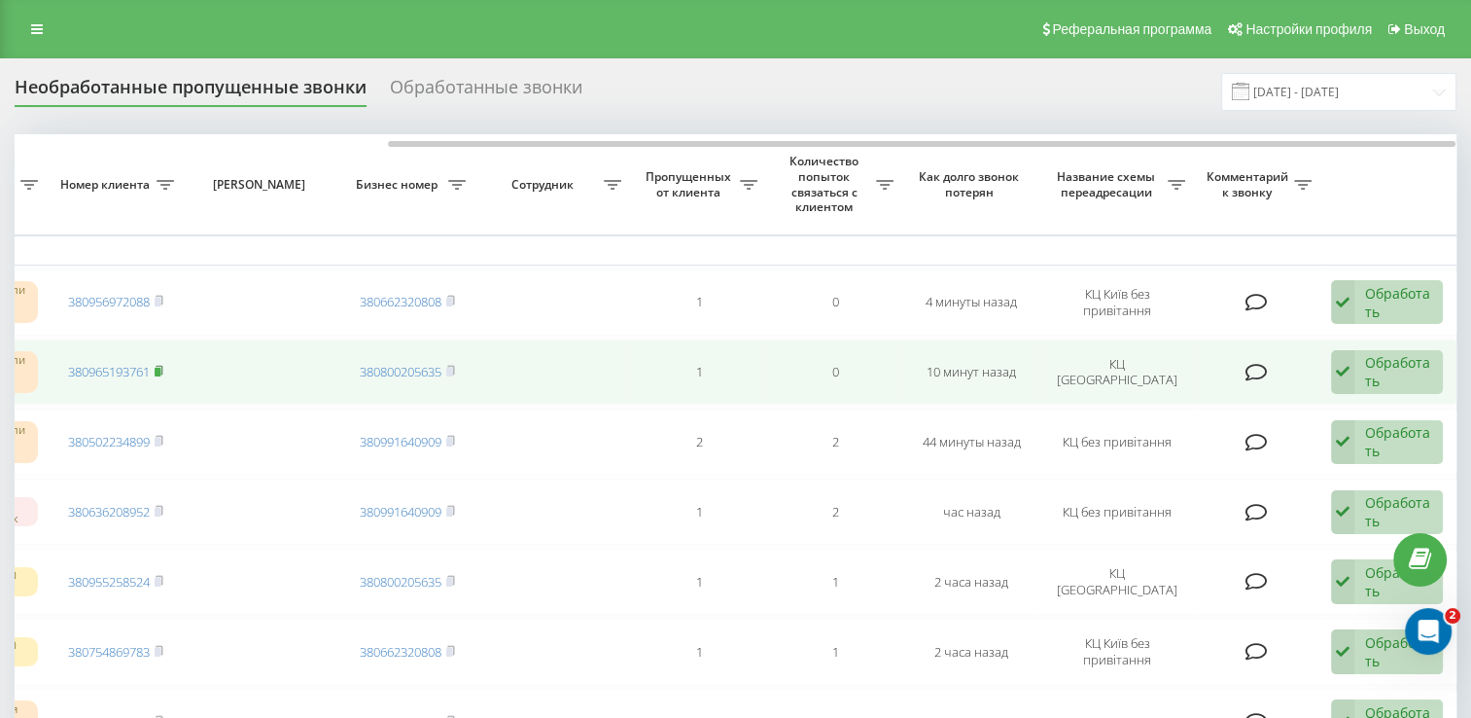
click at [160, 368] on rect at bounding box center [158, 372] width 6 height 9
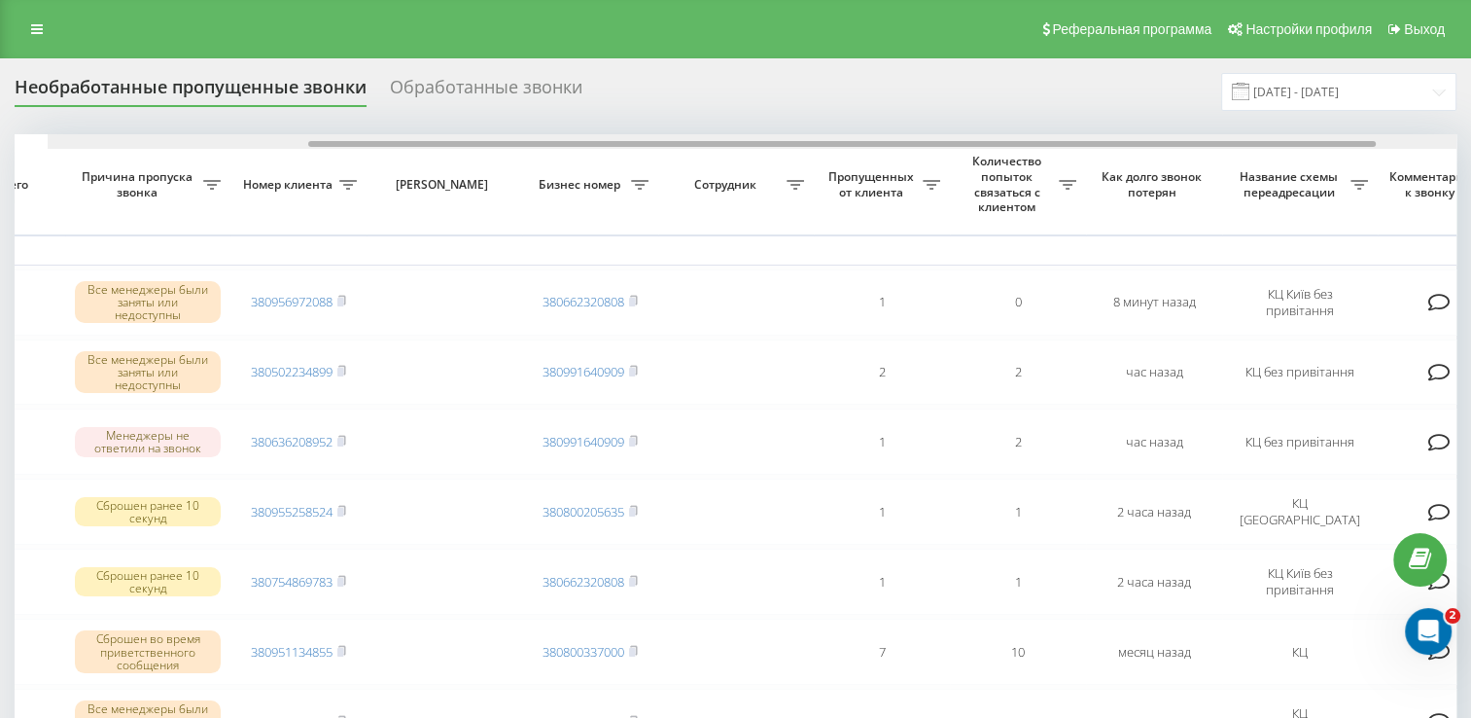
scroll to position [0, 502]
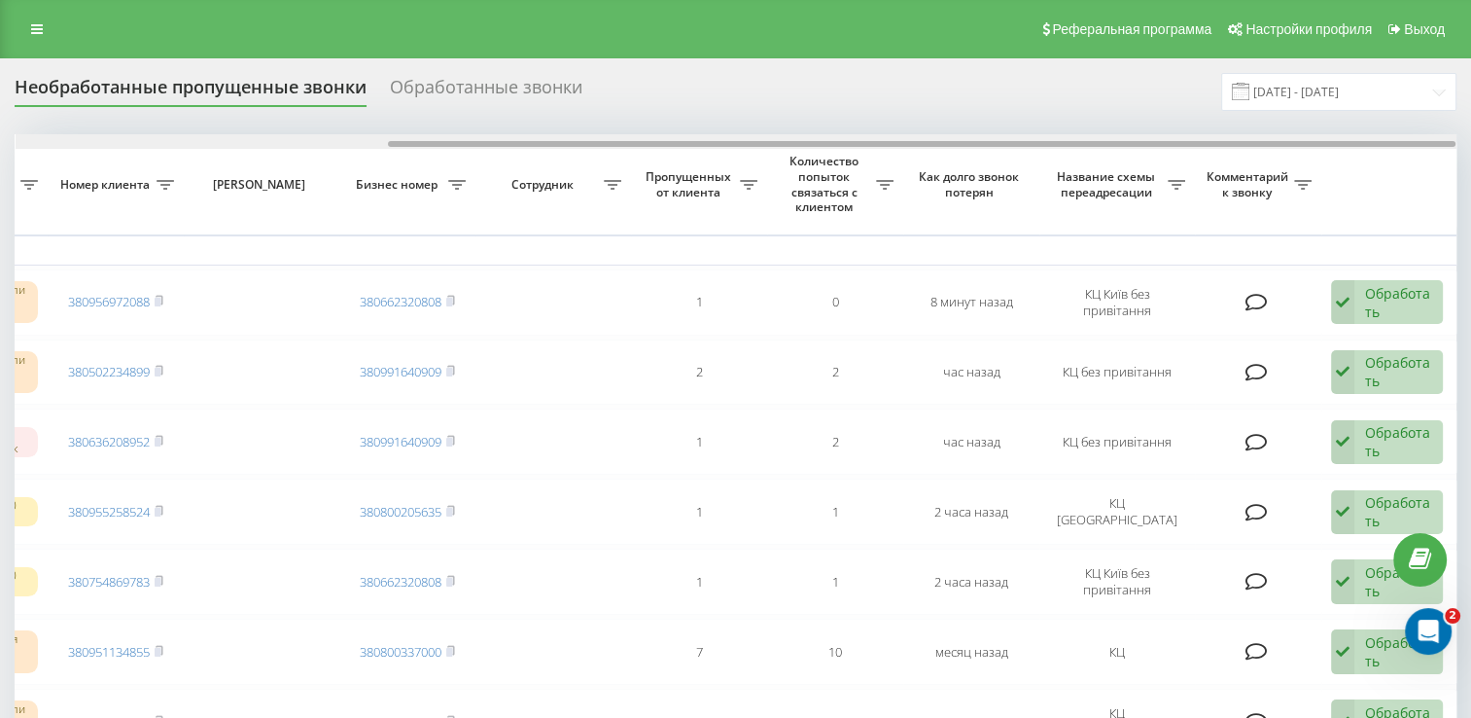
drag, startPoint x: 603, startPoint y: 142, endPoint x: 1091, endPoint y: 239, distance: 497.7
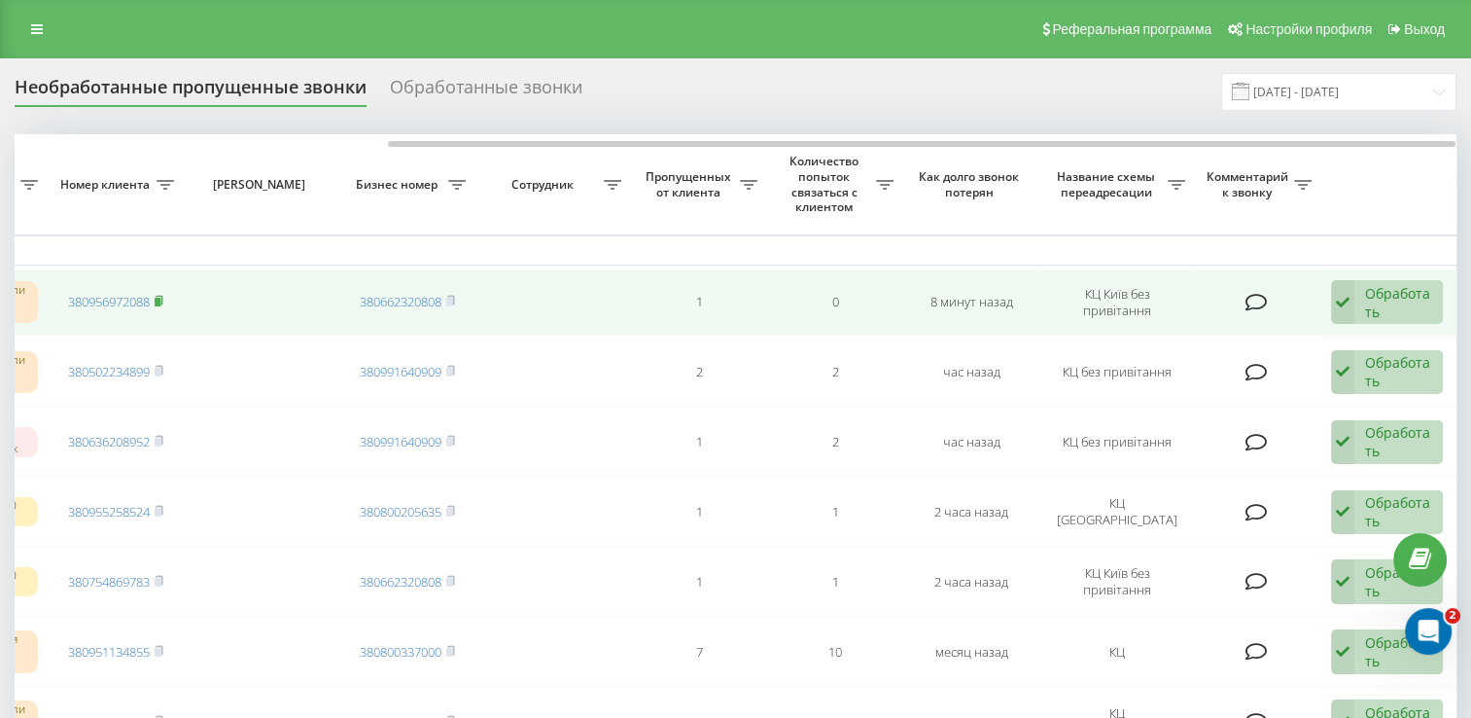
click at [162, 300] on icon at bounding box center [159, 300] width 7 height 9
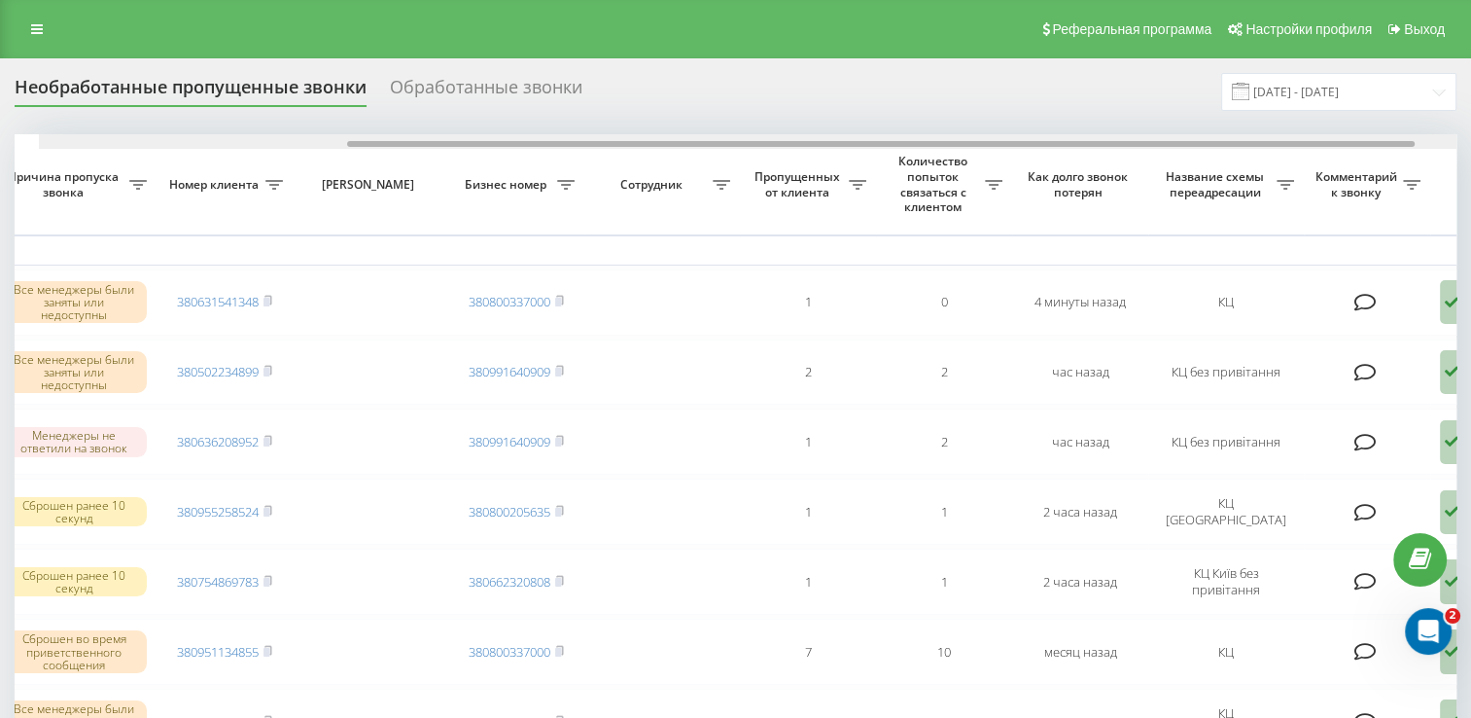
scroll to position [0, 424]
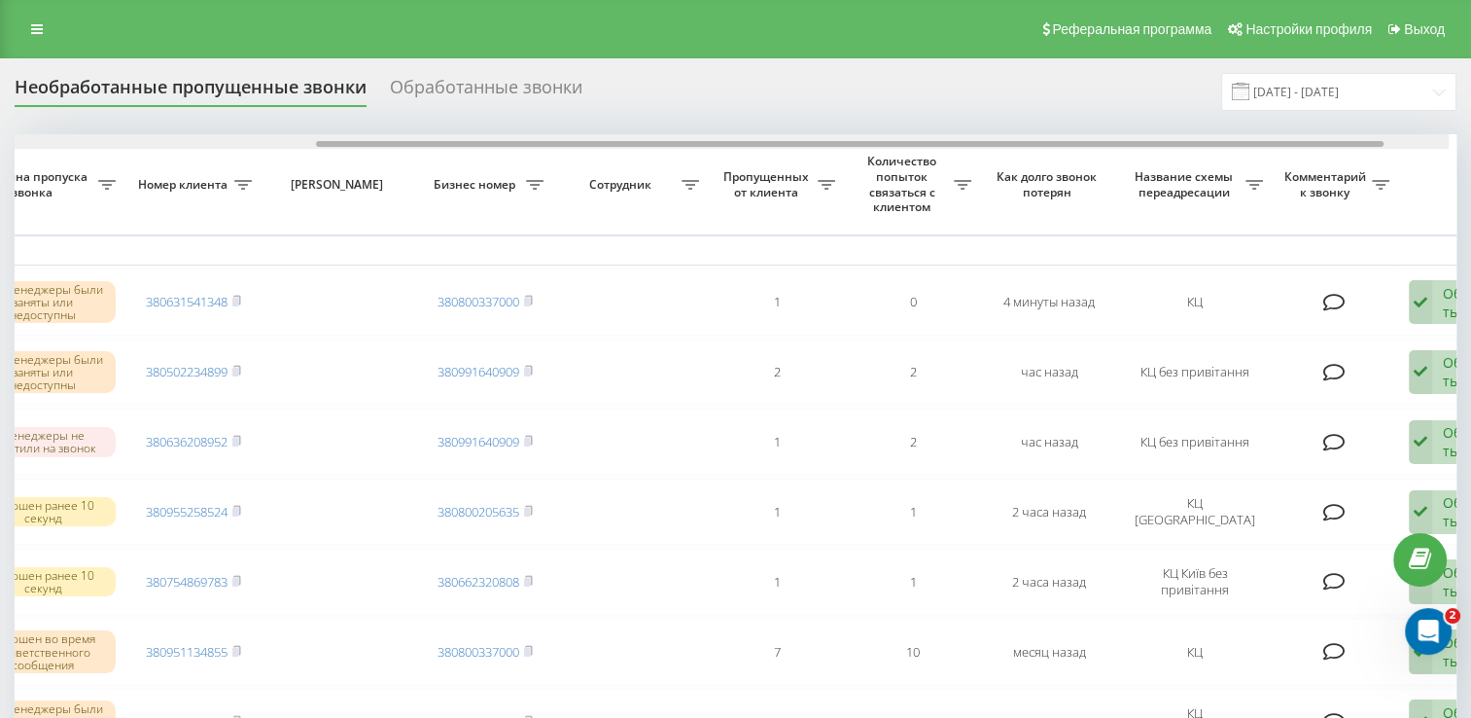
drag, startPoint x: 566, startPoint y: 144, endPoint x: 881, endPoint y: 168, distance: 316.0
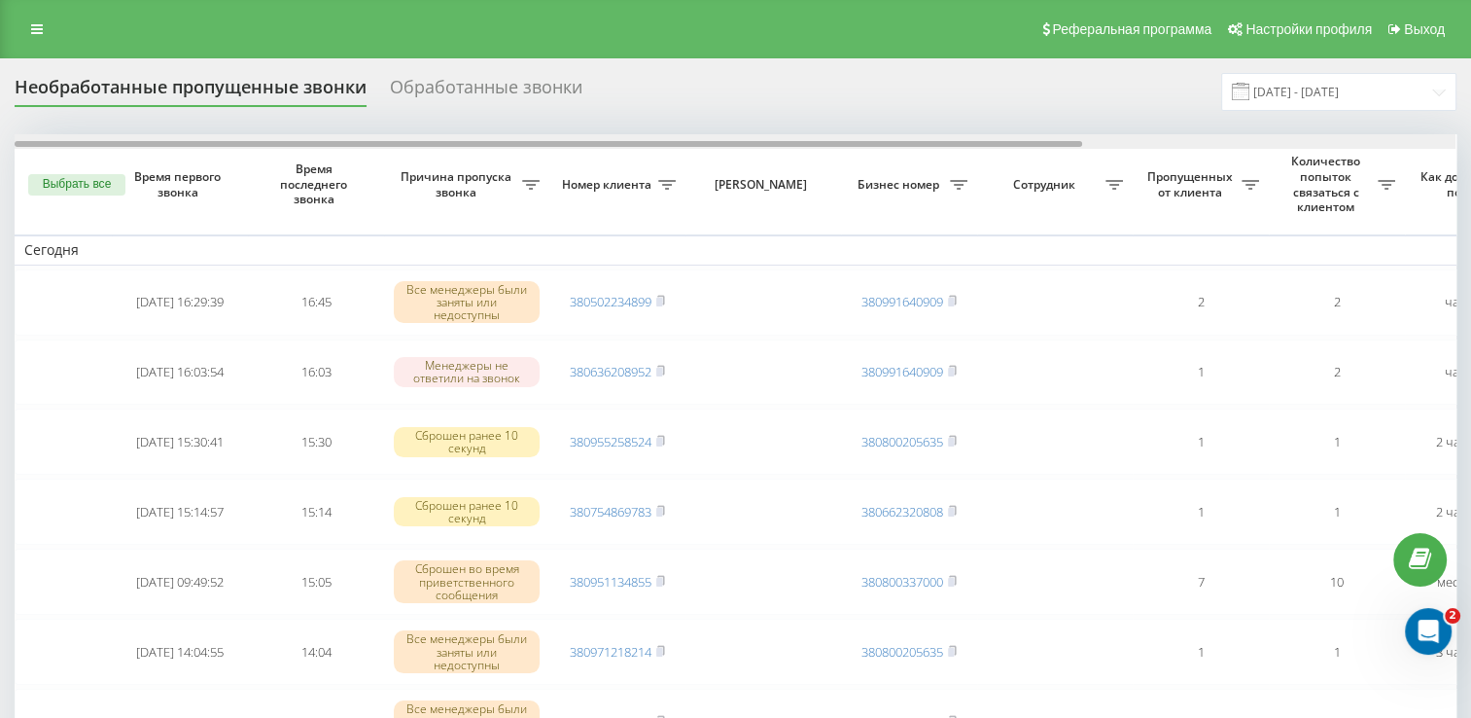
scroll to position [0, 502]
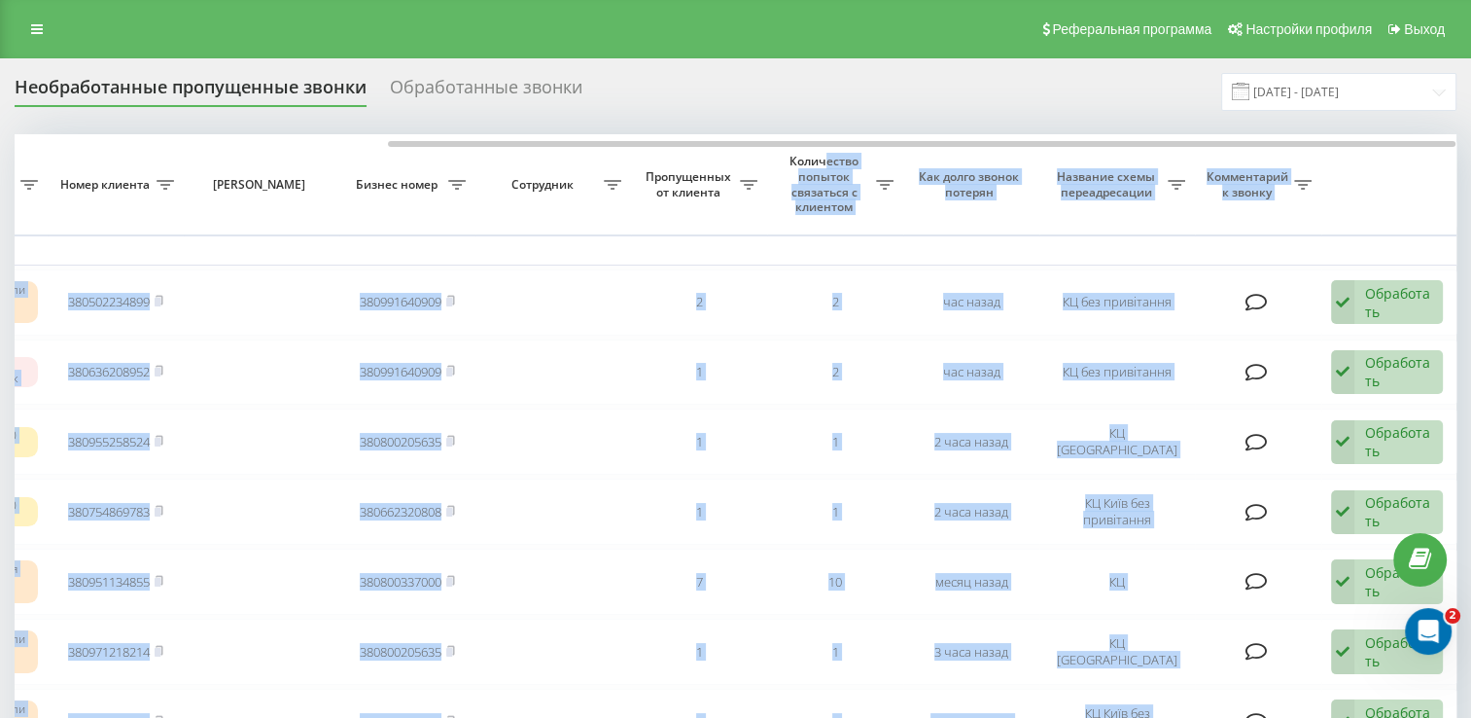
drag, startPoint x: 551, startPoint y: 138, endPoint x: 823, endPoint y: 155, distance: 271.8
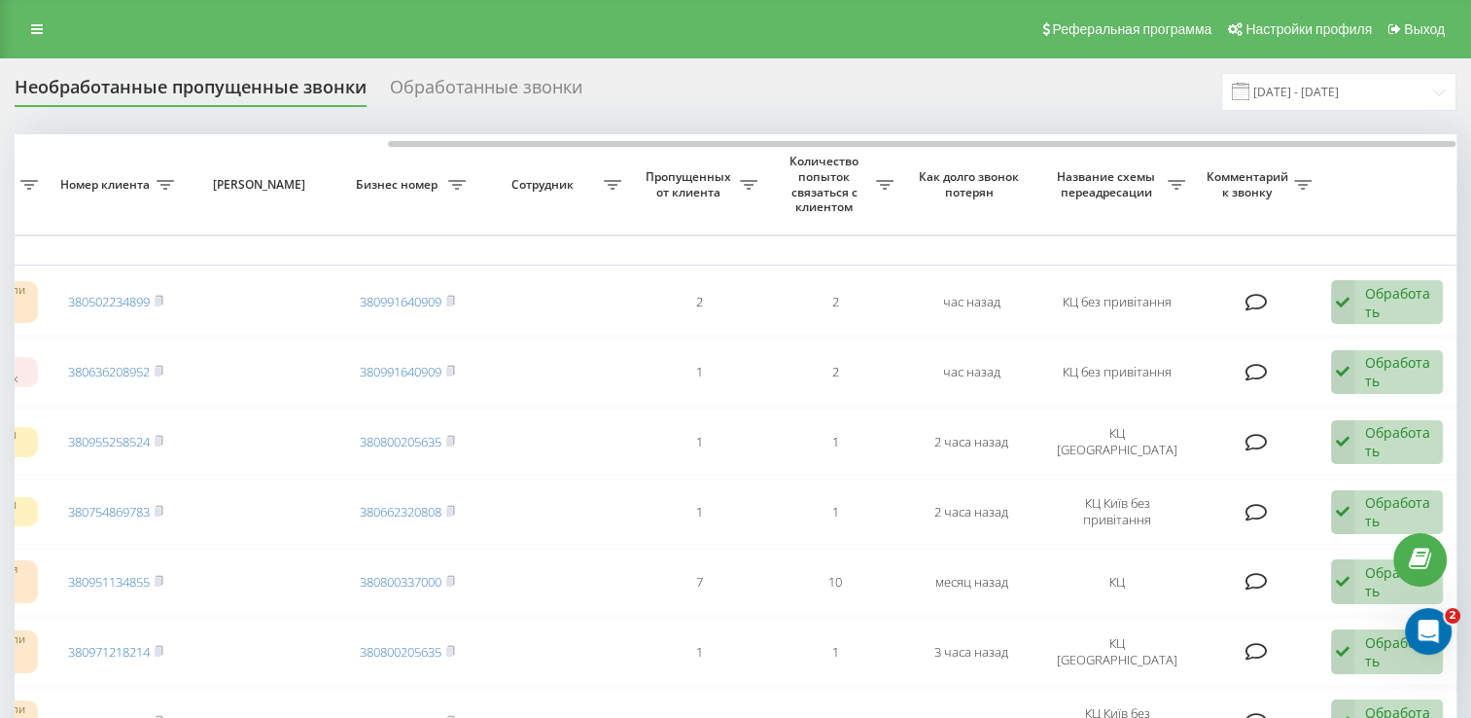
drag, startPoint x: 823, startPoint y: 155, endPoint x: 758, endPoint y: 83, distance: 96.4
click at [758, 83] on div "Необработанные пропущенные звонки Обработанные звонки 19.08.2025 - 19.09.2025" at bounding box center [736, 92] width 1442 height 38
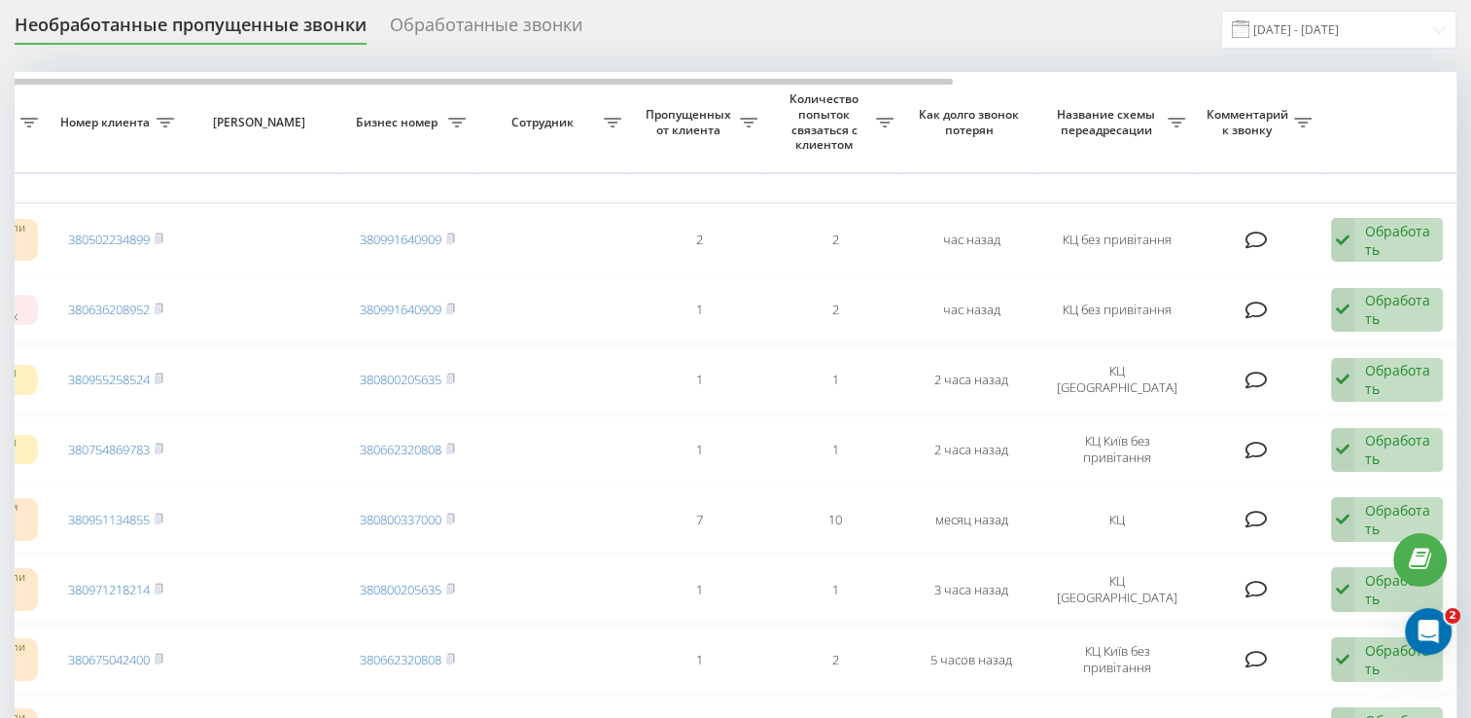
scroll to position [0, 0]
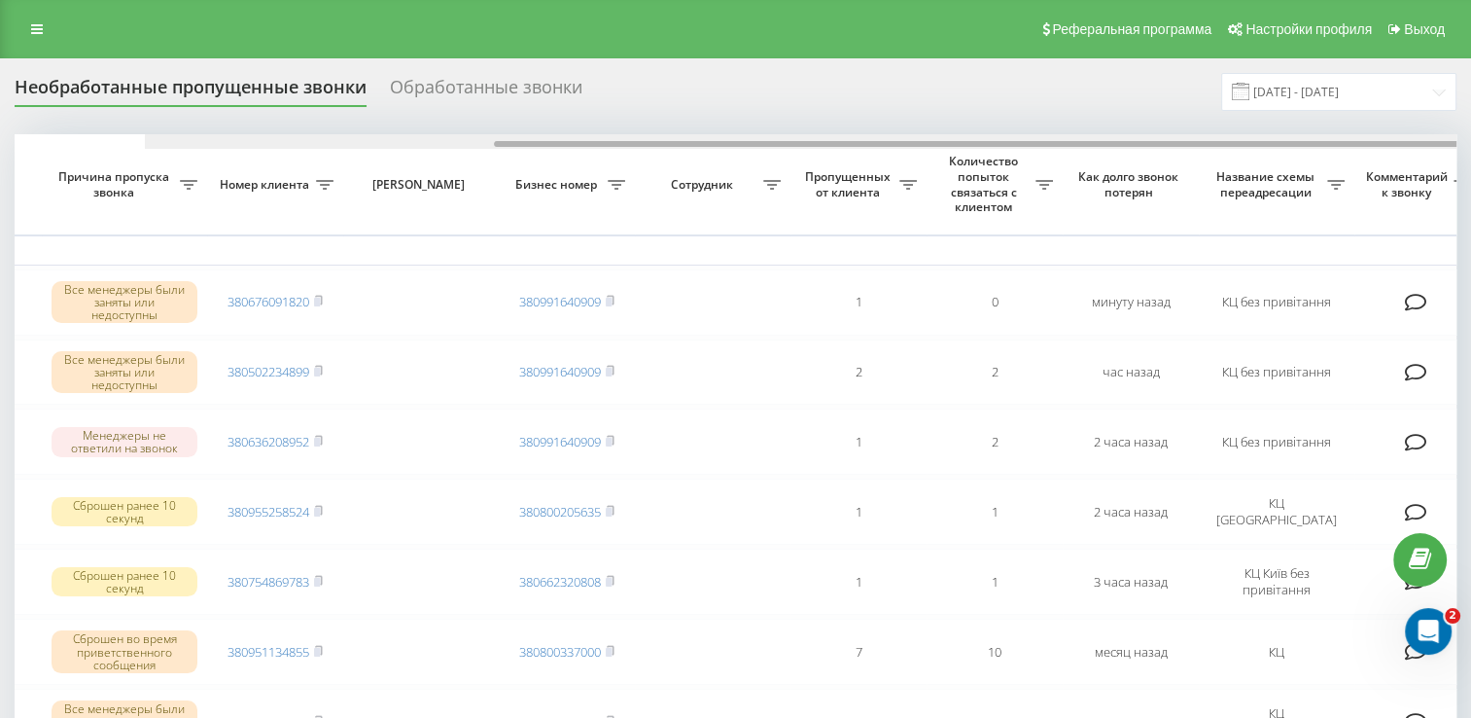
scroll to position [0, 502]
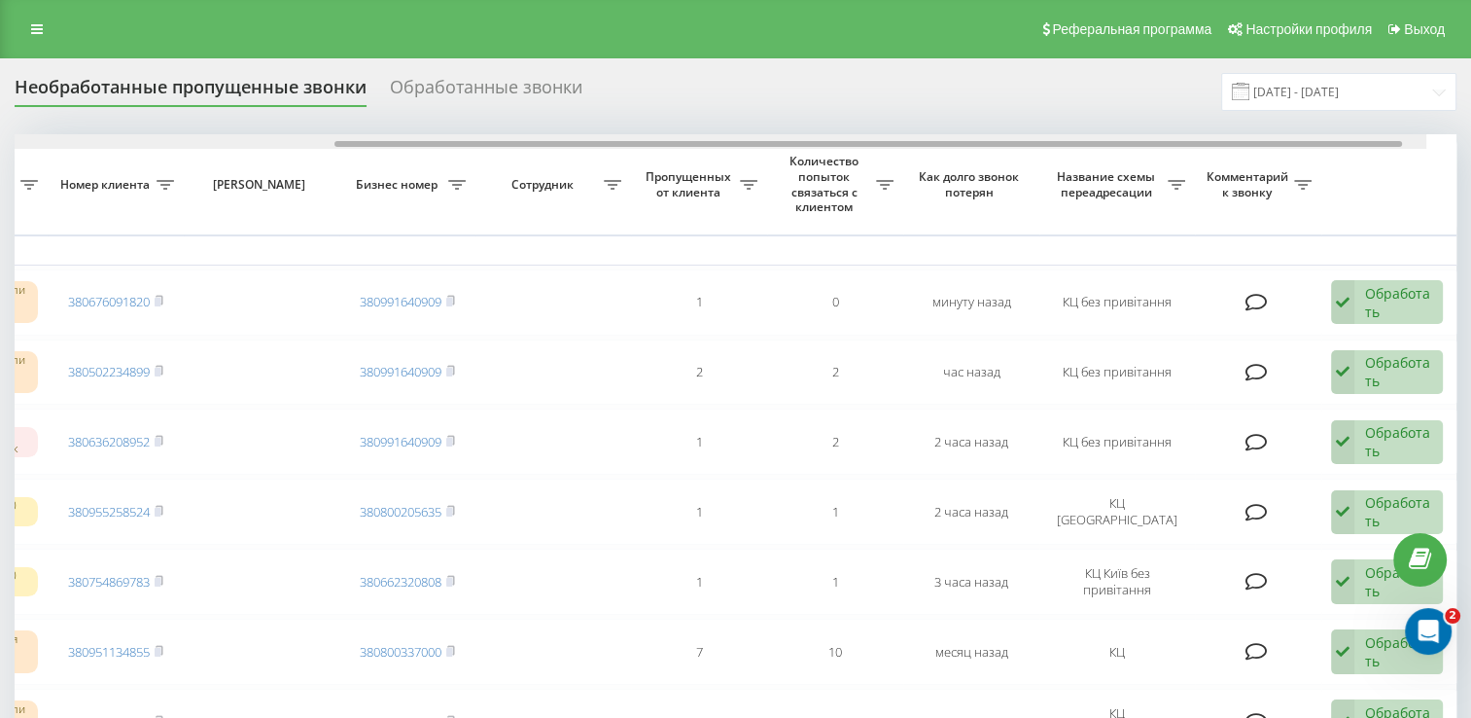
drag, startPoint x: 614, startPoint y: 143, endPoint x: 999, endPoint y: 181, distance: 386.9
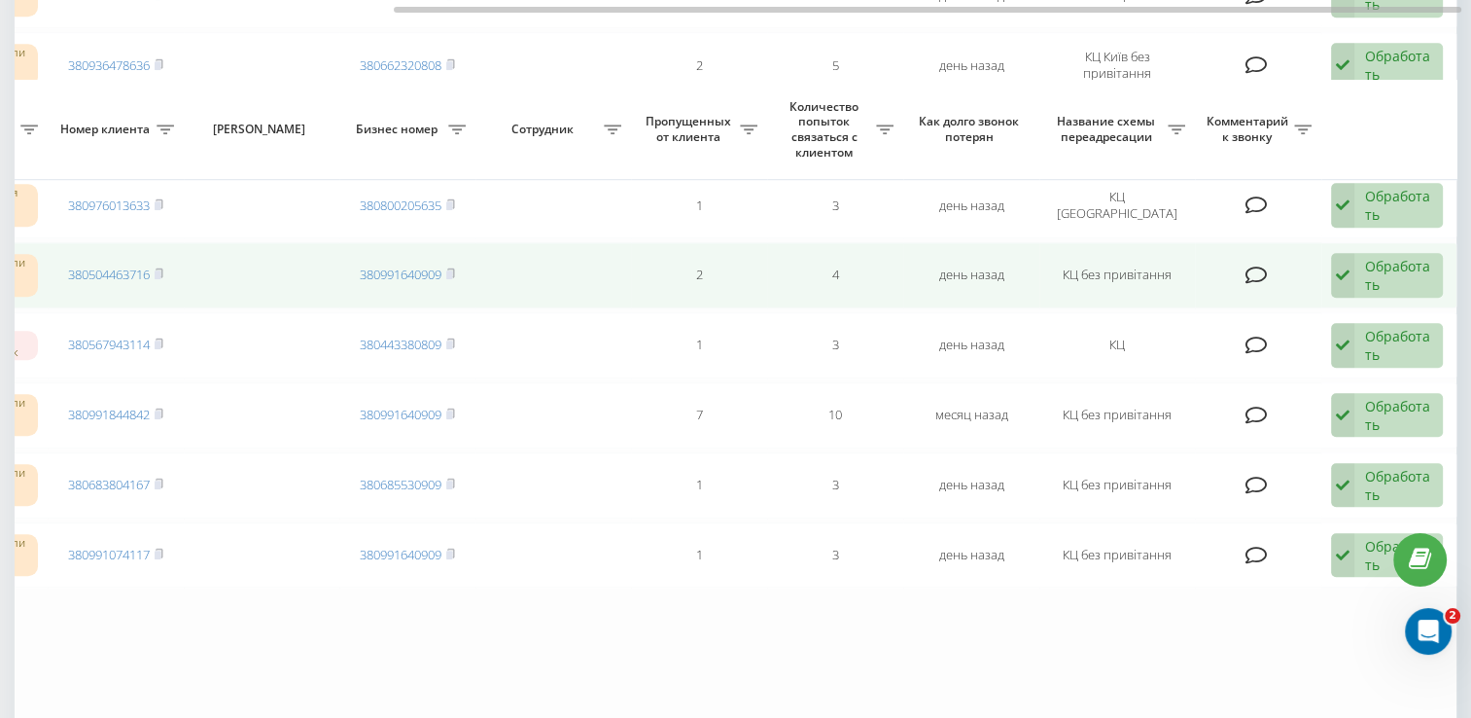
scroll to position [1556, 0]
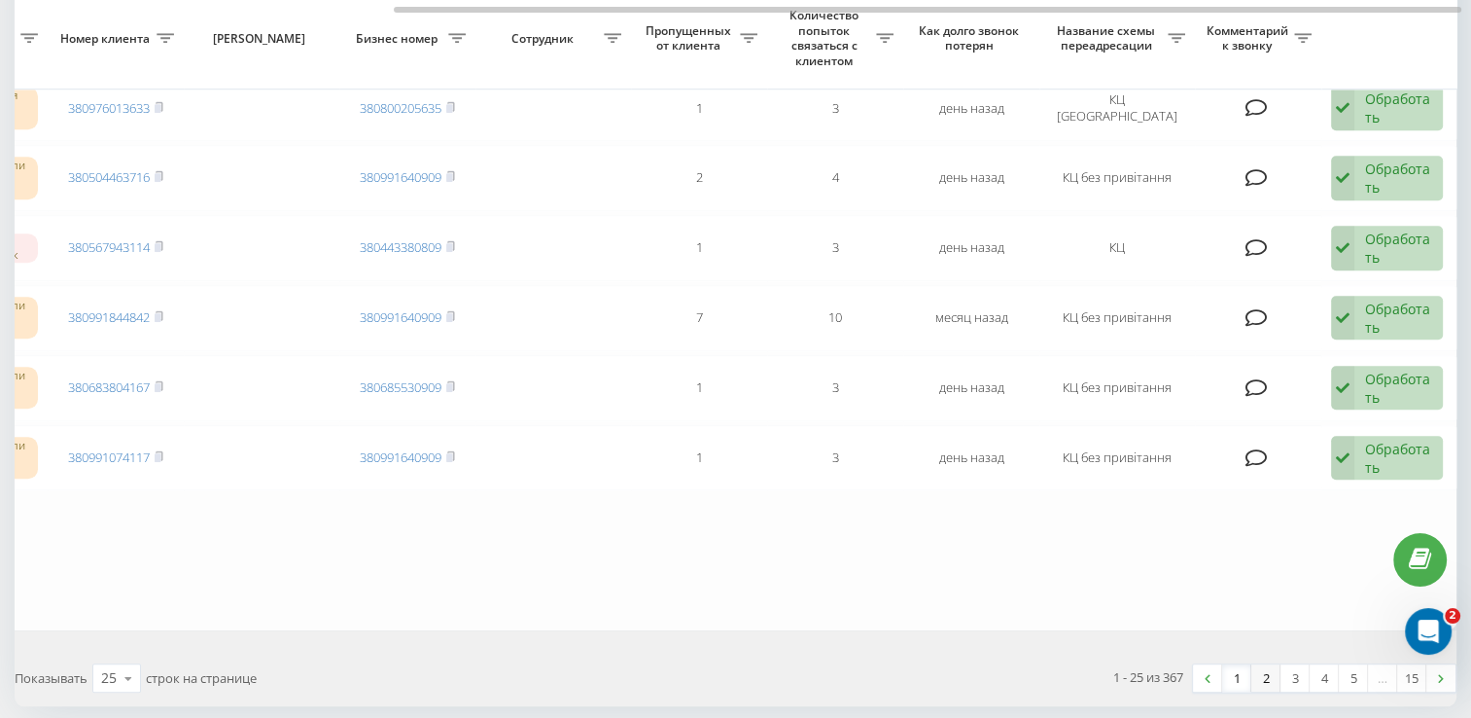
click at [1264, 675] on link "2" at bounding box center [1265, 677] width 29 height 27
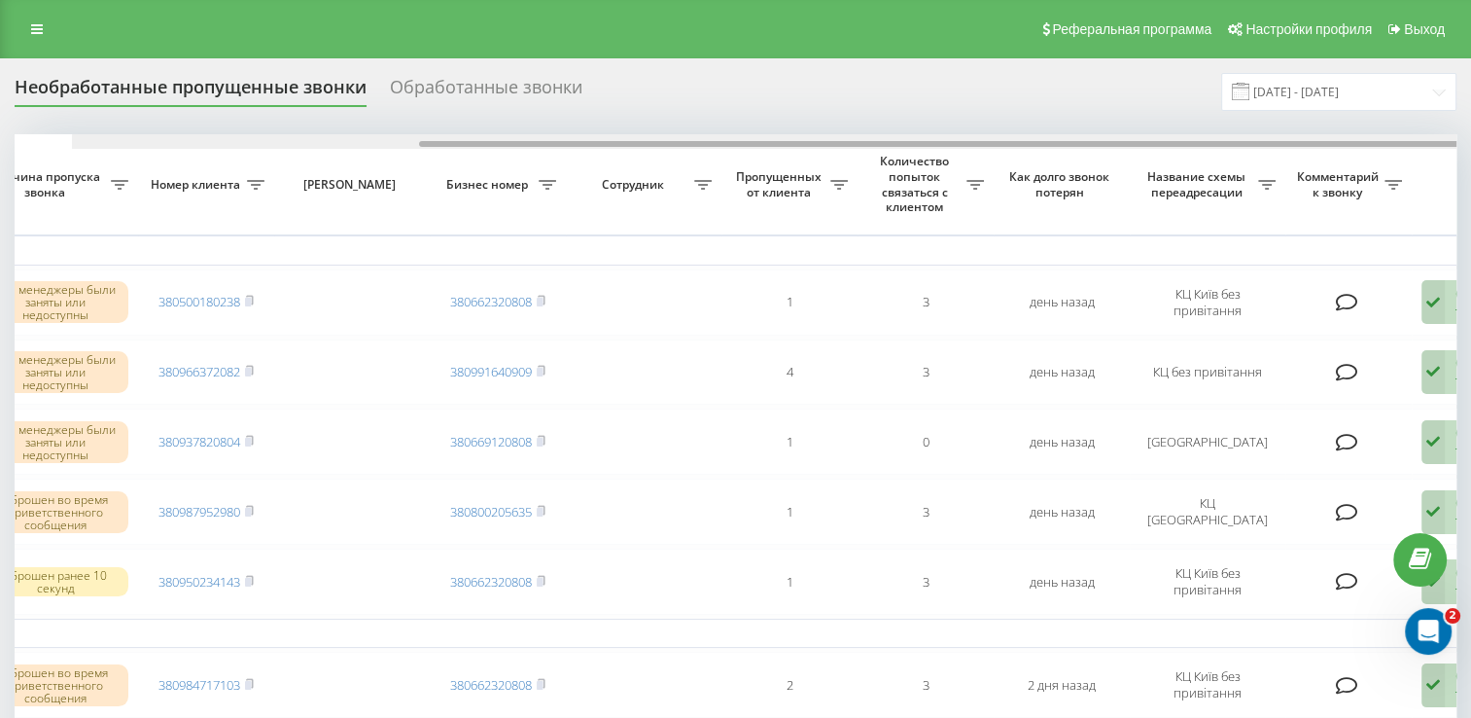
scroll to position [0, 502]
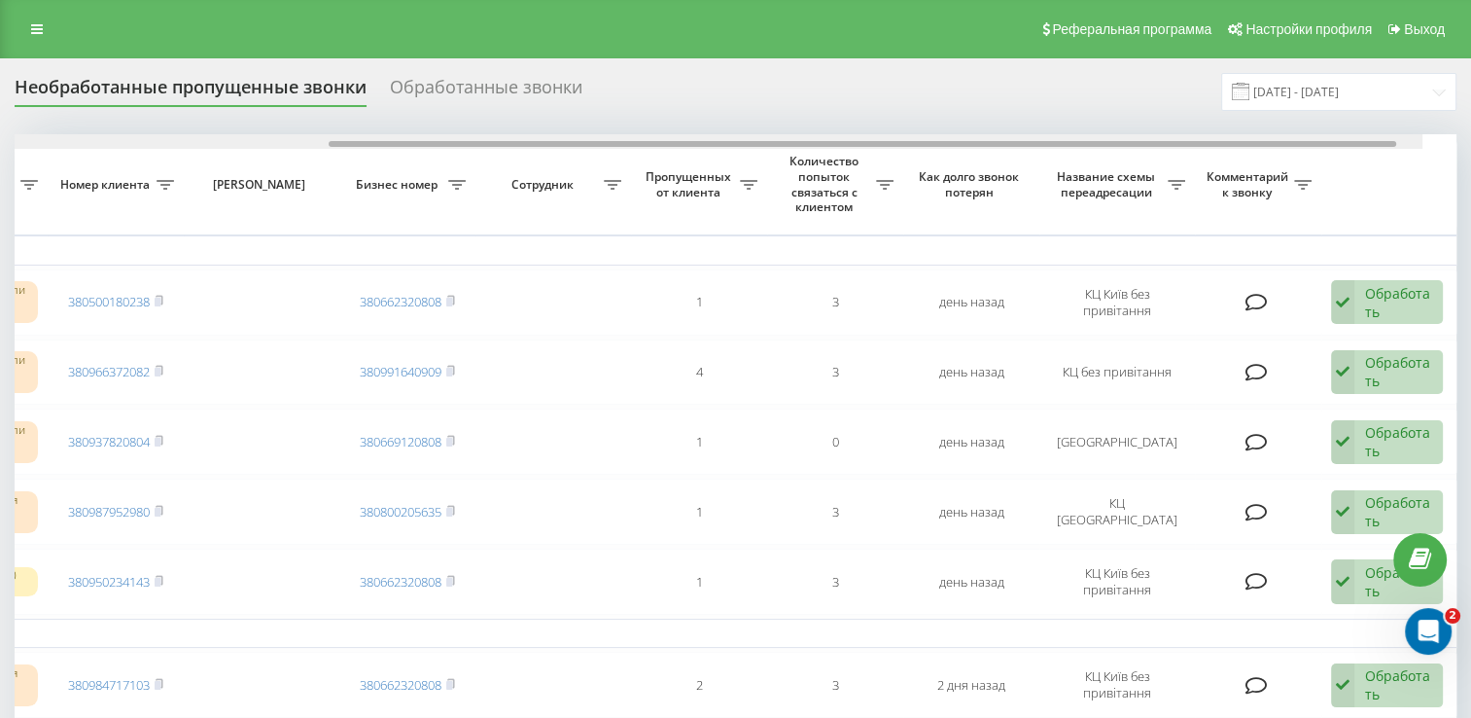
drag, startPoint x: 649, startPoint y: 144, endPoint x: 1065, endPoint y: 251, distance: 428.7
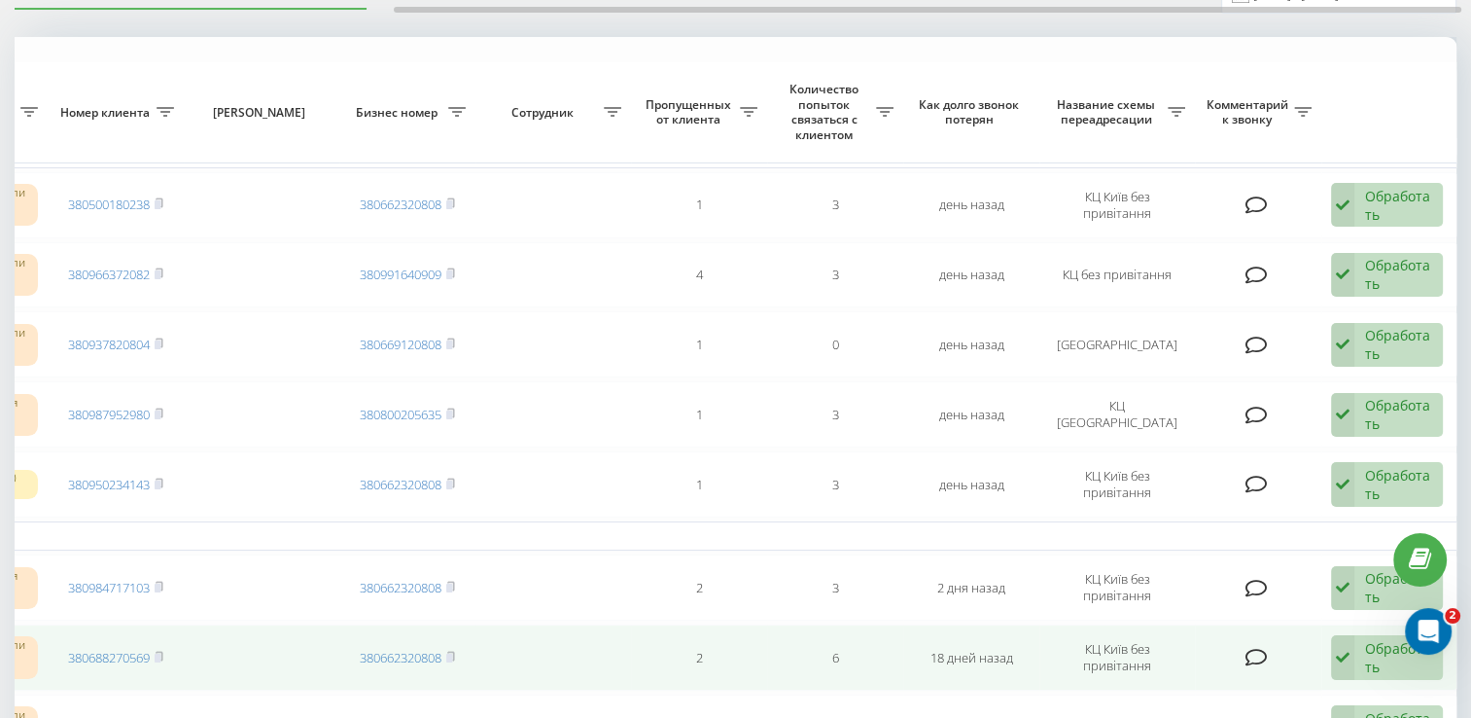
scroll to position [194, 0]
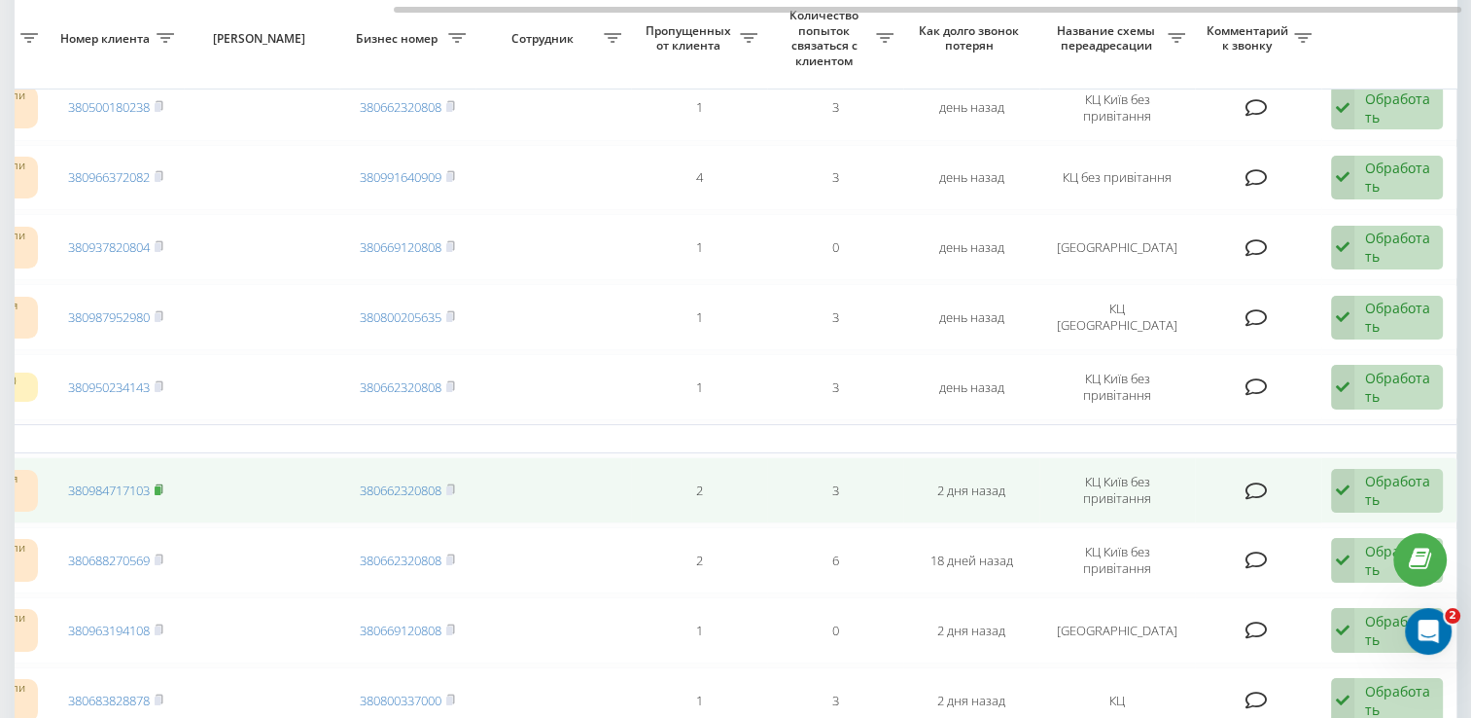
click at [158, 486] on rect at bounding box center [158, 490] width 6 height 9
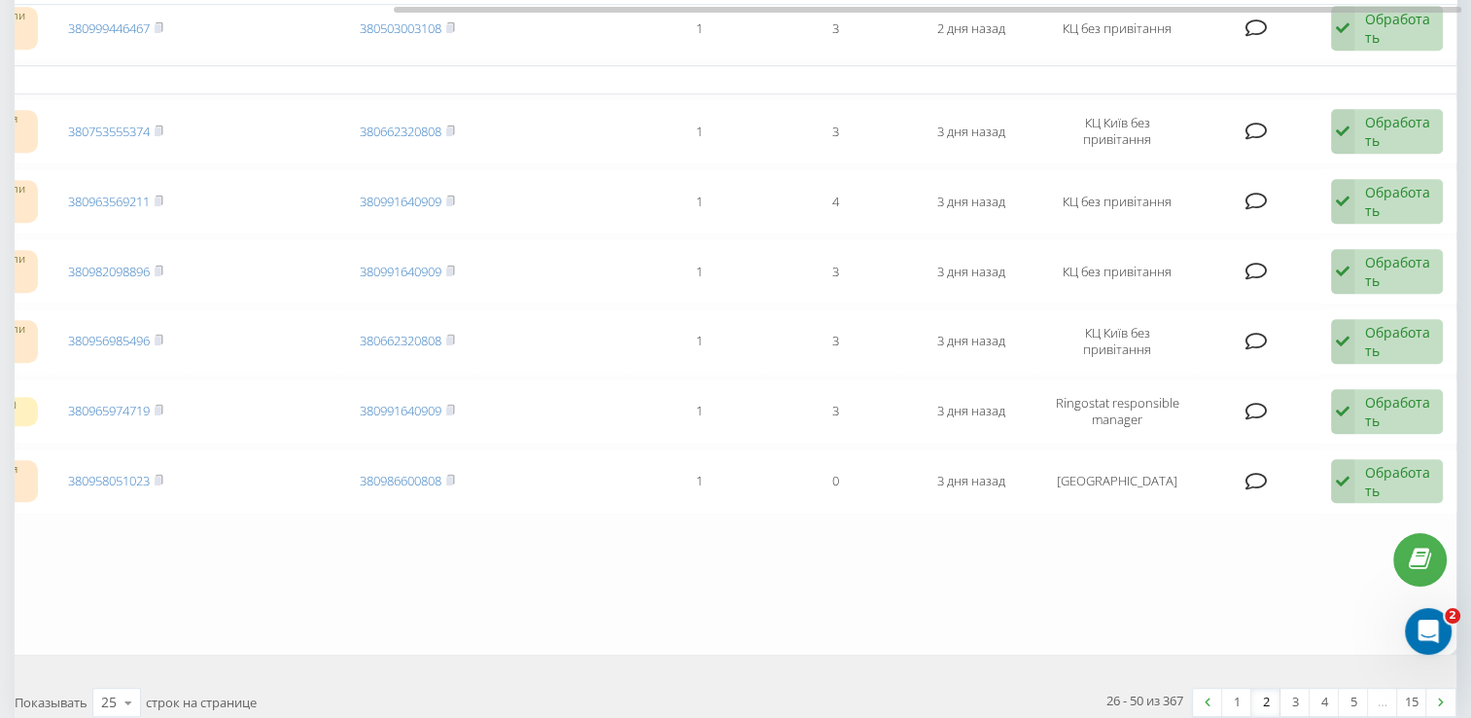
scroll to position [1658, 0]
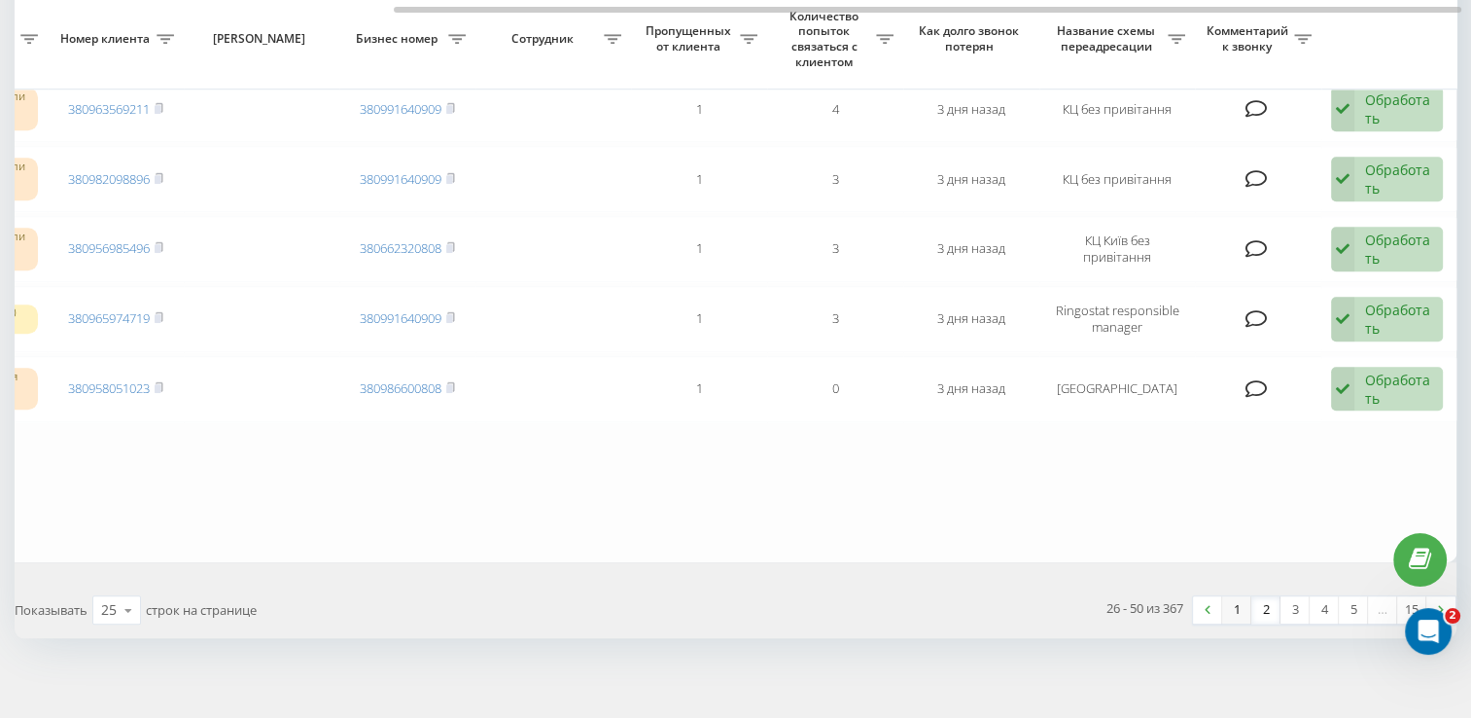
click at [1242, 597] on link "1" at bounding box center [1236, 609] width 29 height 27
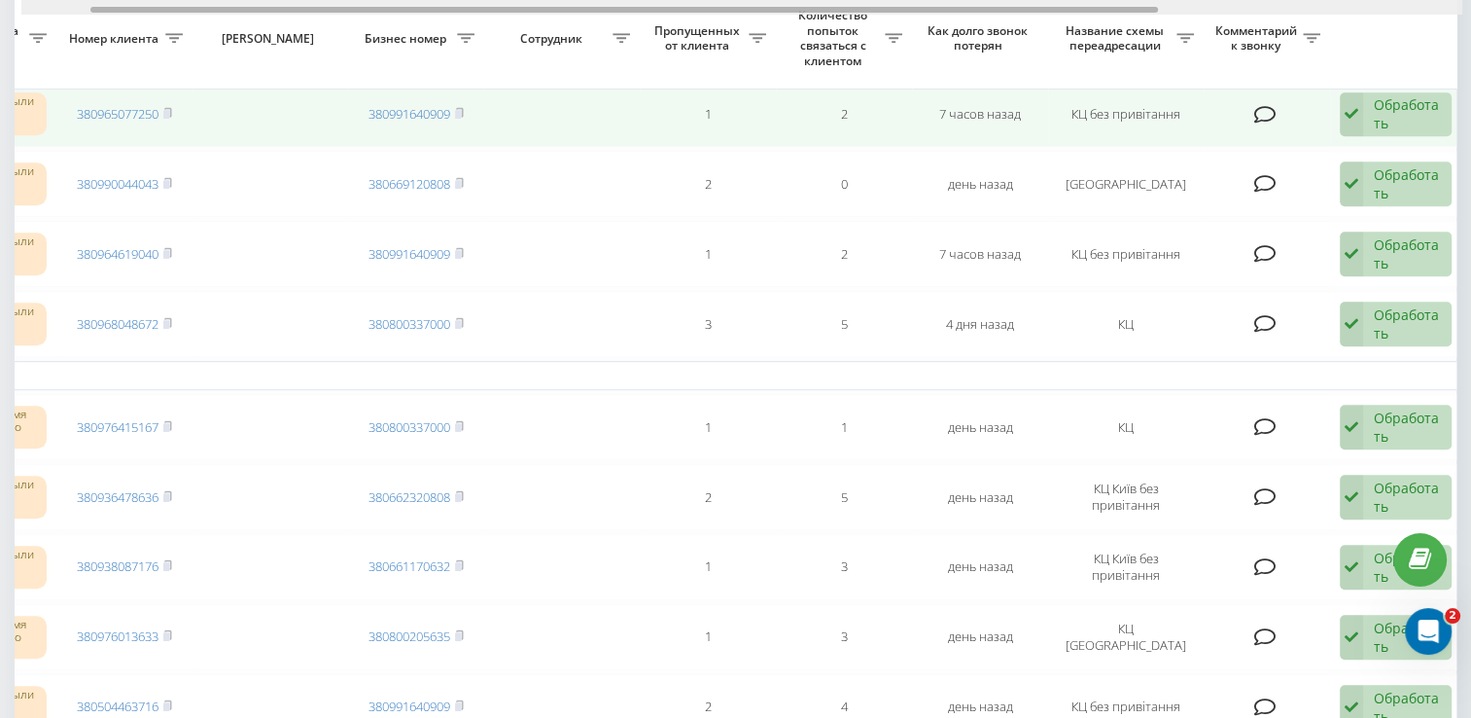
scroll to position [0, 502]
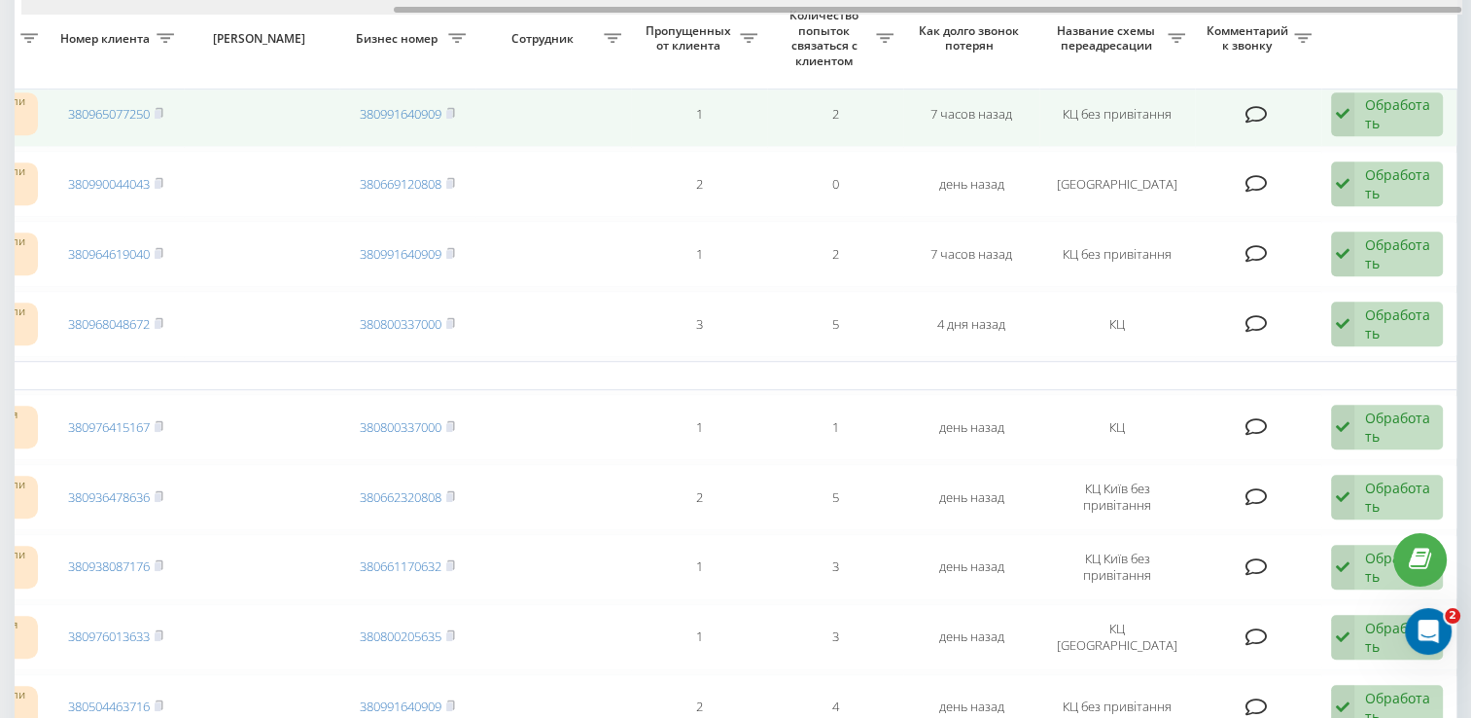
drag, startPoint x: 751, startPoint y: 10, endPoint x: 1213, endPoint y: 126, distance: 477.3
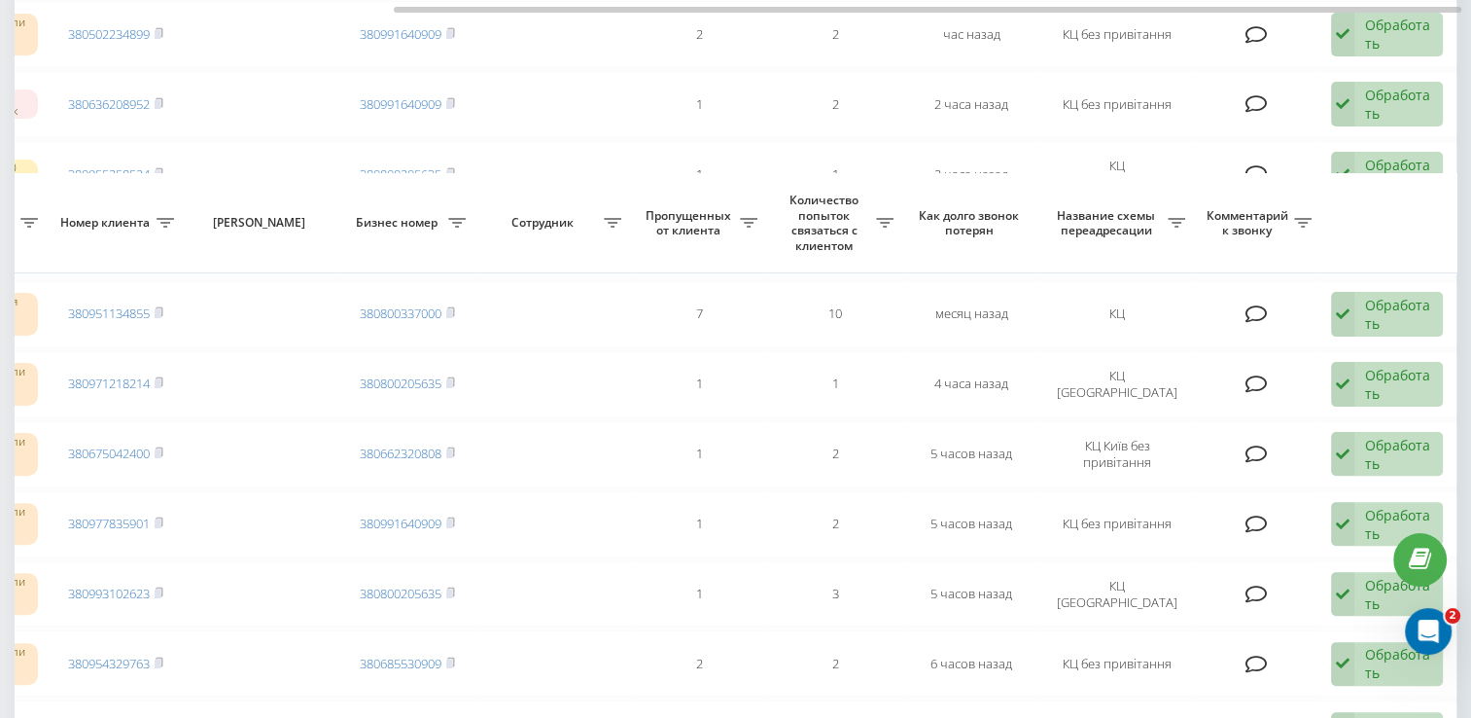
scroll to position [0, 0]
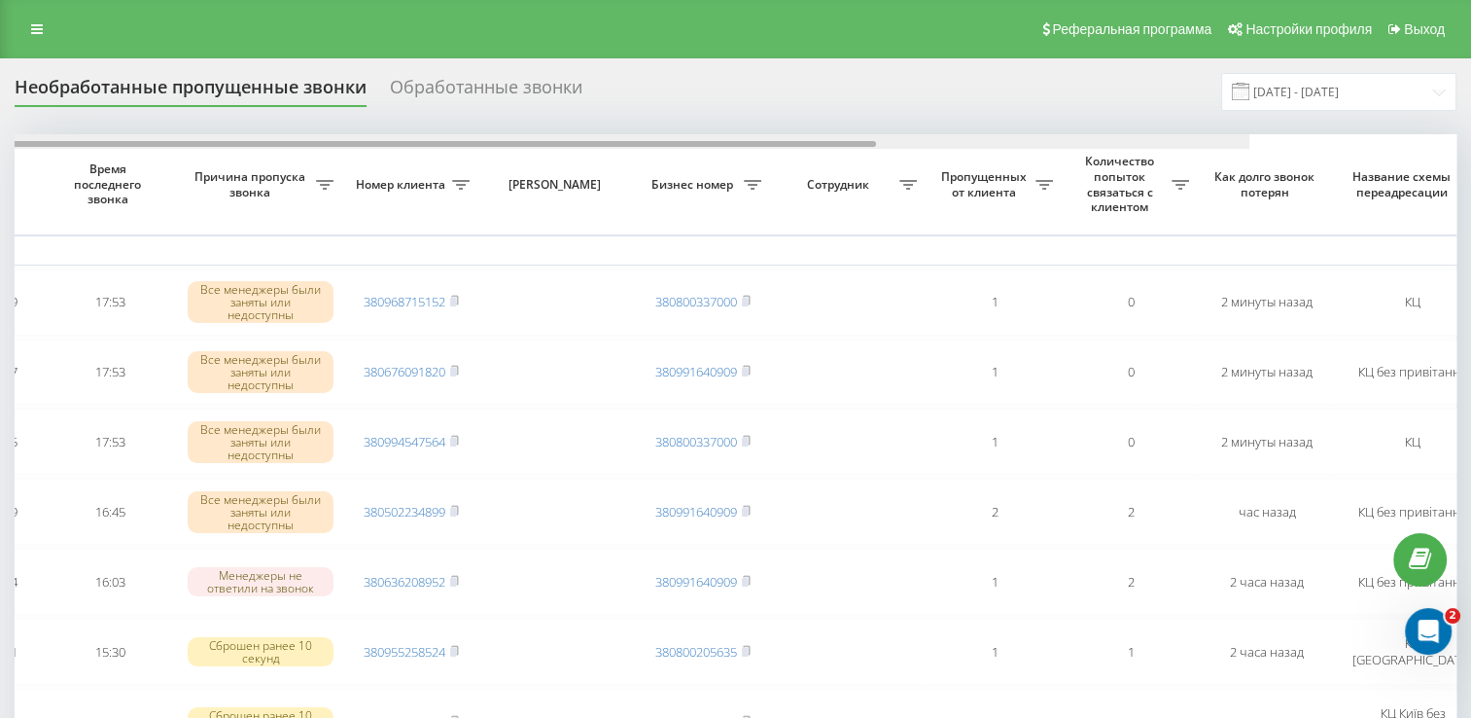
scroll to position [0, 502]
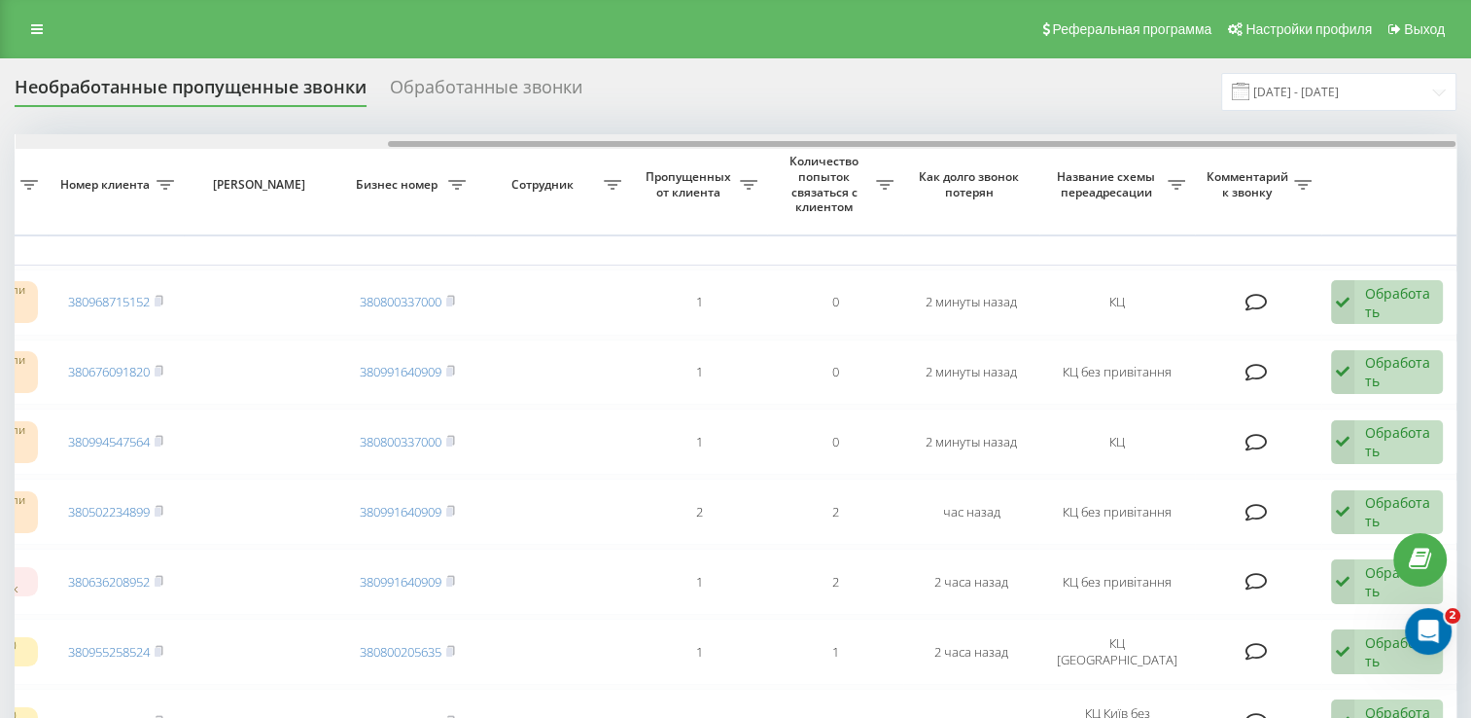
drag, startPoint x: 837, startPoint y: 143, endPoint x: 1303, endPoint y: 208, distance: 470.3
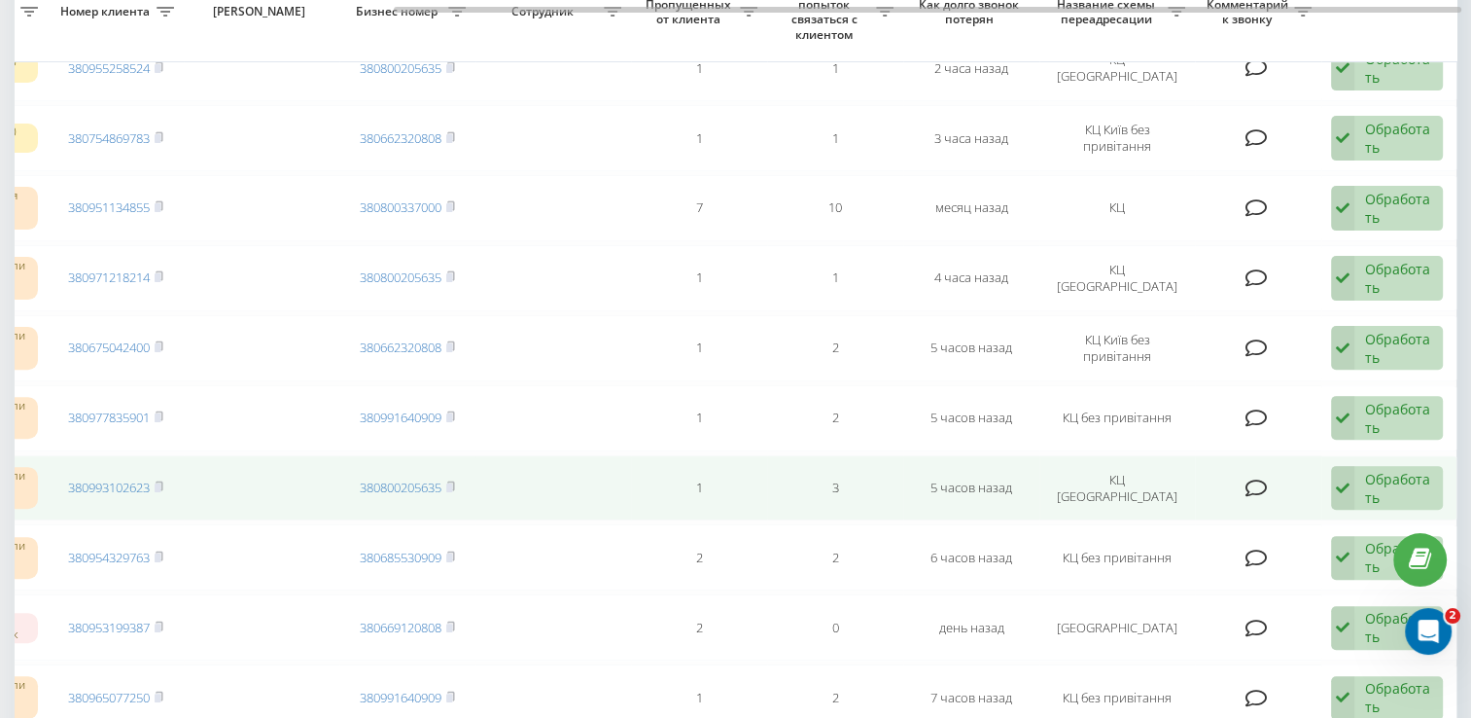
scroll to position [486, 0]
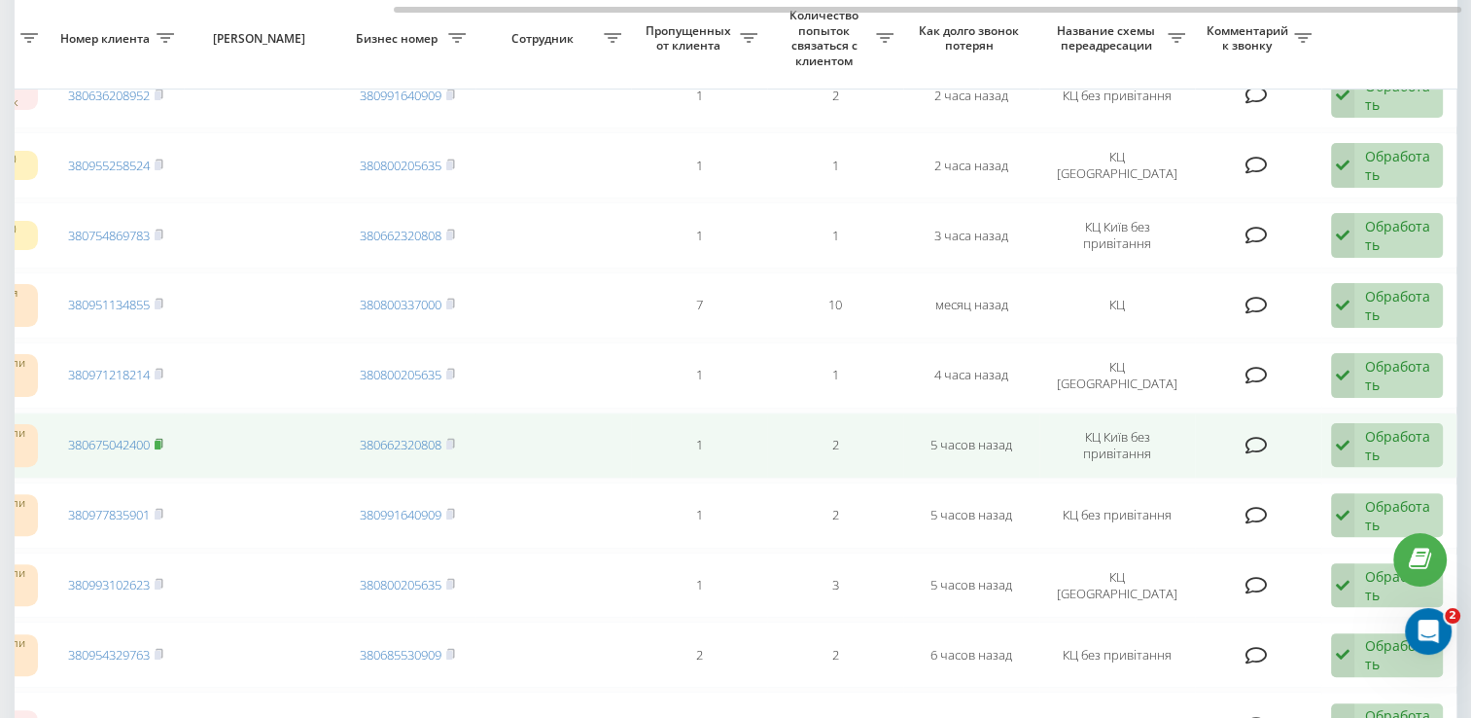
click at [160, 441] on rect at bounding box center [158, 444] width 6 height 9
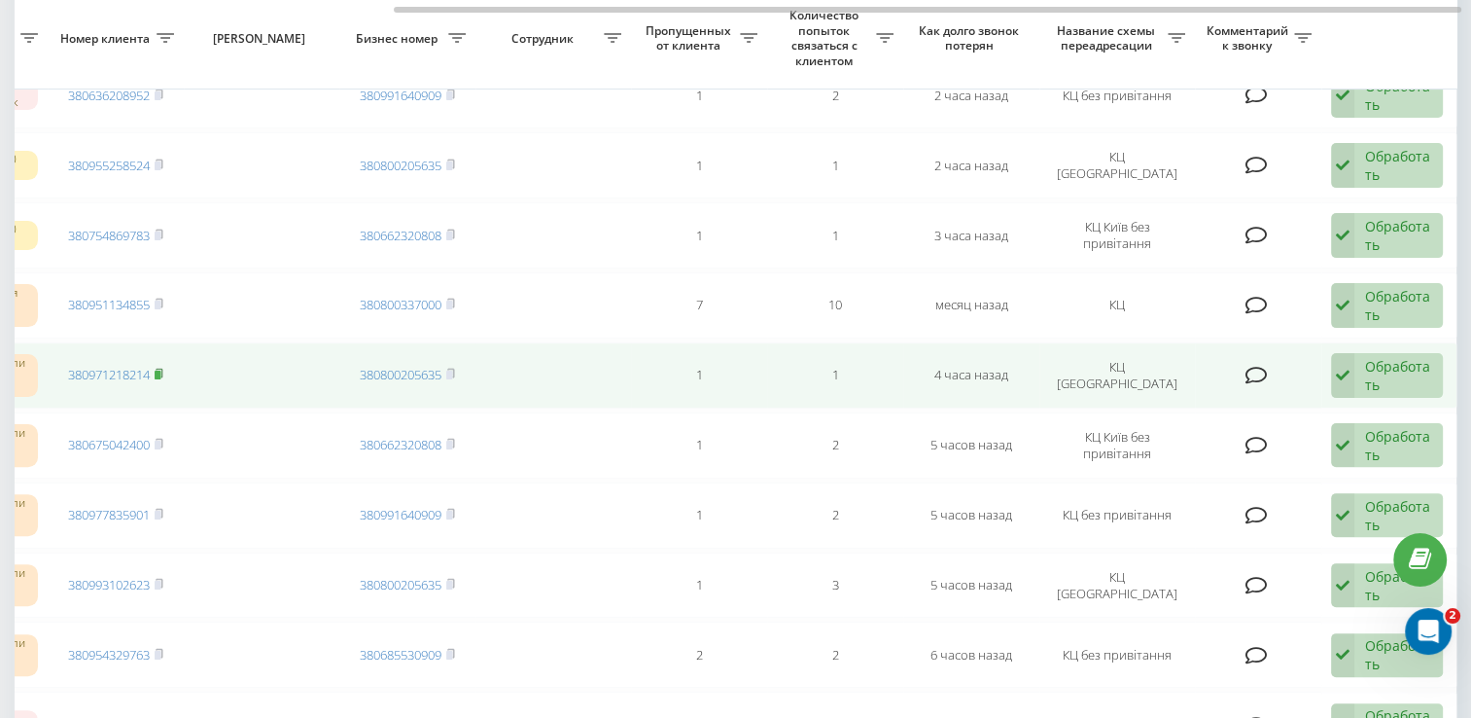
click at [162, 368] on icon at bounding box center [159, 374] width 9 height 12
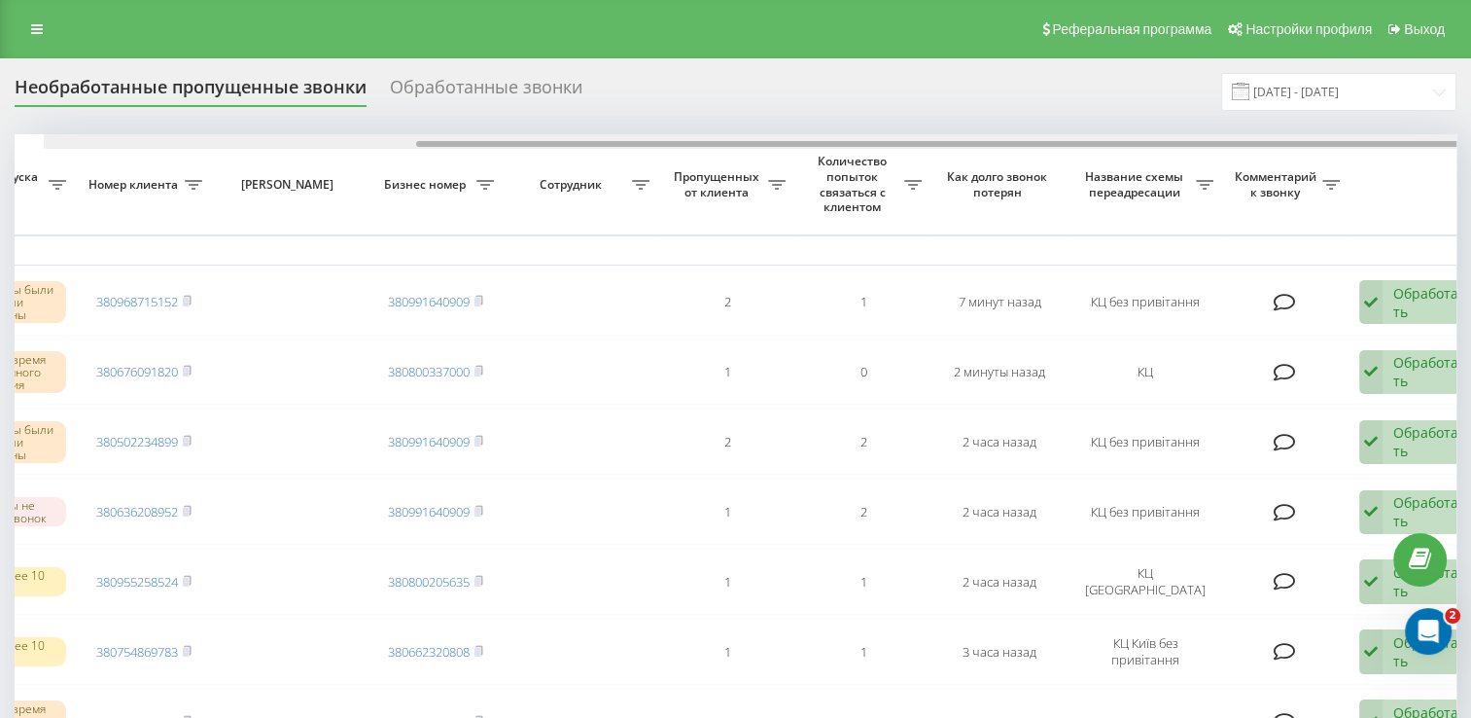
scroll to position [0, 502]
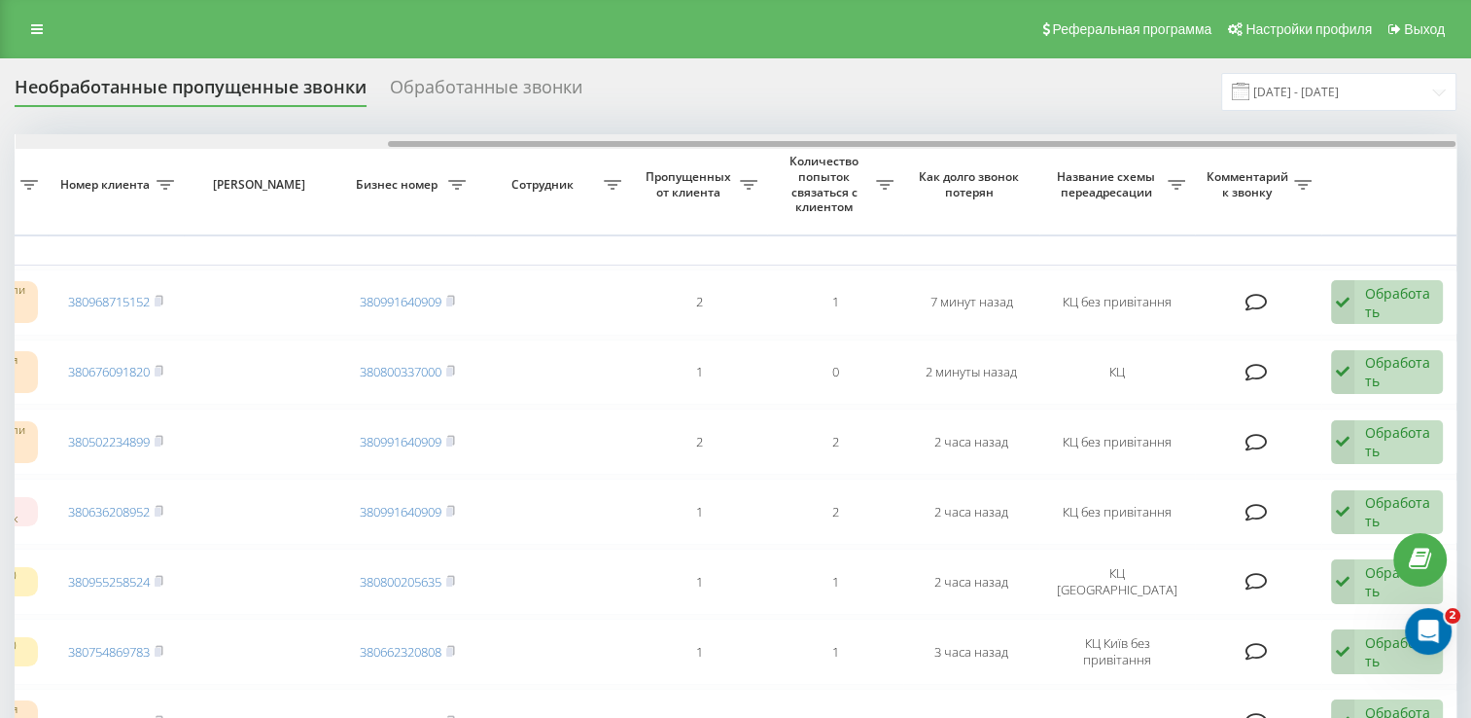
drag, startPoint x: 587, startPoint y: 143, endPoint x: 1107, endPoint y: 207, distance: 524.1
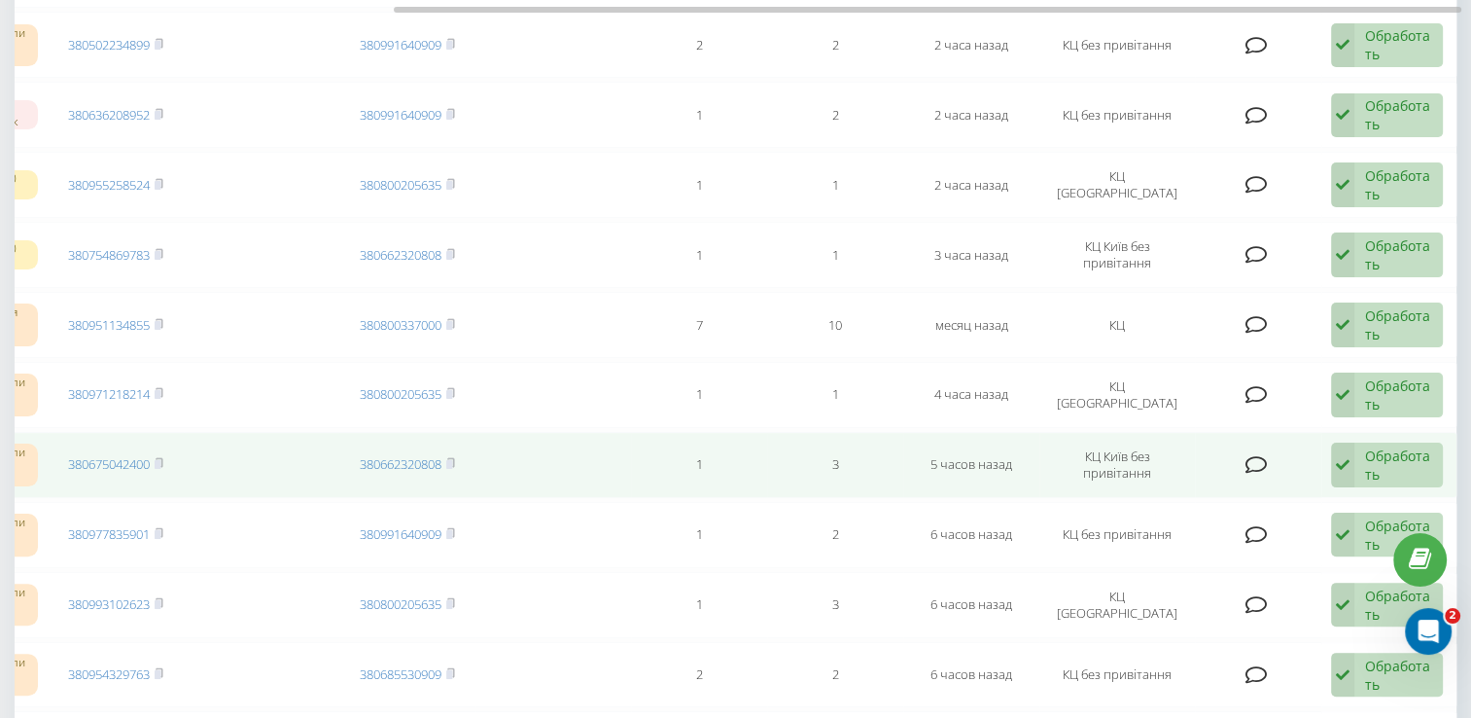
scroll to position [292, 0]
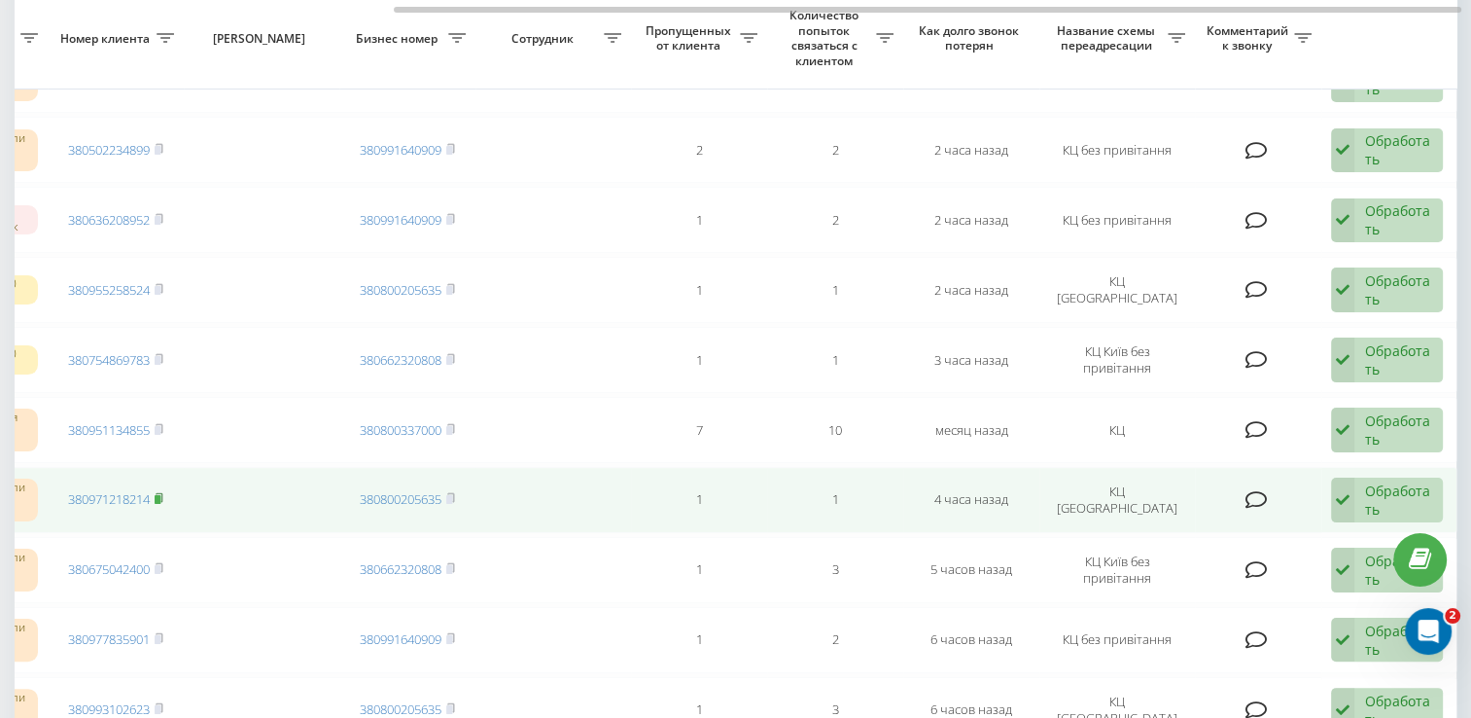
click at [160, 495] on rect at bounding box center [158, 499] width 6 height 9
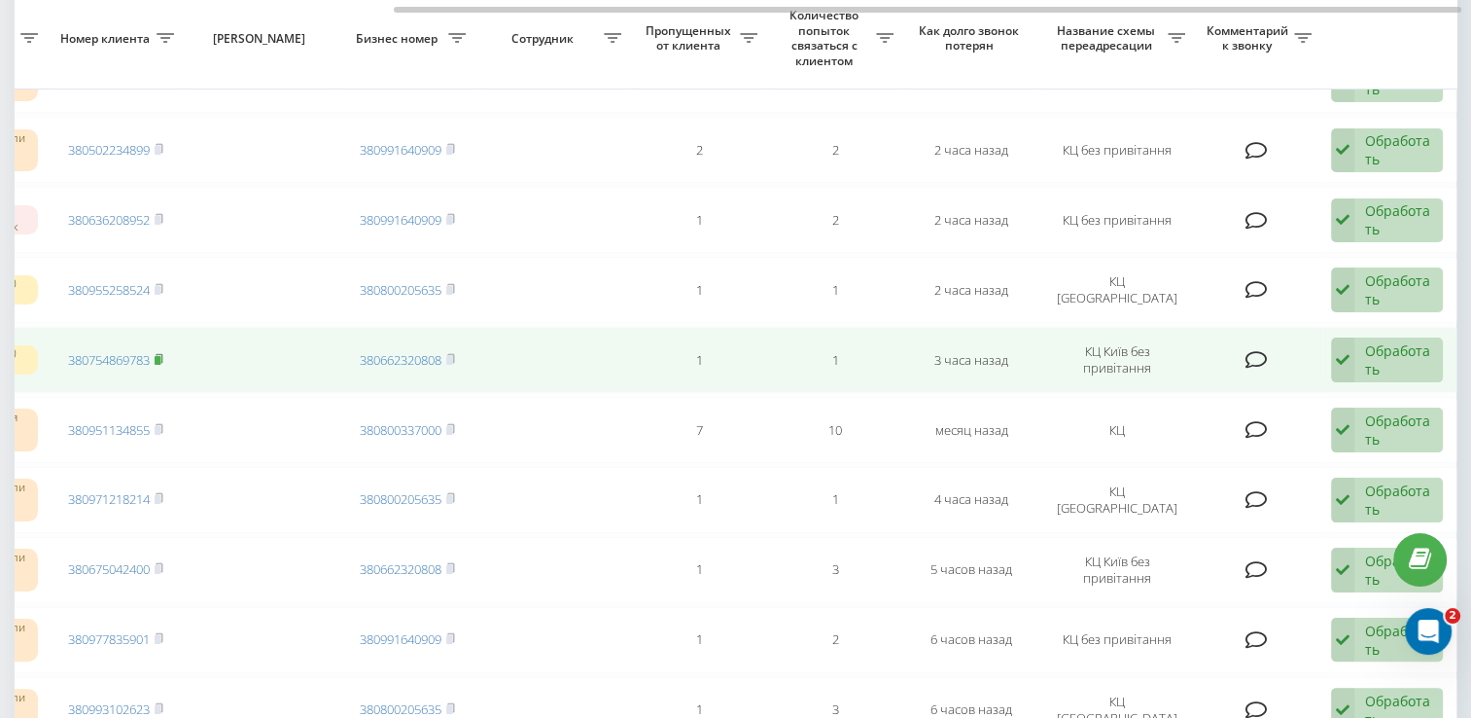
click at [159, 356] on rect at bounding box center [158, 360] width 6 height 9
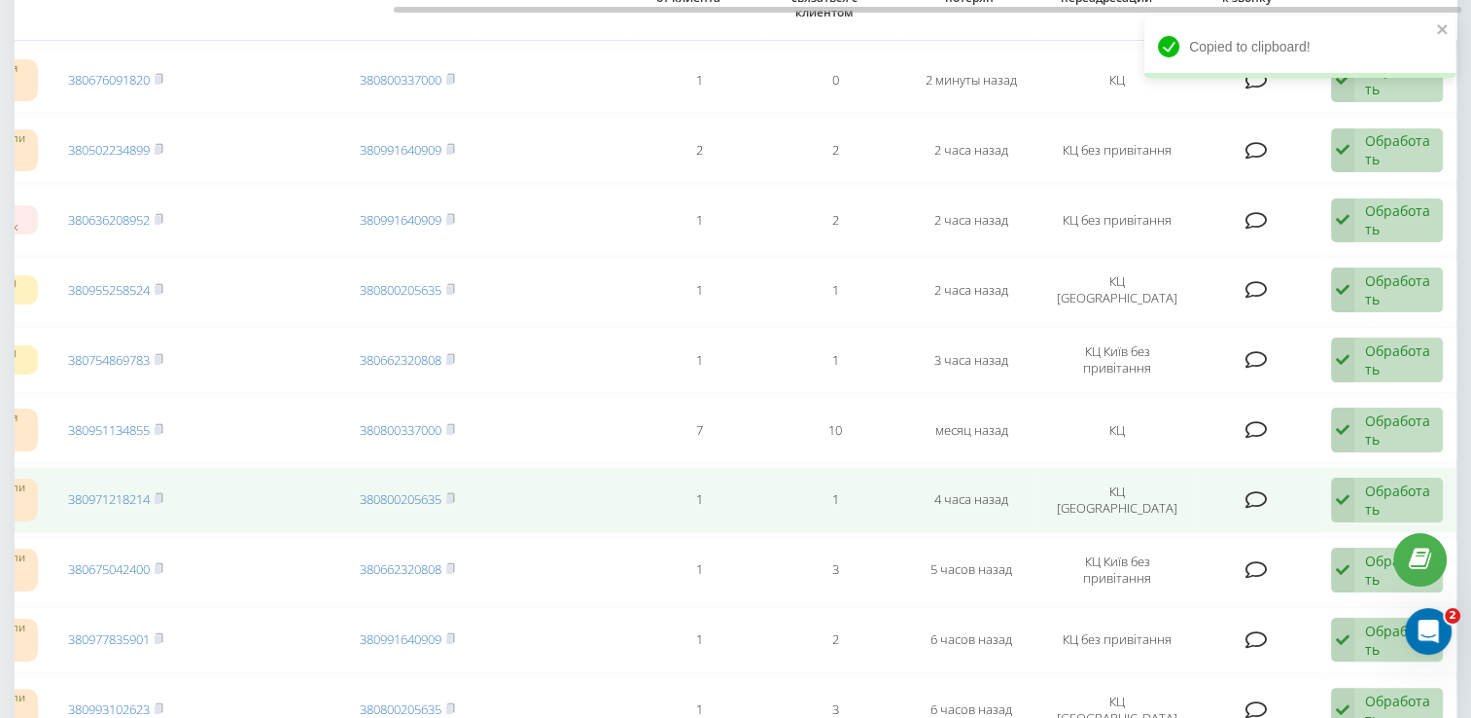
scroll to position [97, 0]
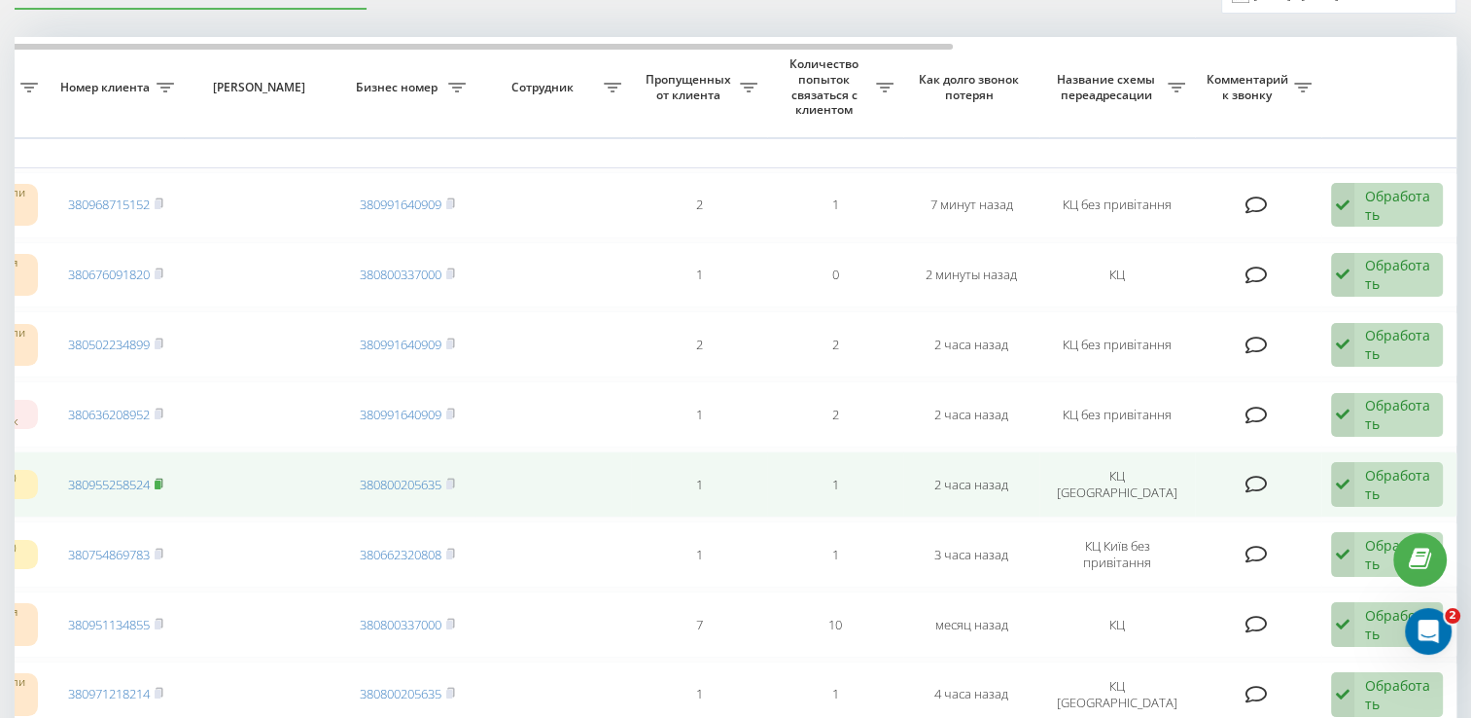
click at [159, 480] on rect at bounding box center [158, 484] width 6 height 9
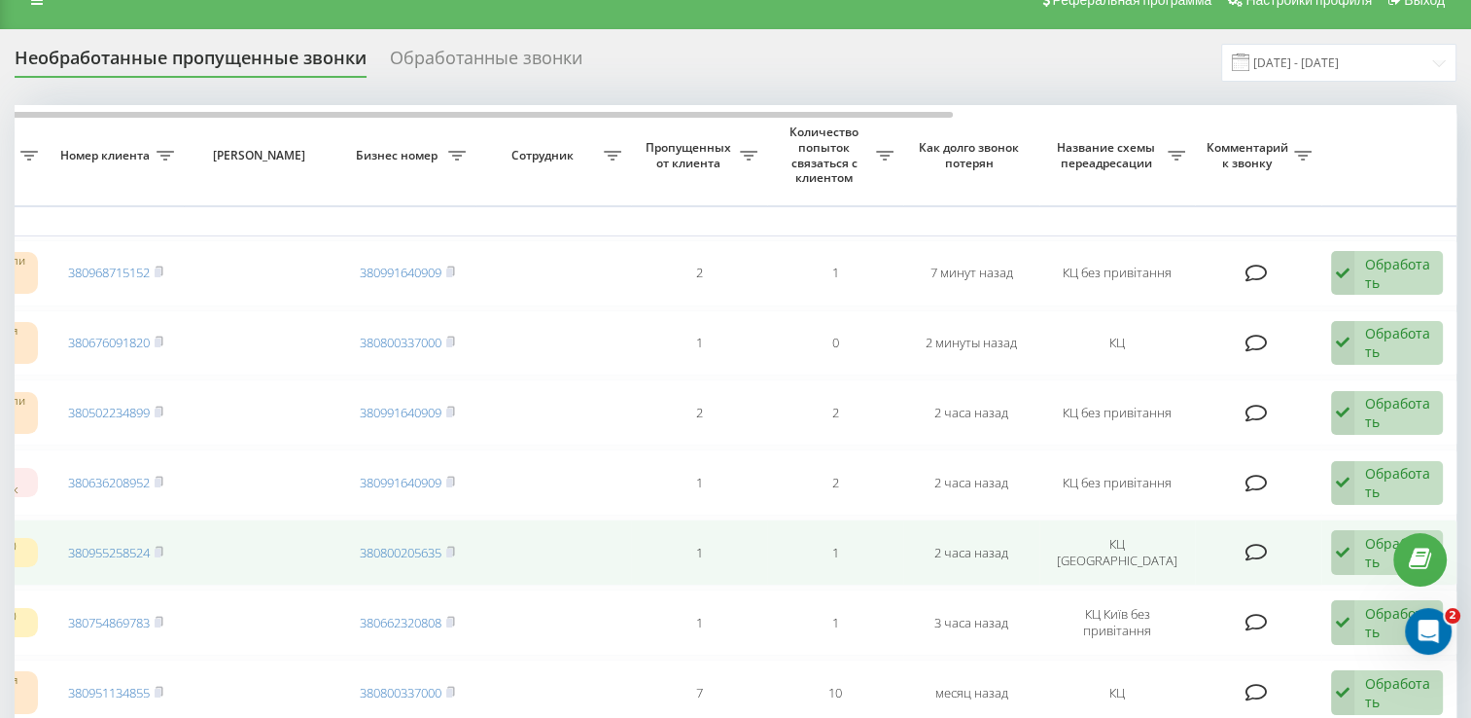
scroll to position [0, 0]
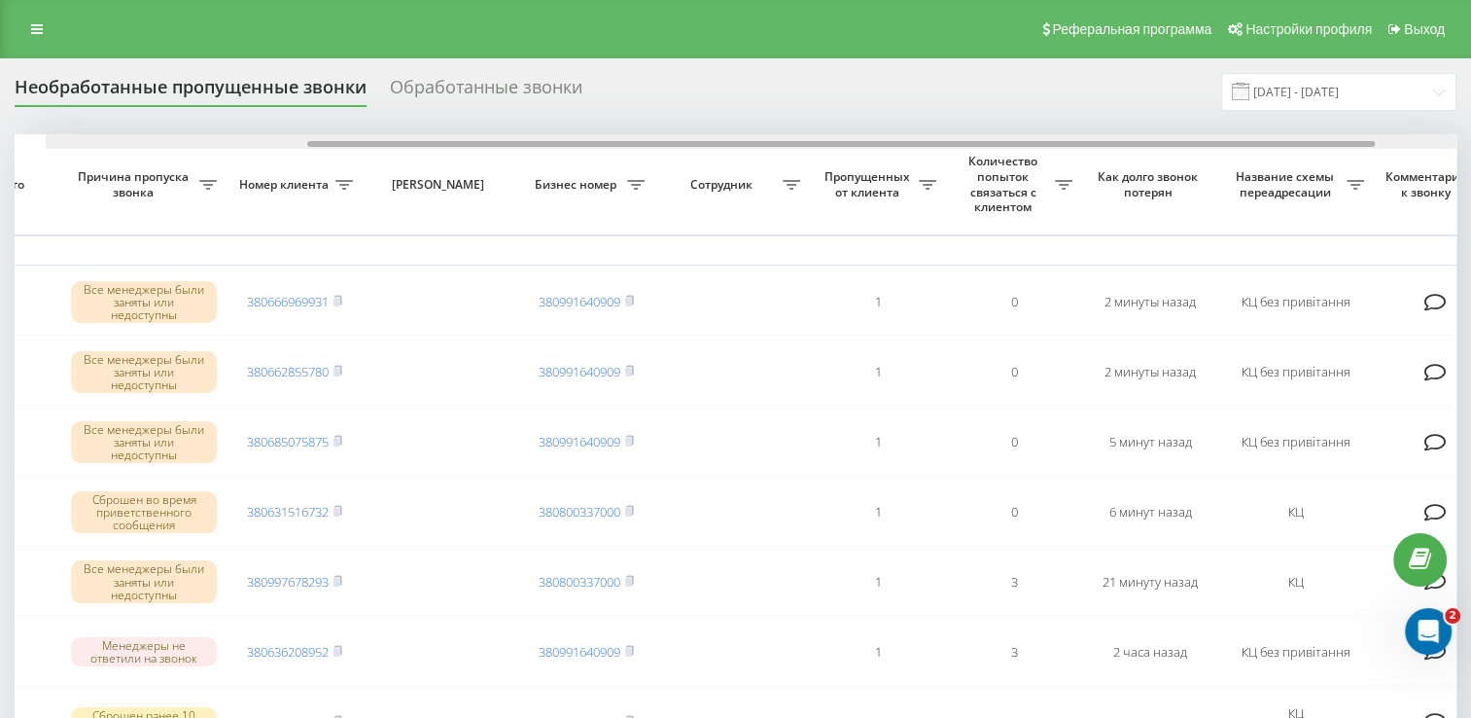
scroll to position [0, 502]
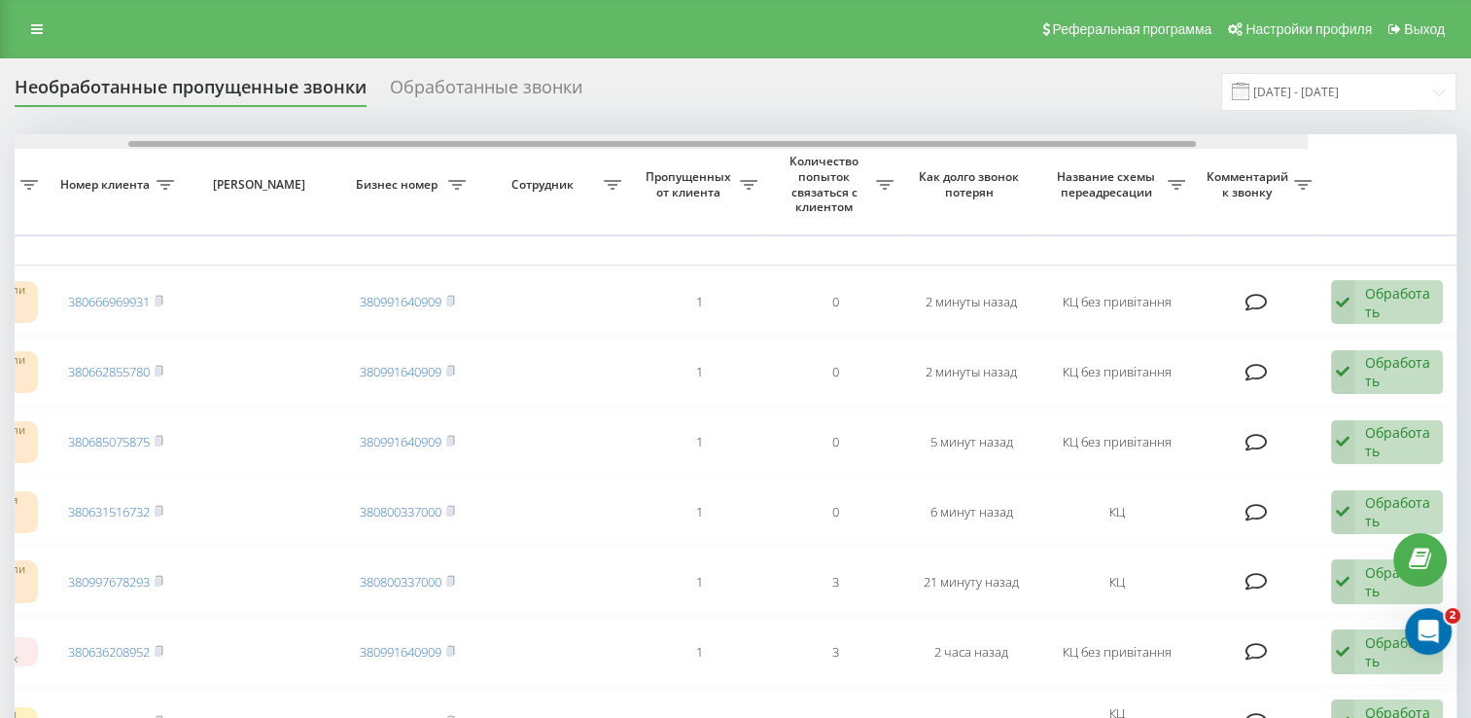
drag, startPoint x: 618, startPoint y: 145, endPoint x: 1018, endPoint y: 219, distance: 406.4
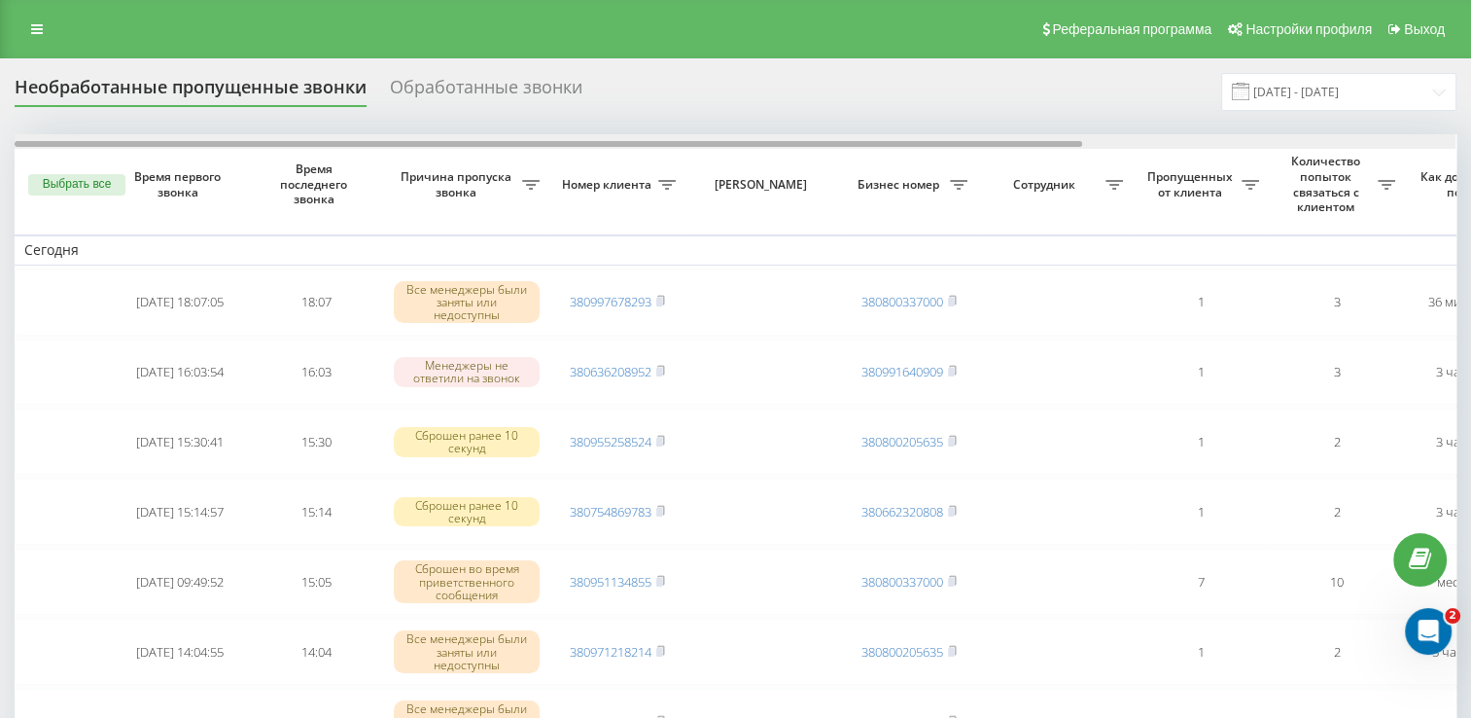
scroll to position [0, 502]
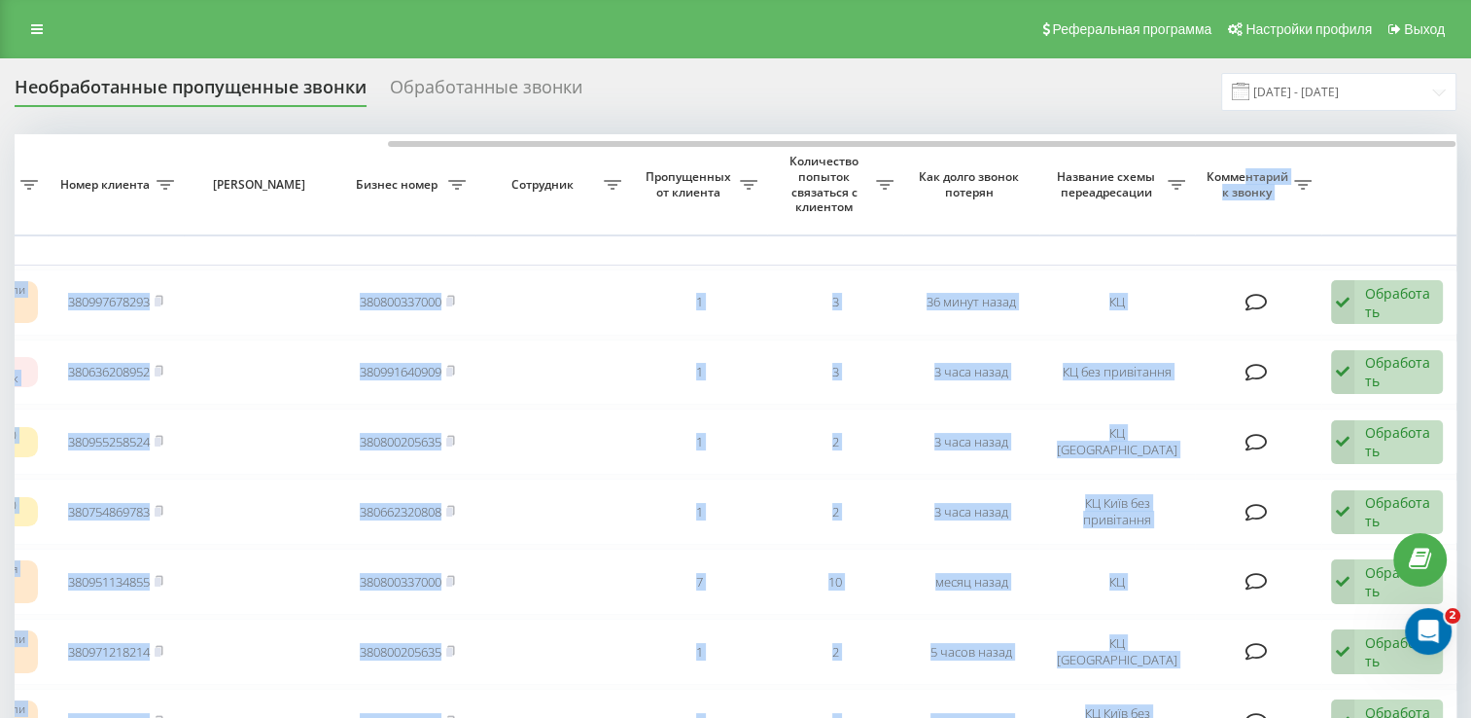
drag, startPoint x: 937, startPoint y: 138, endPoint x: 1243, endPoint y: 164, distance: 306.4
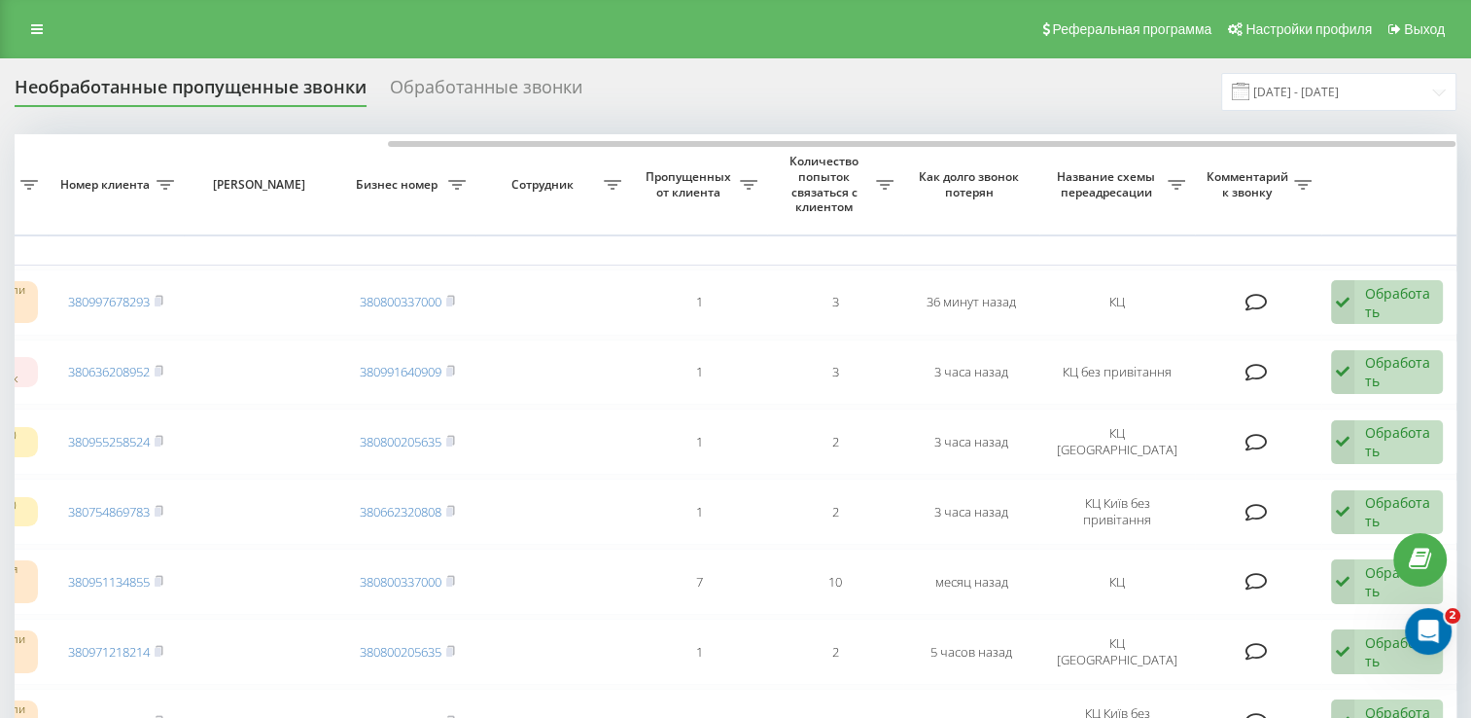
click at [745, 94] on div "Необработанные пропущенные звонки Обработанные звонки 19.08.2025 - 19.09.2025" at bounding box center [736, 92] width 1442 height 38
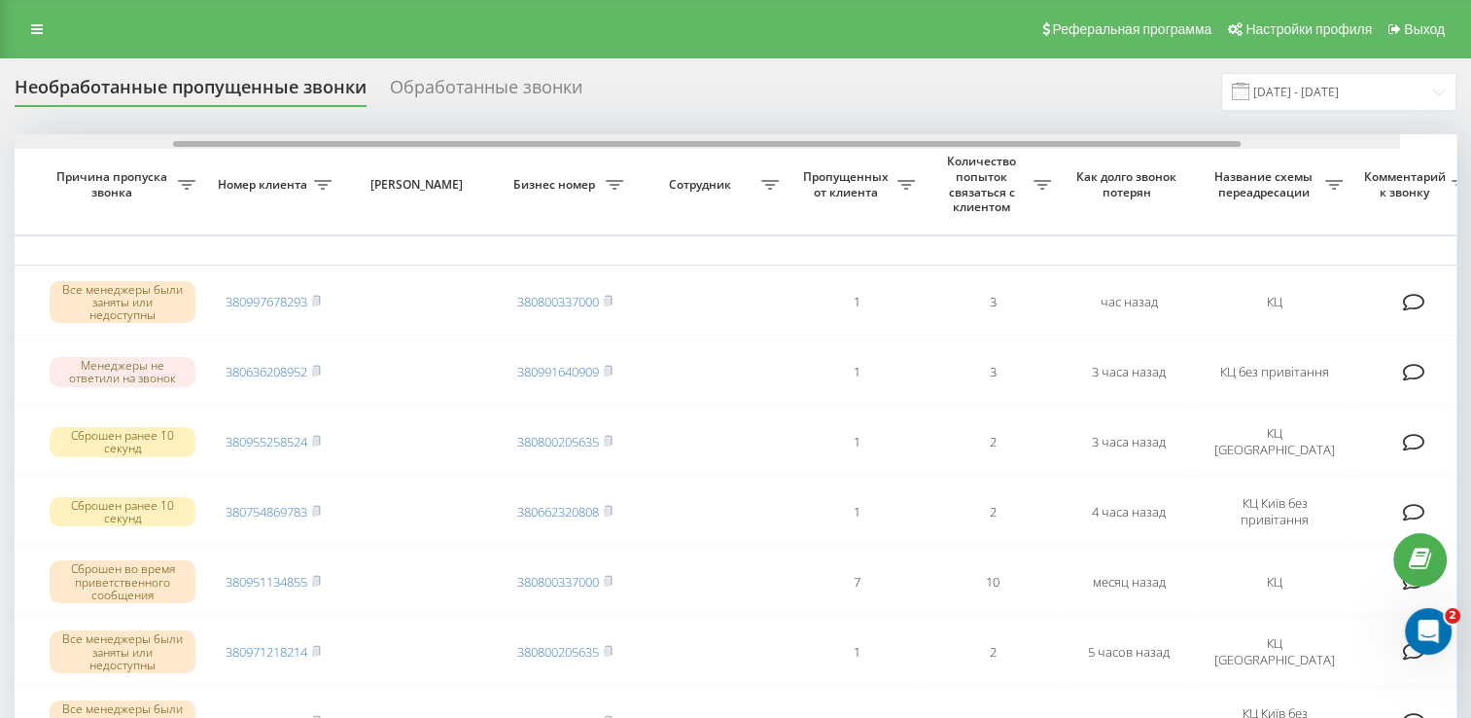
scroll to position [0, 479]
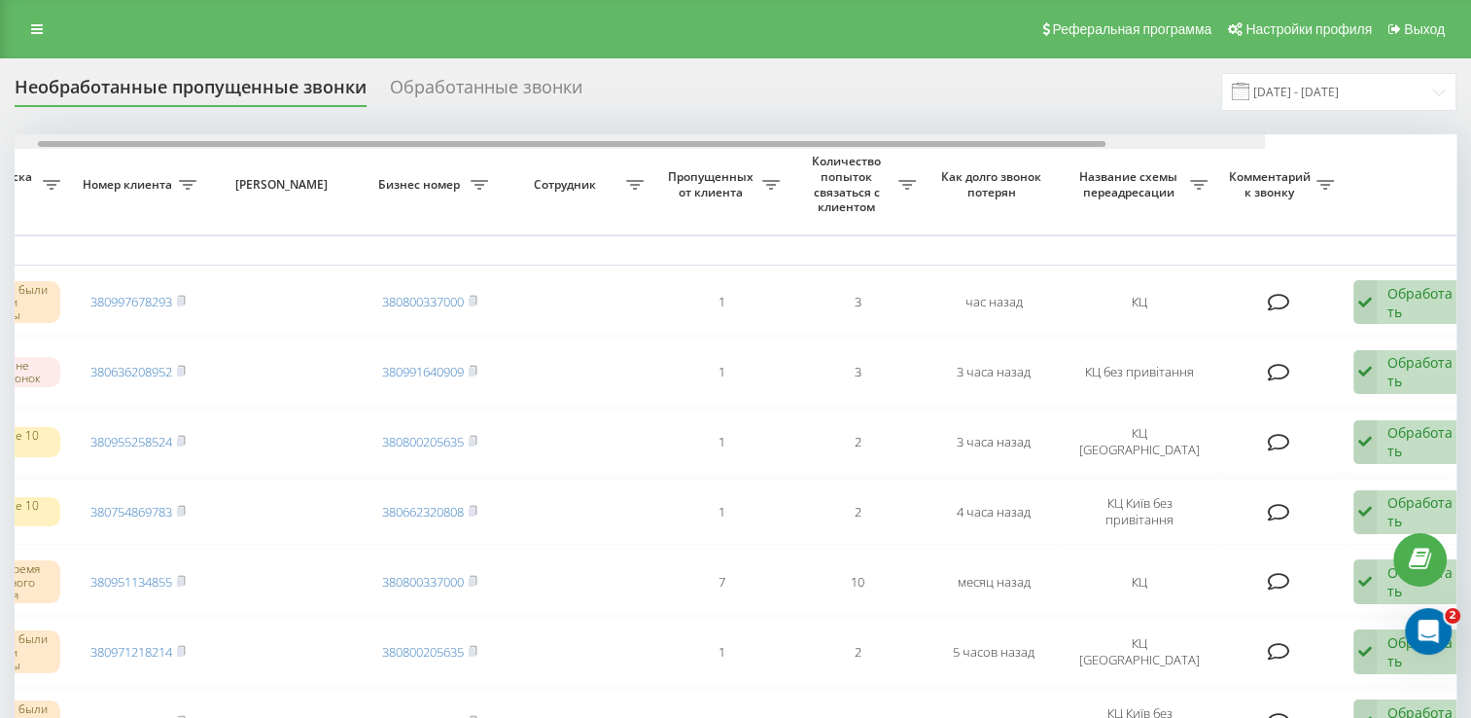
drag, startPoint x: 674, startPoint y: 141, endPoint x: 1029, endPoint y: 170, distance: 356.1
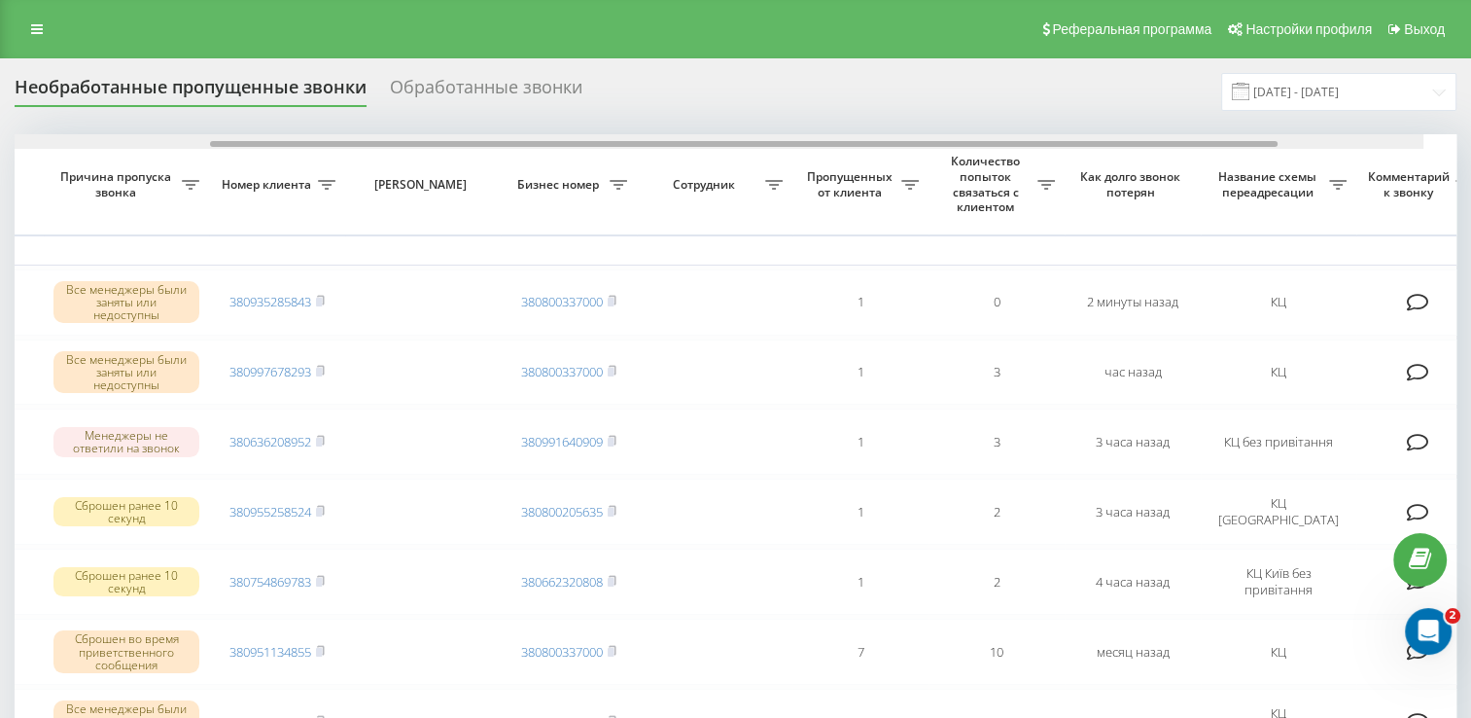
scroll to position [0, 357]
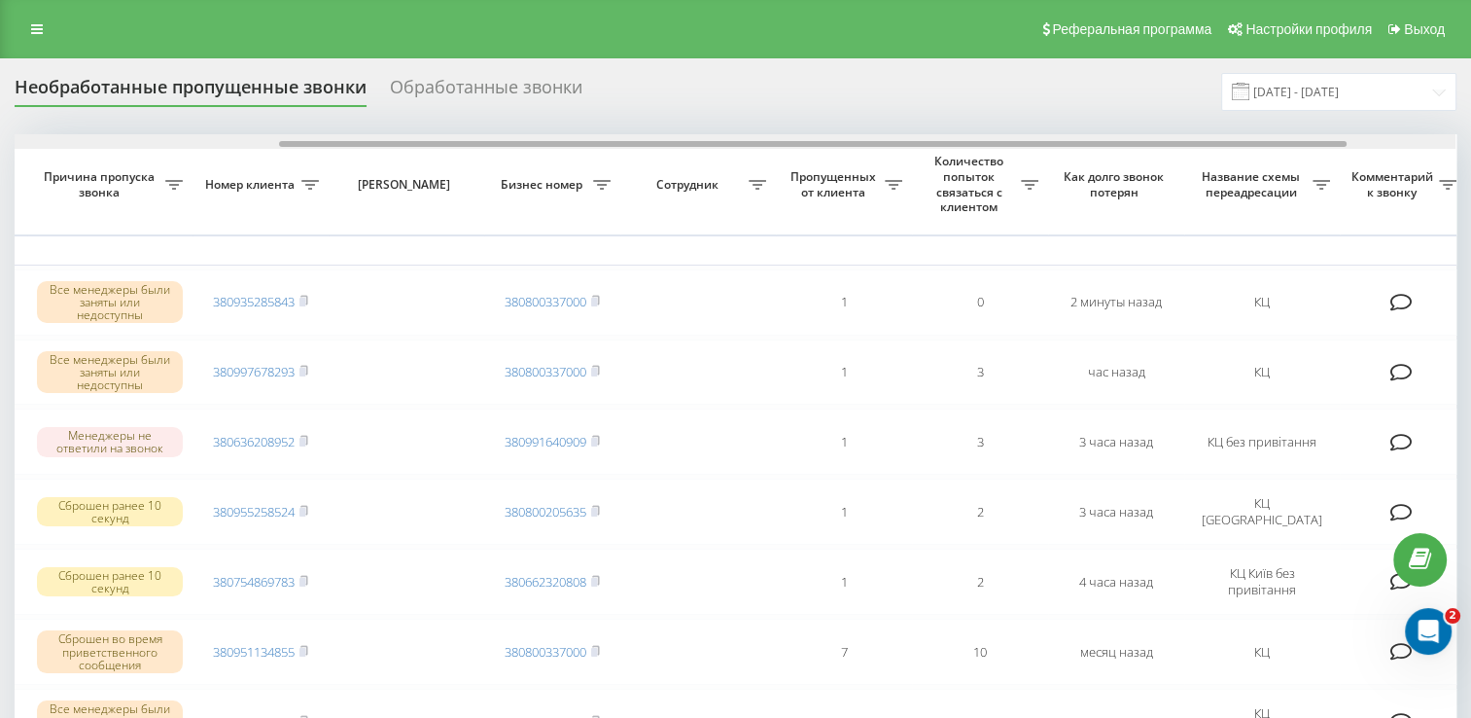
drag, startPoint x: 731, startPoint y: 146, endPoint x: 991, endPoint y: 189, distance: 263.1
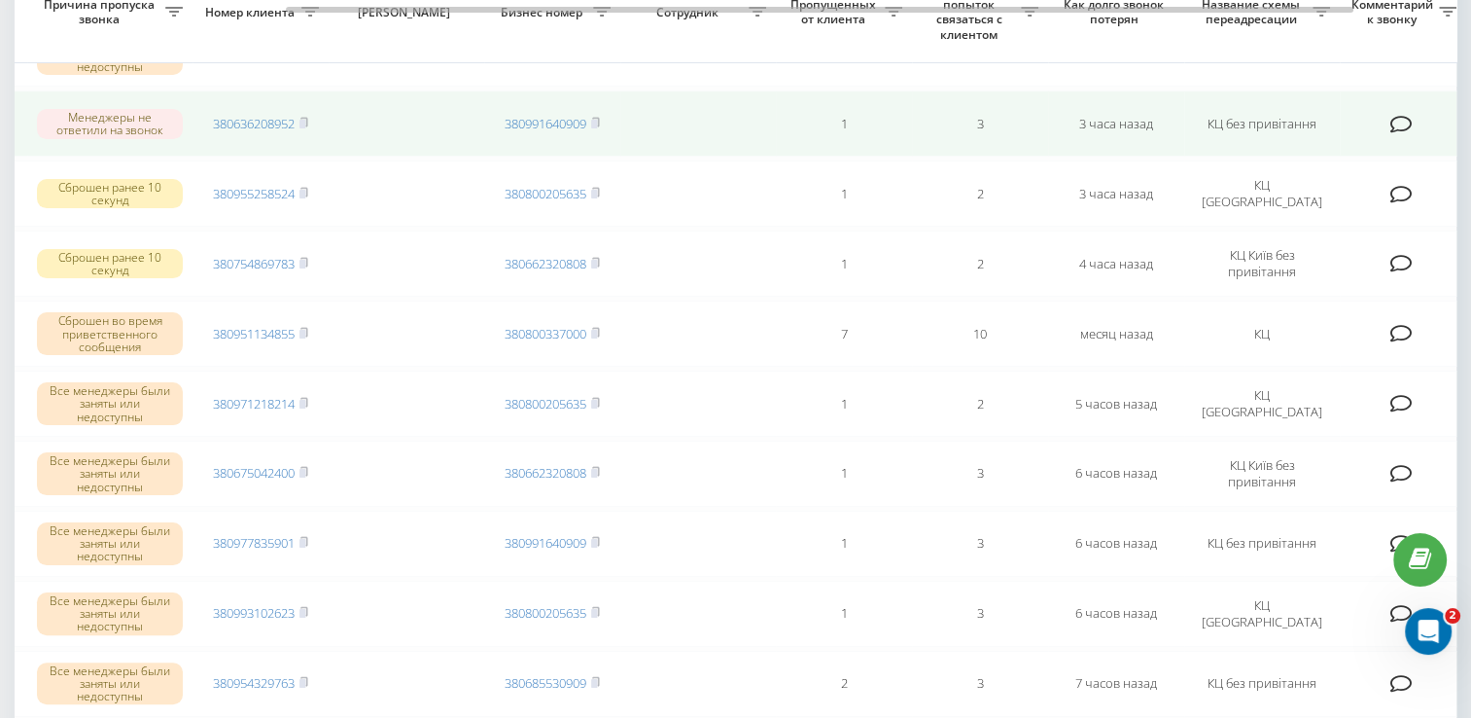
scroll to position [292, 0]
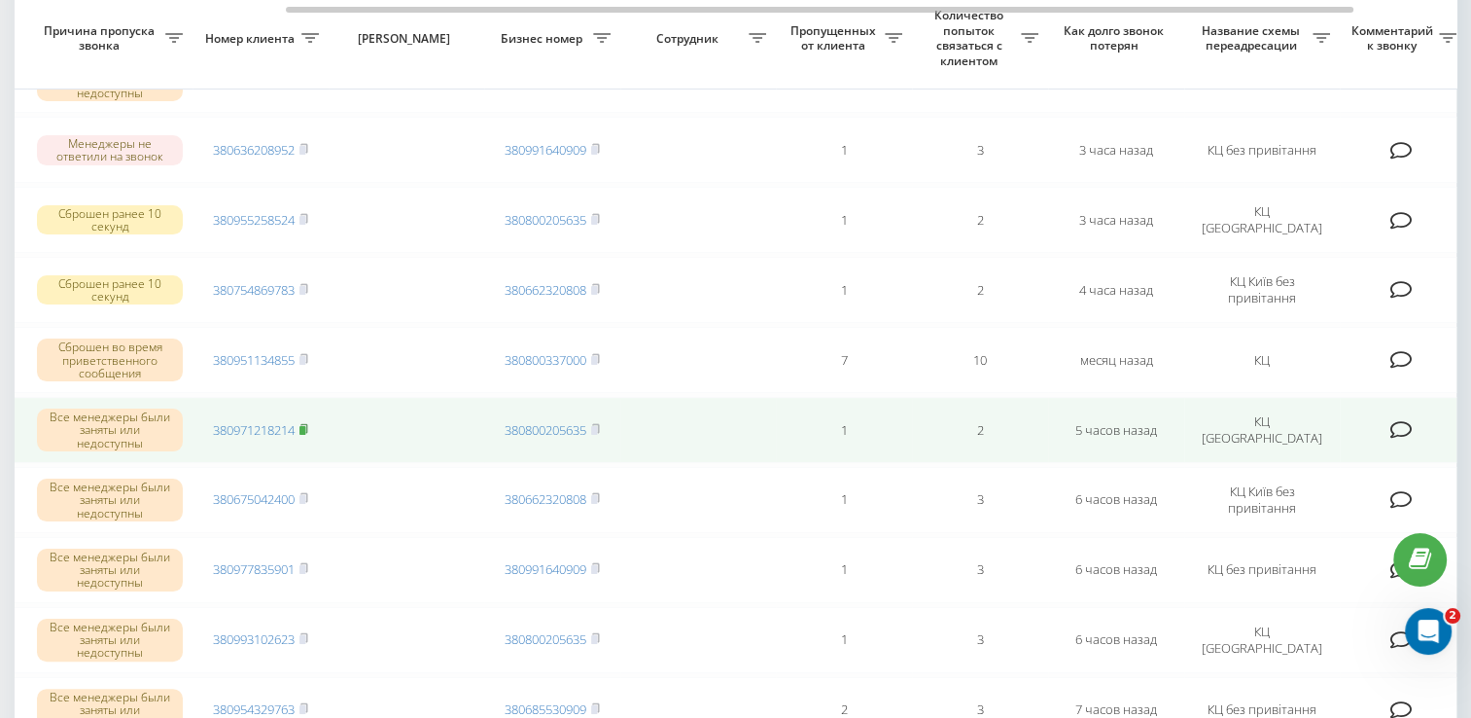
click at [308, 426] on icon at bounding box center [303, 429] width 9 height 12
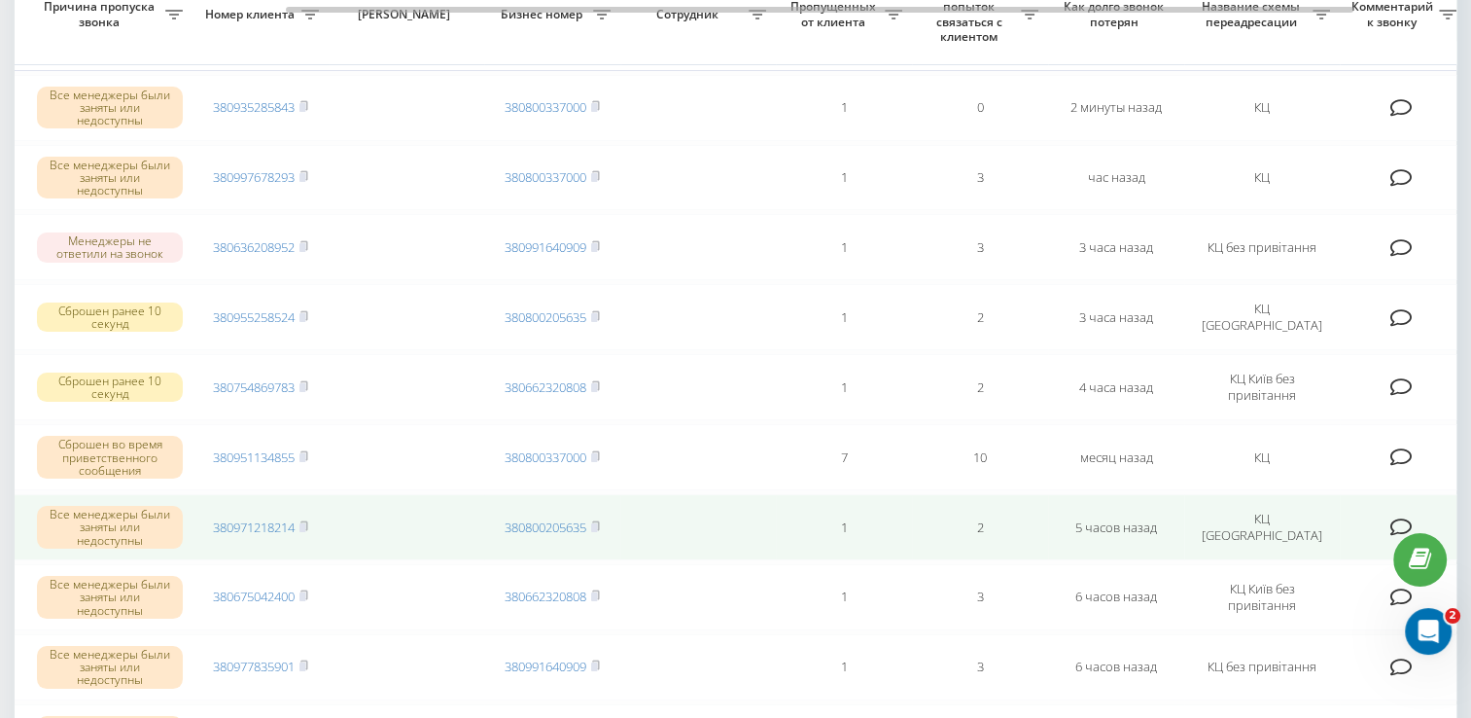
scroll to position [97, 0]
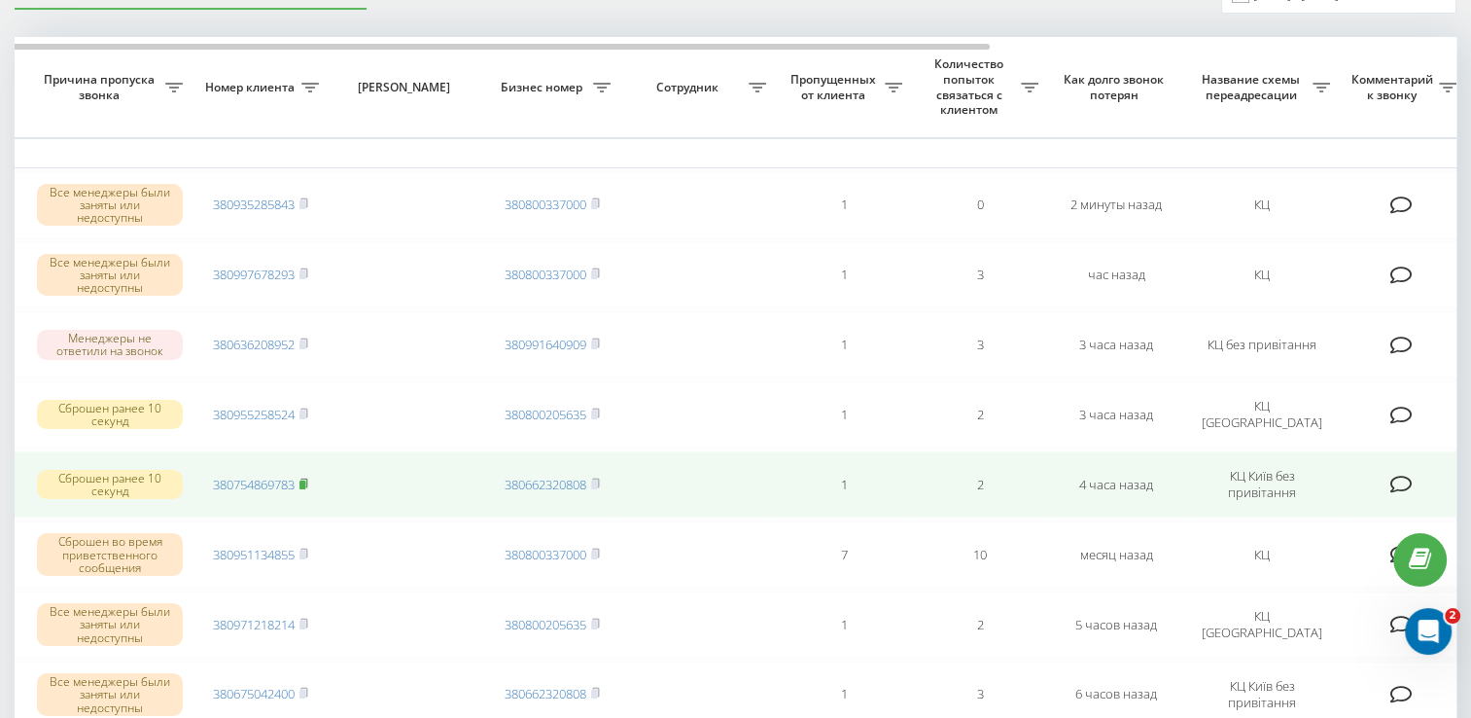
click at [305, 482] on rect at bounding box center [302, 484] width 6 height 9
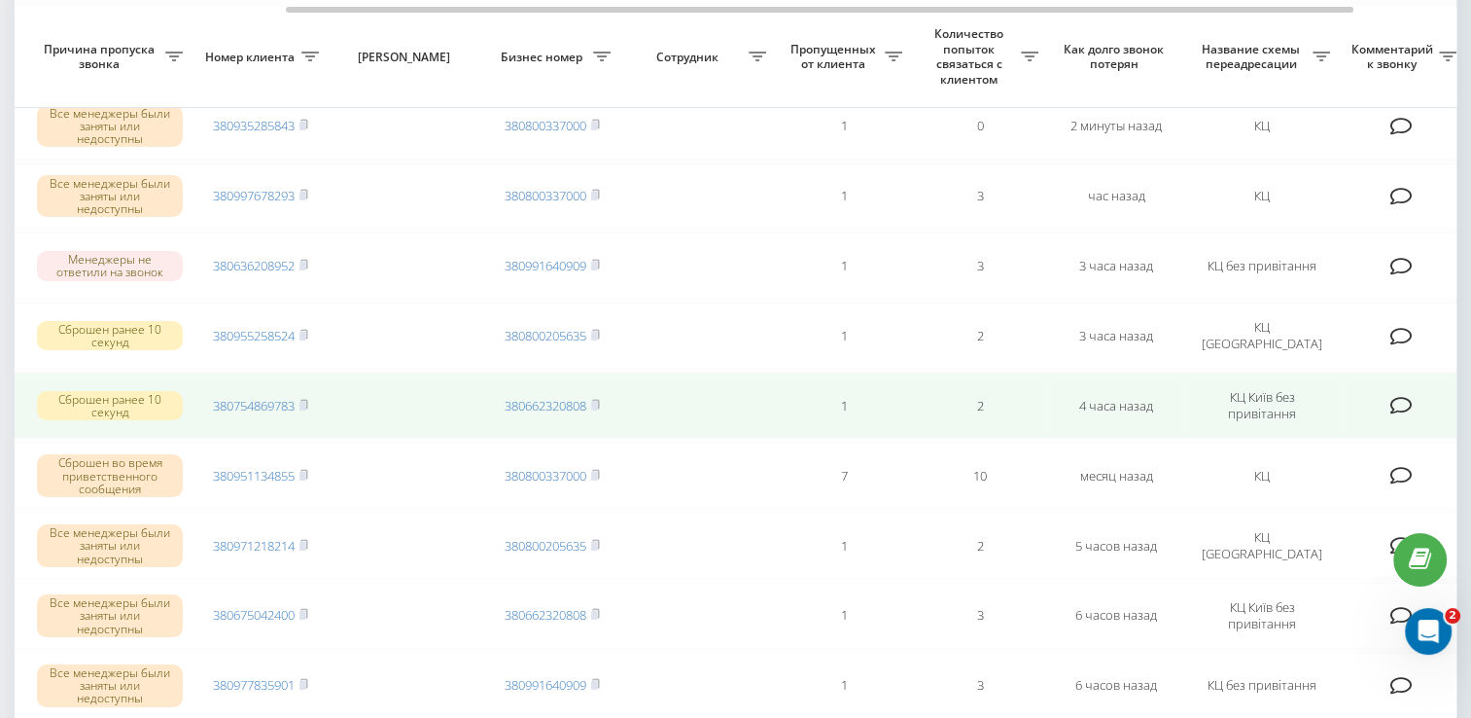
scroll to position [194, 0]
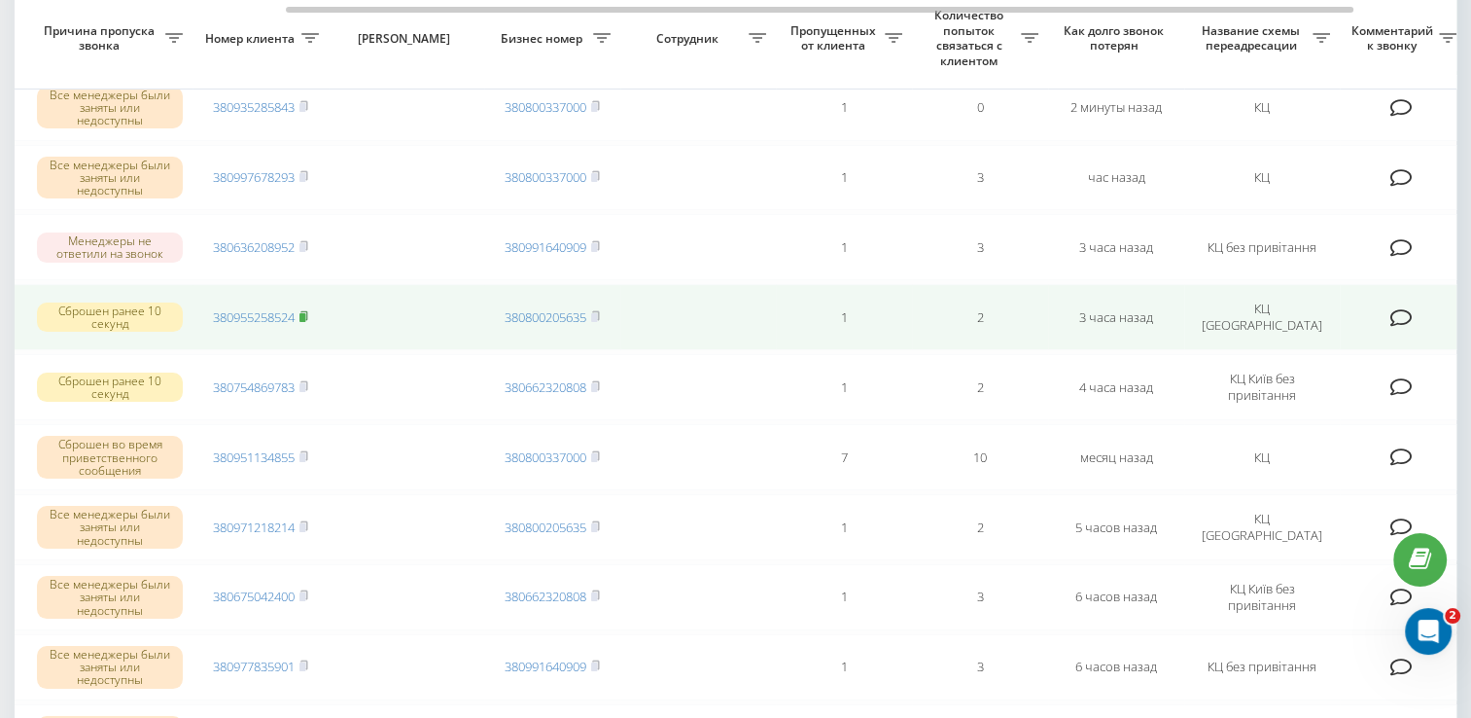
click at [305, 313] on rect at bounding box center [302, 317] width 6 height 9
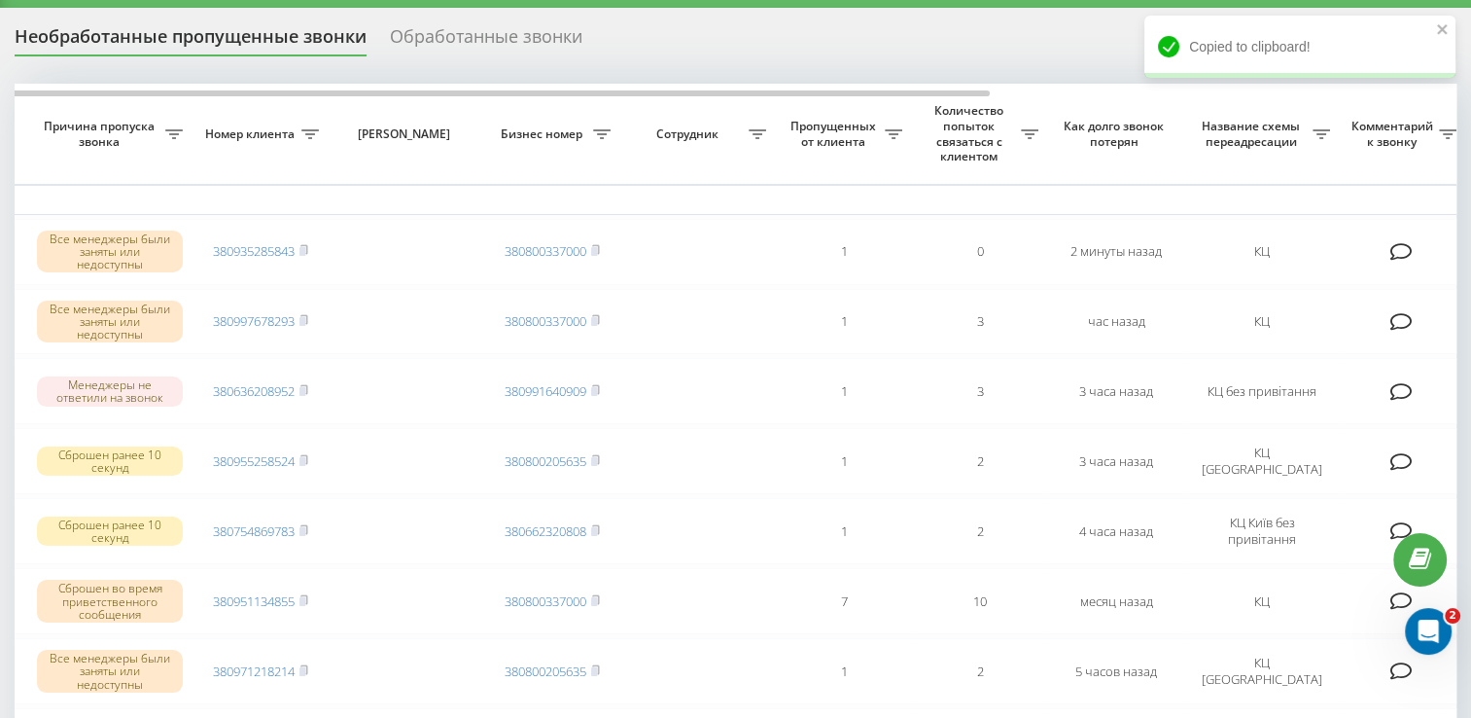
scroll to position [0, 0]
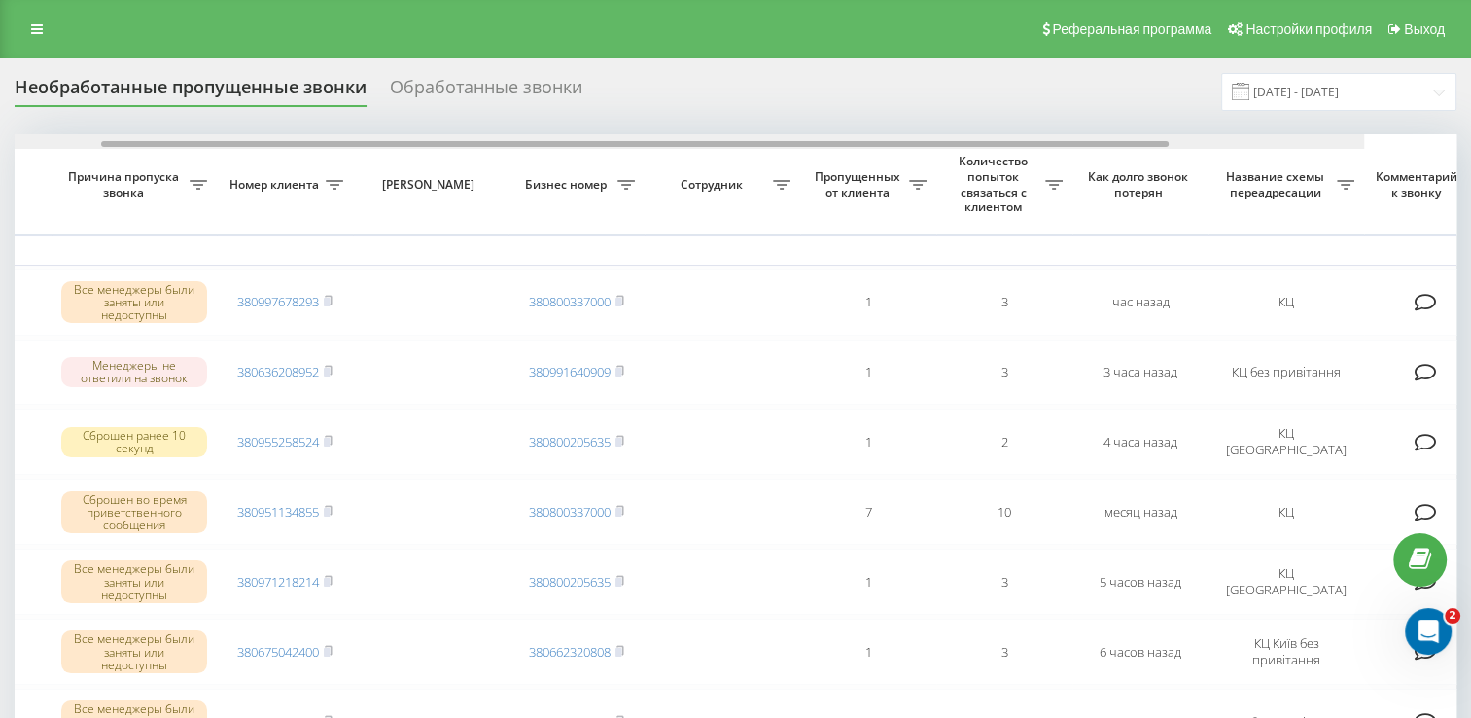
scroll to position [0, 502]
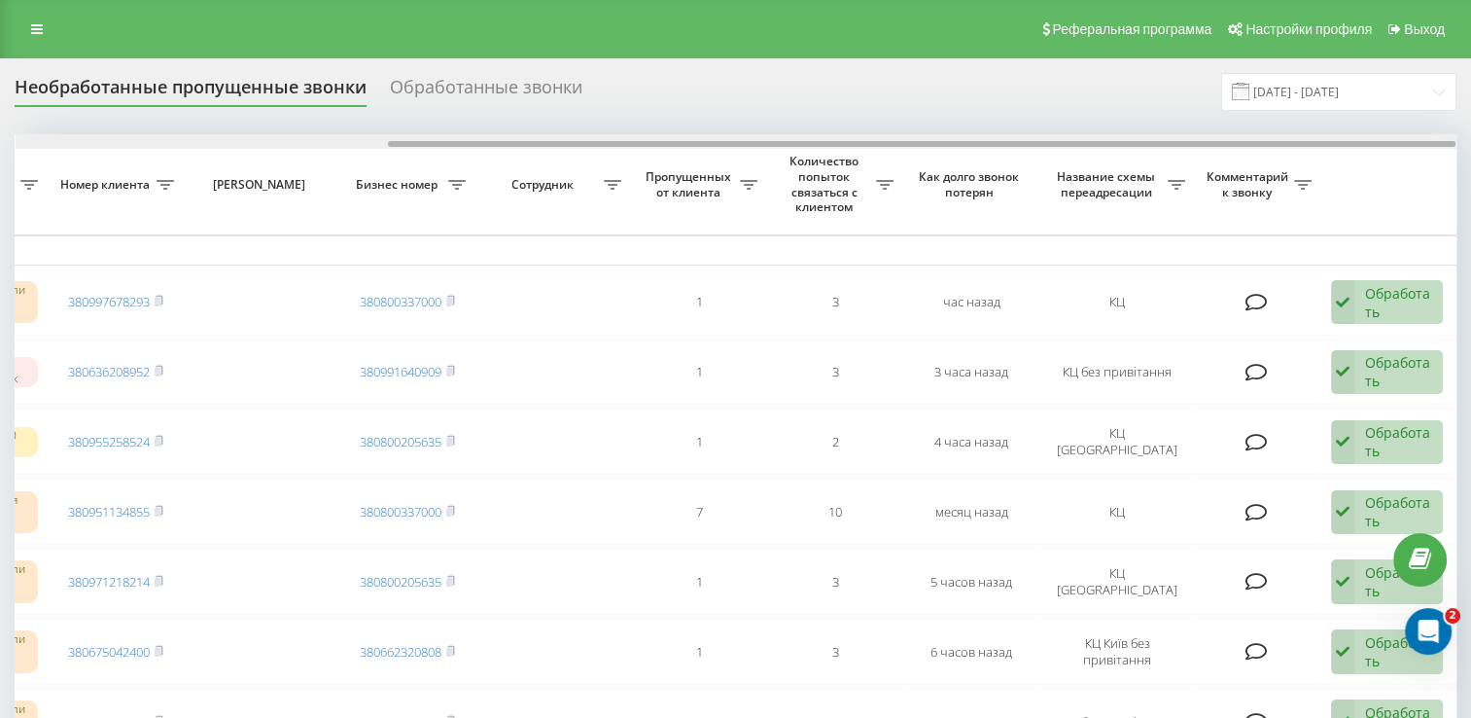
drag, startPoint x: 661, startPoint y: 142, endPoint x: 1073, endPoint y: 175, distance: 413.6
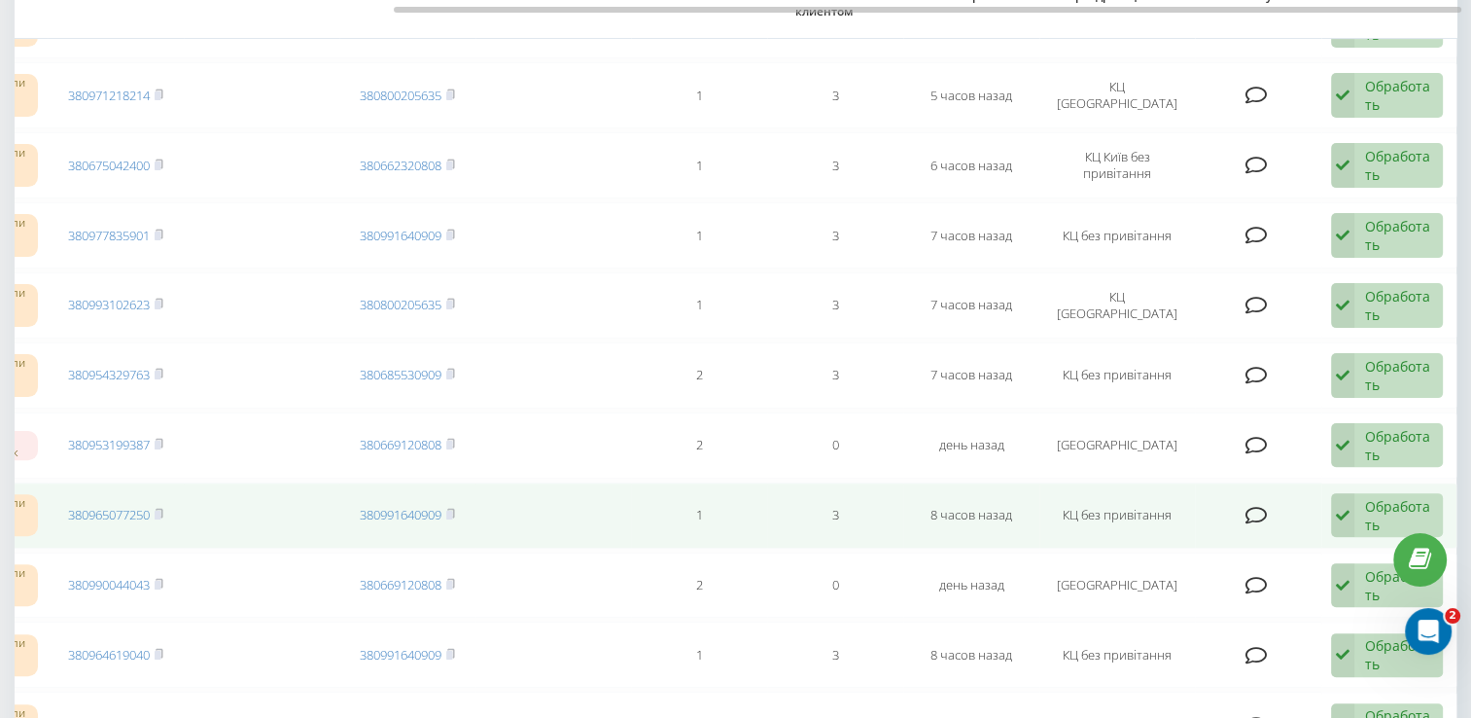
scroll to position [0, 0]
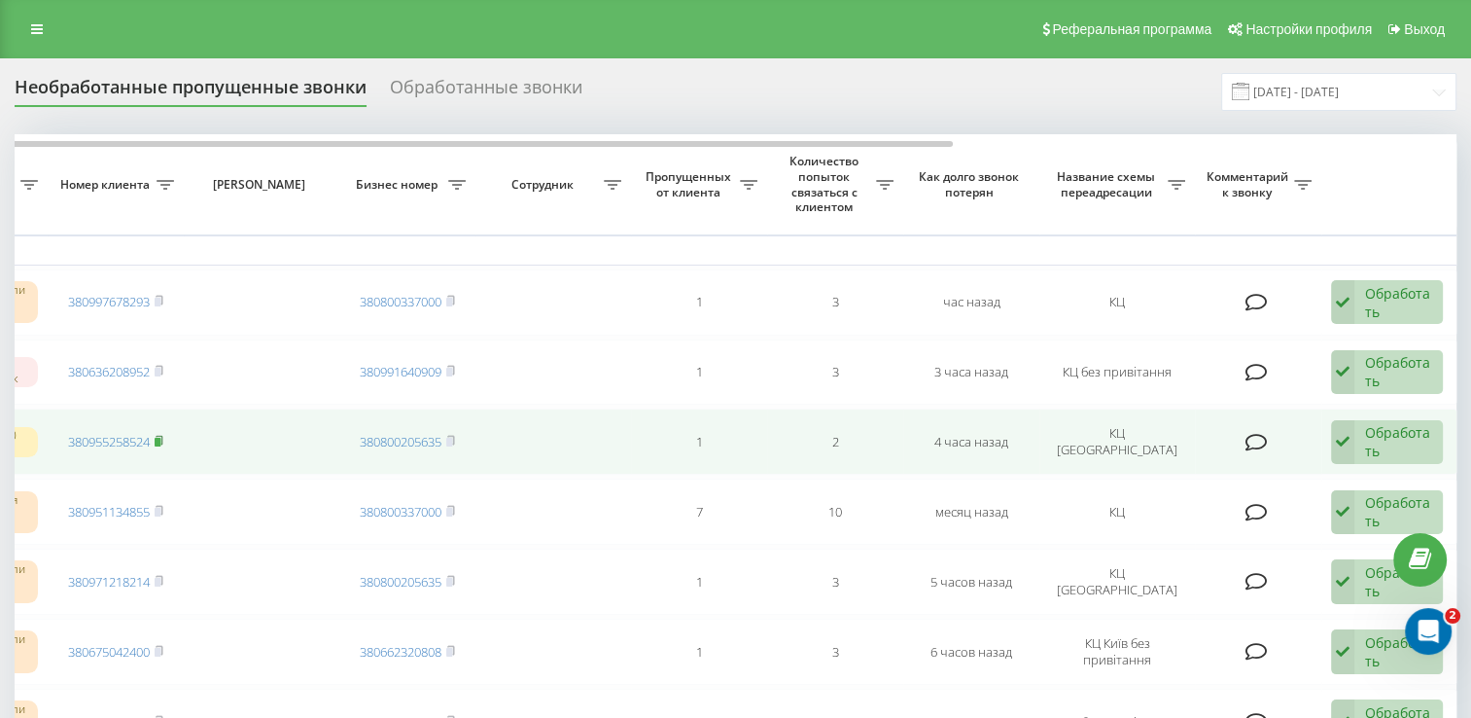
click at [159, 439] on rect at bounding box center [158, 442] width 6 height 9
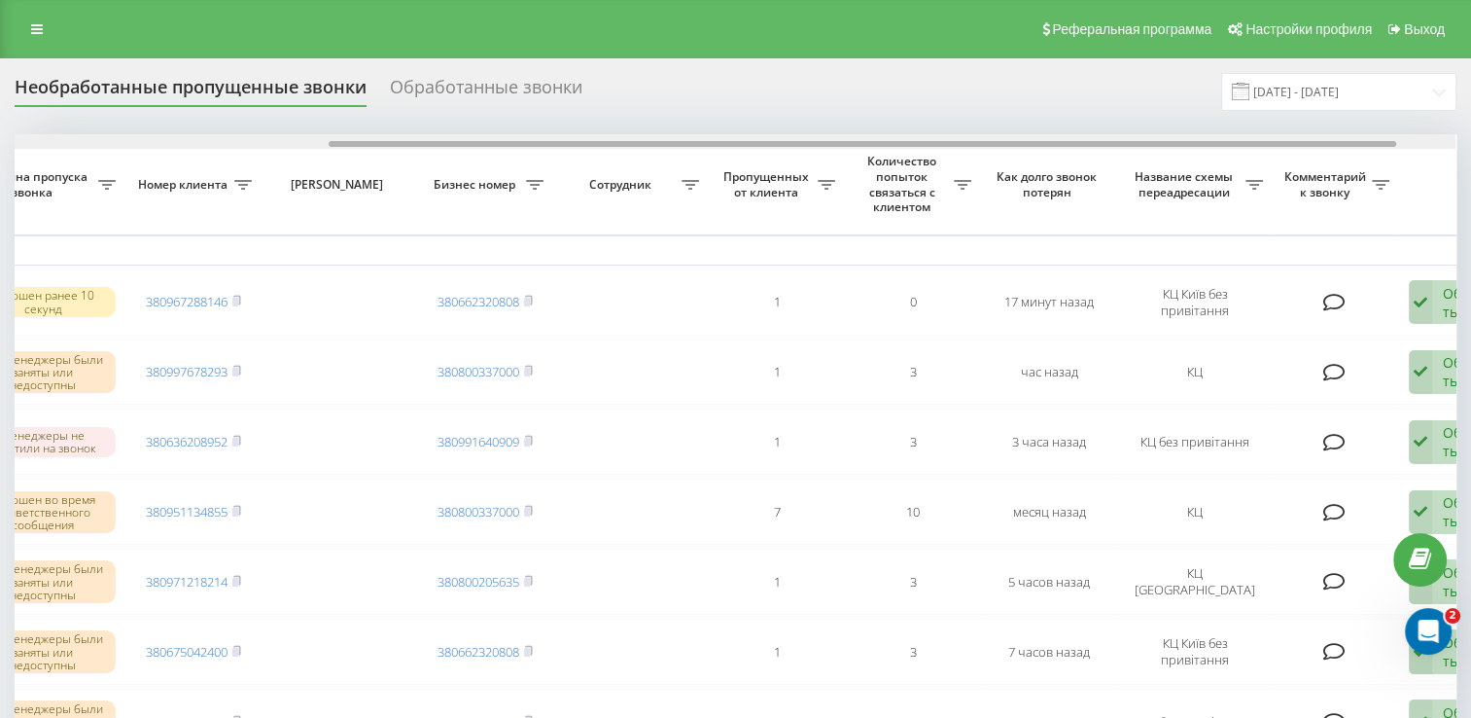
scroll to position [0, 449]
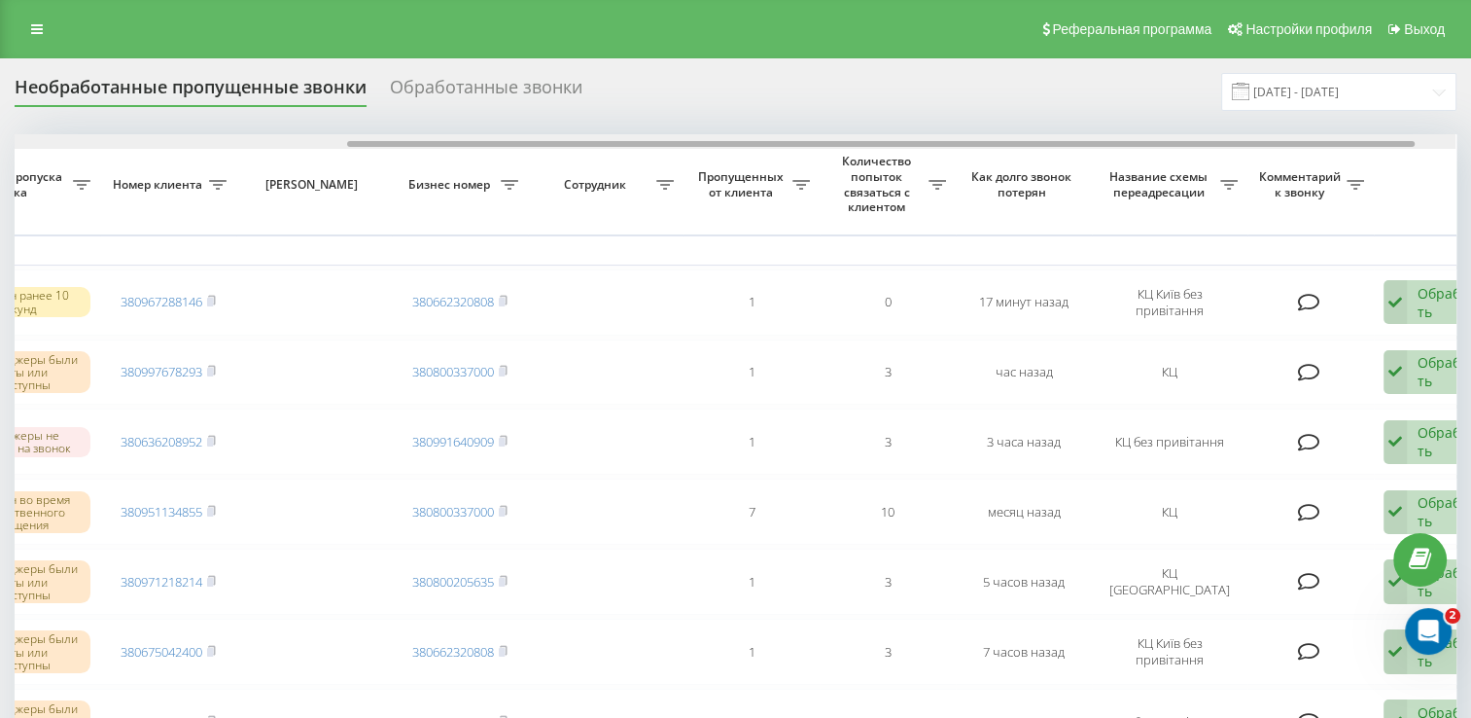
drag, startPoint x: 968, startPoint y: 144, endPoint x: 1302, endPoint y: 200, distance: 338.2
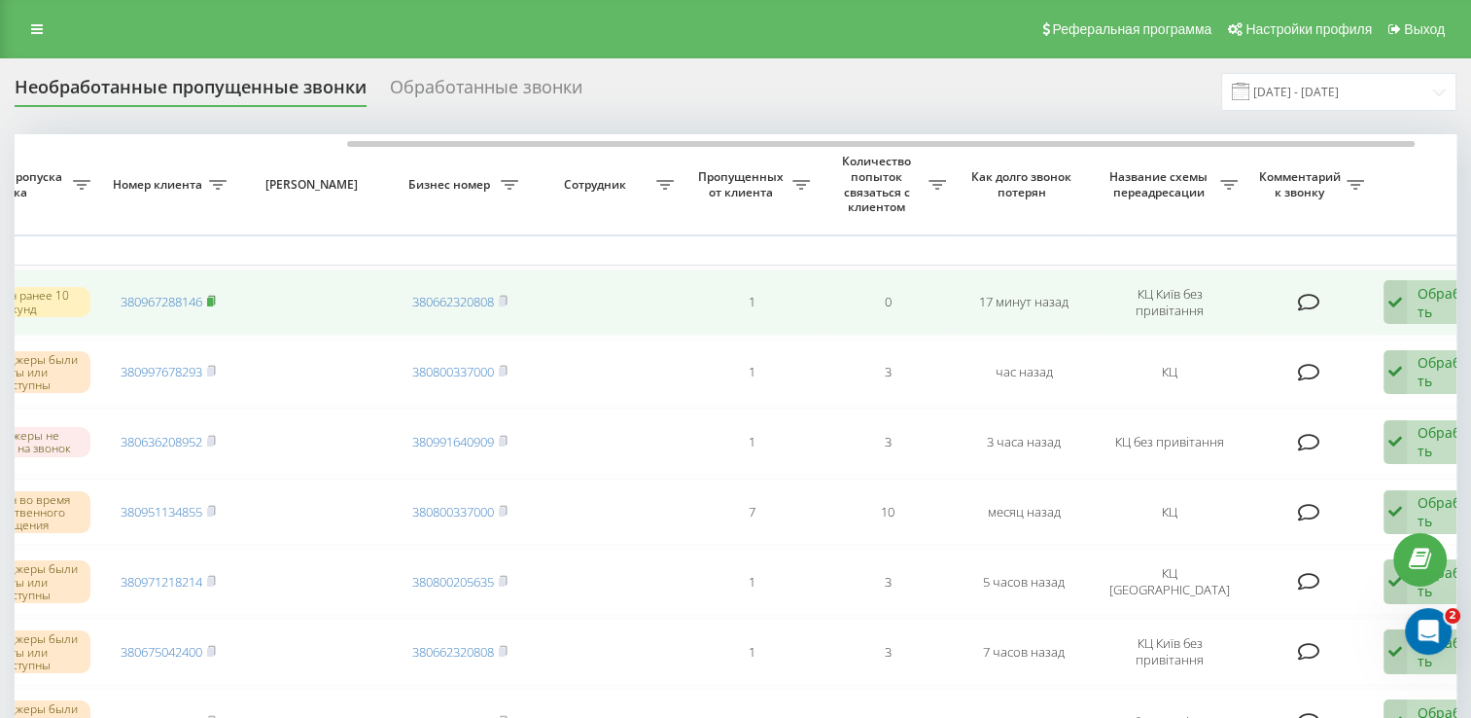
click at [212, 298] on rect at bounding box center [210, 302] width 6 height 9
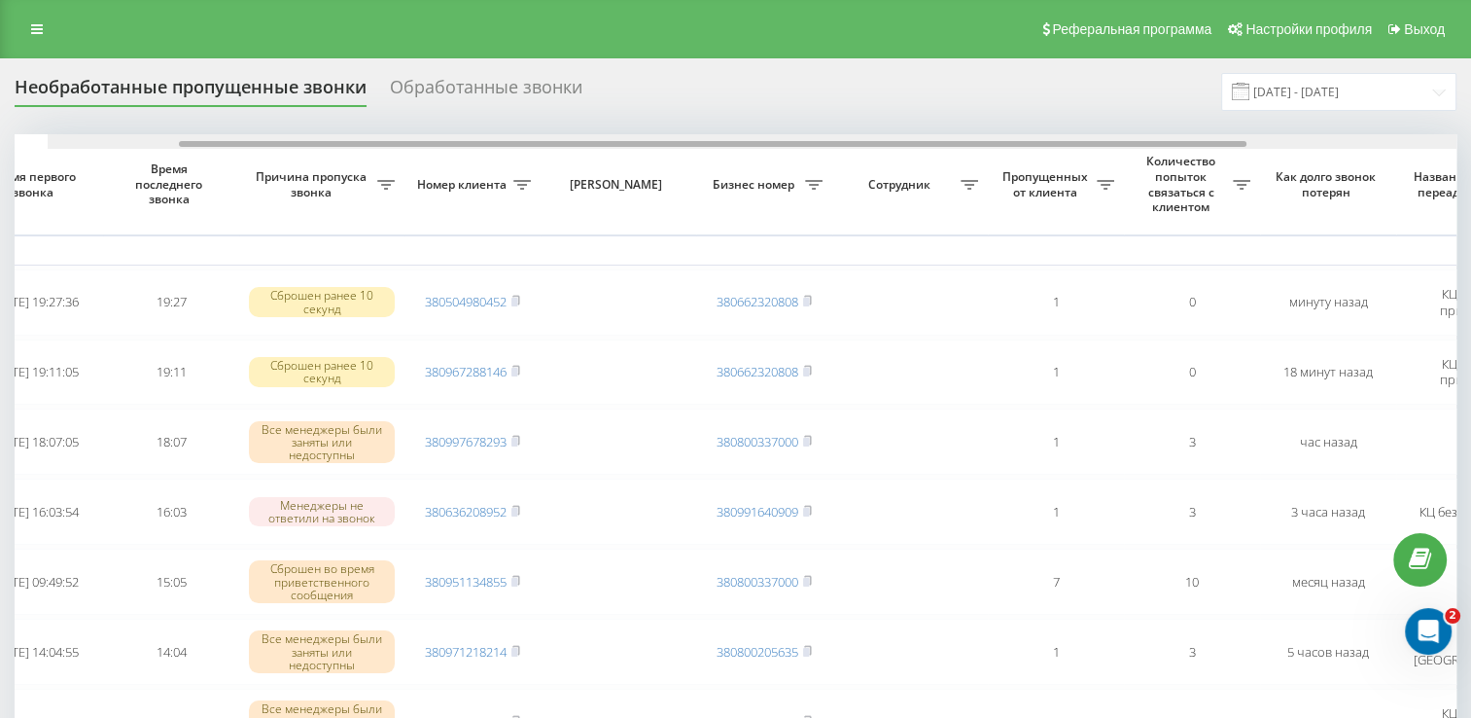
drag, startPoint x: 704, startPoint y: 146, endPoint x: 836, endPoint y: 149, distance: 132.3
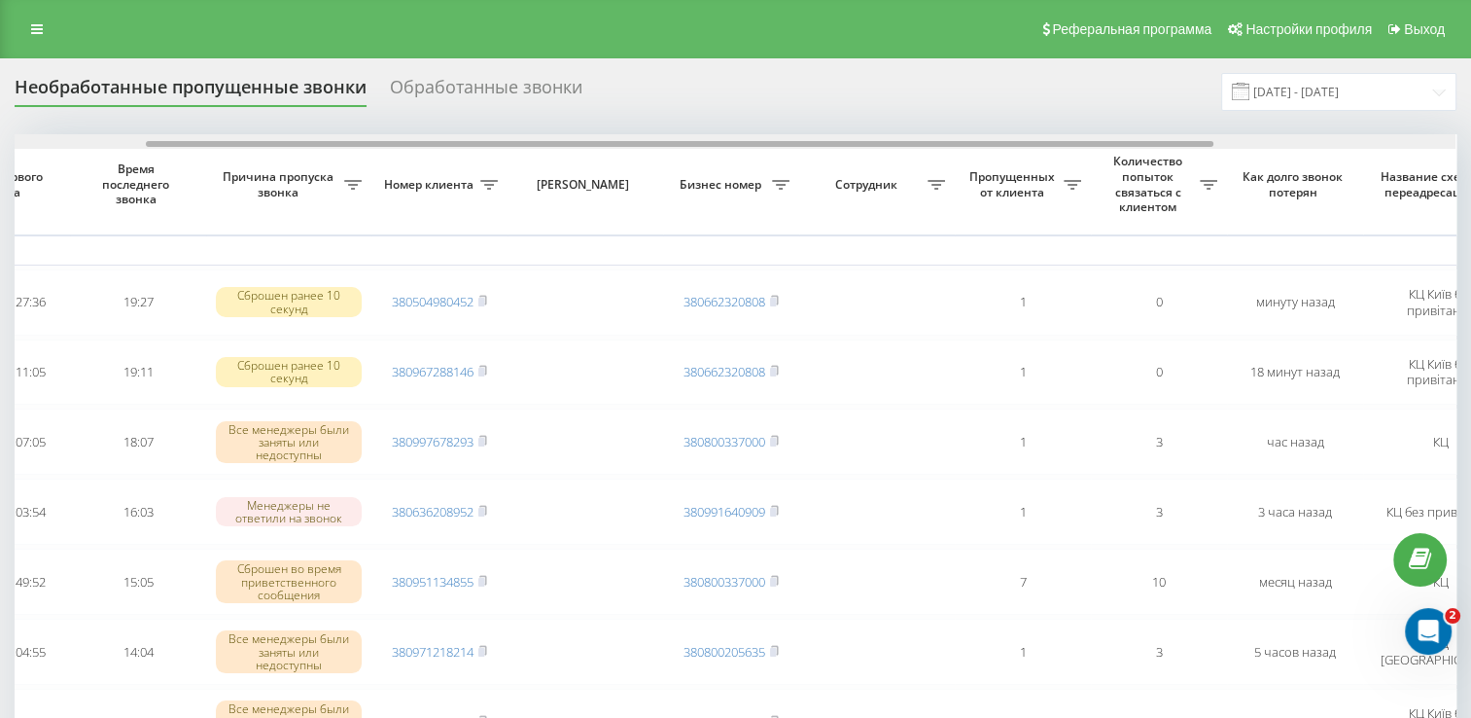
scroll to position [0, 502]
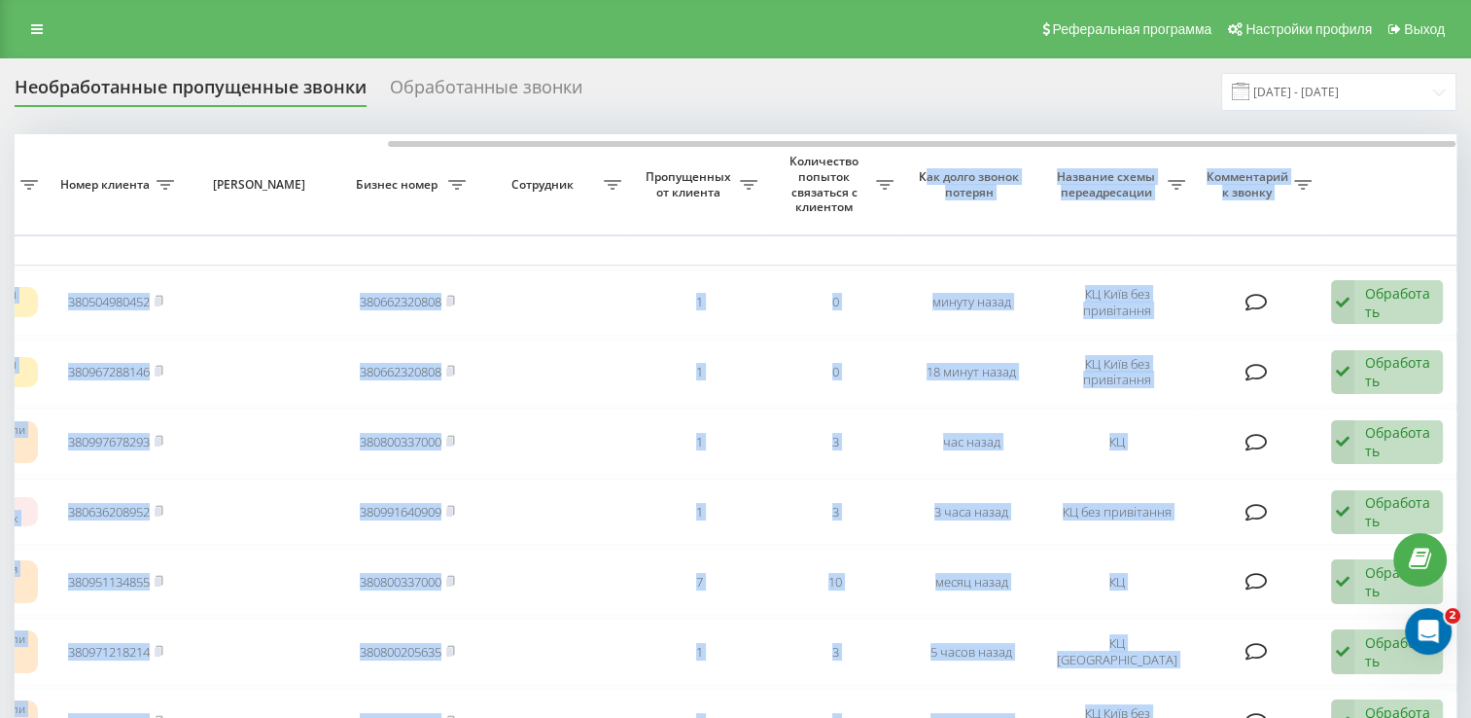
drag, startPoint x: 818, startPoint y: 139, endPoint x: 947, endPoint y: 150, distance: 129.8
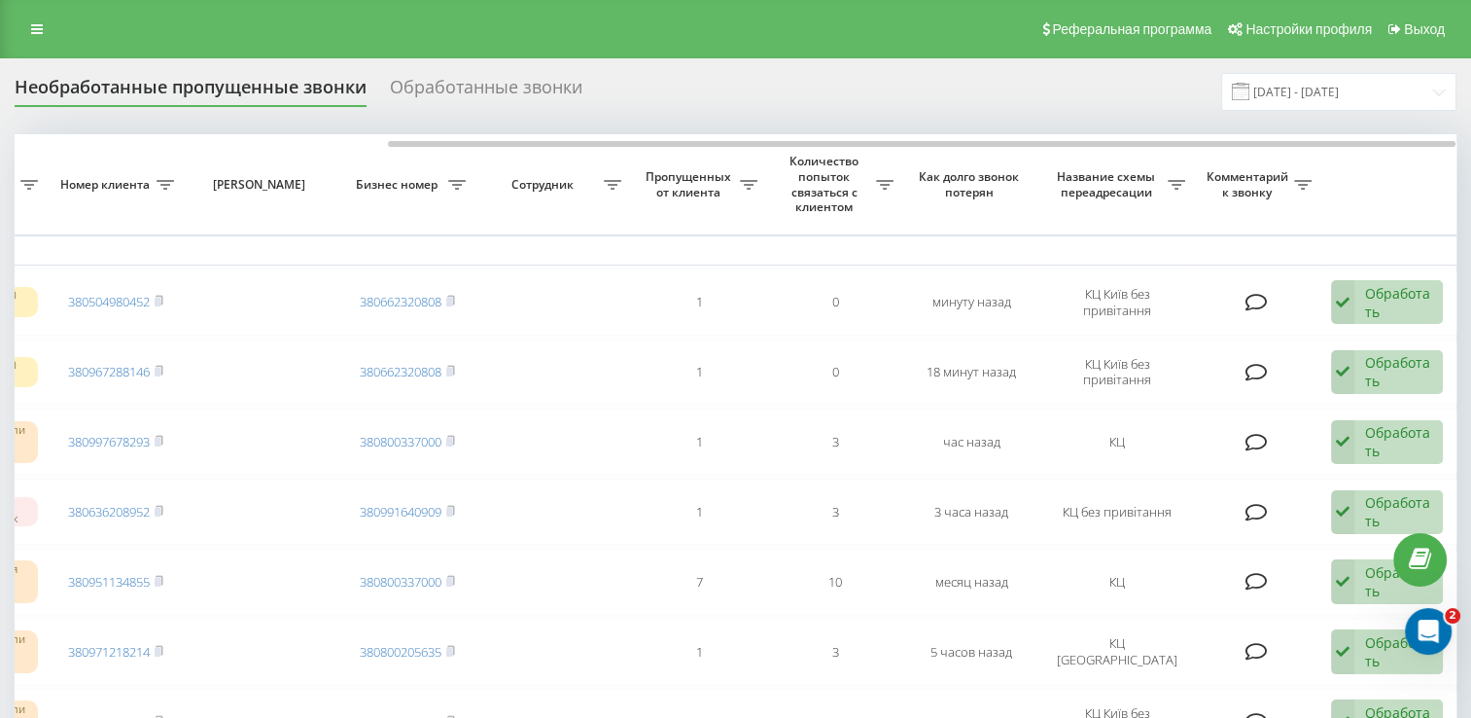
click at [751, 99] on div "Необработанные пропущенные звонки Обработанные звонки 19.08.2025 - 19.09.2025" at bounding box center [736, 92] width 1442 height 38
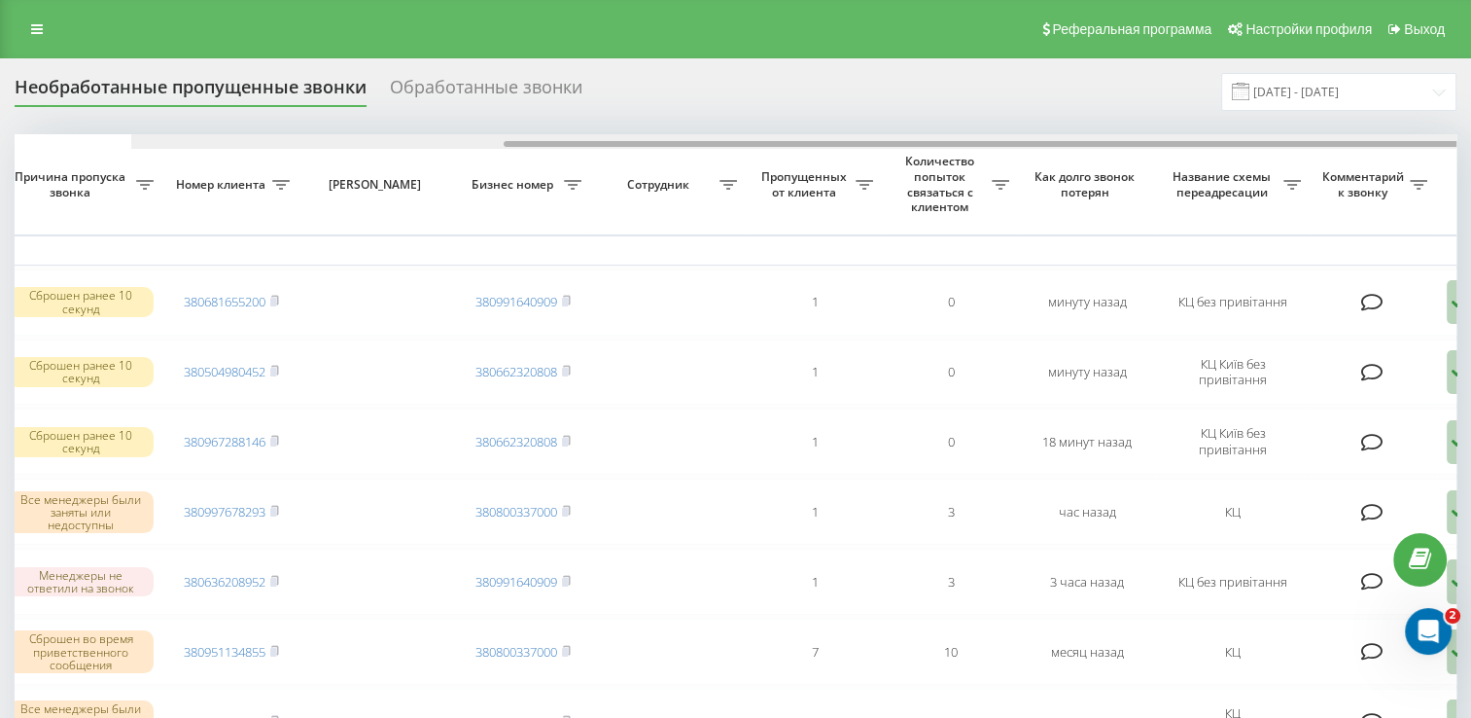
scroll to position [0, 502]
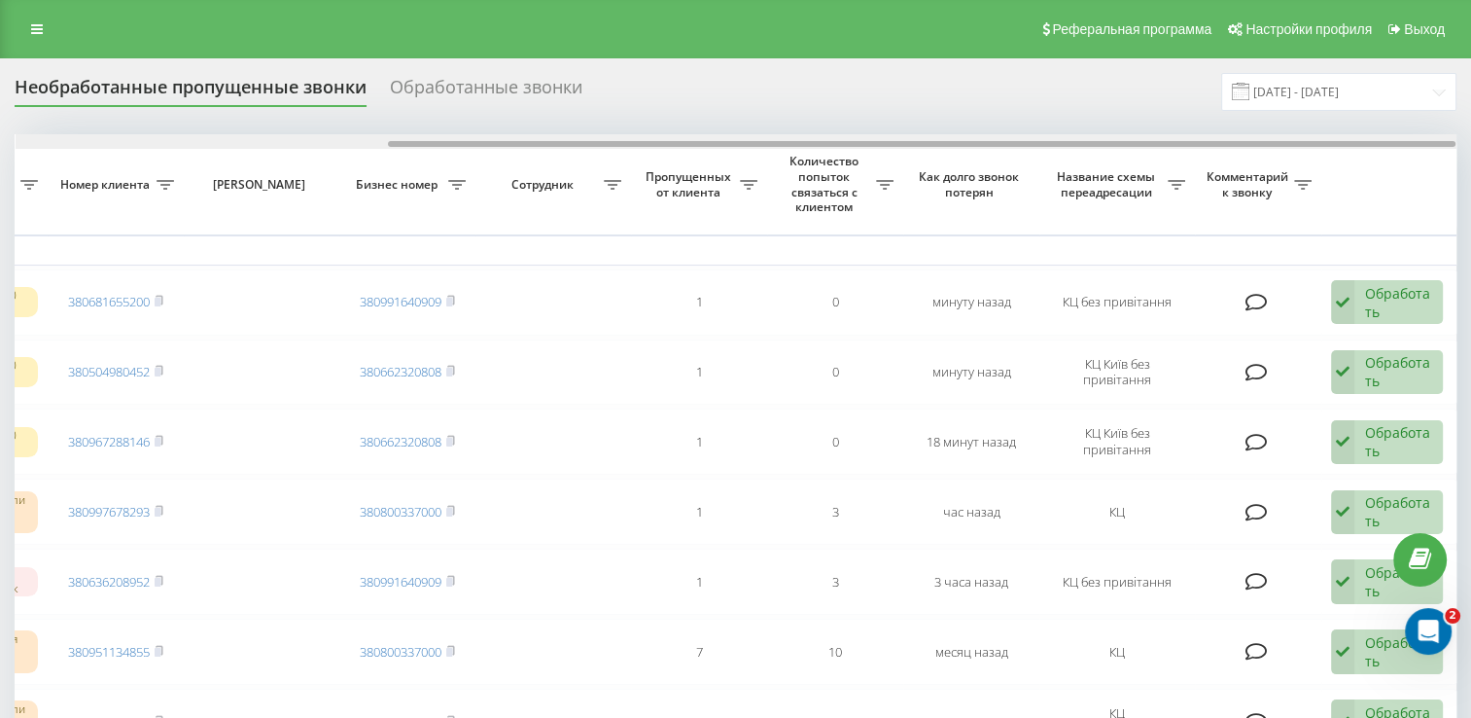
drag, startPoint x: 590, startPoint y: 142, endPoint x: 1027, endPoint y: 202, distance: 440.7
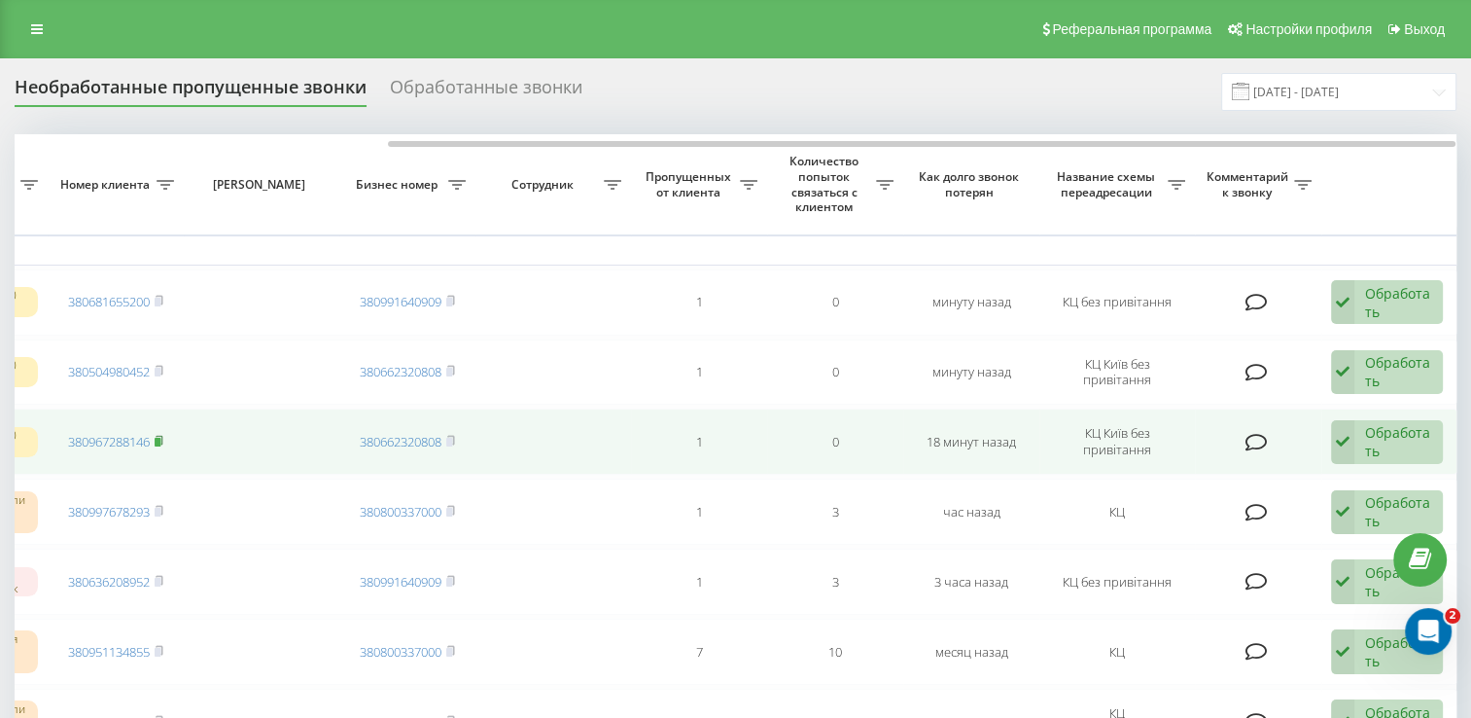
click at [160, 438] on rect at bounding box center [158, 442] width 6 height 9
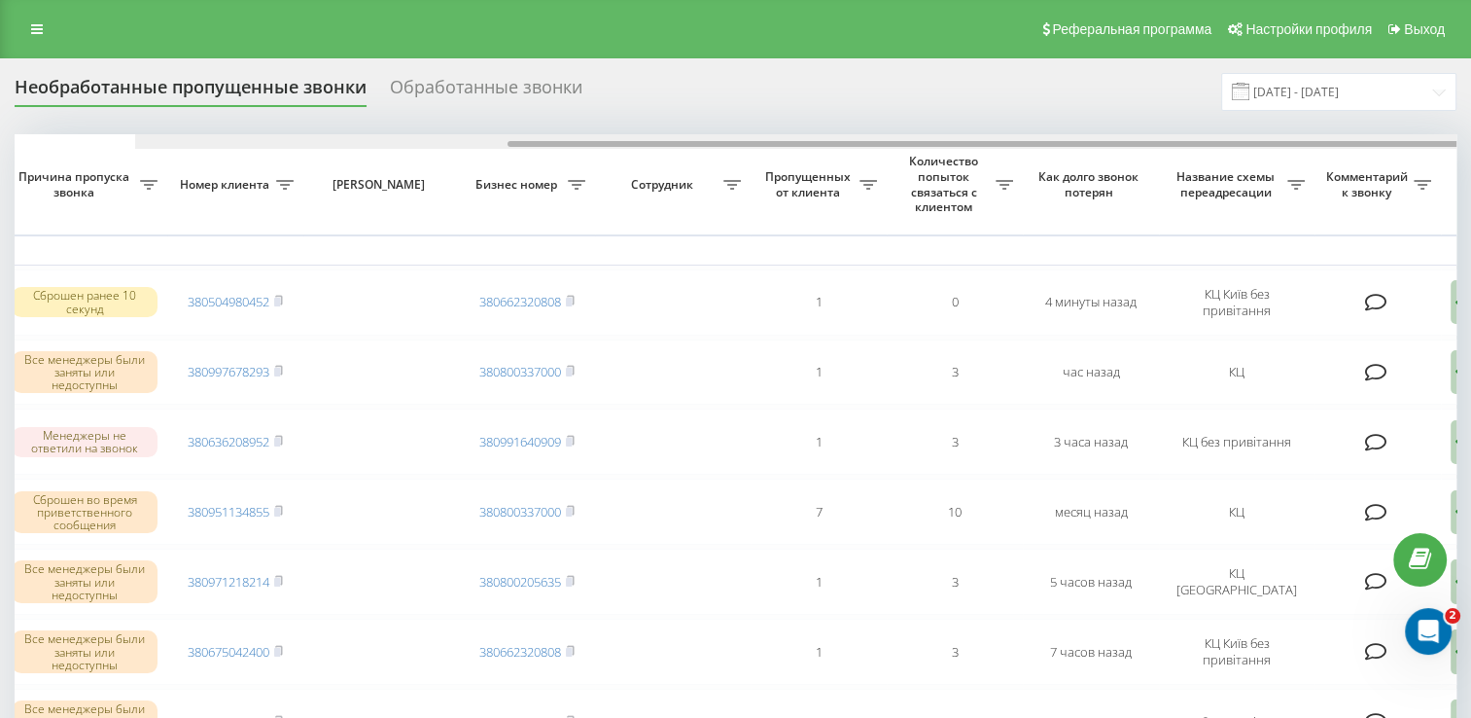
scroll to position [0, 502]
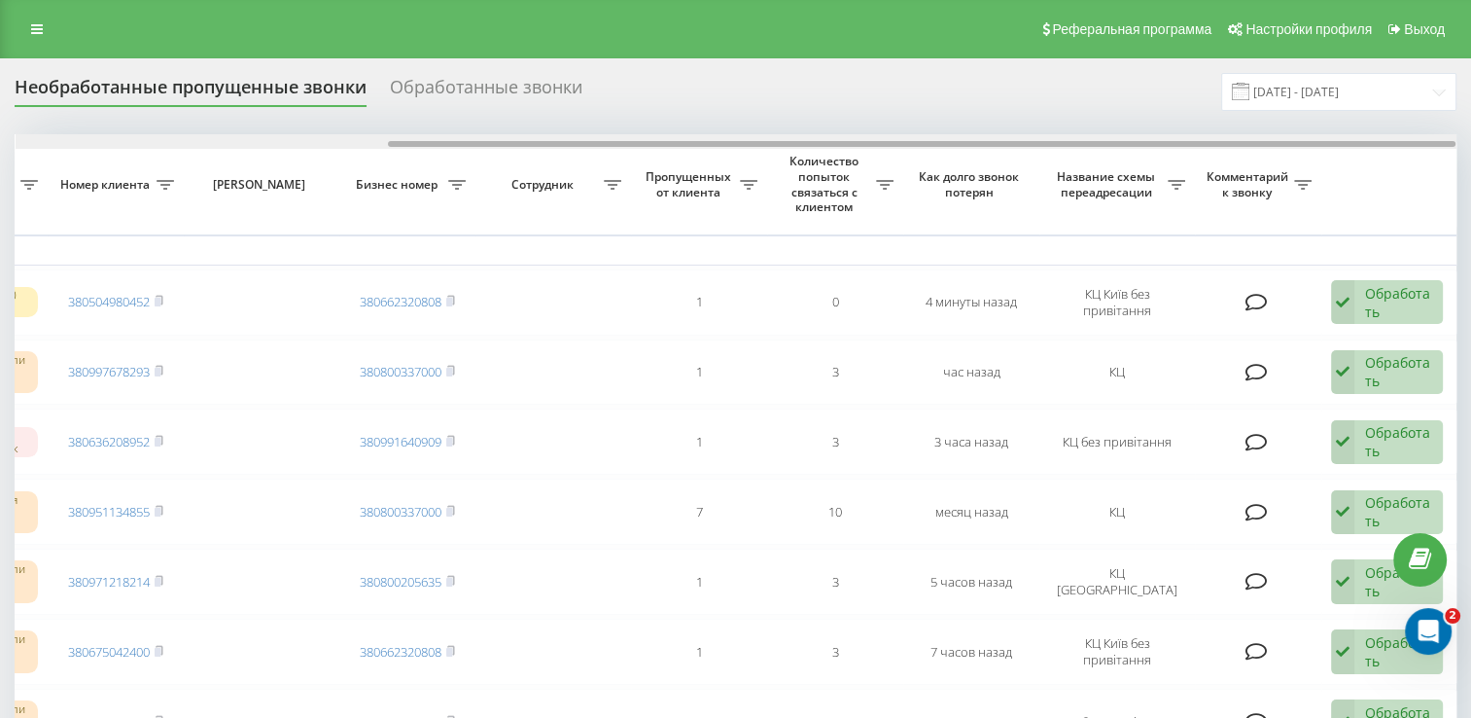
drag, startPoint x: 582, startPoint y: 145, endPoint x: 1122, endPoint y: 149, distance: 539.6
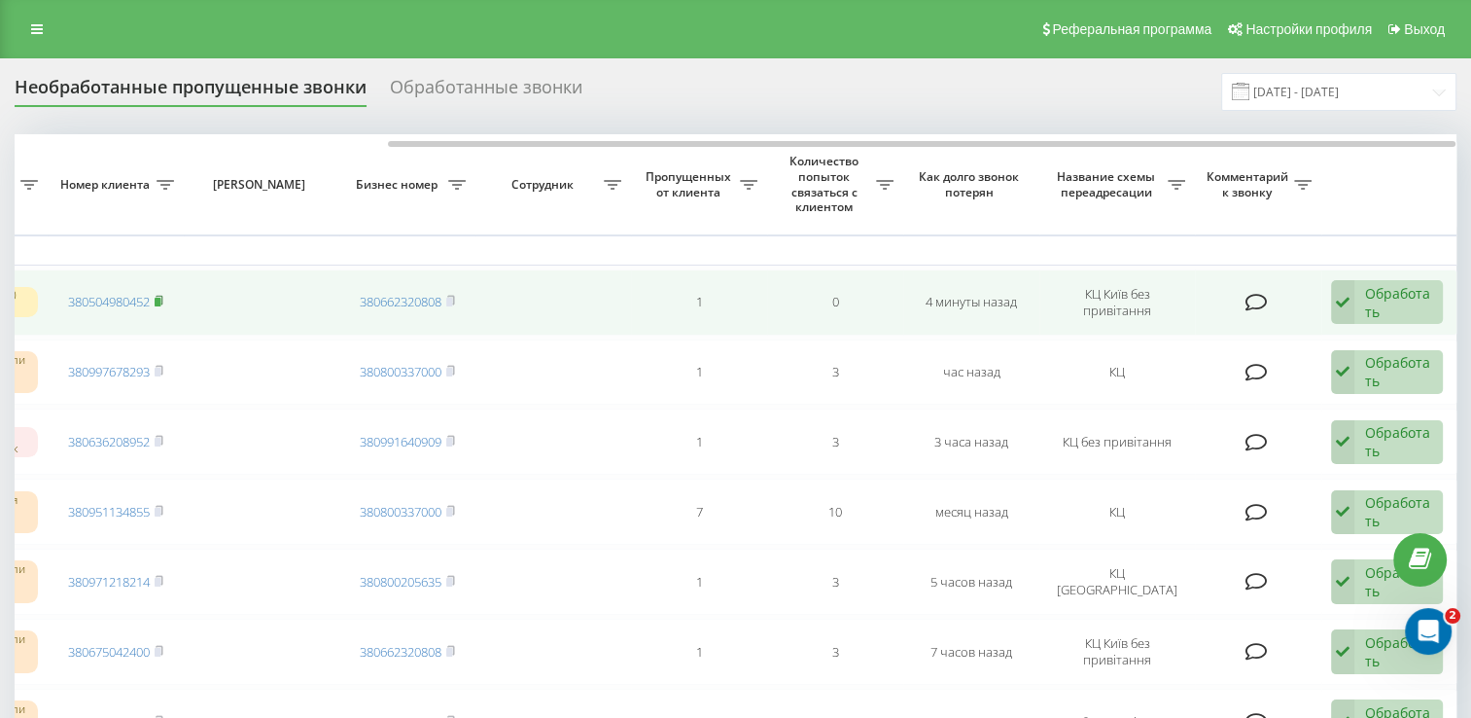
click at [159, 299] on rect at bounding box center [158, 302] width 6 height 9
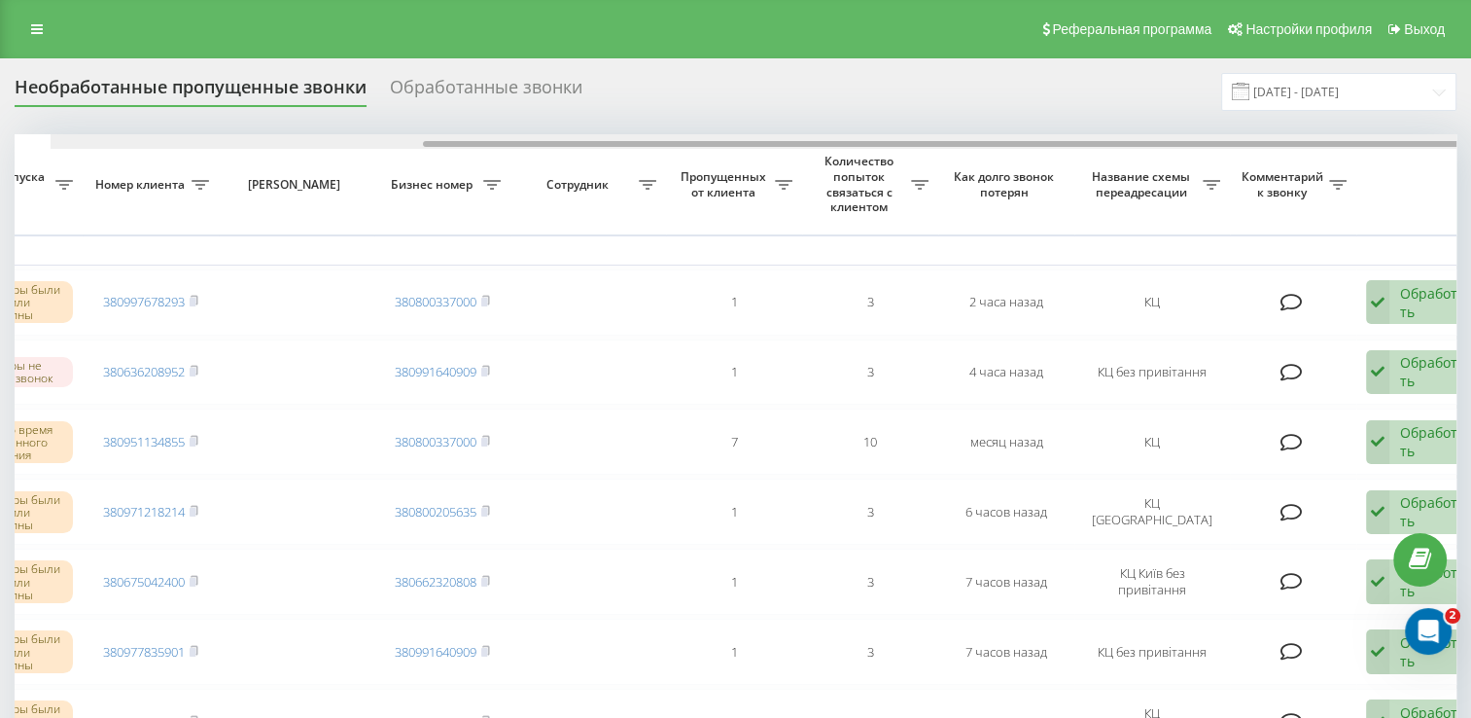
scroll to position [0, 502]
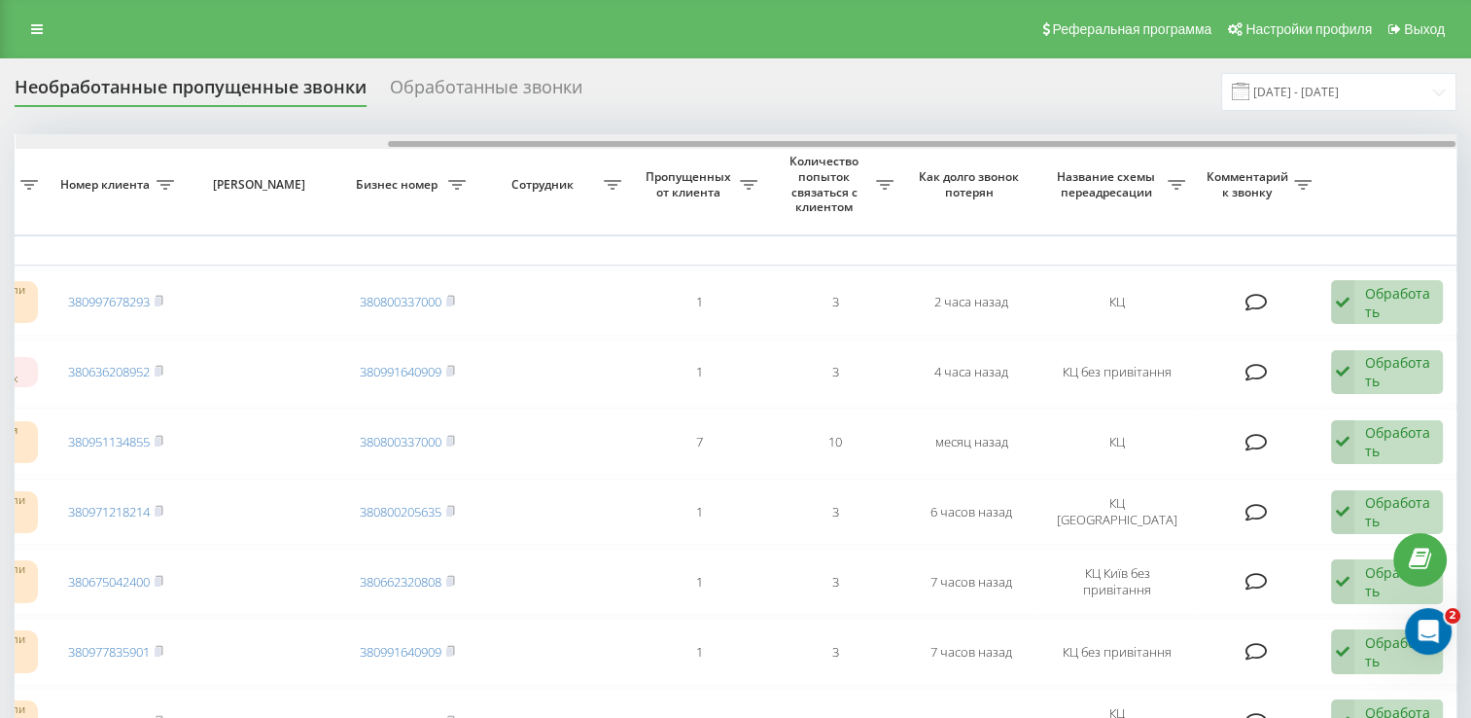
drag, startPoint x: 673, startPoint y: 141, endPoint x: 1063, endPoint y: 179, distance: 391.7
